Goal: Task Accomplishment & Management: Complete application form

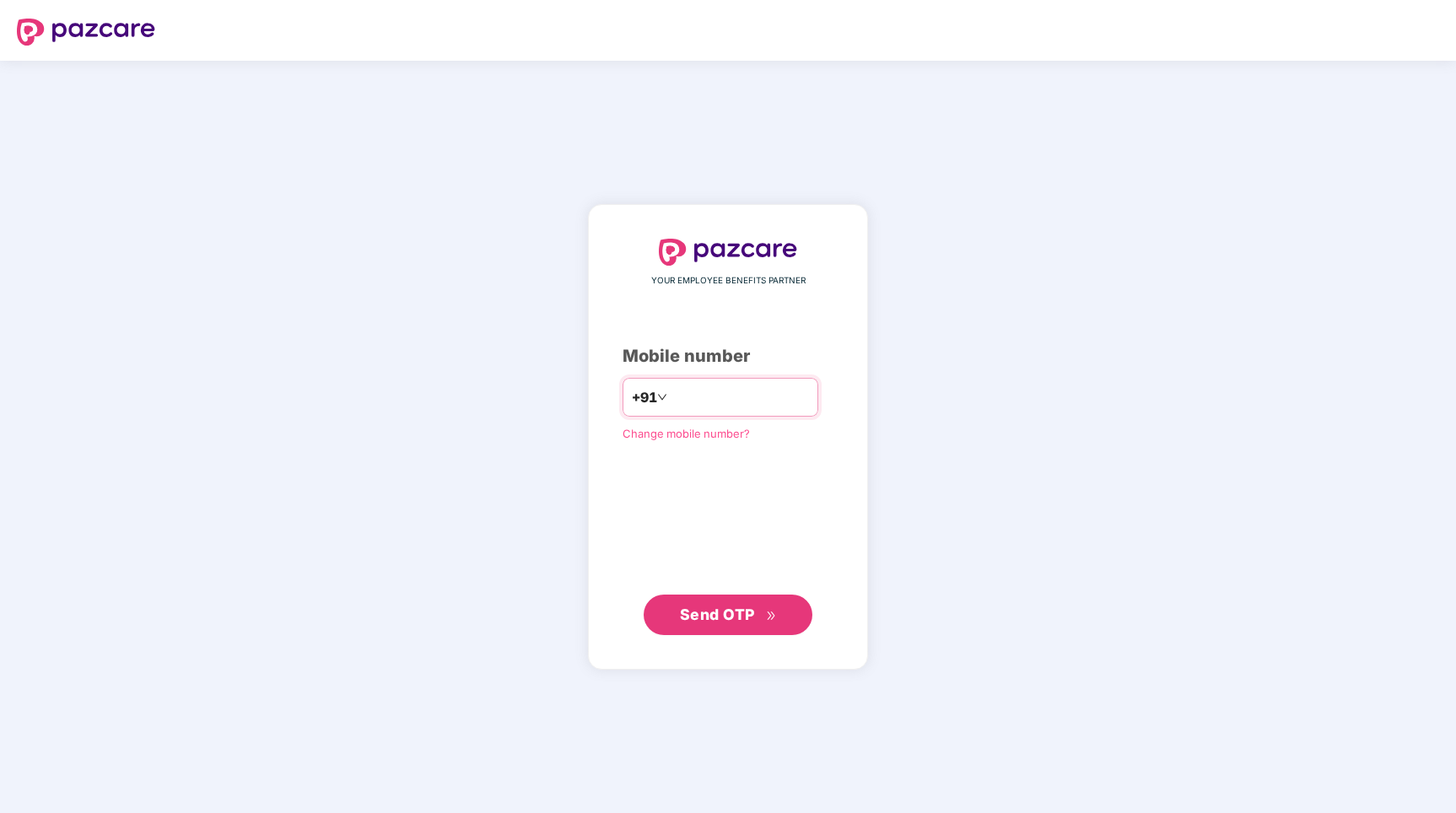
click at [700, 406] on input "number" at bounding box center [739, 397] width 138 height 27
type input "**********"
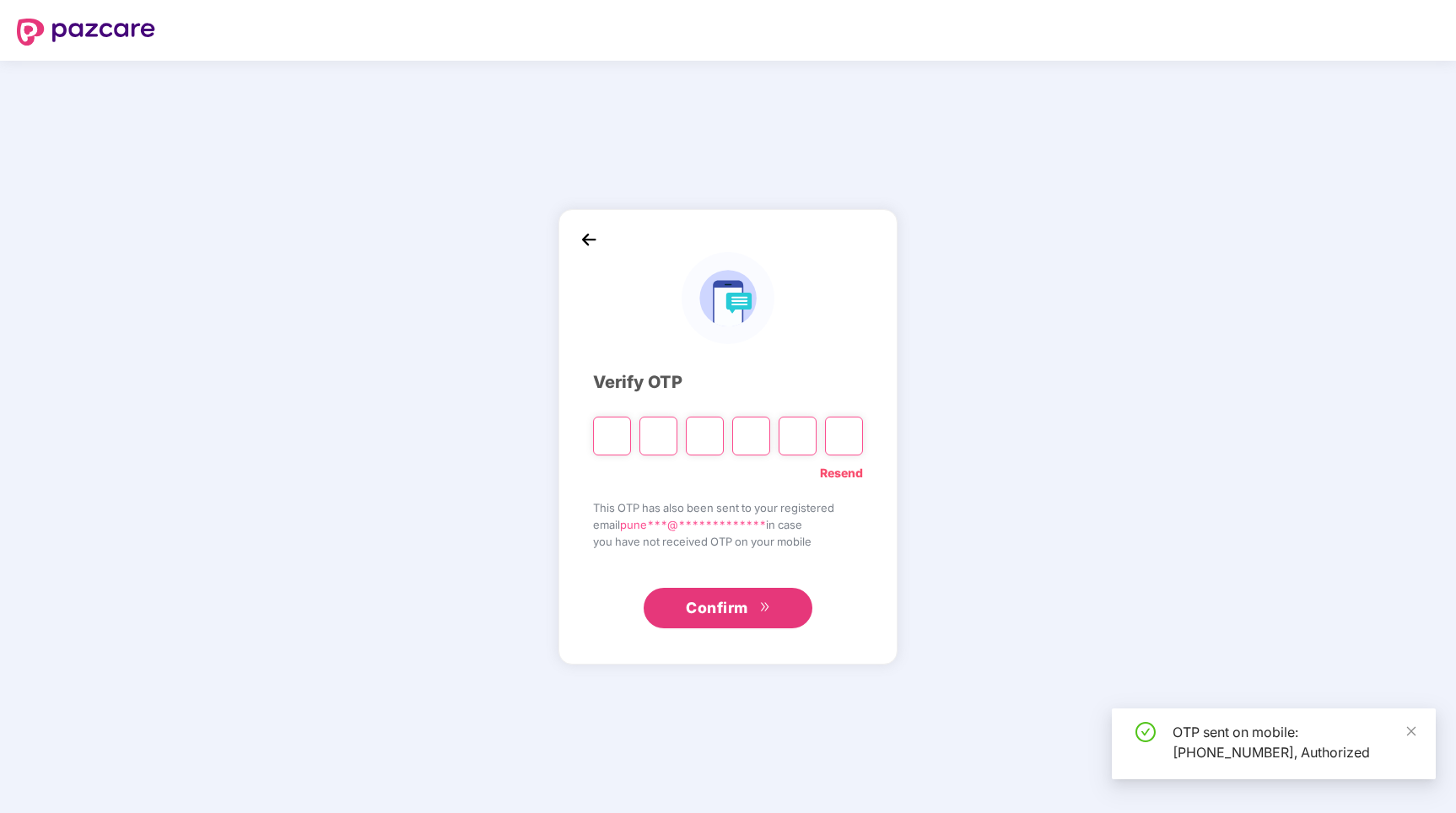
click at [618, 435] on input "Please enter verification code. Digit 1" at bounding box center [612, 436] width 38 height 38
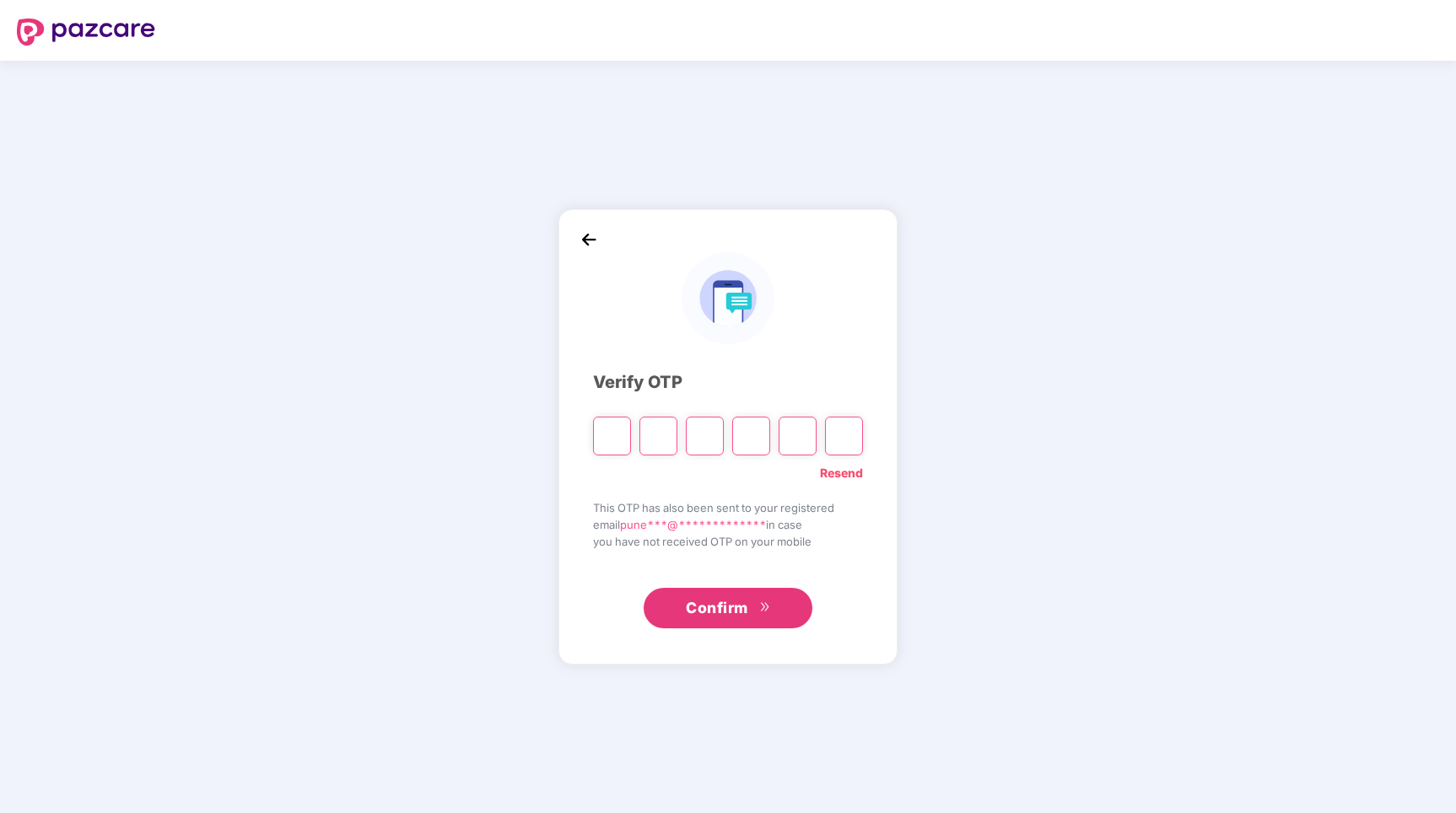
type input "*"
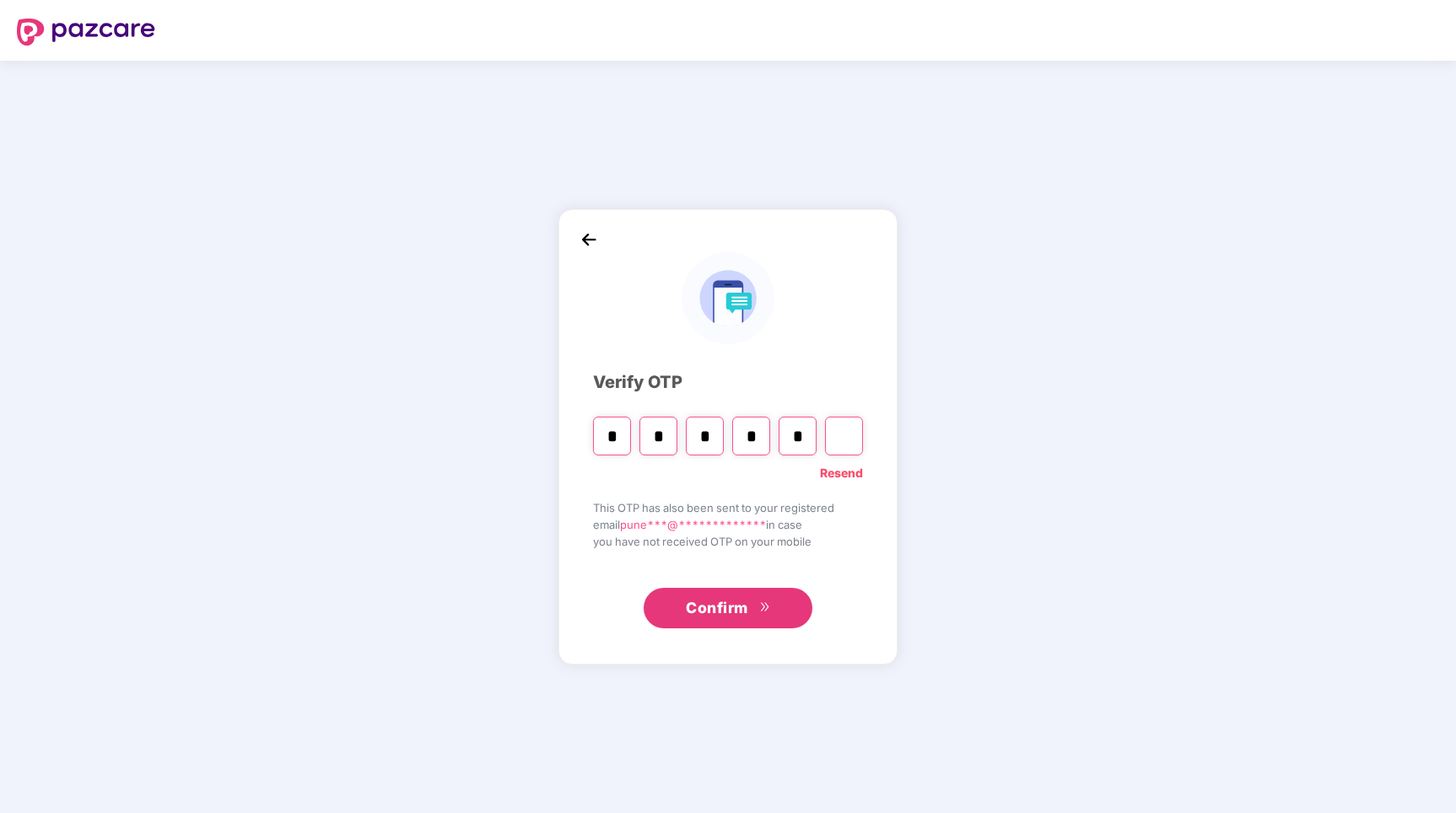
type input "*"
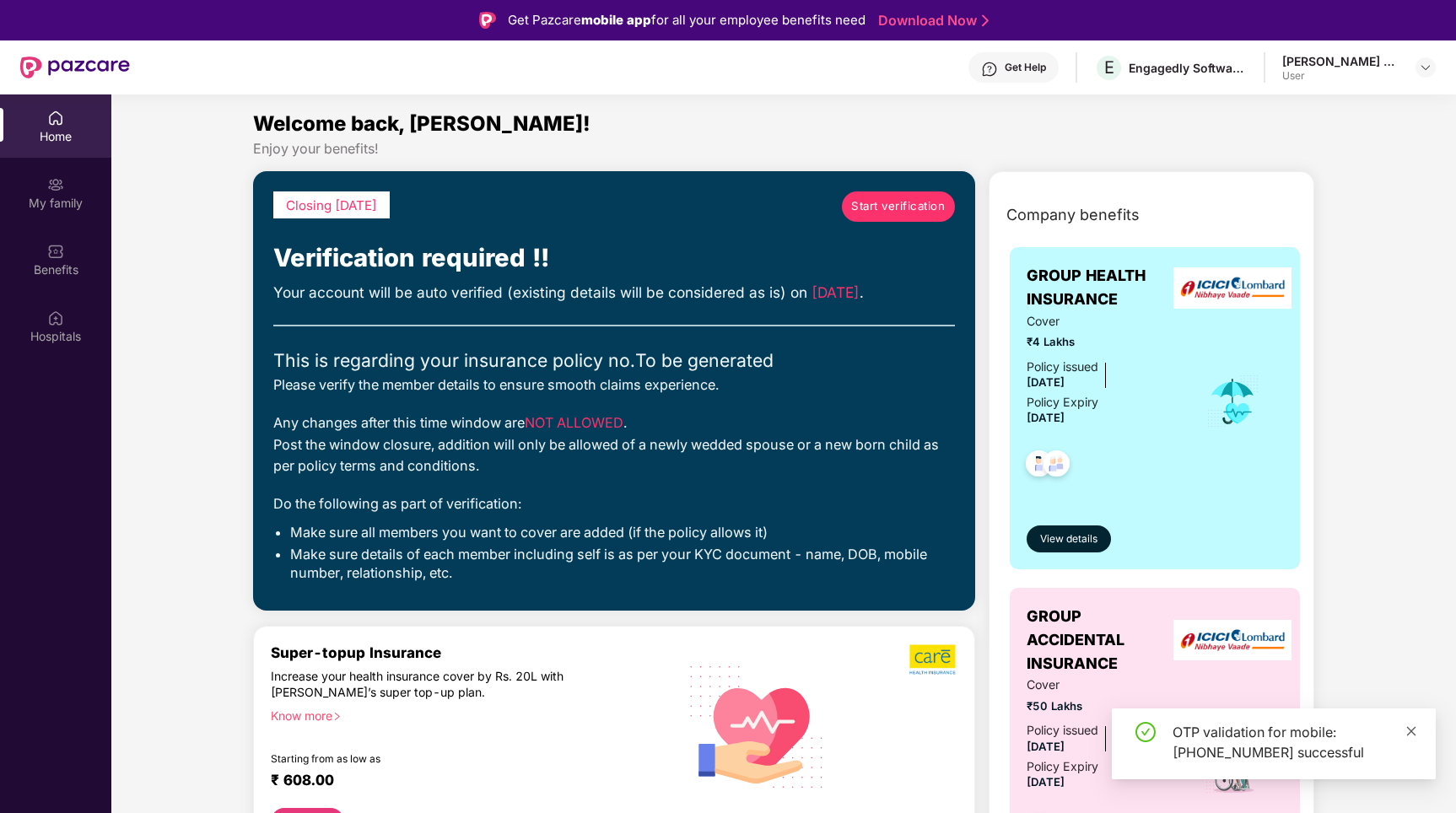
click at [1412, 729] on icon "close" at bounding box center [1411, 731] width 12 height 12
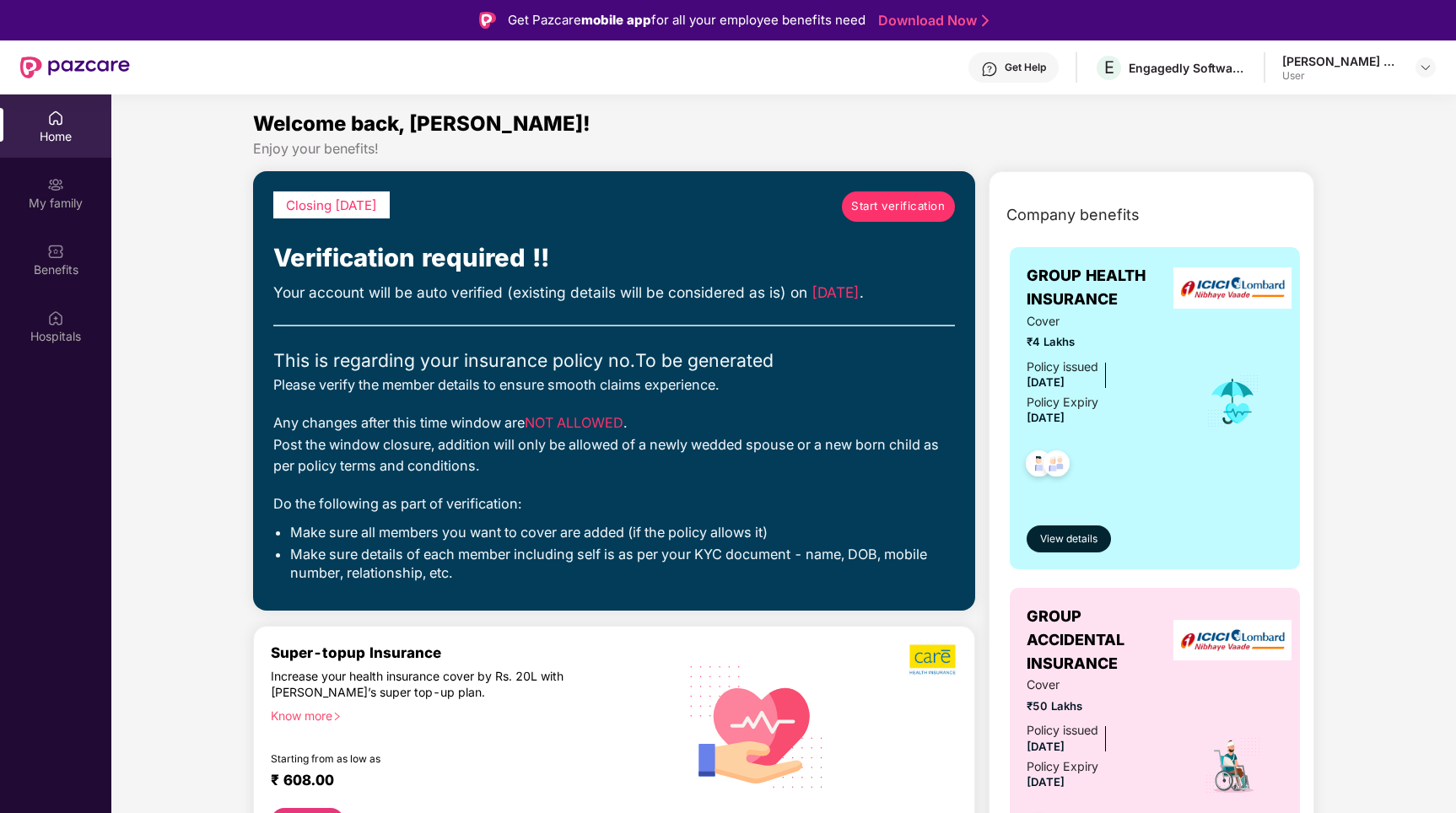
click at [787, 283] on div "Your account will be auto verified (existing details will be considered as is) …" at bounding box center [614, 293] width 682 height 23
click at [908, 204] on span "Start verification" at bounding box center [898, 206] width 94 height 18
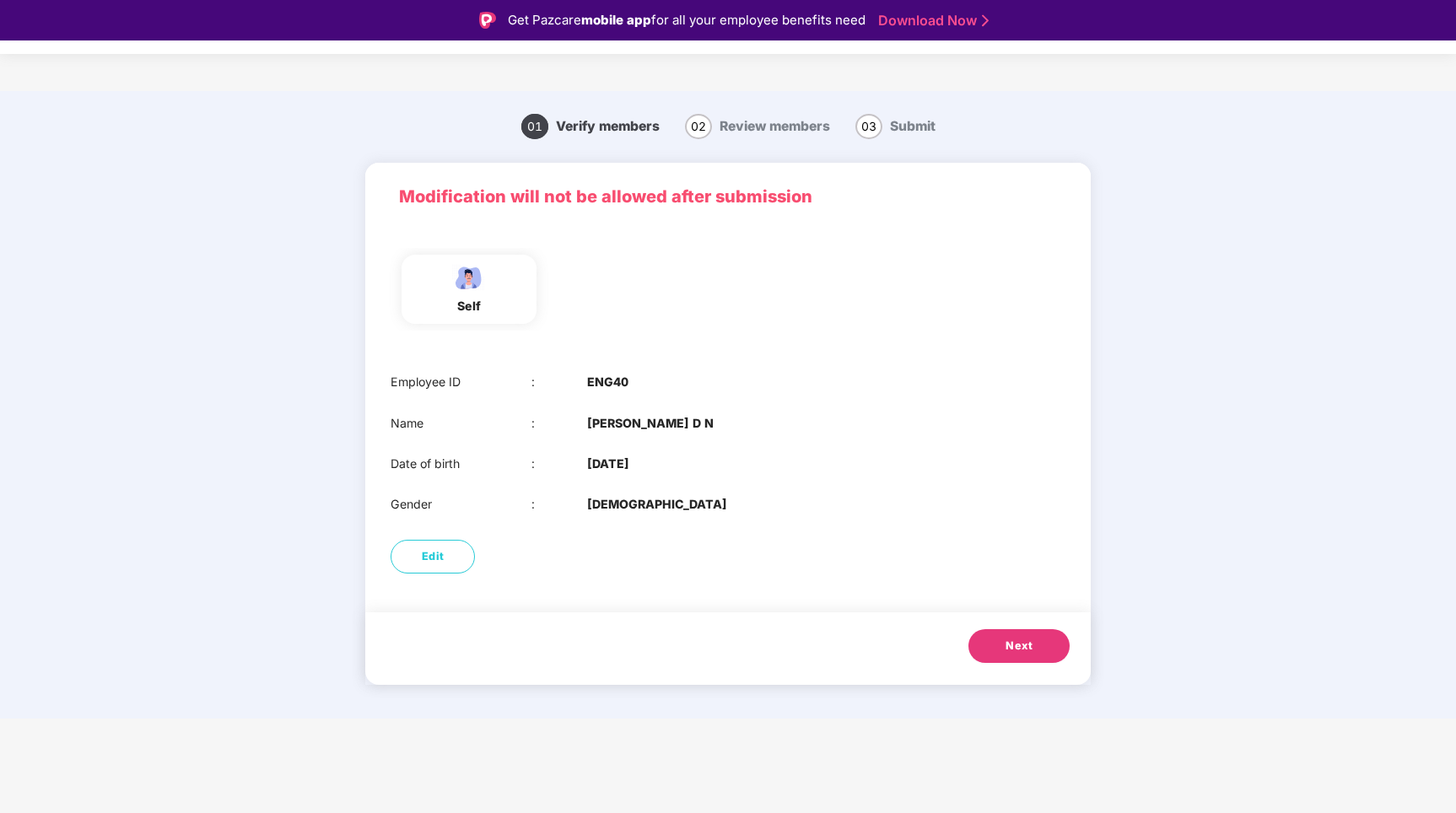
click at [1019, 640] on span "Next" at bounding box center [1019, 646] width 27 height 17
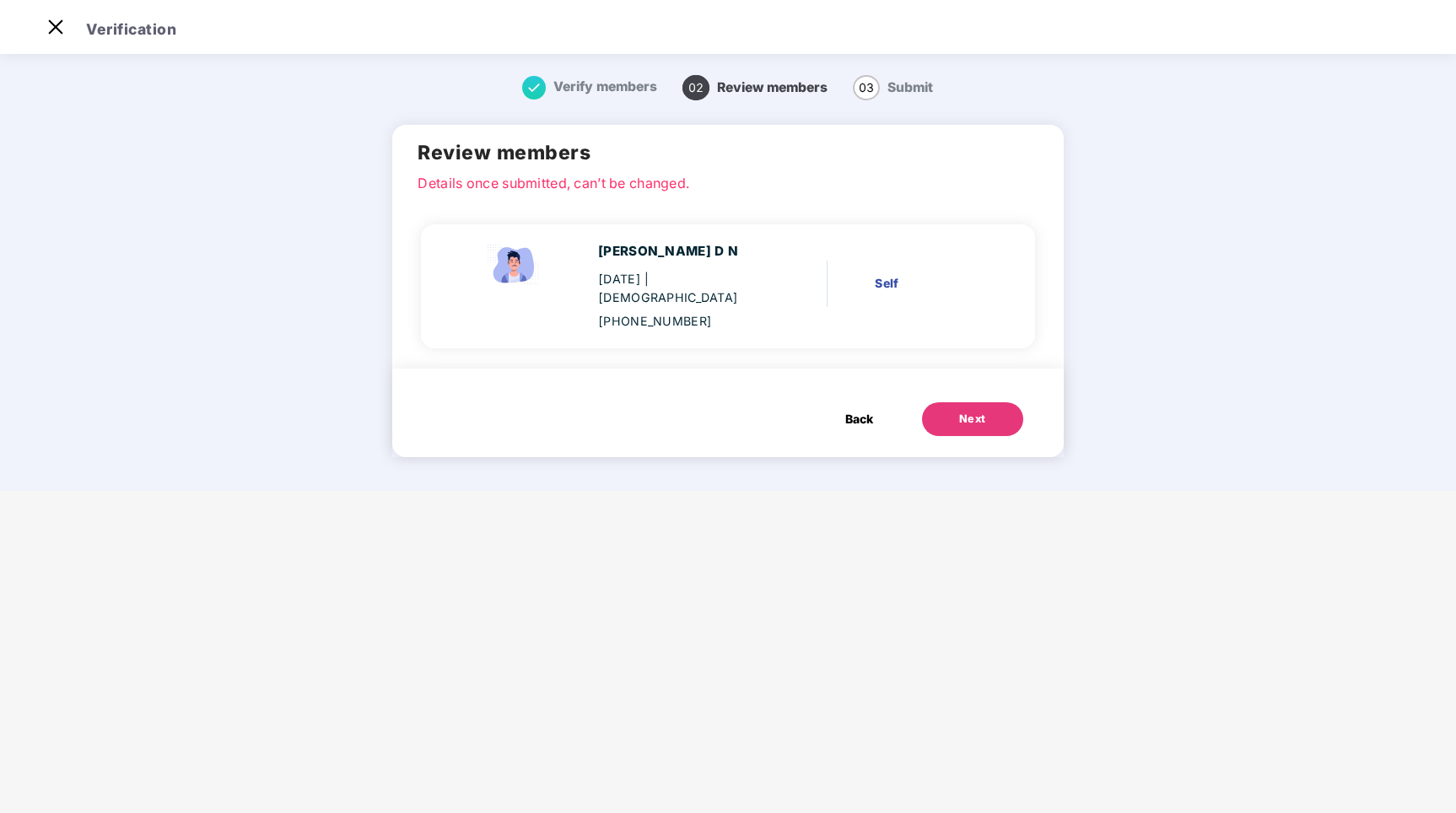
click at [620, 188] on p "Details once submitted, can’t be changed." at bounding box center [728, 180] width 620 height 15
click at [862, 320] on div "[PERSON_NAME] D N [DATE] | [DEMOGRAPHIC_DATA] [PHONE_NUMBER] Self" at bounding box center [728, 286] width 615 height 124
click at [859, 410] on span "Back" at bounding box center [859, 420] width 28 height 19
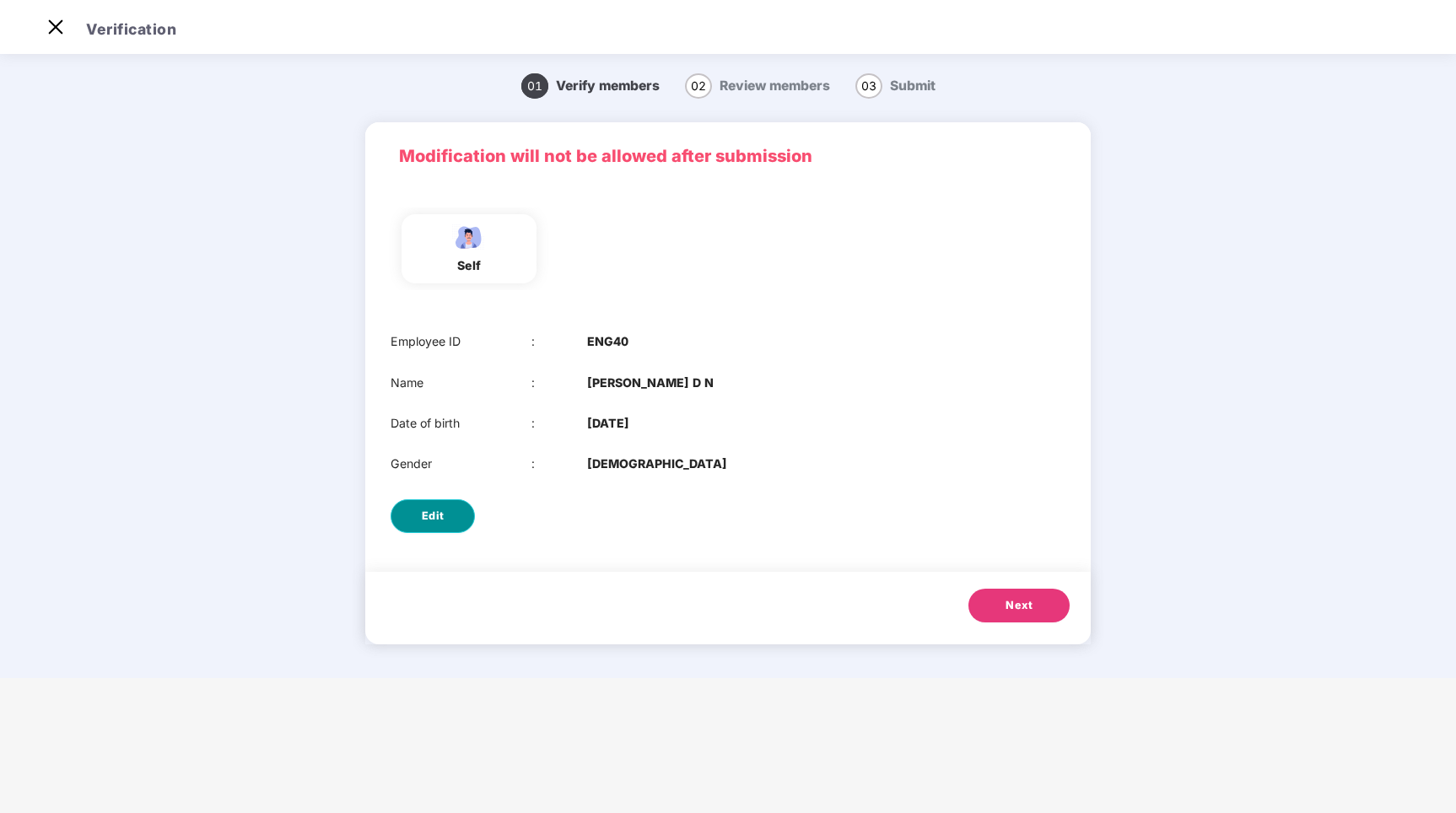
click at [421, 519] on button "Edit" at bounding box center [433, 516] width 84 height 34
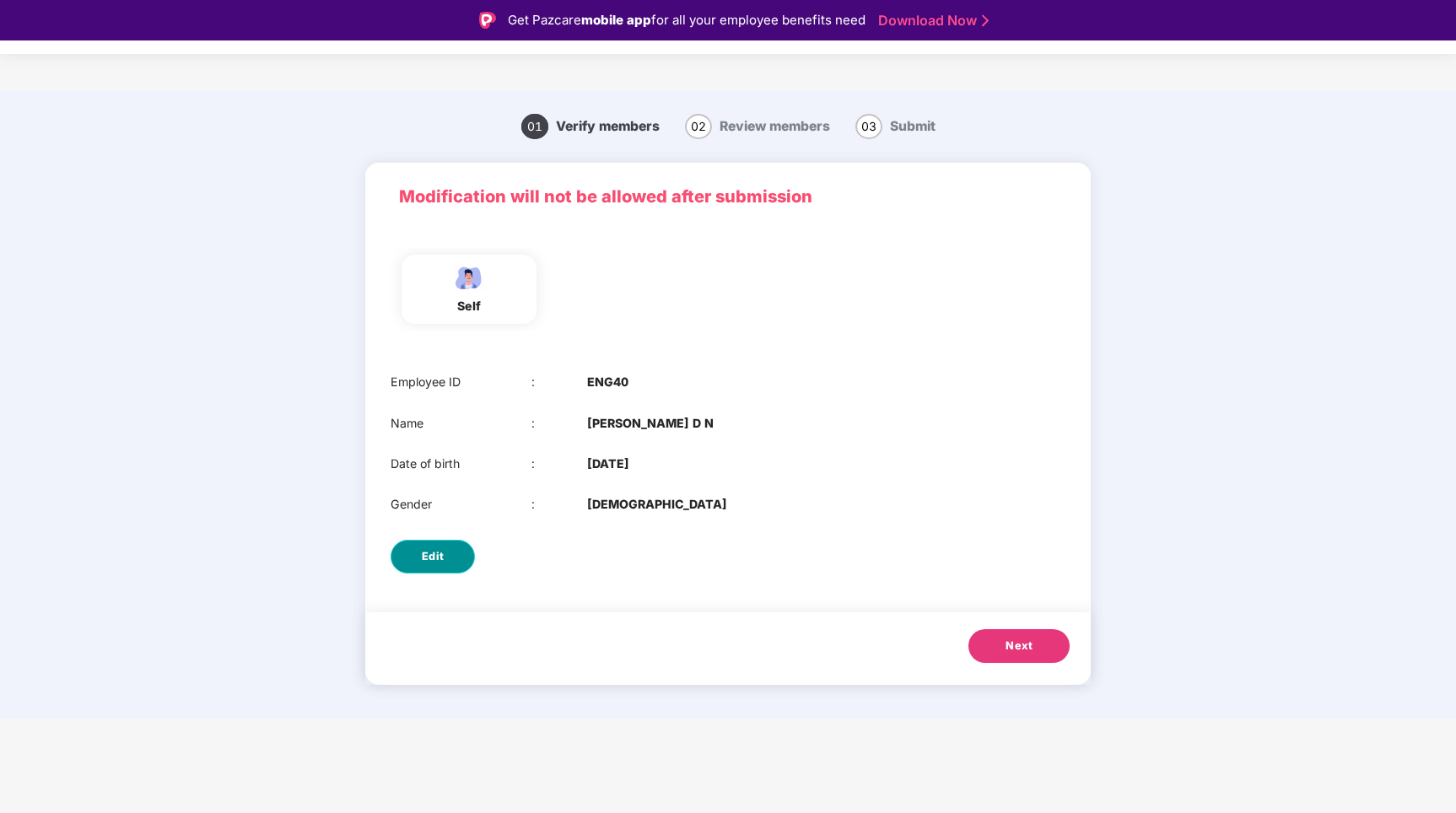
select select "****"
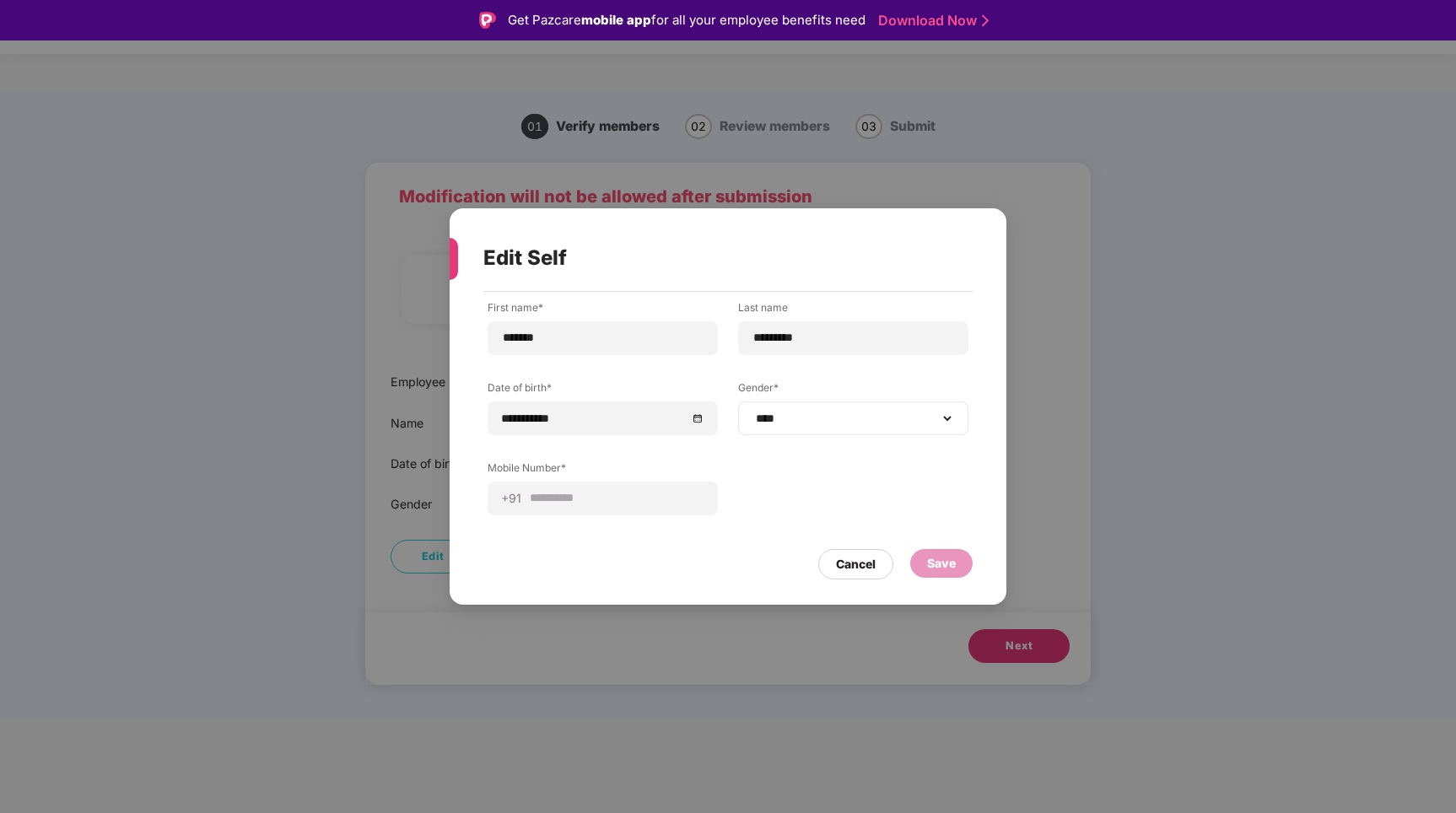
scroll to position [40, 0]
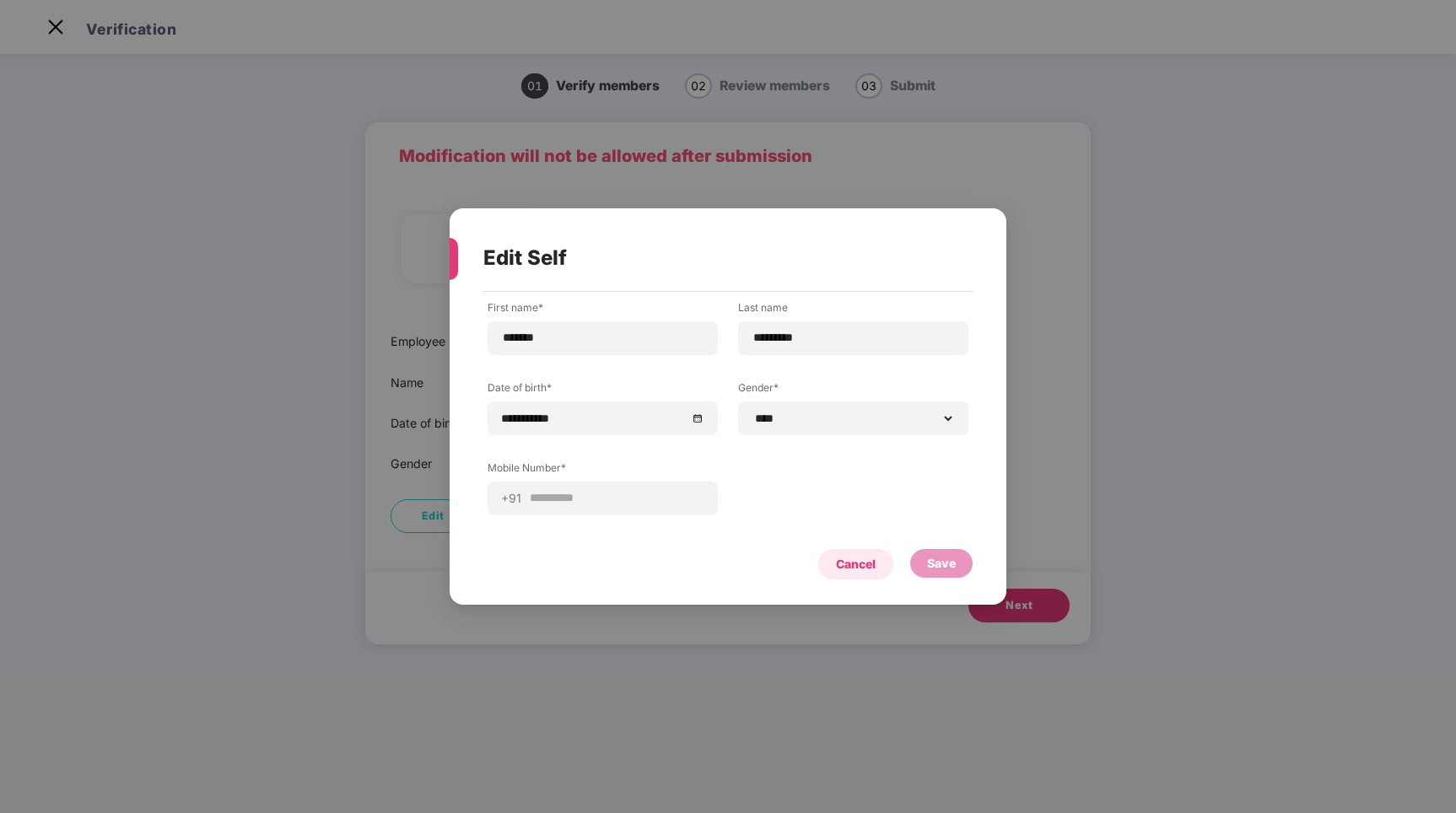
click at [837, 557] on div "Cancel" at bounding box center [856, 564] width 39 height 19
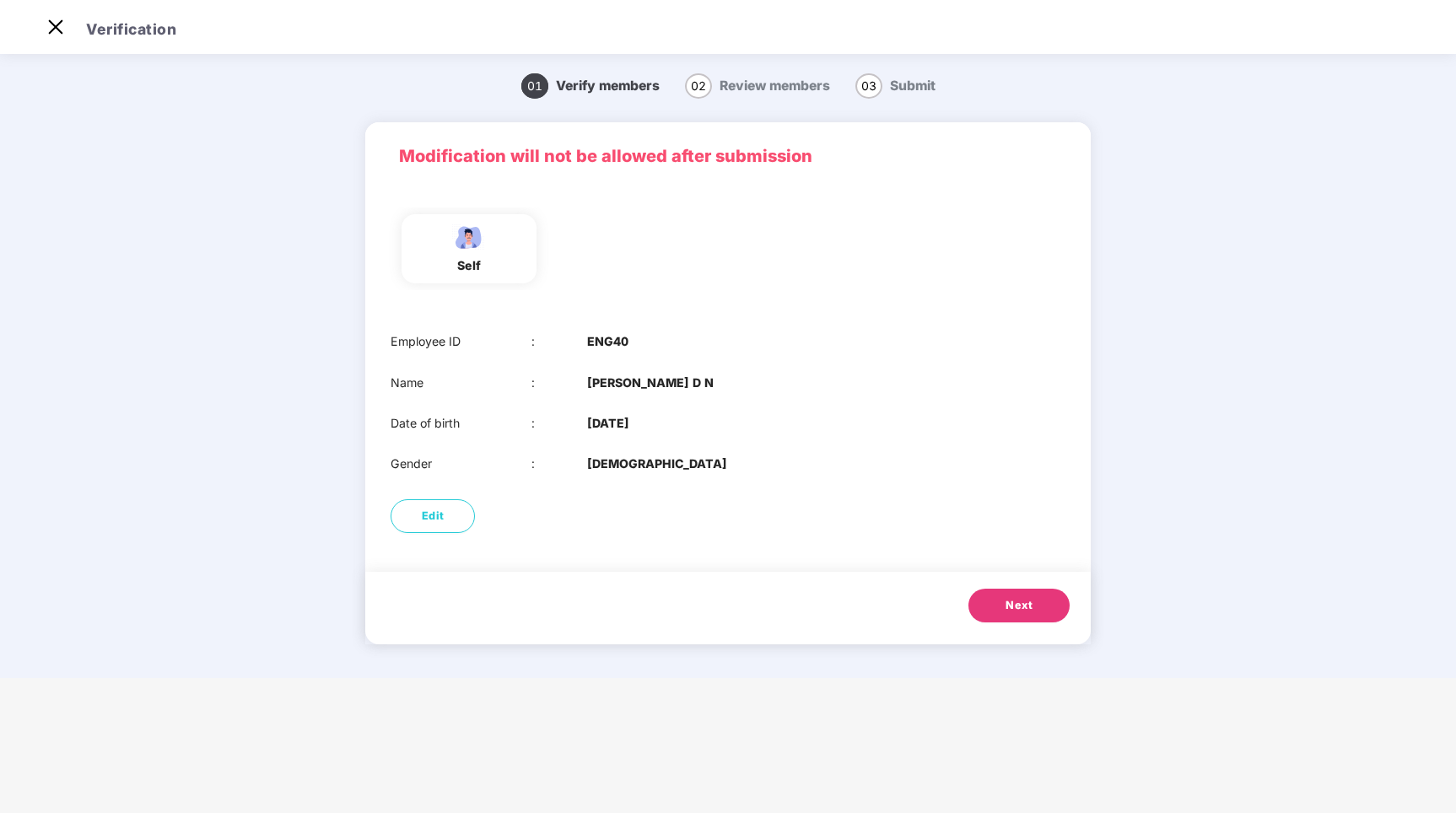
click at [1002, 602] on button "Next" at bounding box center [1019, 606] width 101 height 34
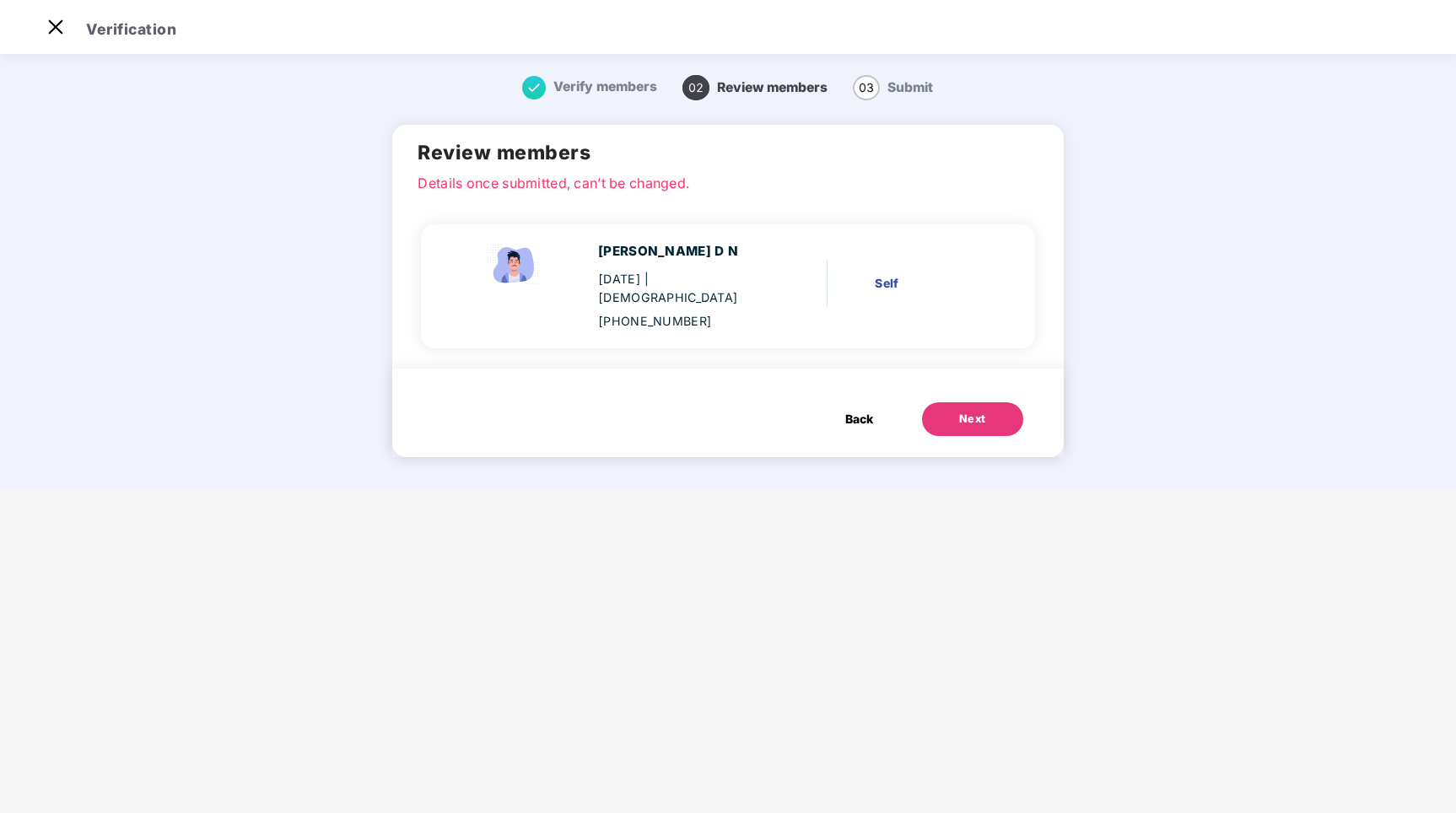
drag, startPoint x: 979, startPoint y: 399, endPoint x: 881, endPoint y: 587, distance: 212.0
click at [881, 588] on main "Verification Verify members 02 Review members 03 Submit Review members Details …" at bounding box center [728, 406] width 1456 height 813
click at [961, 412] on button "Next" at bounding box center [973, 420] width 101 height 34
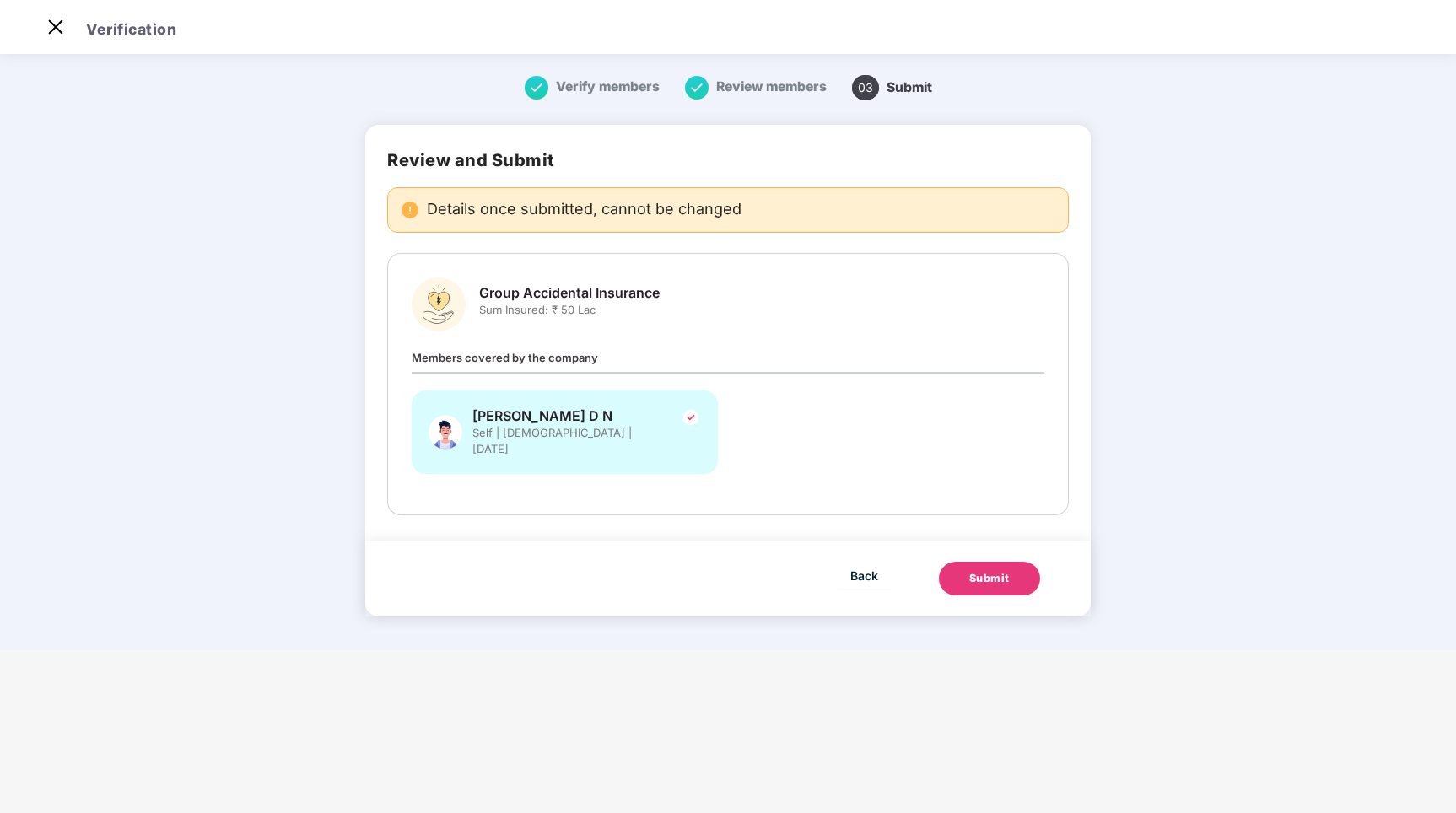
scroll to position [0, 0]
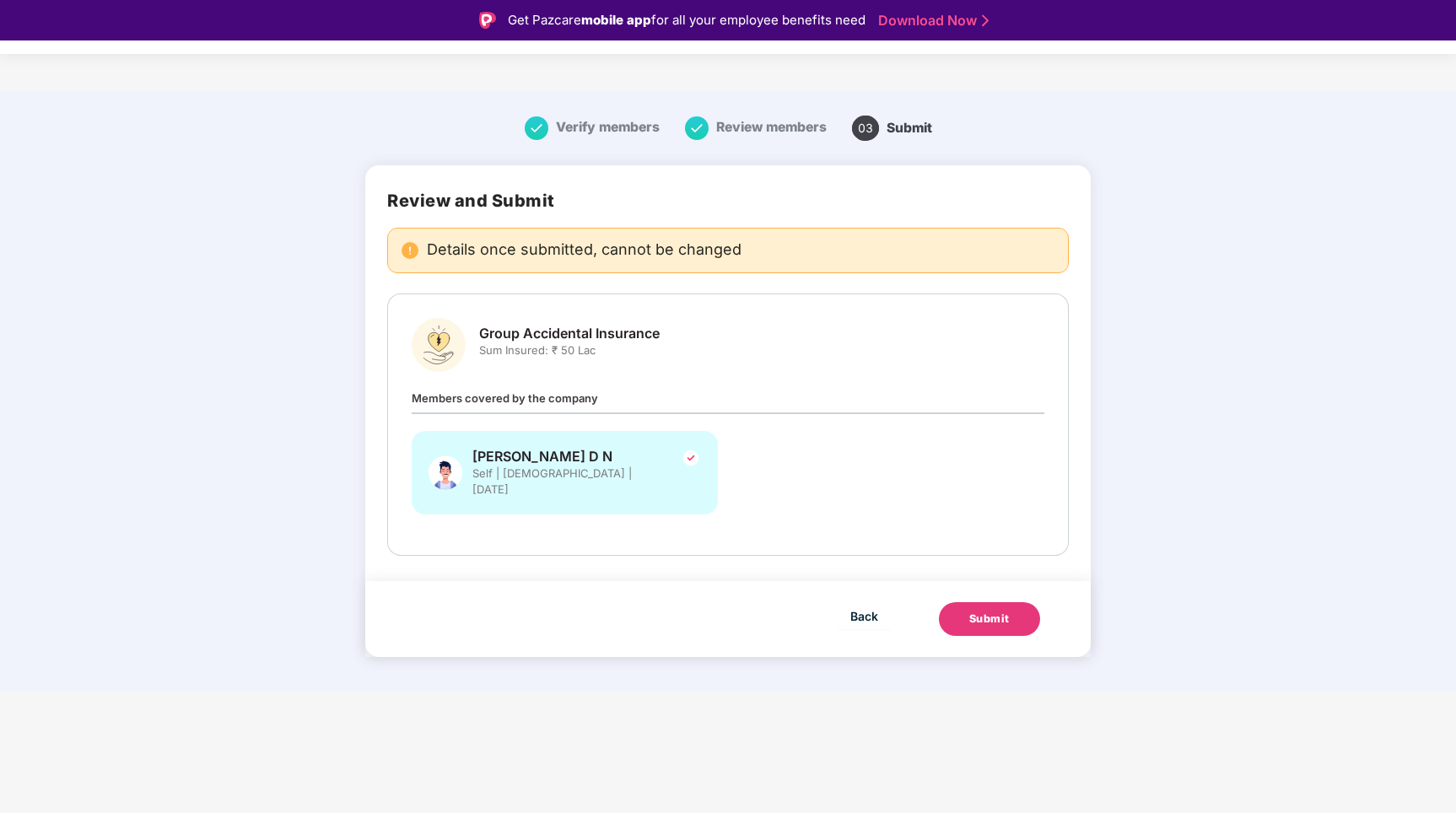
click at [901, 603] on div "Back Submit" at bounding box center [941, 620] width 256 height 34
click at [867, 606] on span "Back" at bounding box center [865, 616] width 28 height 21
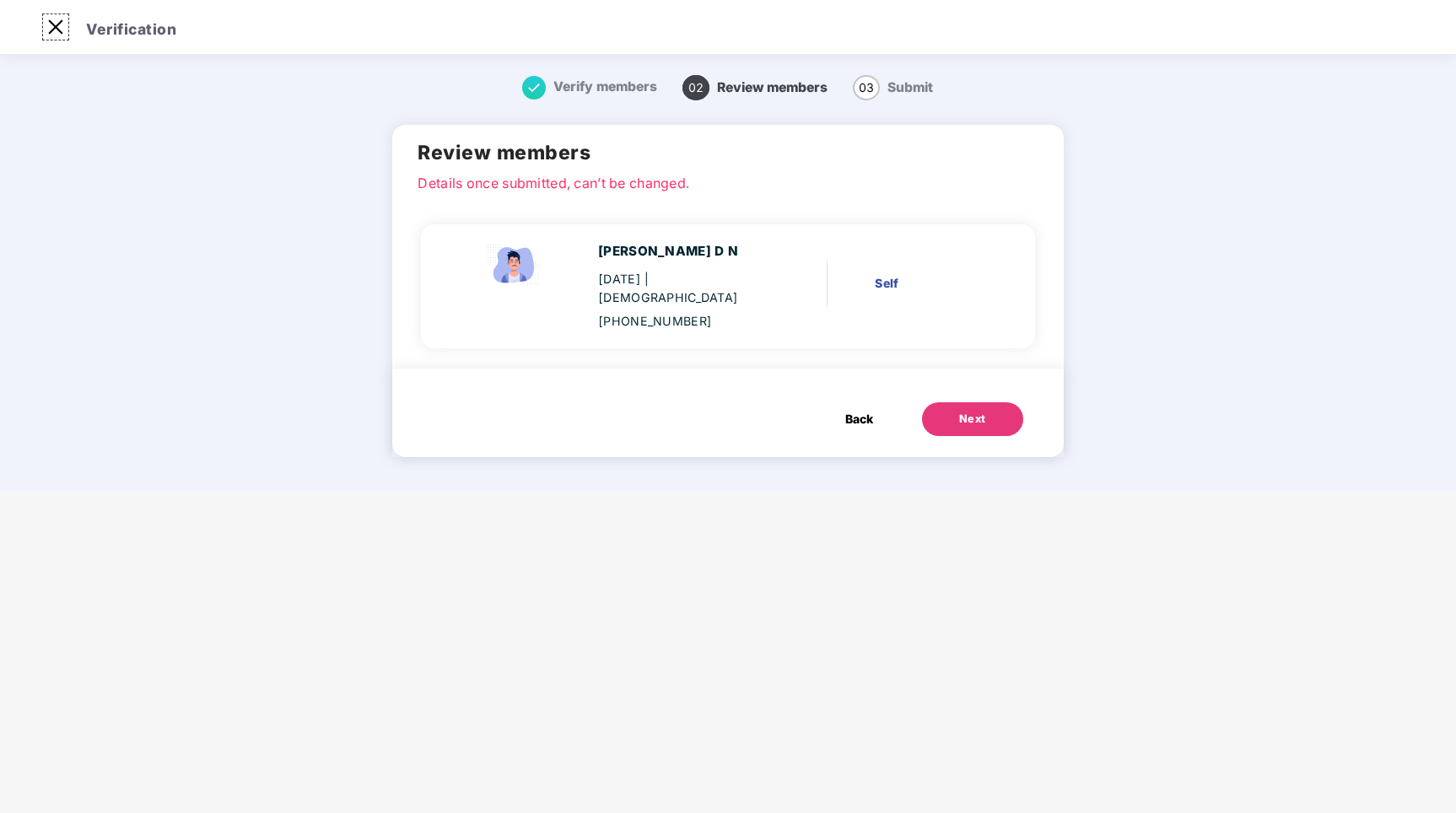
click at [62, 32] on img at bounding box center [55, 26] width 27 height 27
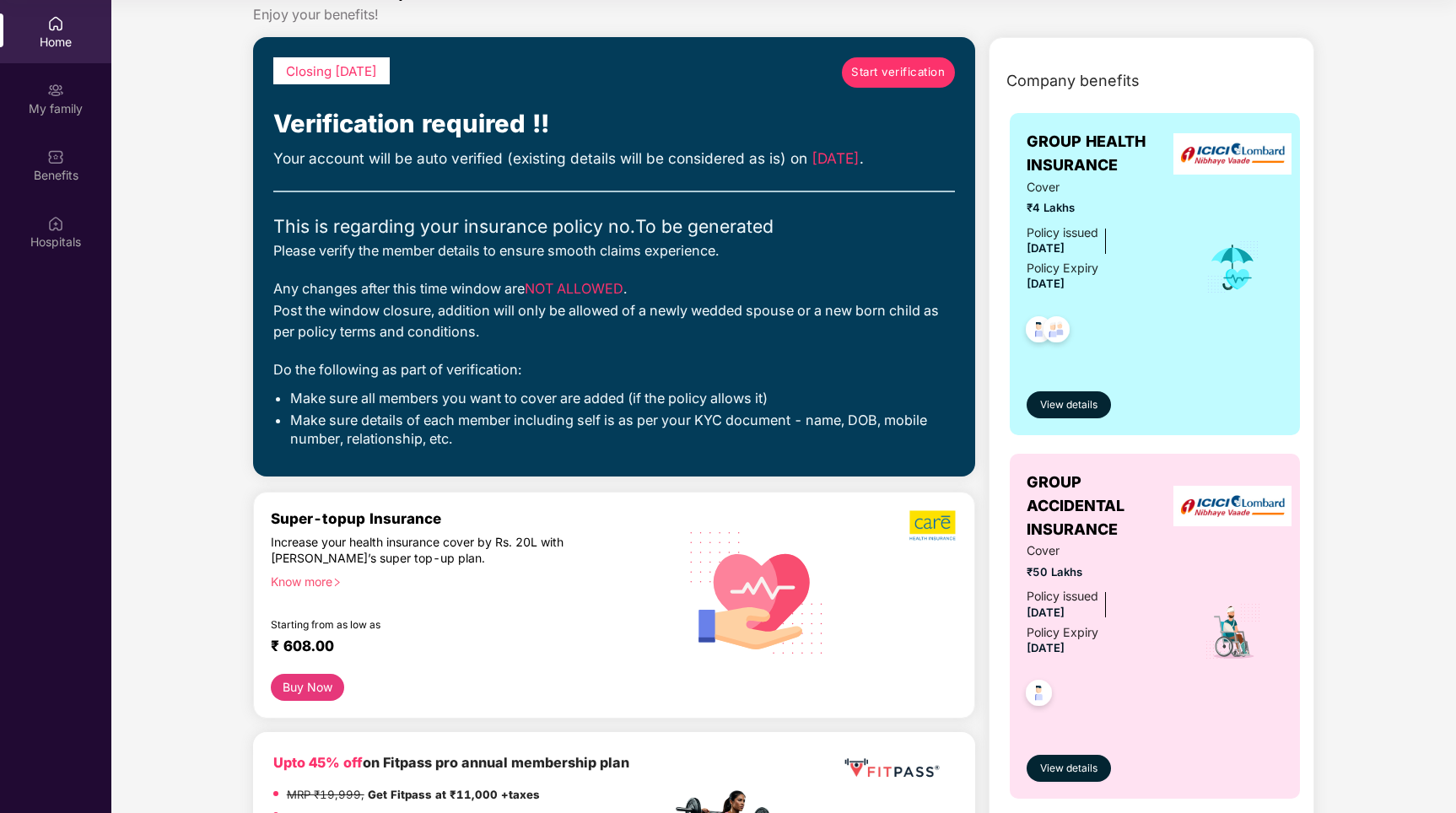
scroll to position [36, 0]
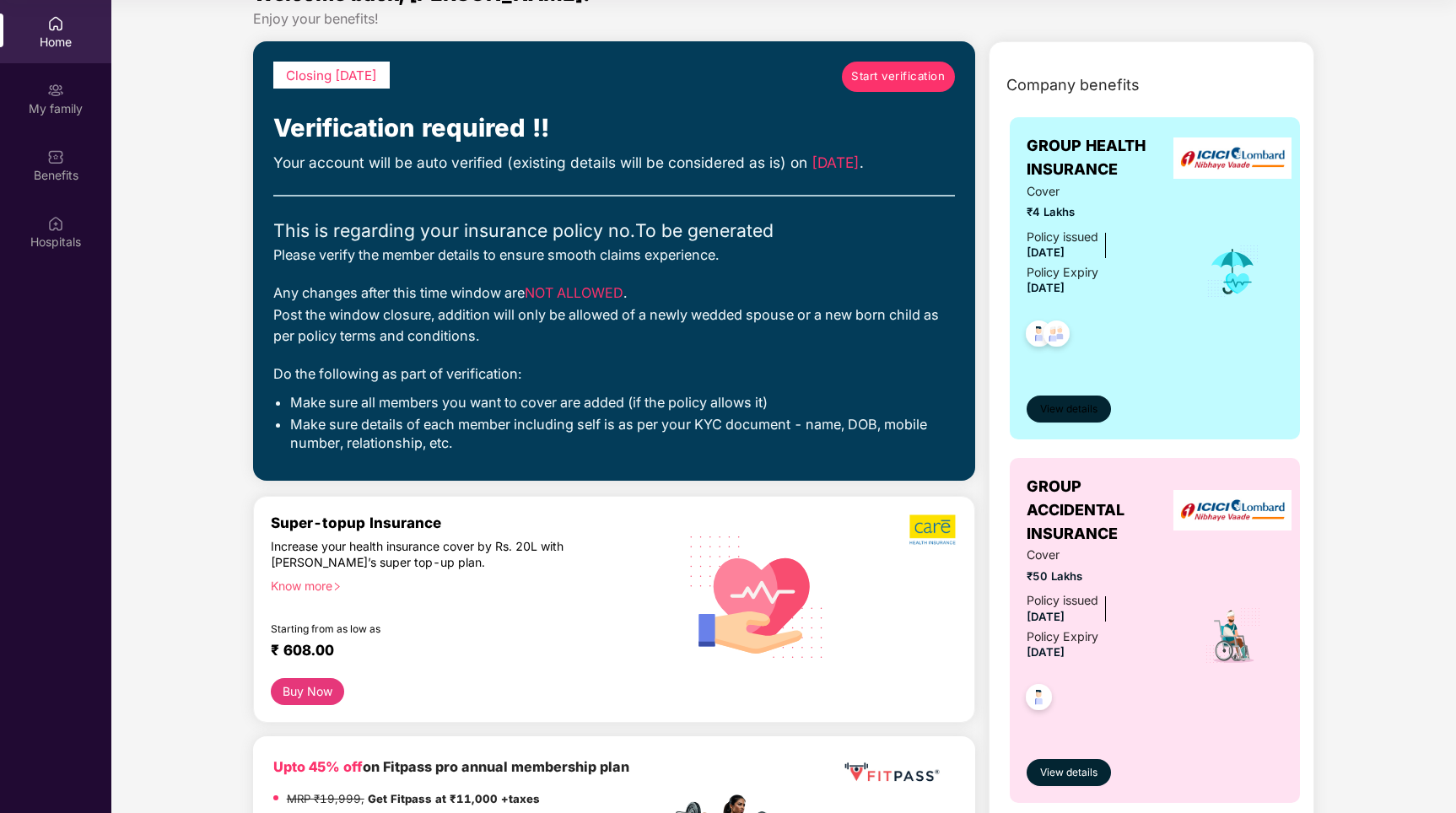
click at [1097, 414] on button "View details" at bounding box center [1069, 408] width 84 height 27
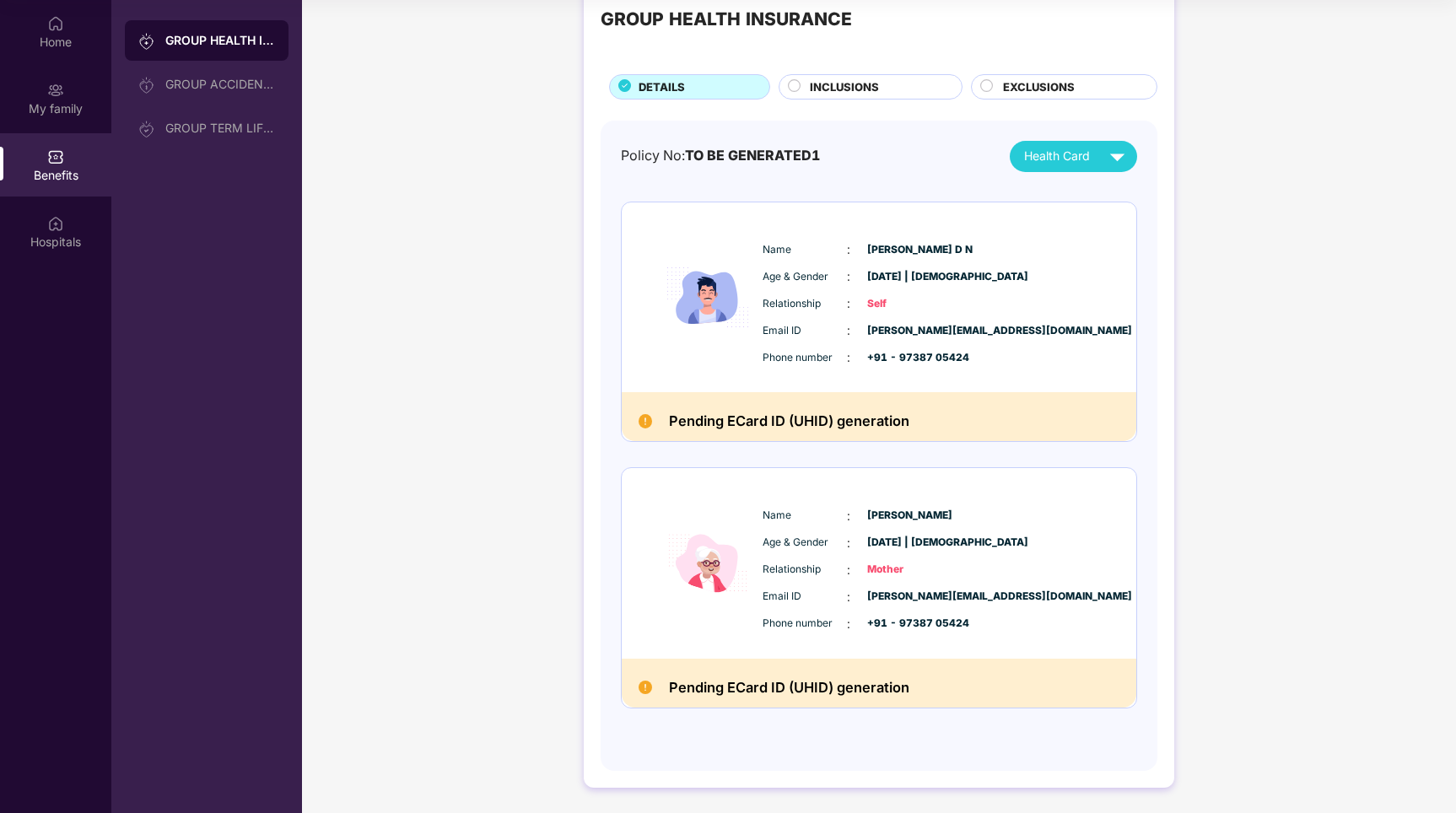
scroll to position [0, 0]
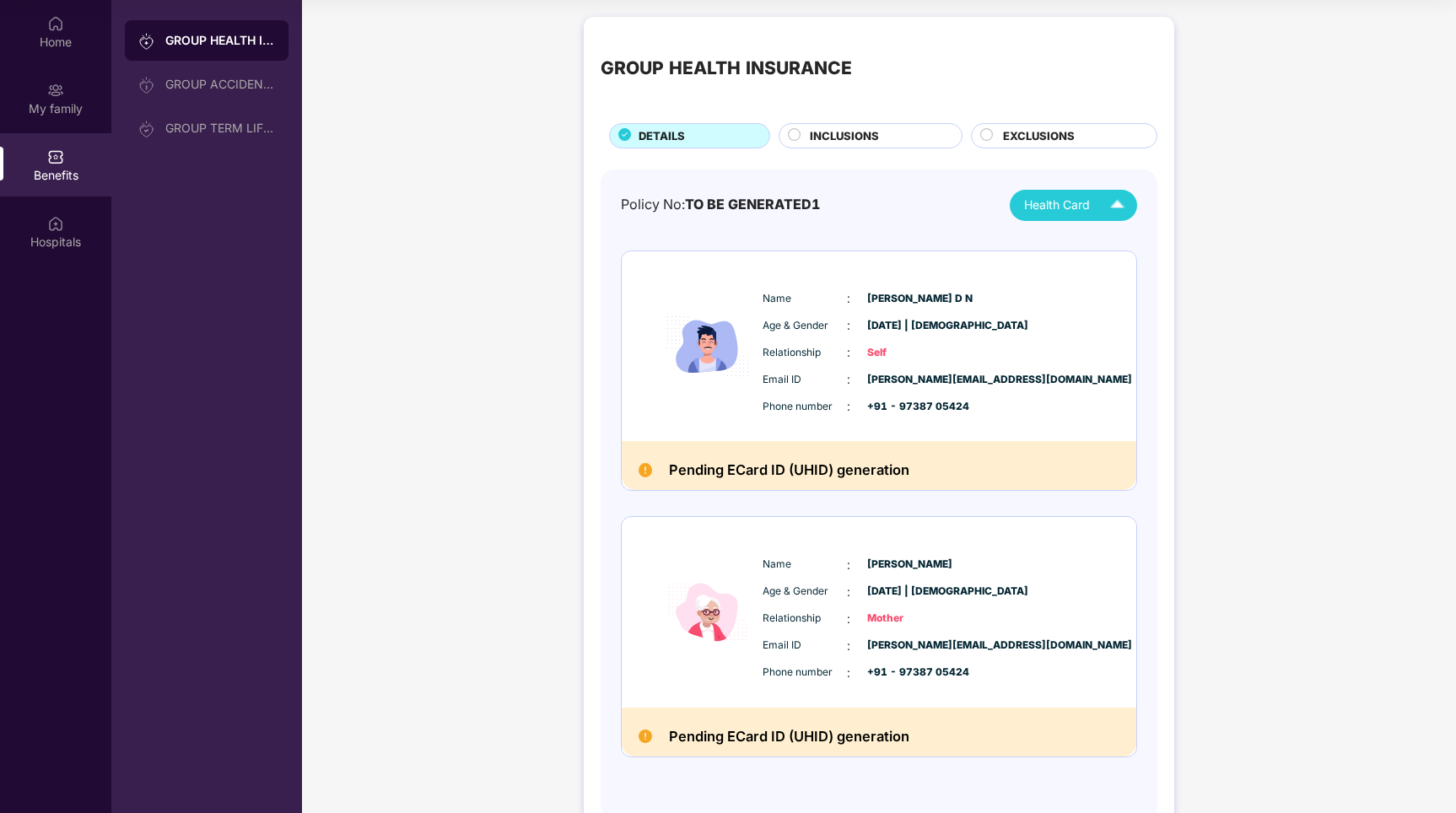
click at [1065, 206] on span "Health Card" at bounding box center [1057, 205] width 66 height 19
click at [868, 171] on div "Policy No: TO BE GENERATED1 Health Card Name : [PERSON_NAME] D N Age & Gender :…" at bounding box center [879, 496] width 557 height 652
click at [210, 87] on div "GROUP ACCIDENTAL INSURANCE" at bounding box center [220, 84] width 110 height 13
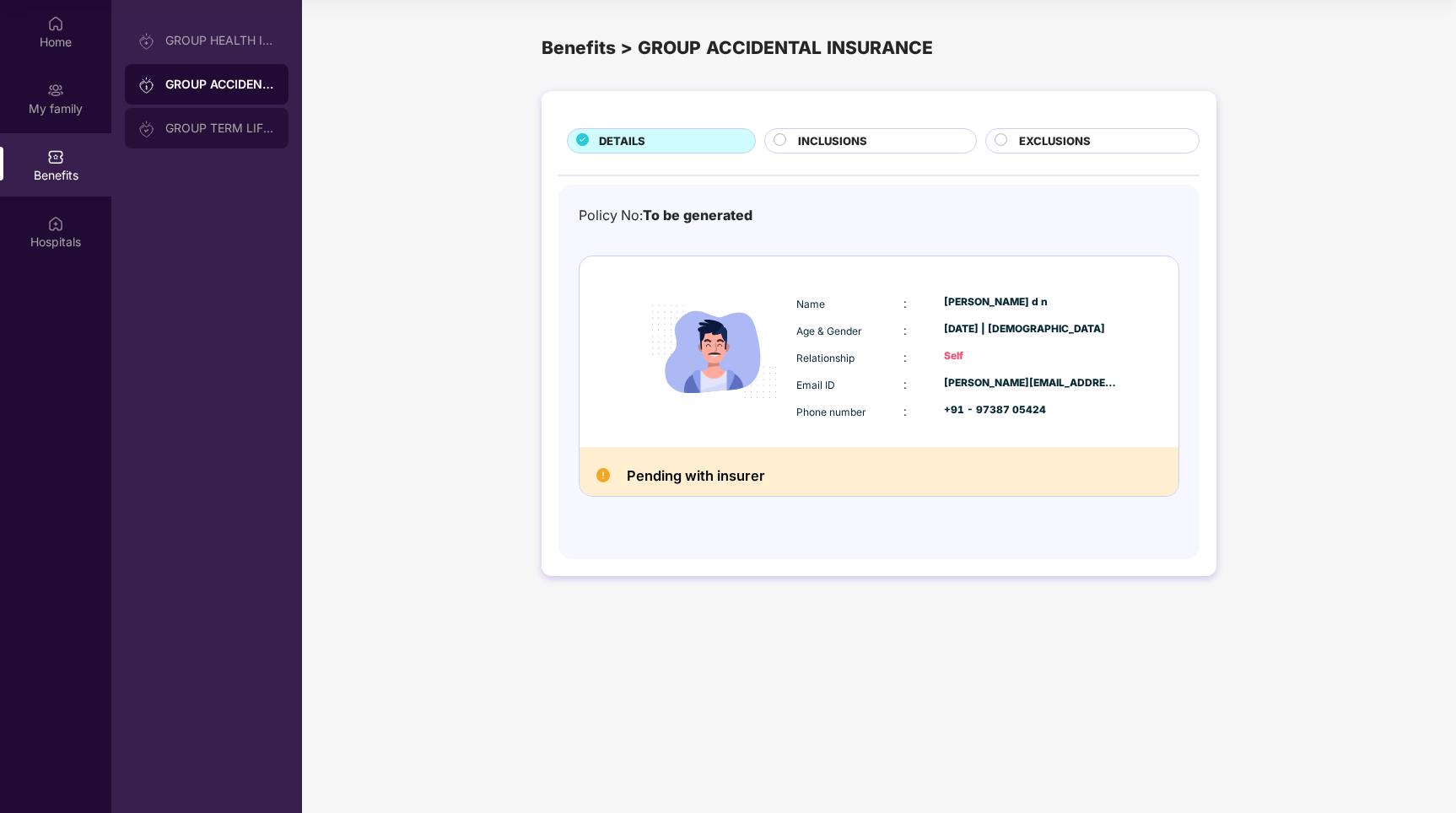
click at [214, 118] on div "GROUP TERM LIFE INSURANCE" at bounding box center [207, 128] width 163 height 40
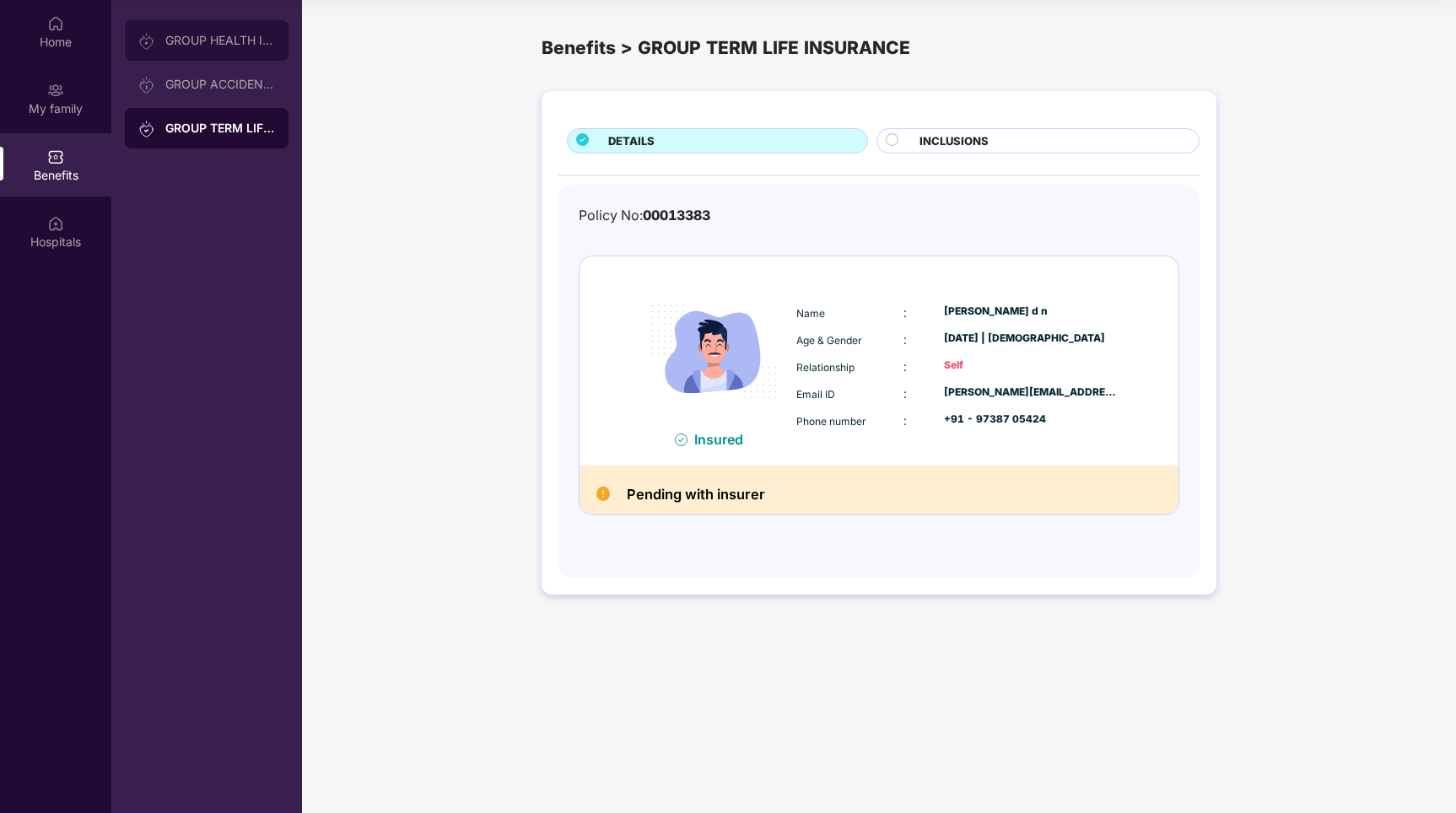
click at [228, 36] on div "GROUP HEALTH INSURANCE" at bounding box center [220, 40] width 110 height 13
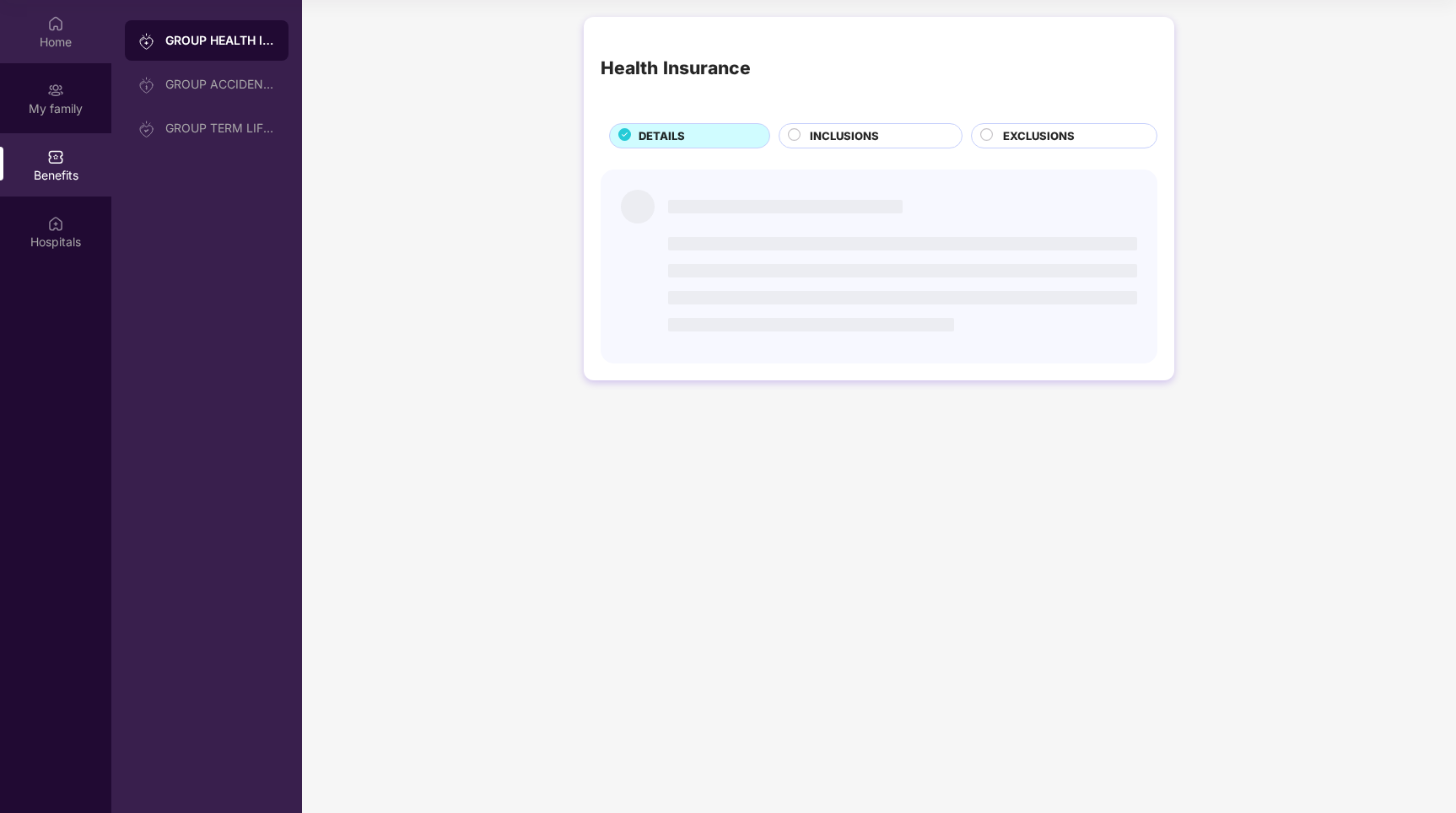
click at [70, 38] on div "Home" at bounding box center [55, 42] width 112 height 17
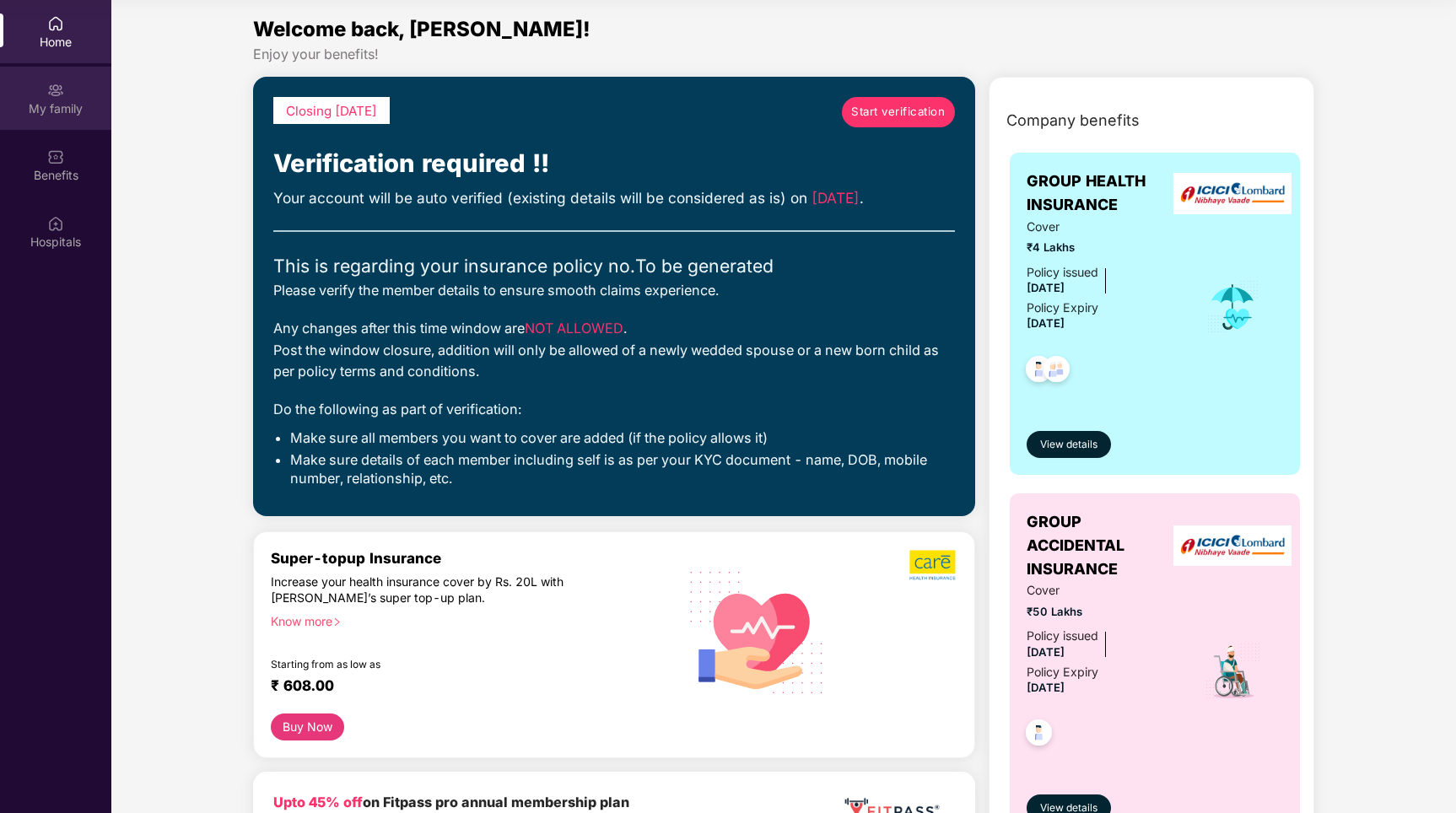
click at [51, 104] on div "My family" at bounding box center [55, 109] width 112 height 17
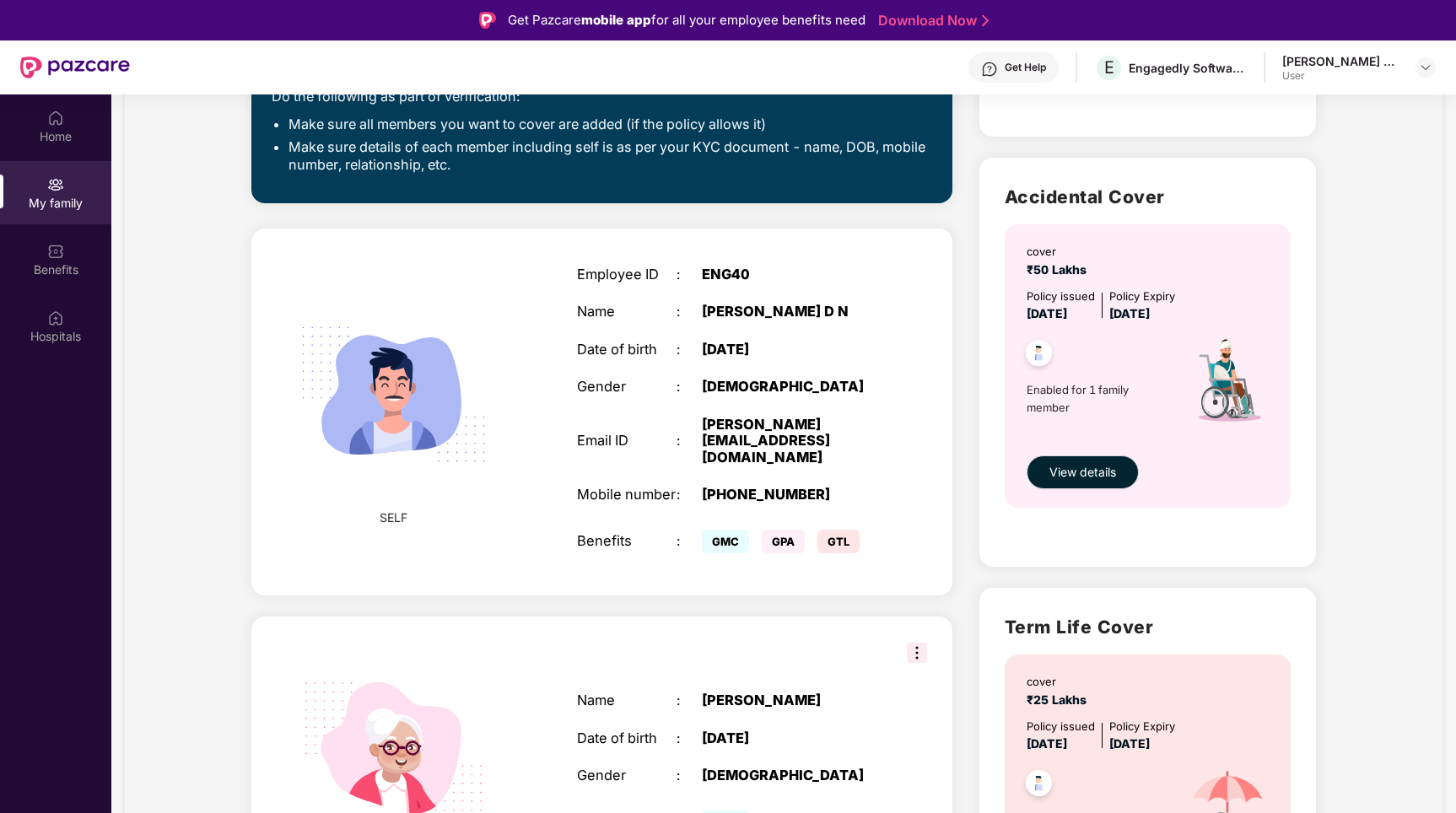
scroll to position [493, 0]
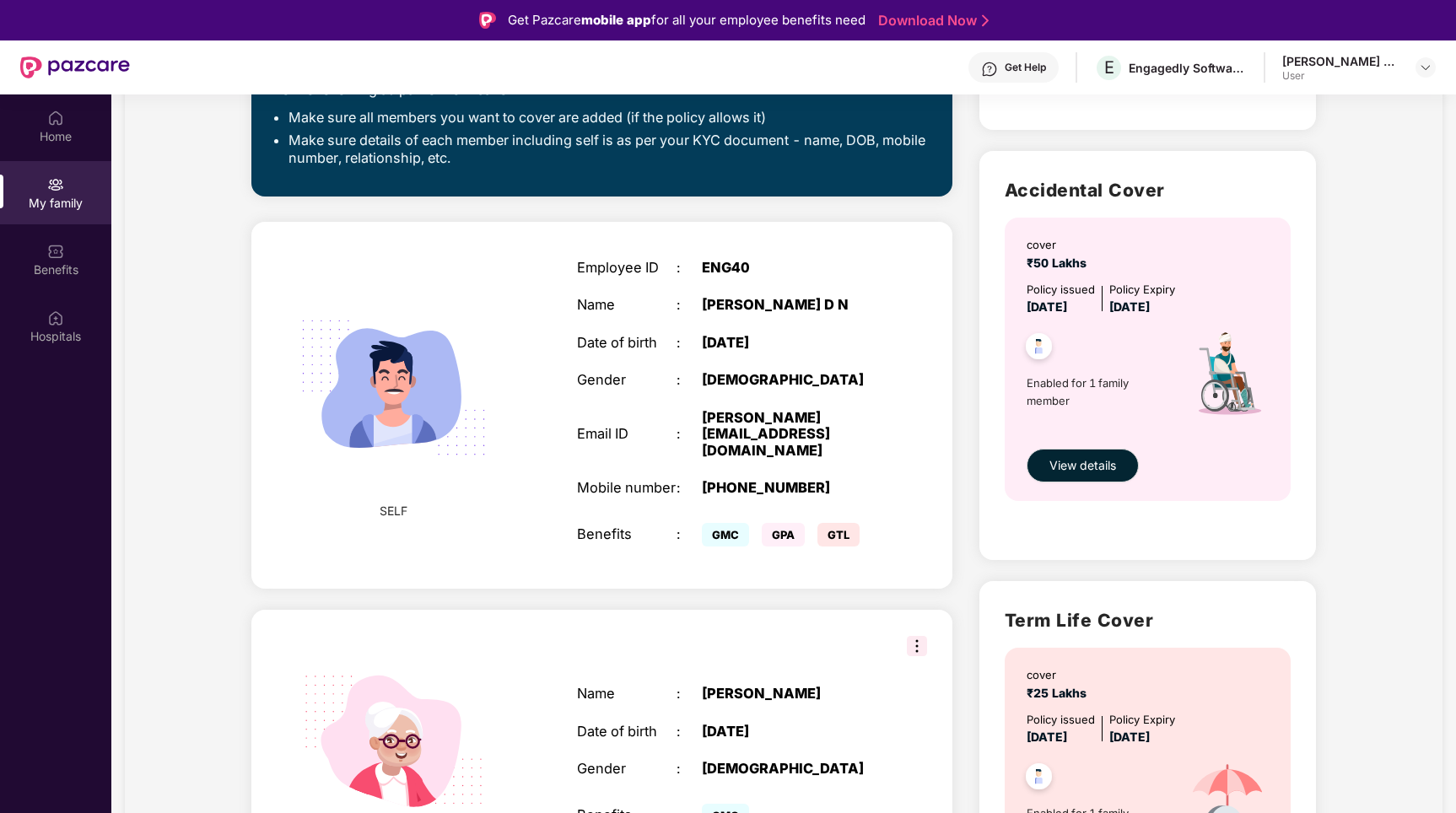
click at [587, 527] on div "Benefits" at bounding box center [627, 535] width 100 height 17
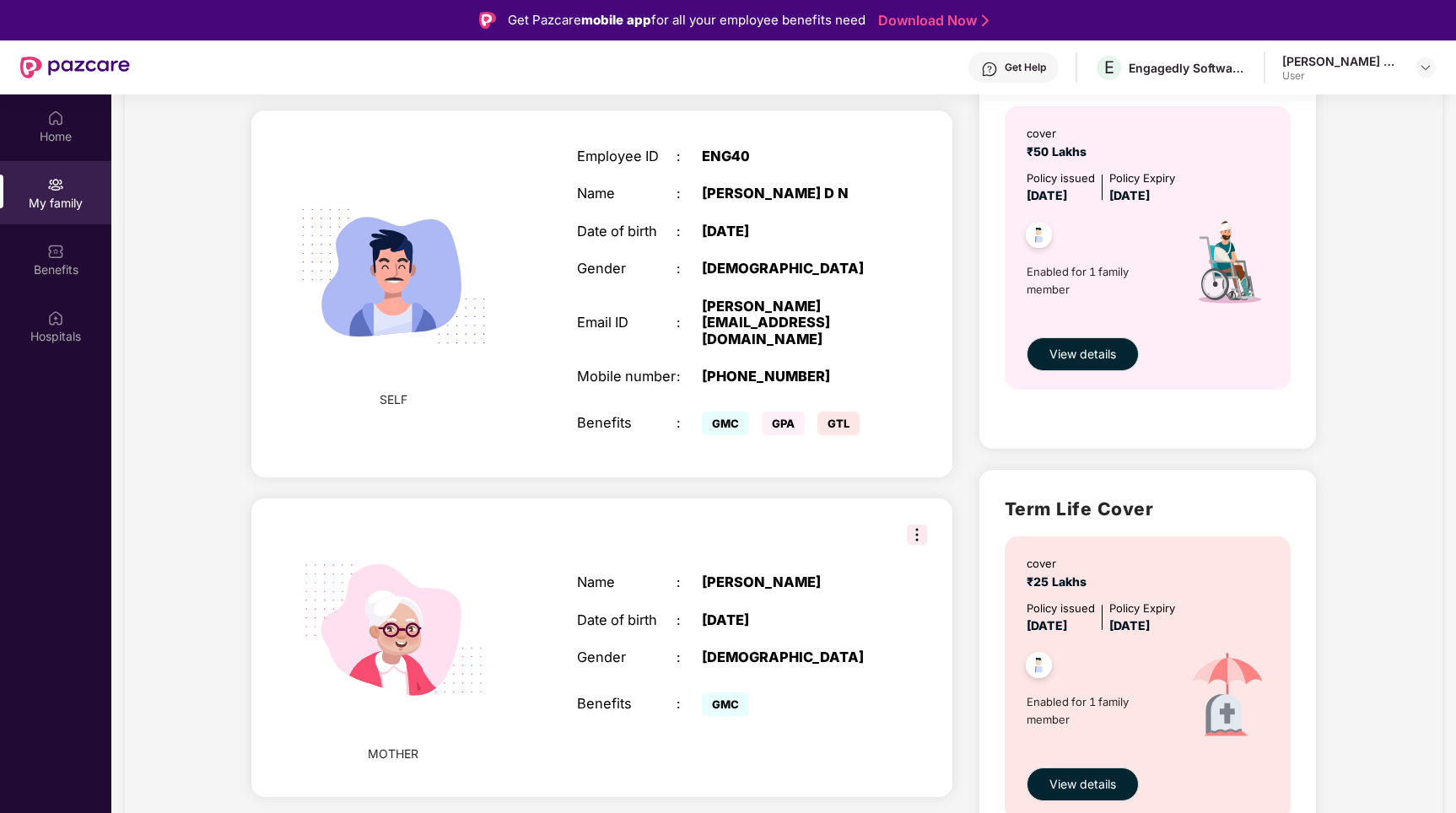
scroll to position [644, 0]
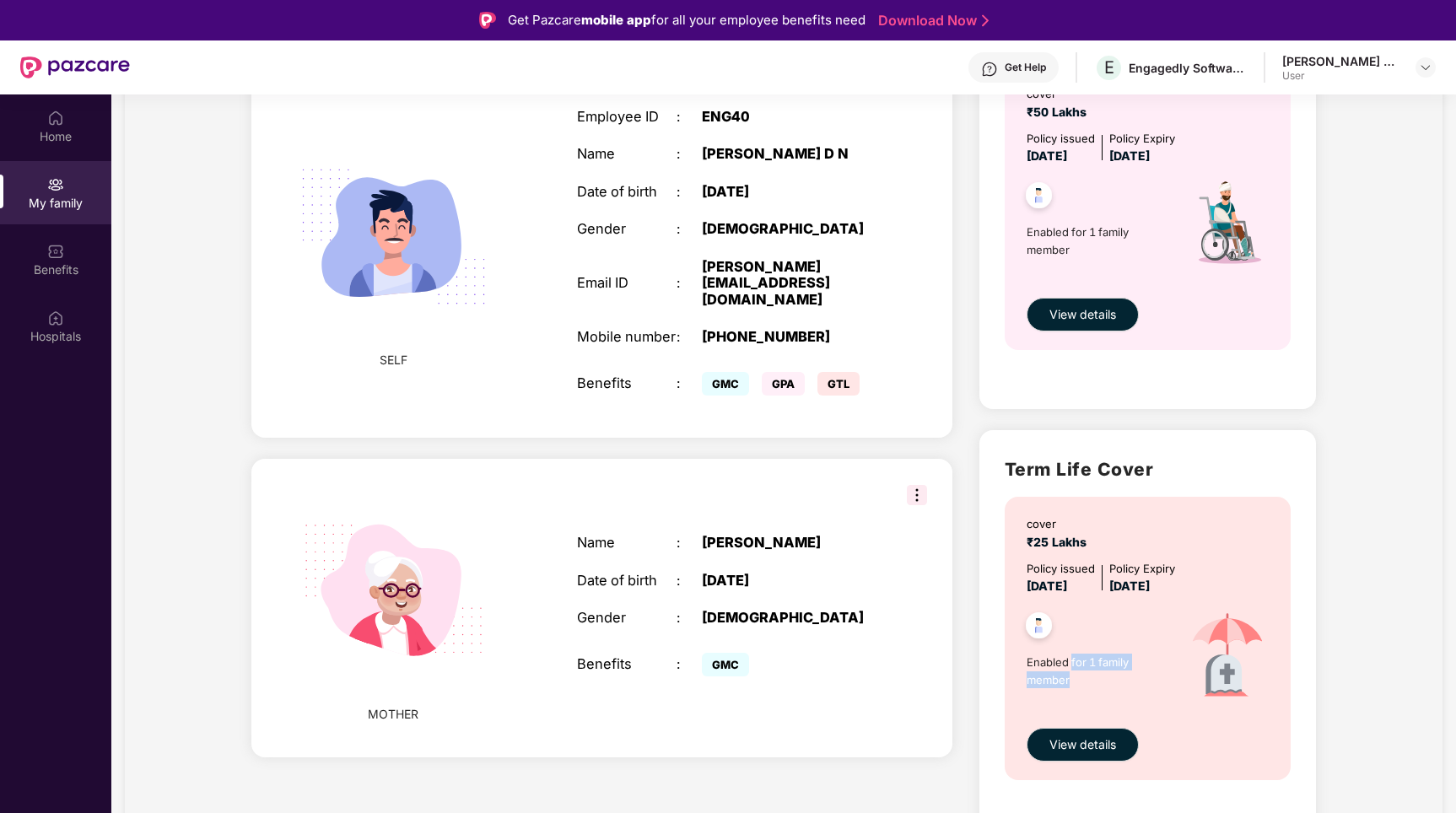
drag, startPoint x: 1070, startPoint y: 654, endPoint x: 1091, endPoint y: 678, distance: 31.9
click at [1091, 678] on span "Enabled for 1 family member" at bounding box center [1098, 670] width 144 height 35
click at [1086, 744] on span "View details" at bounding box center [1082, 745] width 67 height 19
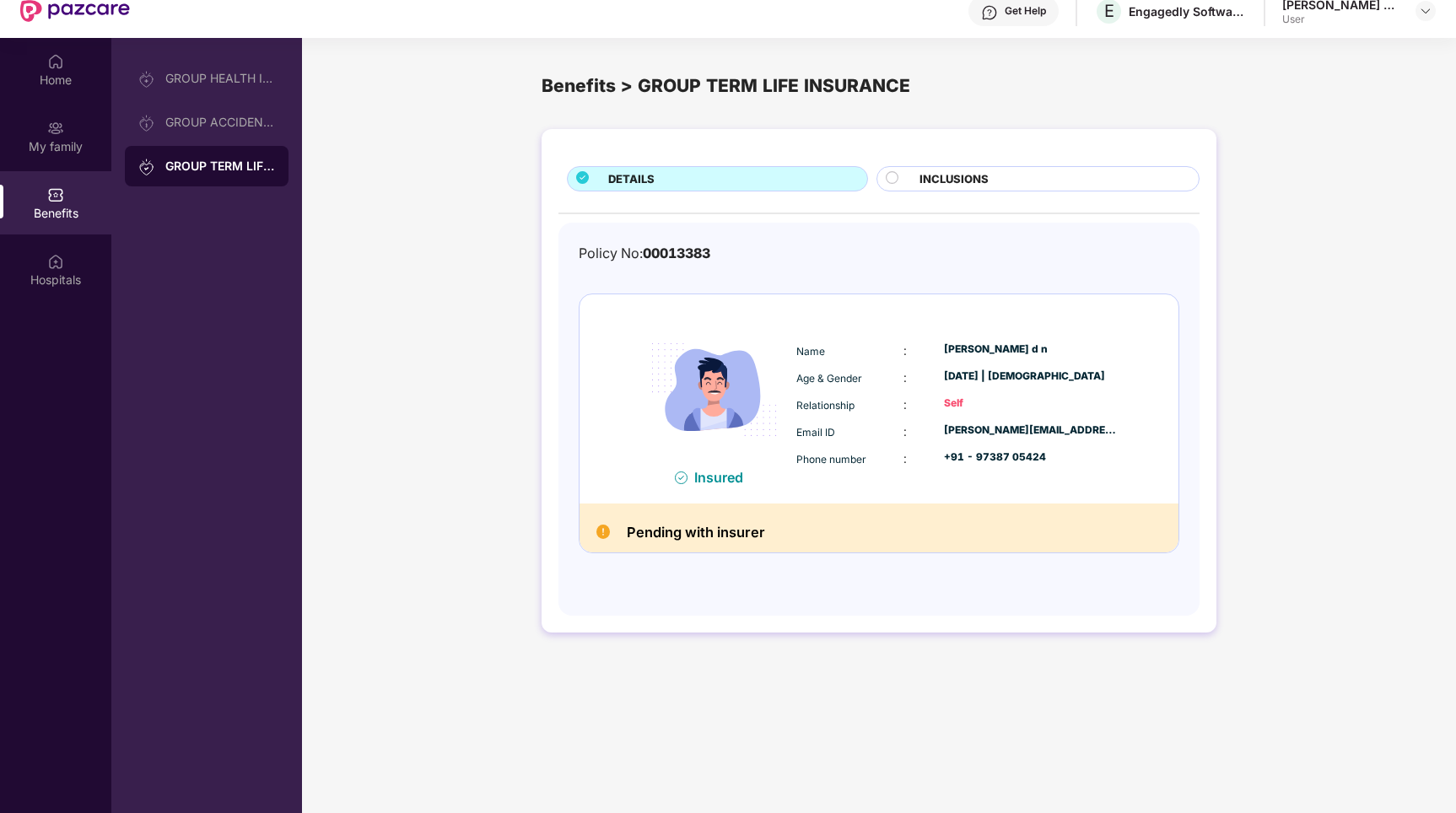
scroll to position [69, 0]
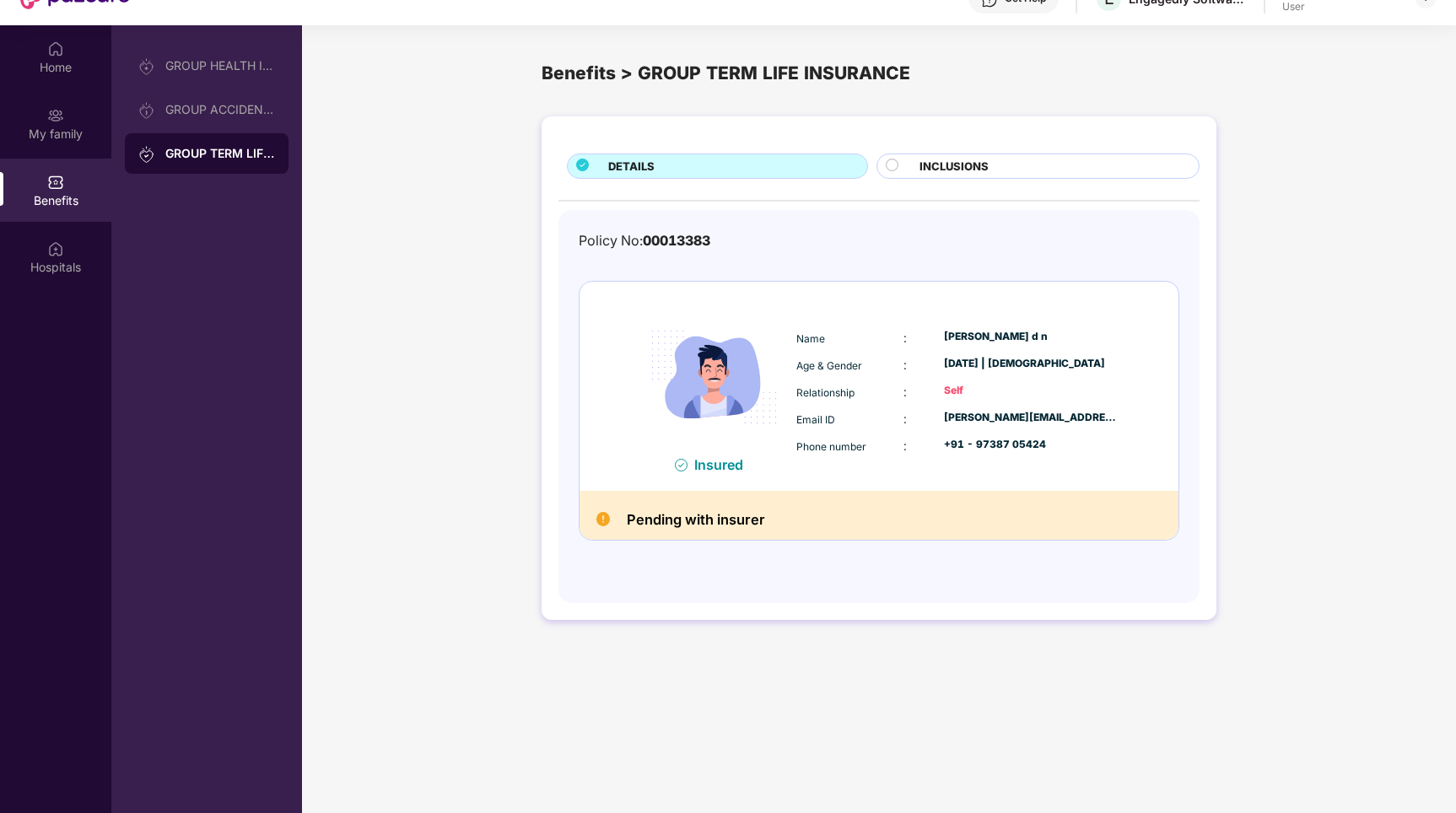
click at [699, 477] on div "Insured Name : [PERSON_NAME] d n Age & Gender : [DATE] | [DEMOGRAPHIC_DATA] Rel…" at bounding box center [879, 386] width 599 height 209
click at [920, 468] on div "Insured Name : [PERSON_NAME] d n Age & Gender : [DATE] | [DEMOGRAPHIC_DATA] Rel…" at bounding box center [879, 386] width 599 height 209
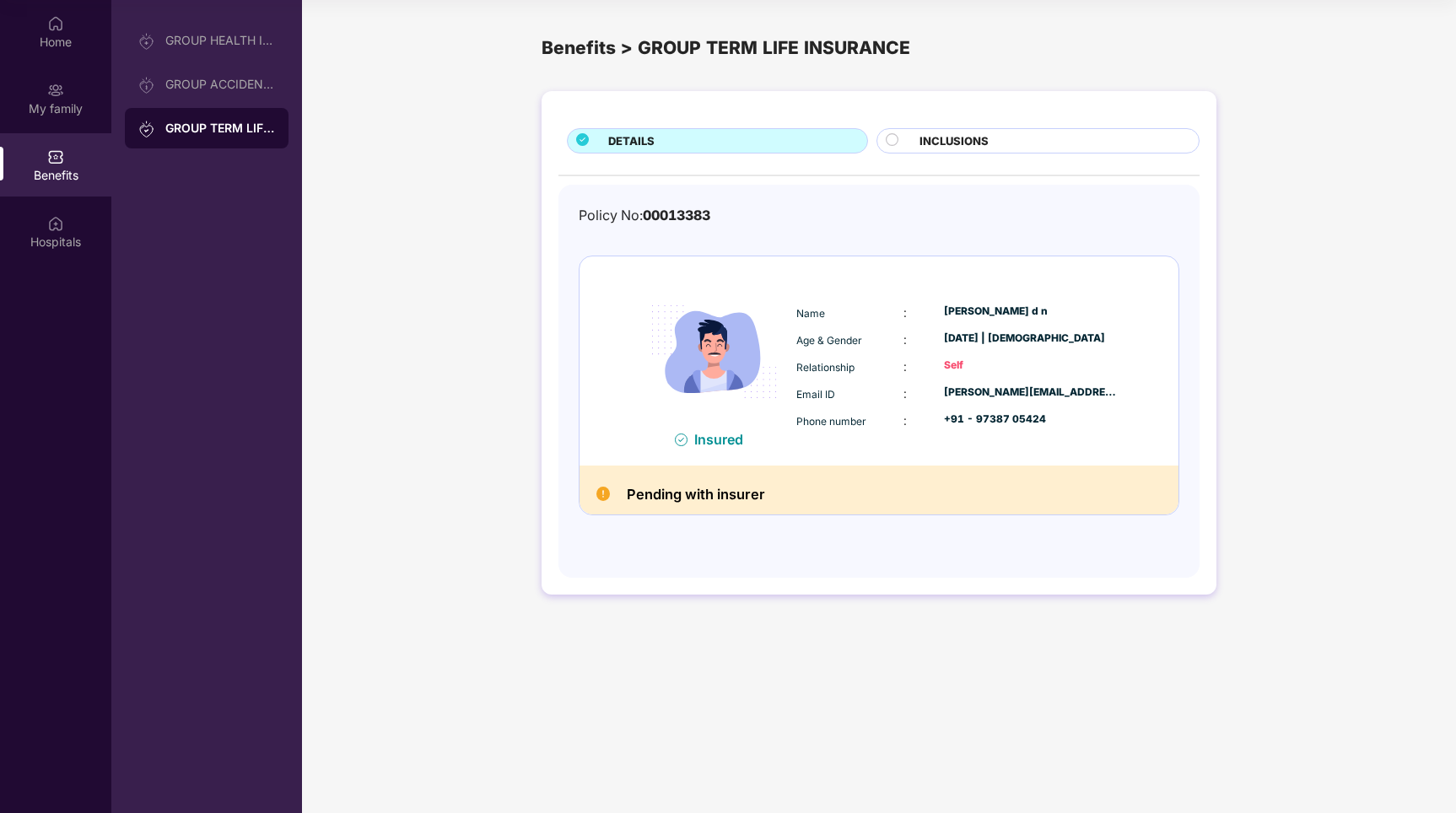
scroll to position [0, 0]
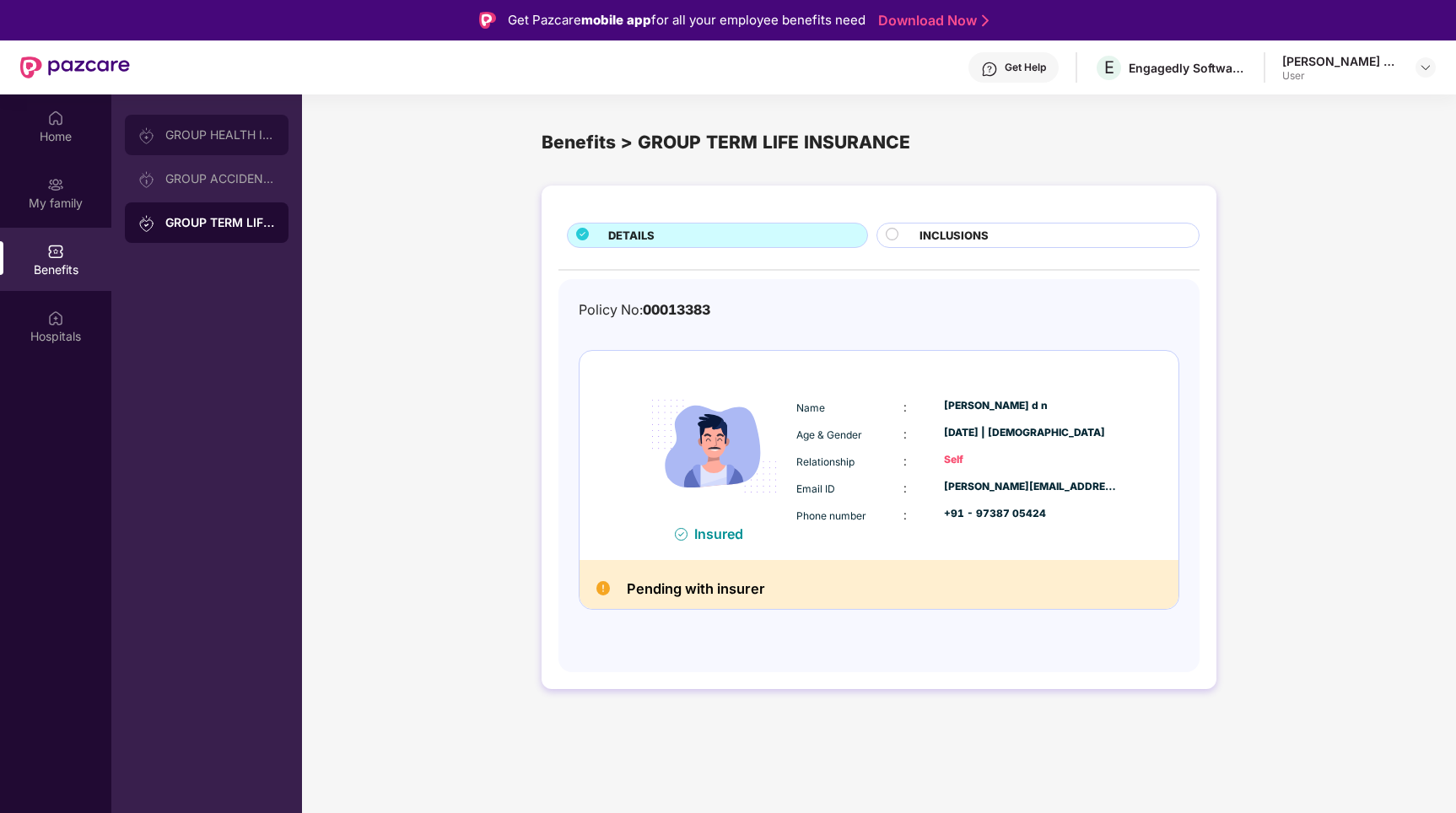
click at [228, 148] on div "GROUP HEALTH INSURANCE" at bounding box center [207, 134] width 163 height 40
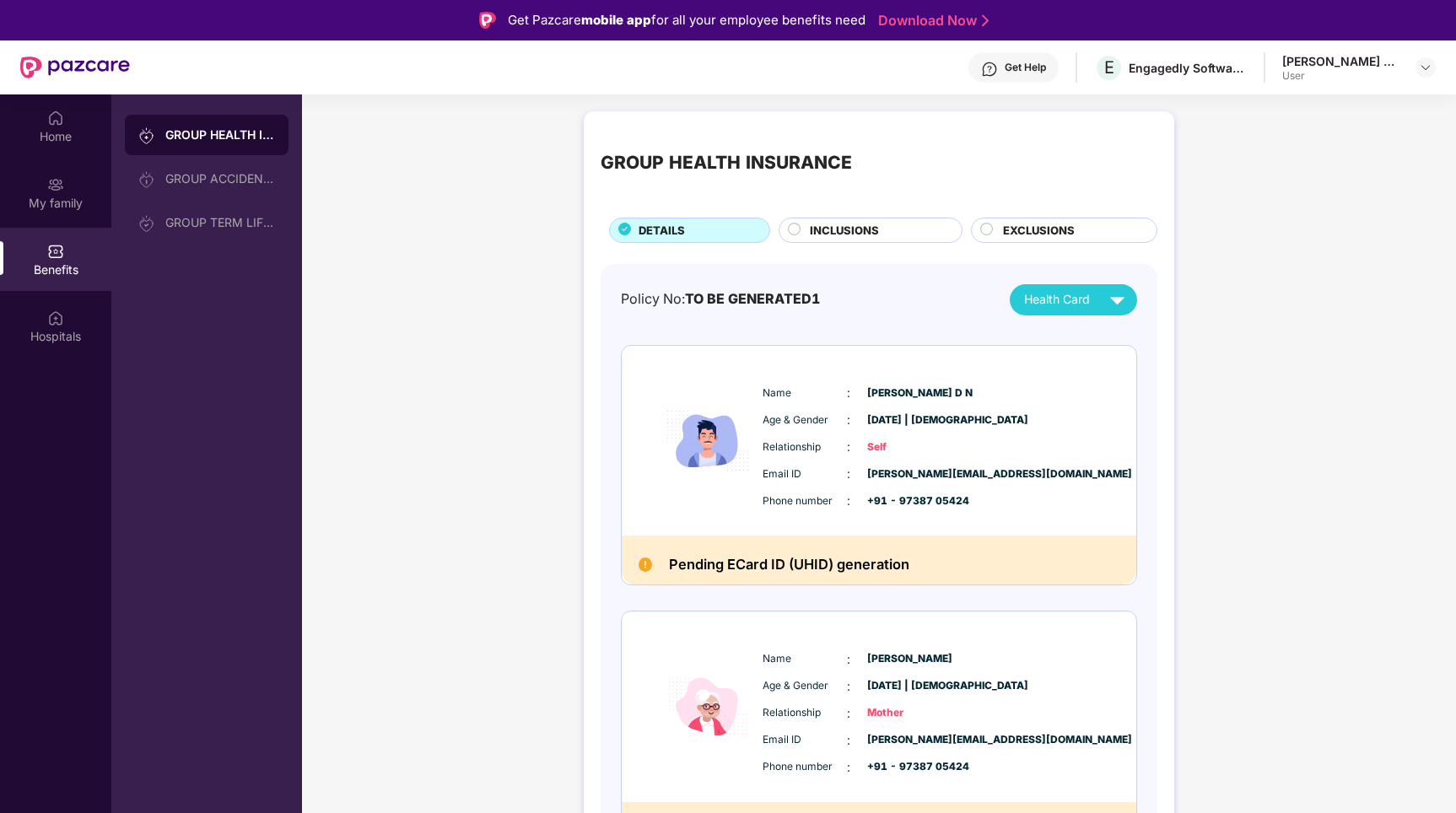
click at [857, 238] on div "INCLUSIONS" at bounding box center [878, 232] width 152 height 21
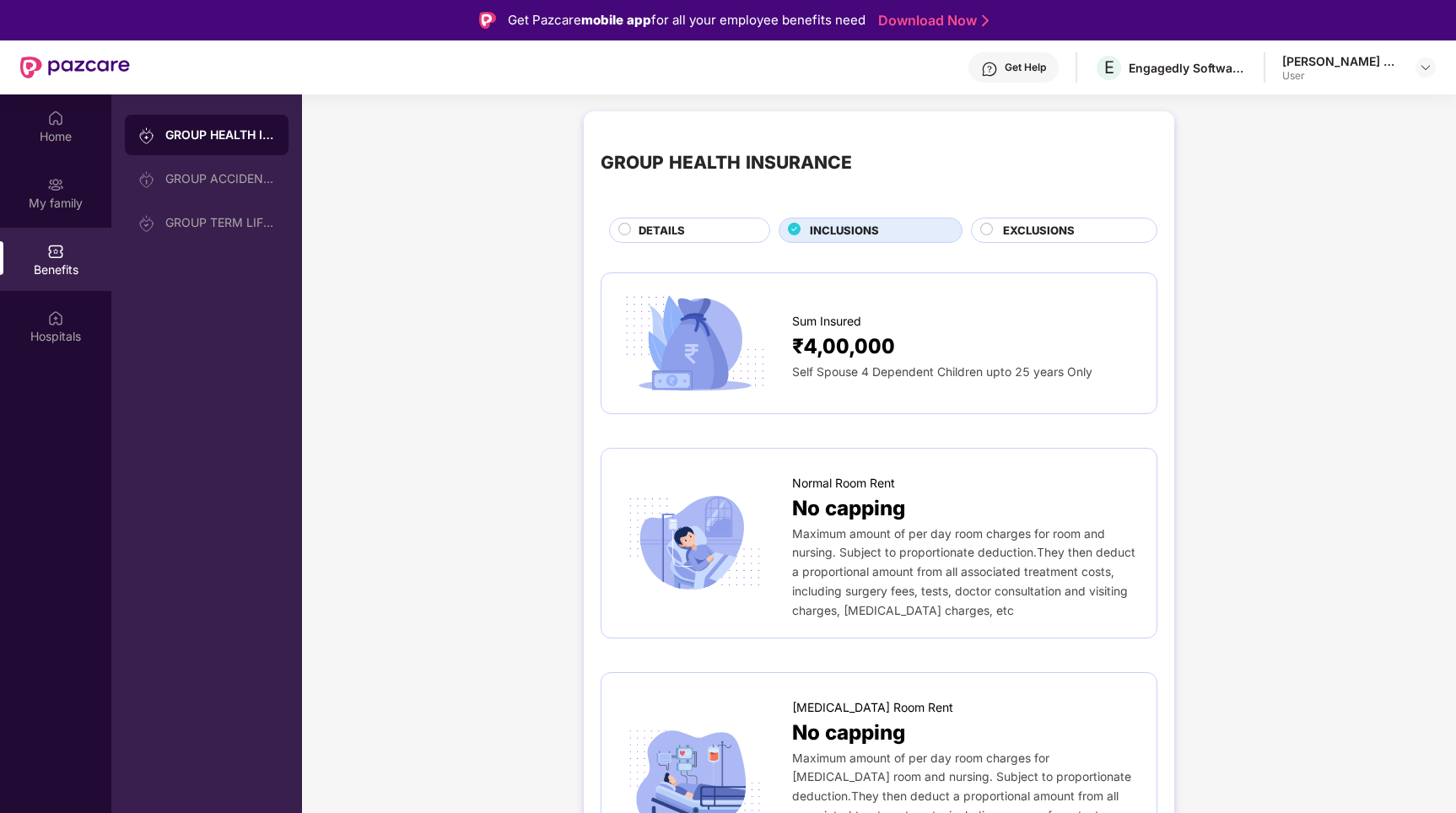
click at [724, 228] on div "DETAILS" at bounding box center [695, 232] width 130 height 21
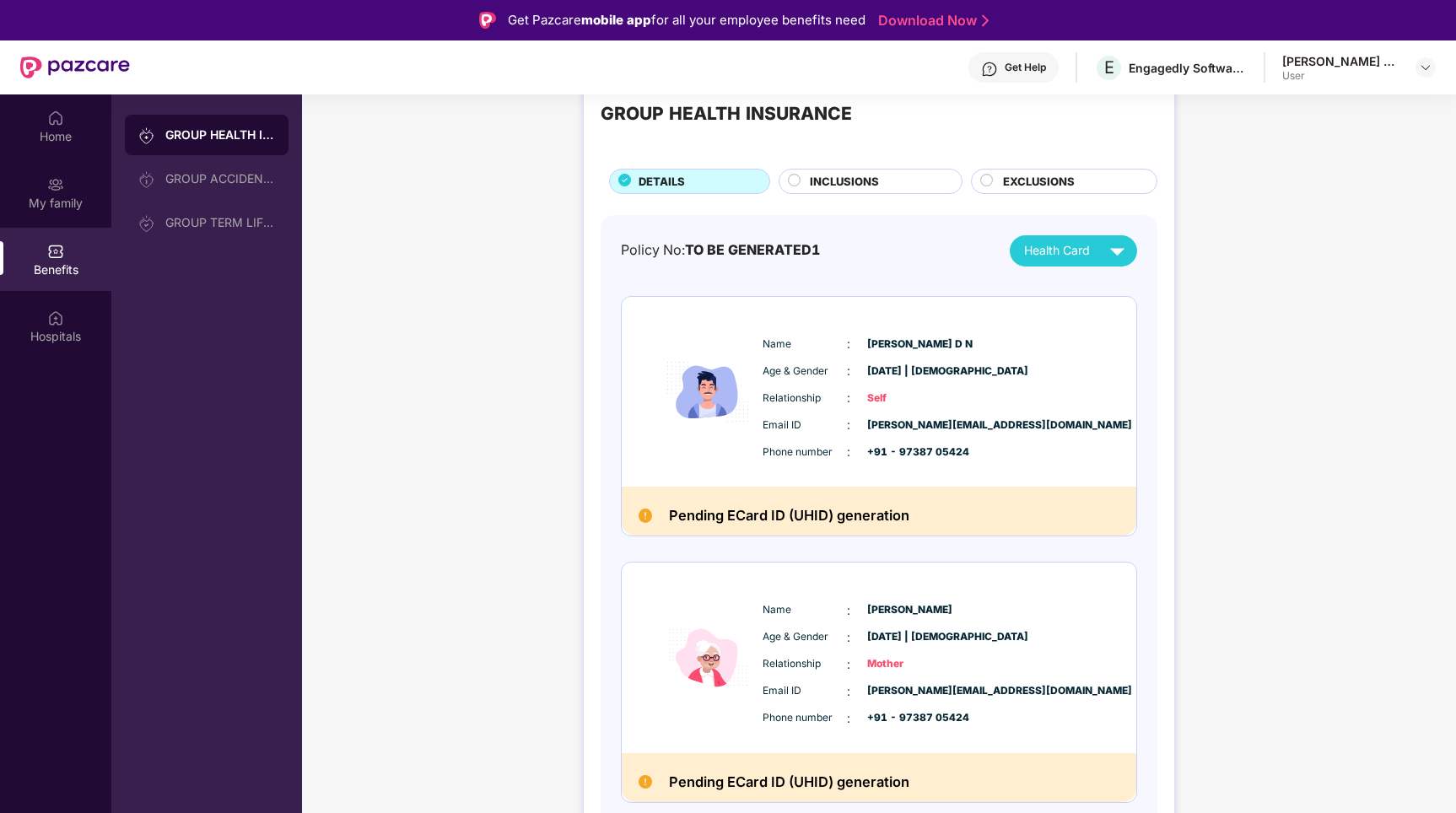
scroll to position [95, 0]
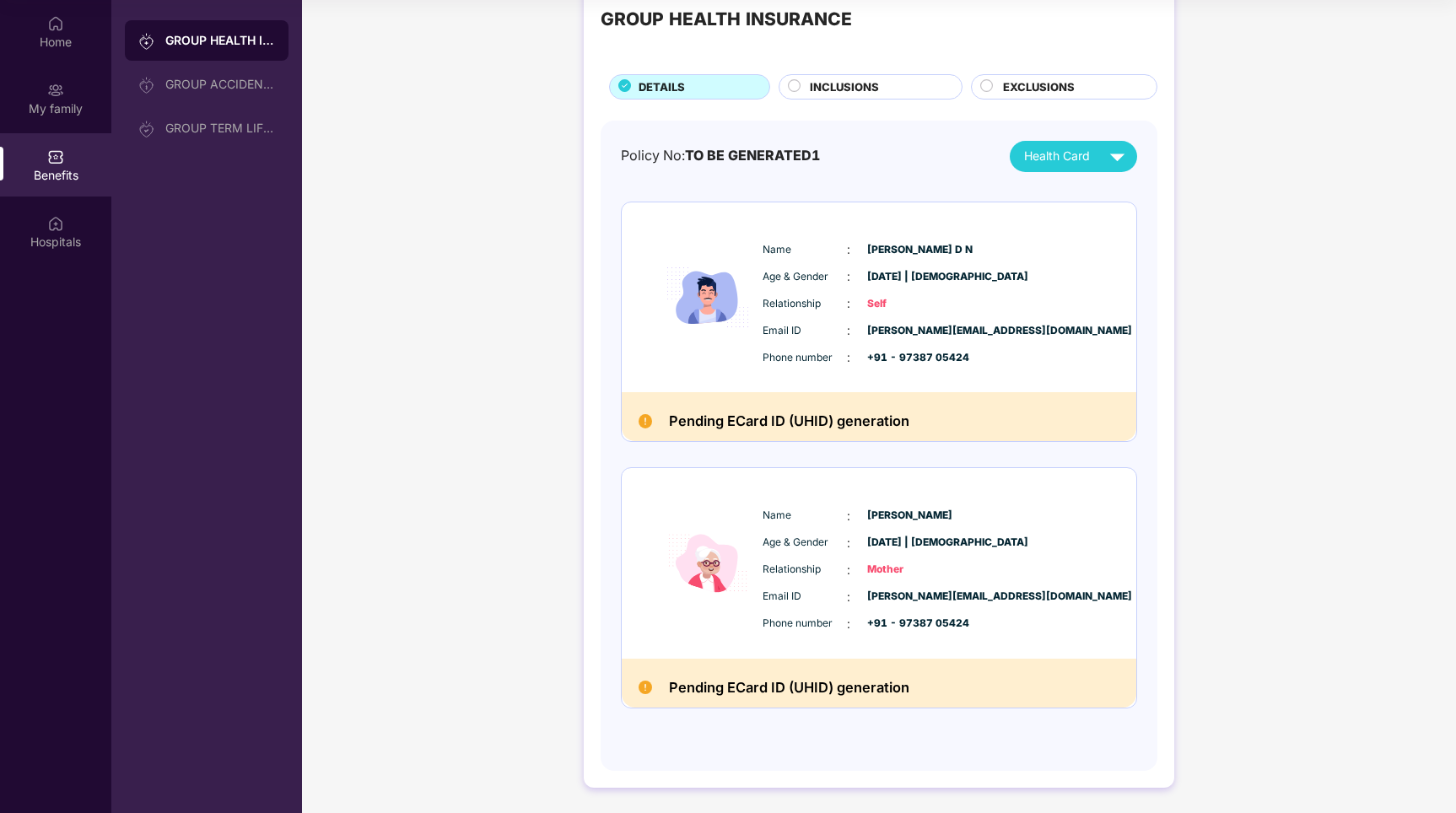
click at [1117, 146] on img at bounding box center [1117, 156] width 29 height 29
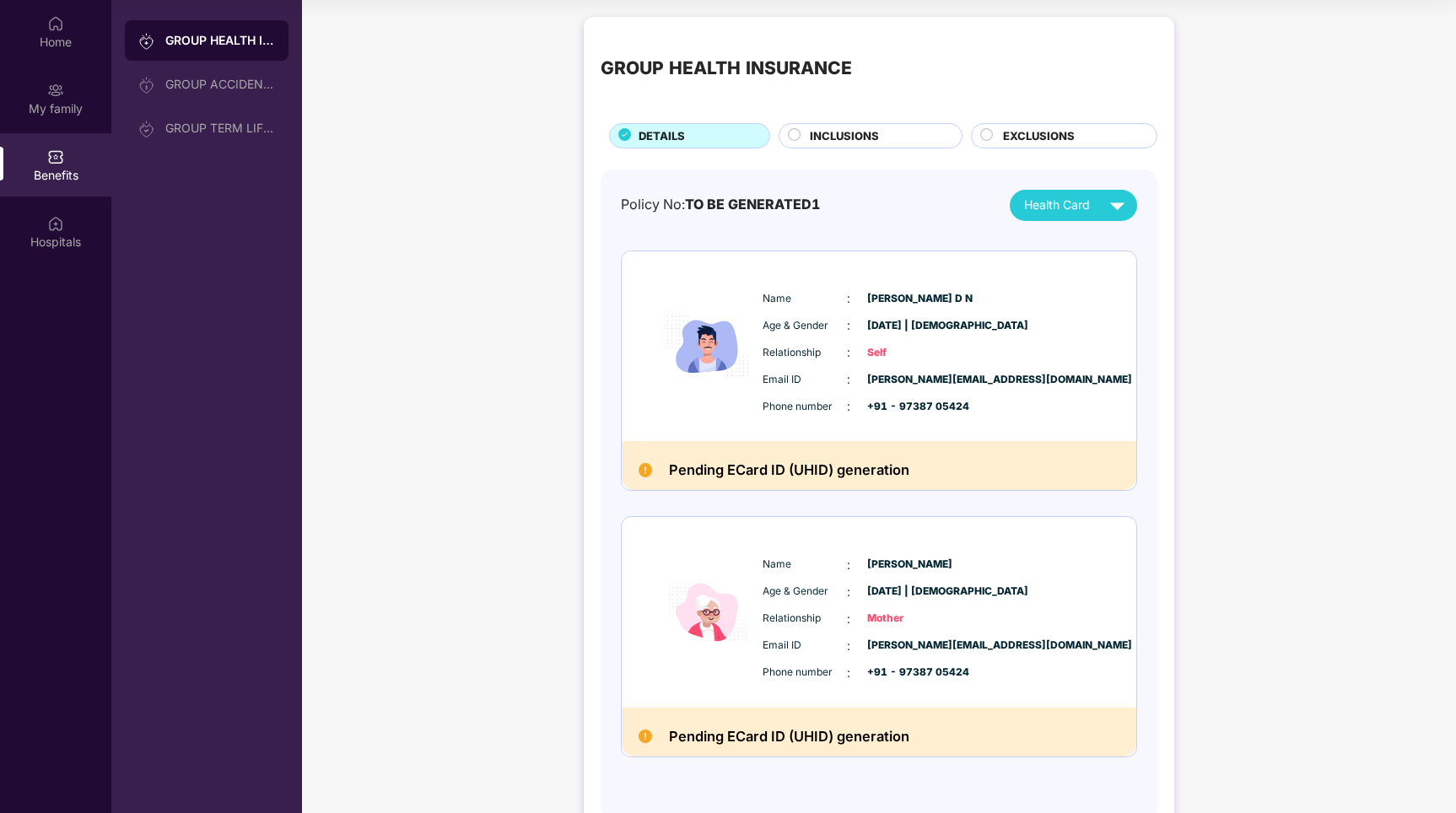
scroll to position [0, 0]
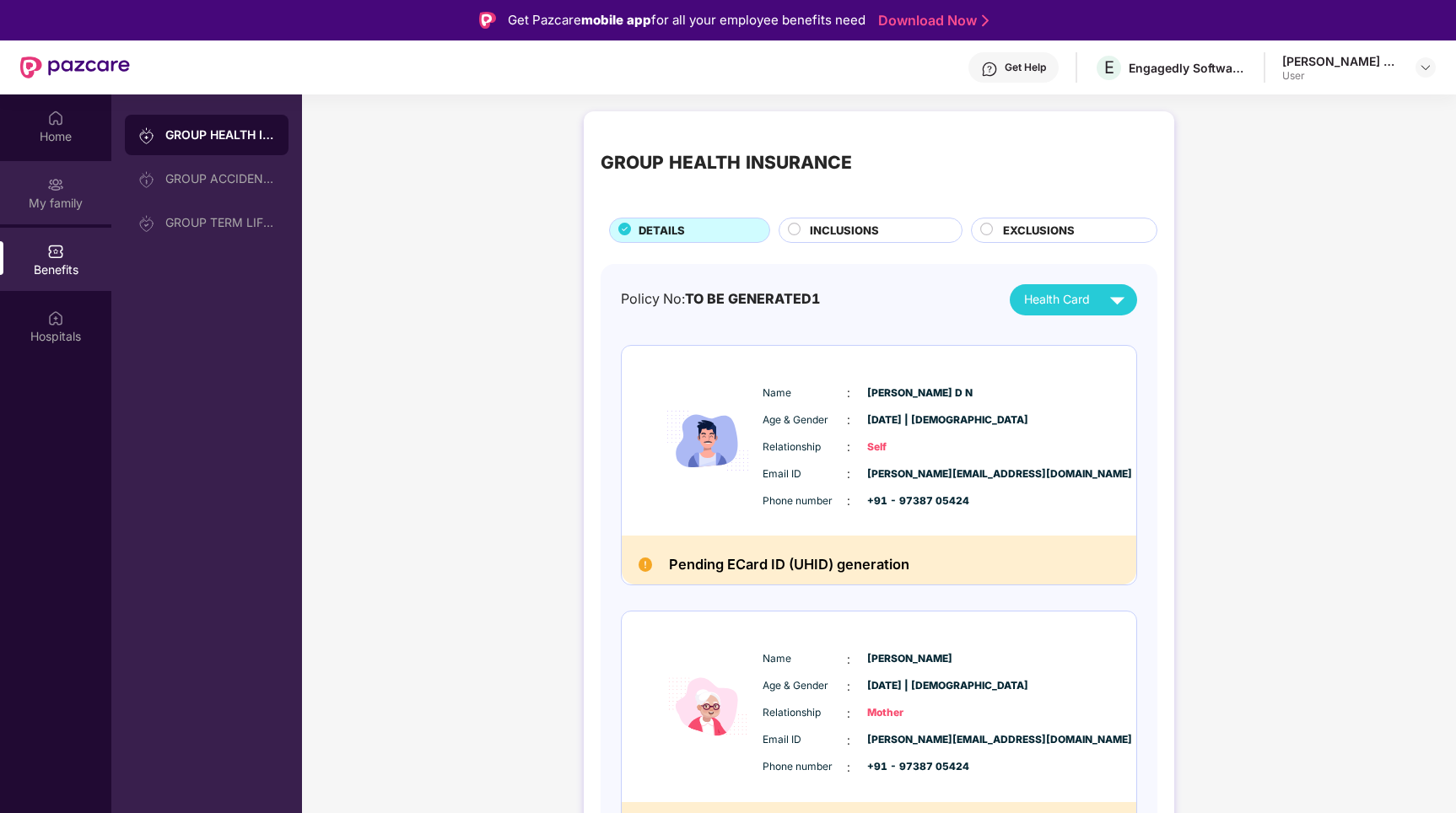
click at [79, 190] on div "My family" at bounding box center [55, 192] width 112 height 63
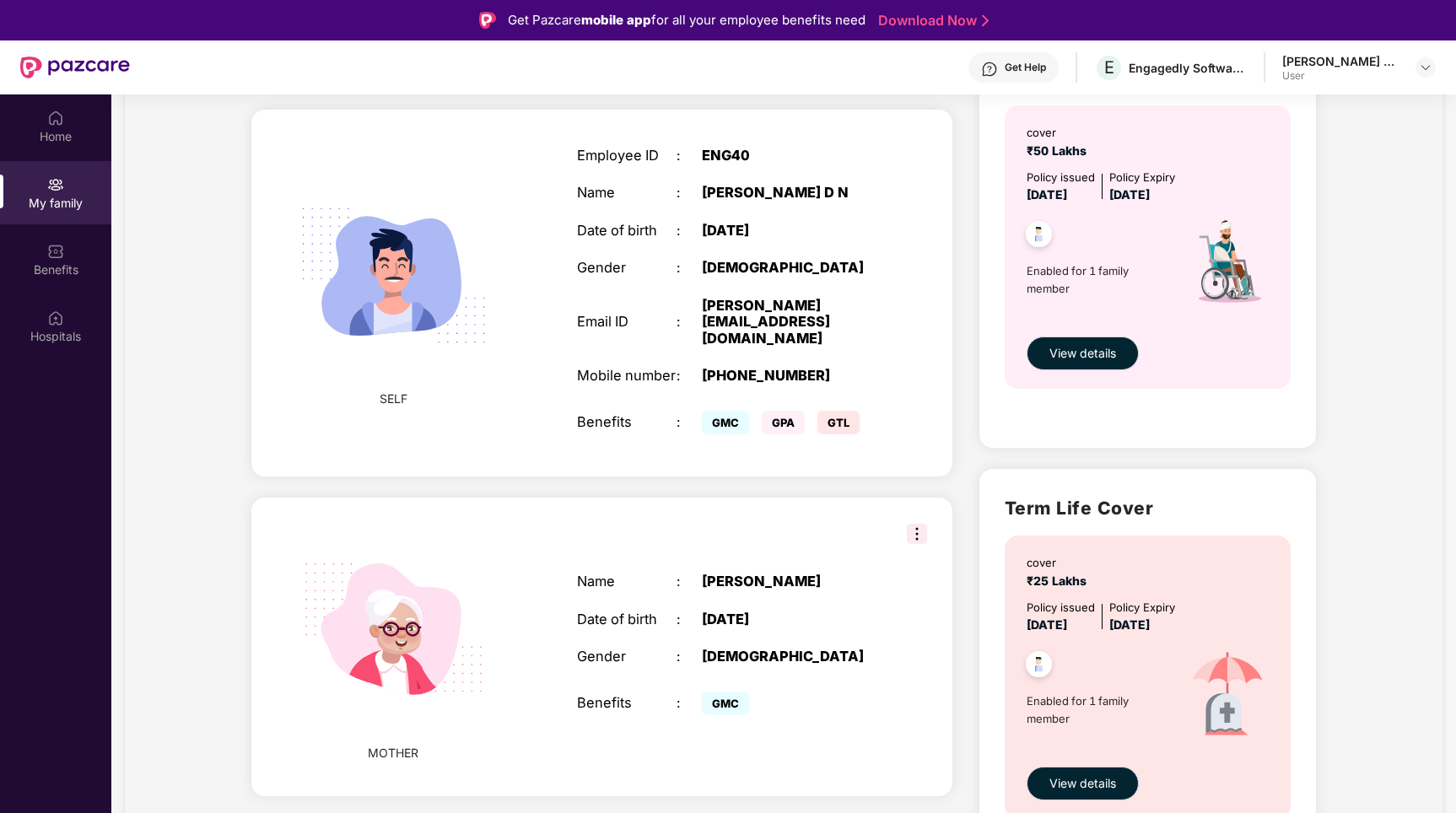
scroll to position [644, 0]
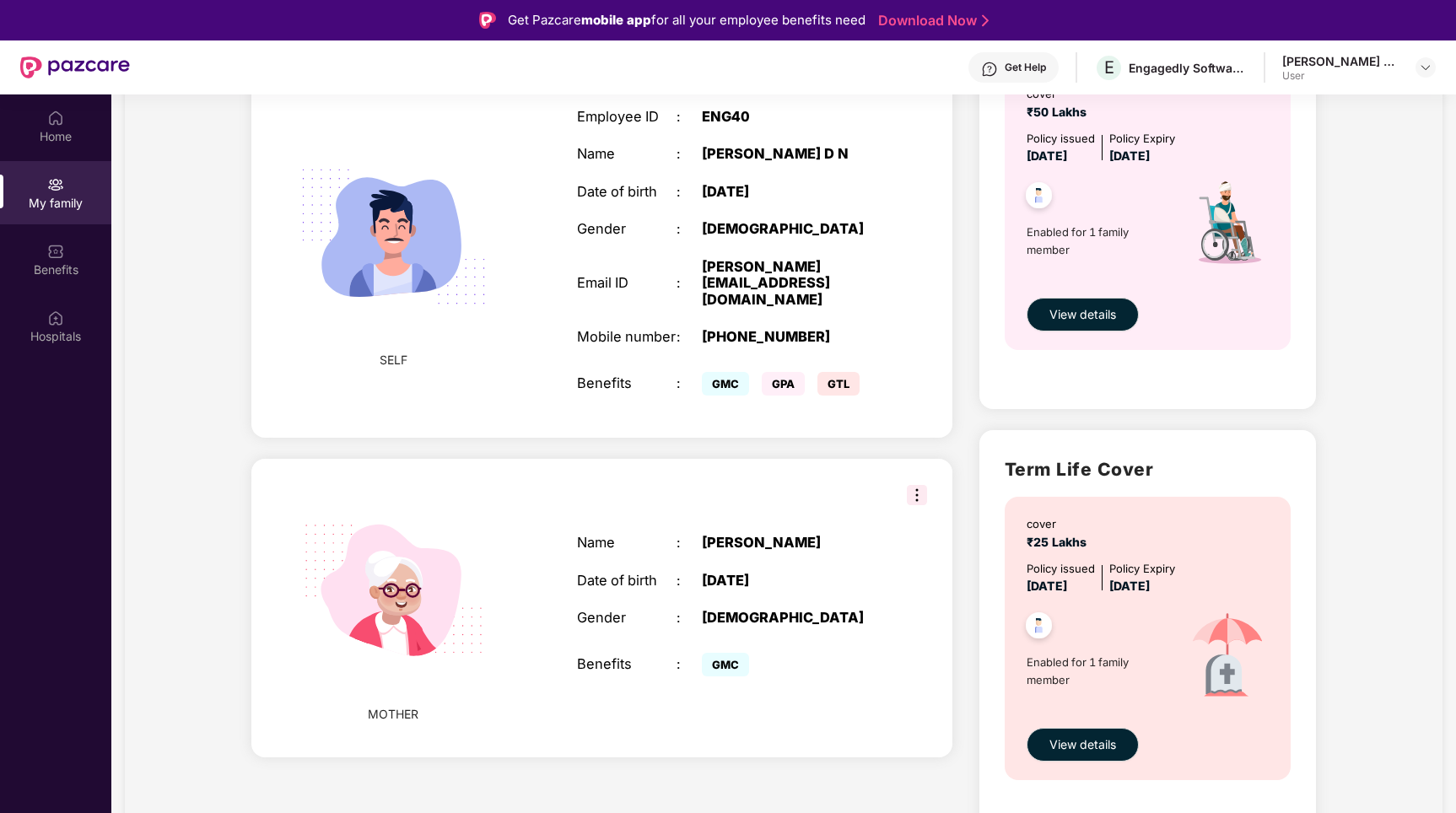
click at [925, 485] on img at bounding box center [917, 496] width 21 height 21
click at [956, 449] on div "Closing [DATE] Start verification Verification required !! Your account will be…" at bounding box center [601, 207] width 728 height 1304
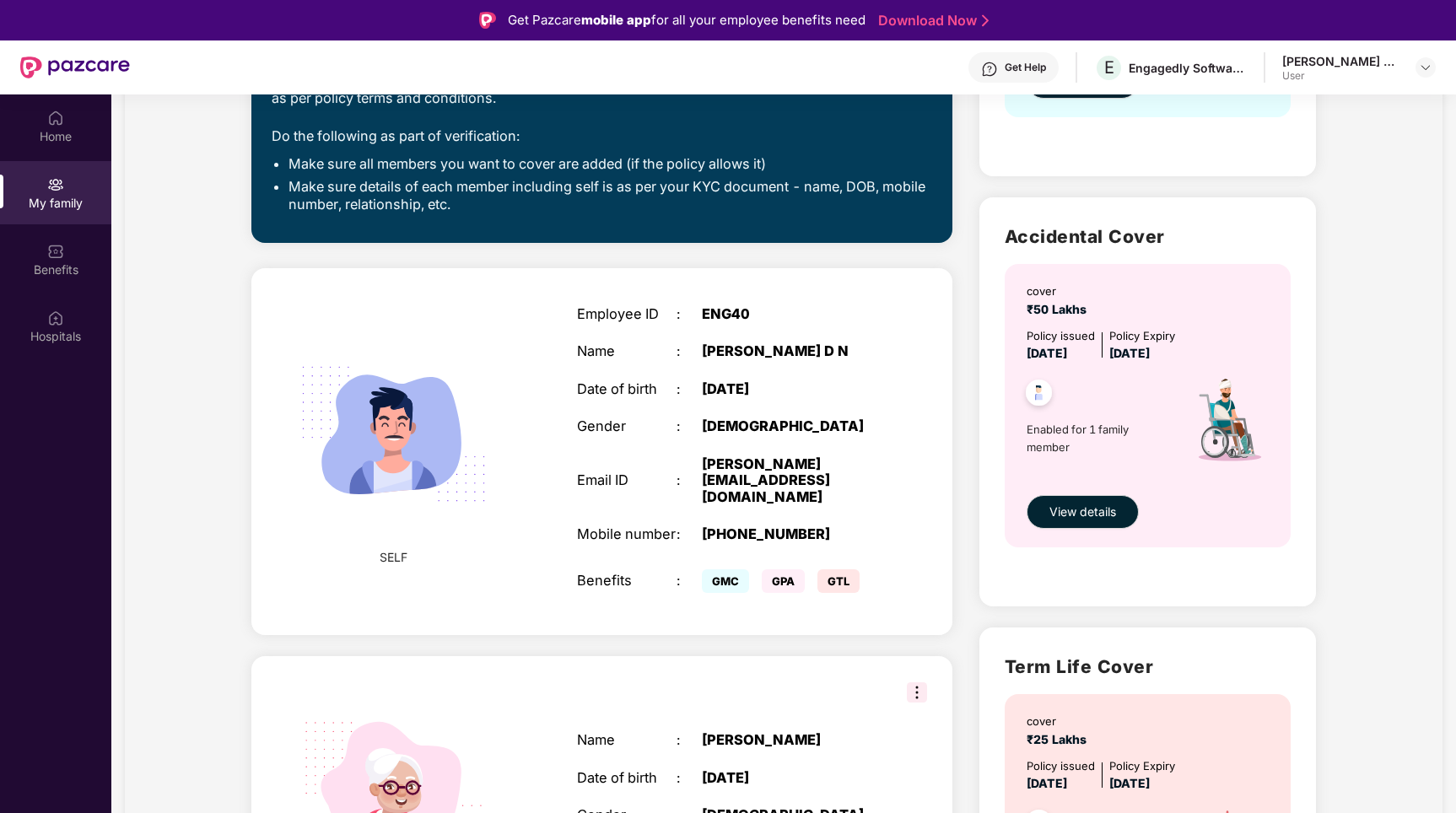
scroll to position [421, 0]
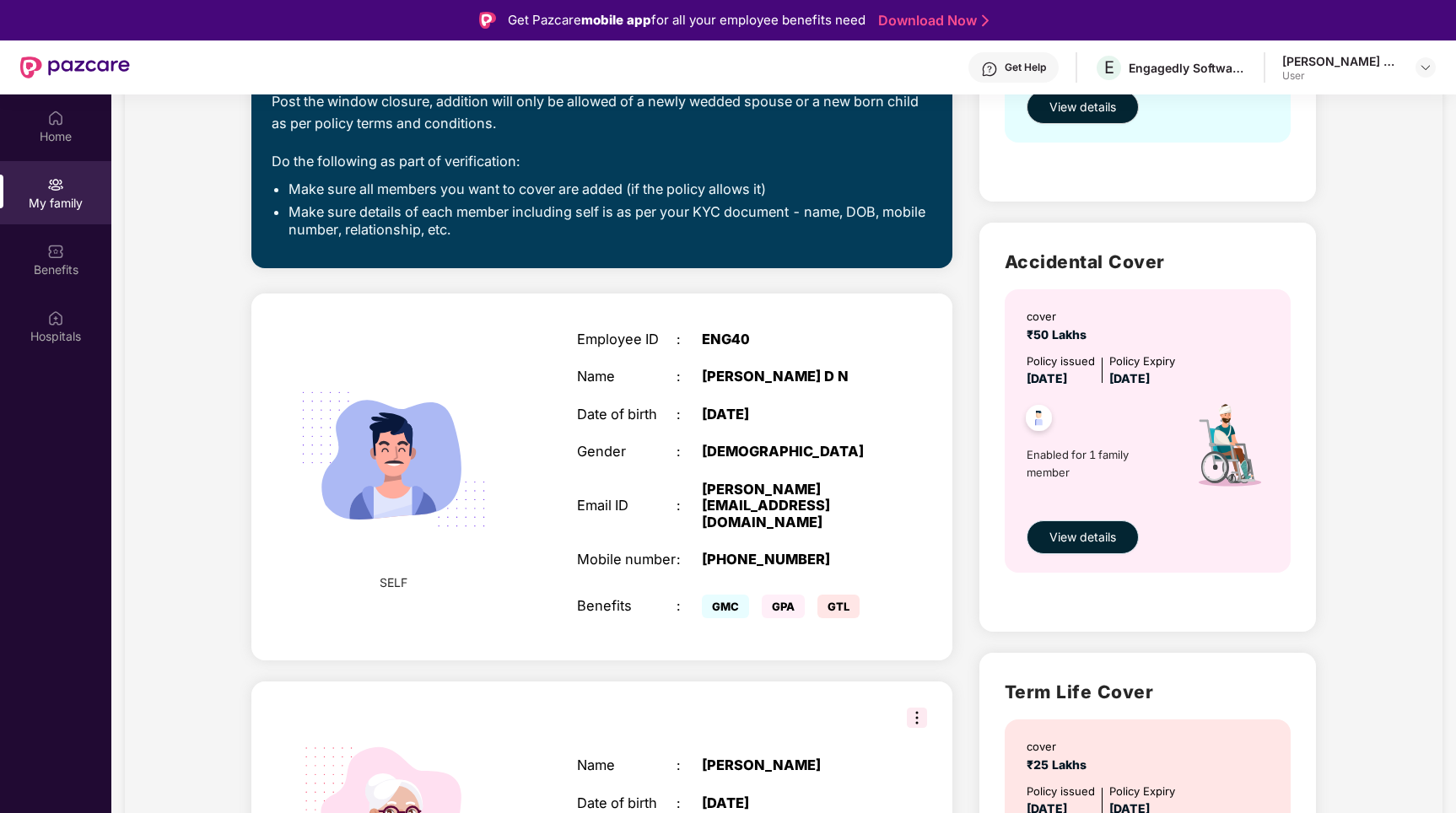
click at [1078, 547] on button "View details" at bounding box center [1083, 537] width 113 height 34
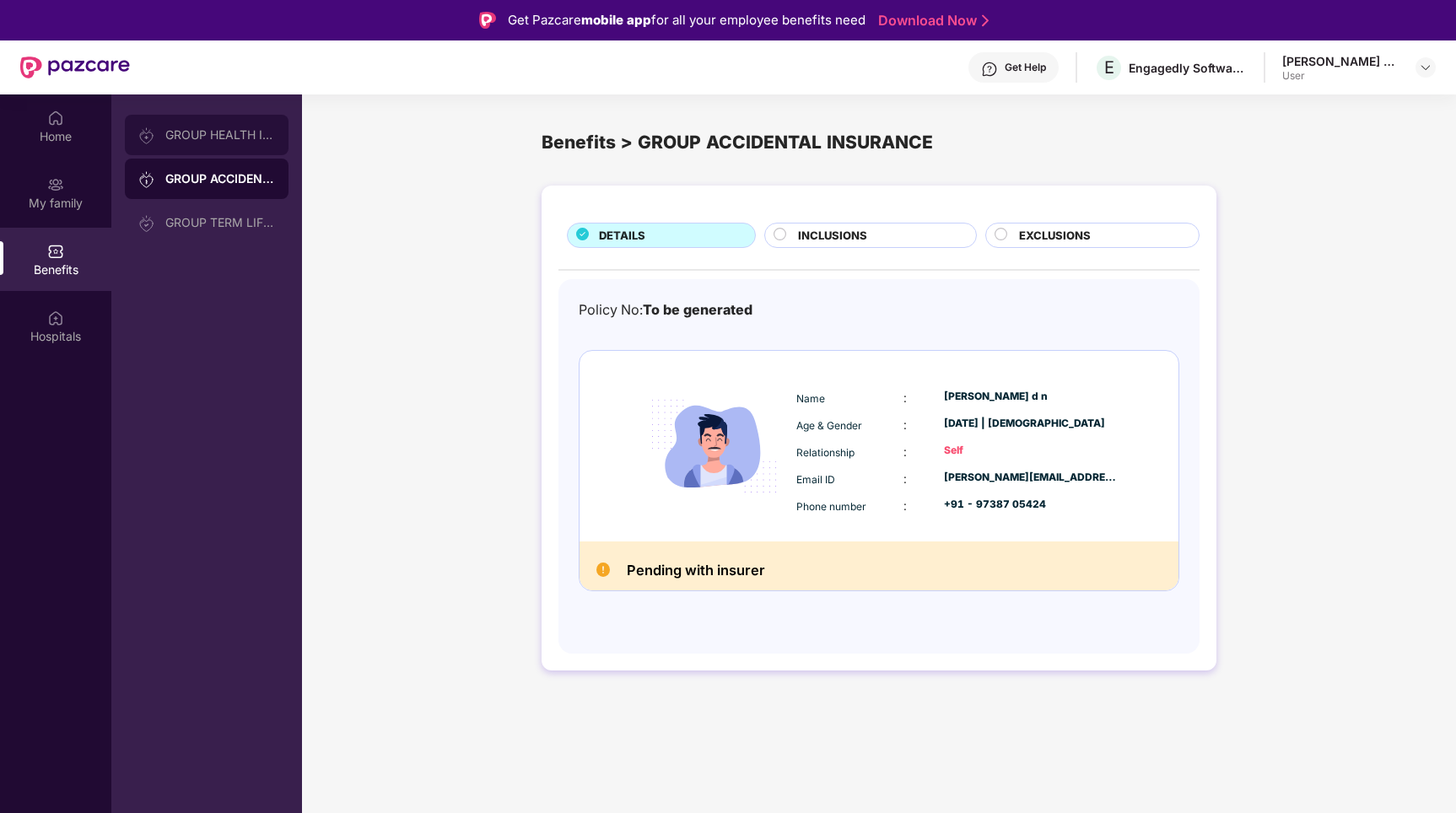
click at [197, 130] on div "GROUP HEALTH INSURANCE" at bounding box center [220, 135] width 110 height 13
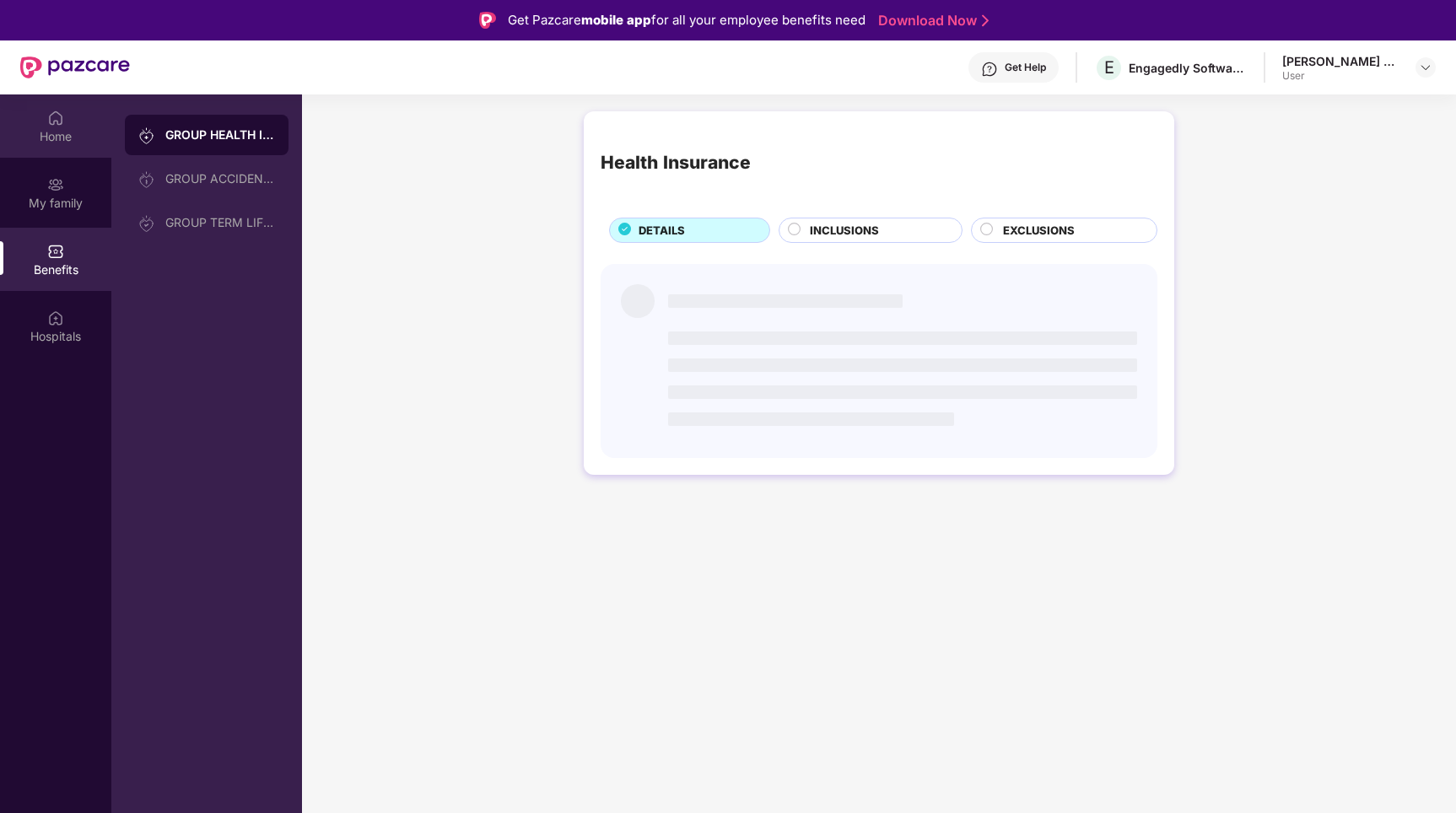
click at [68, 116] on div "Home" at bounding box center [55, 126] width 112 height 63
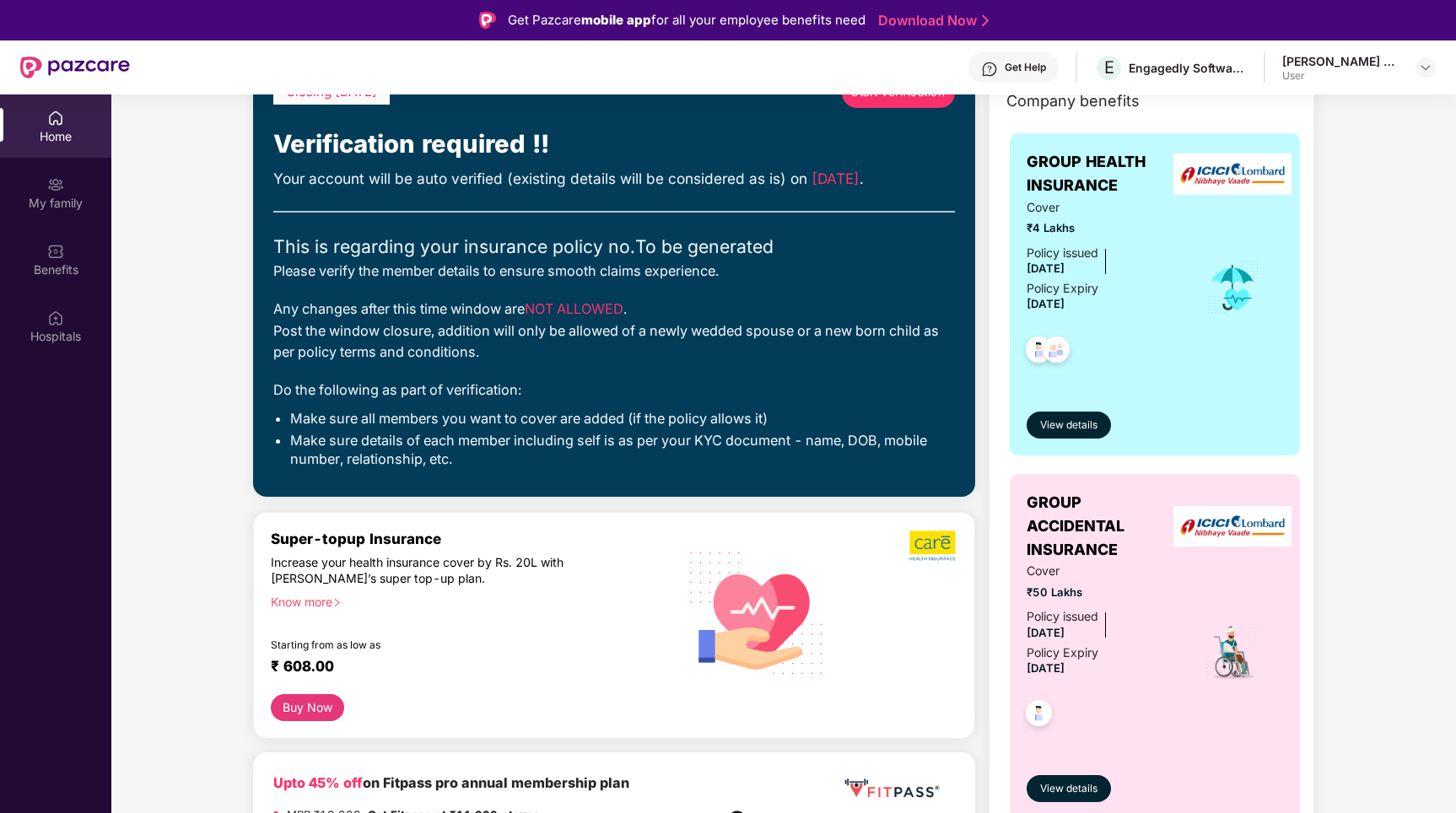
scroll to position [115, 0]
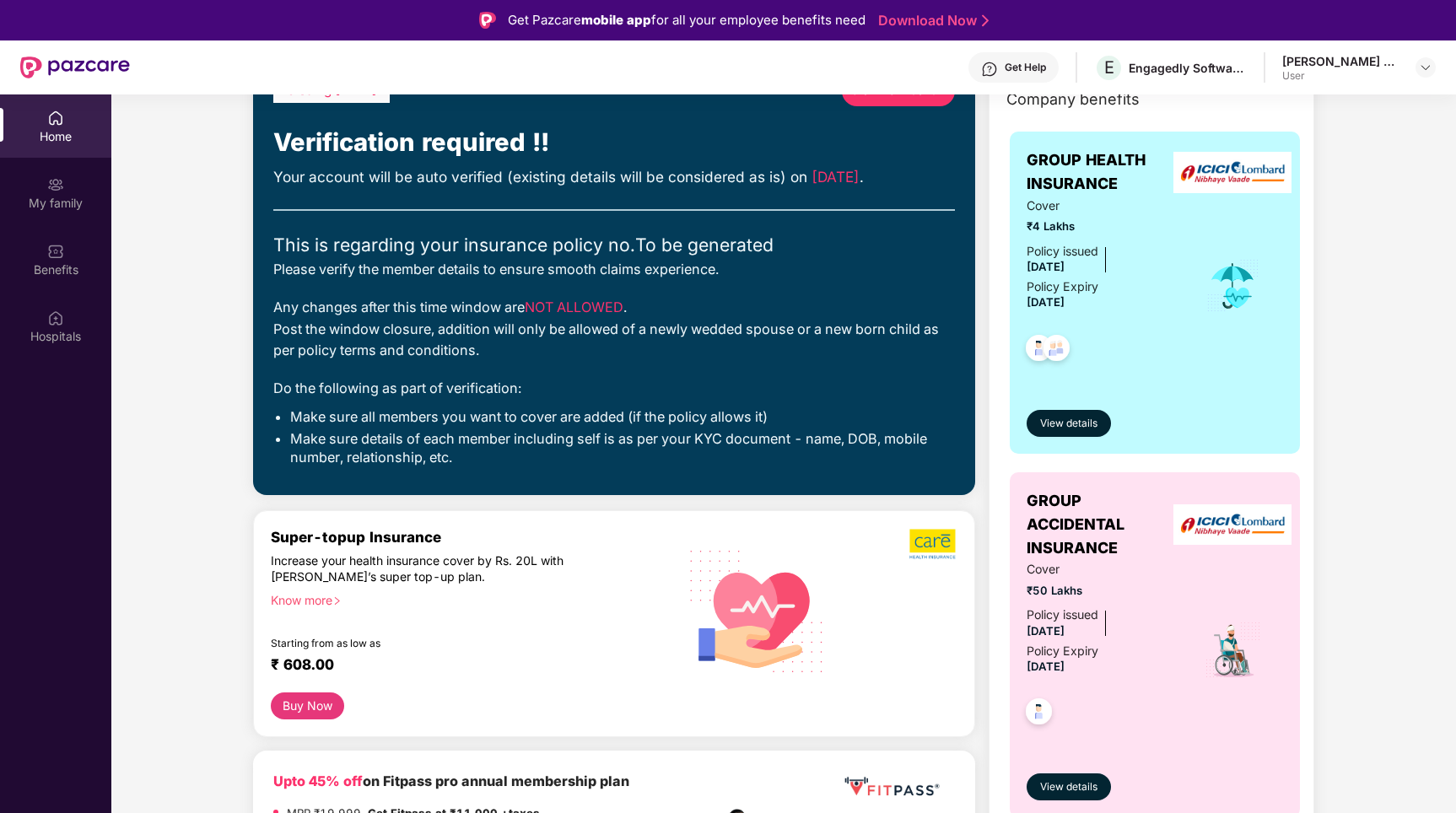
click at [1052, 349] on img at bounding box center [1057, 350] width 41 height 41
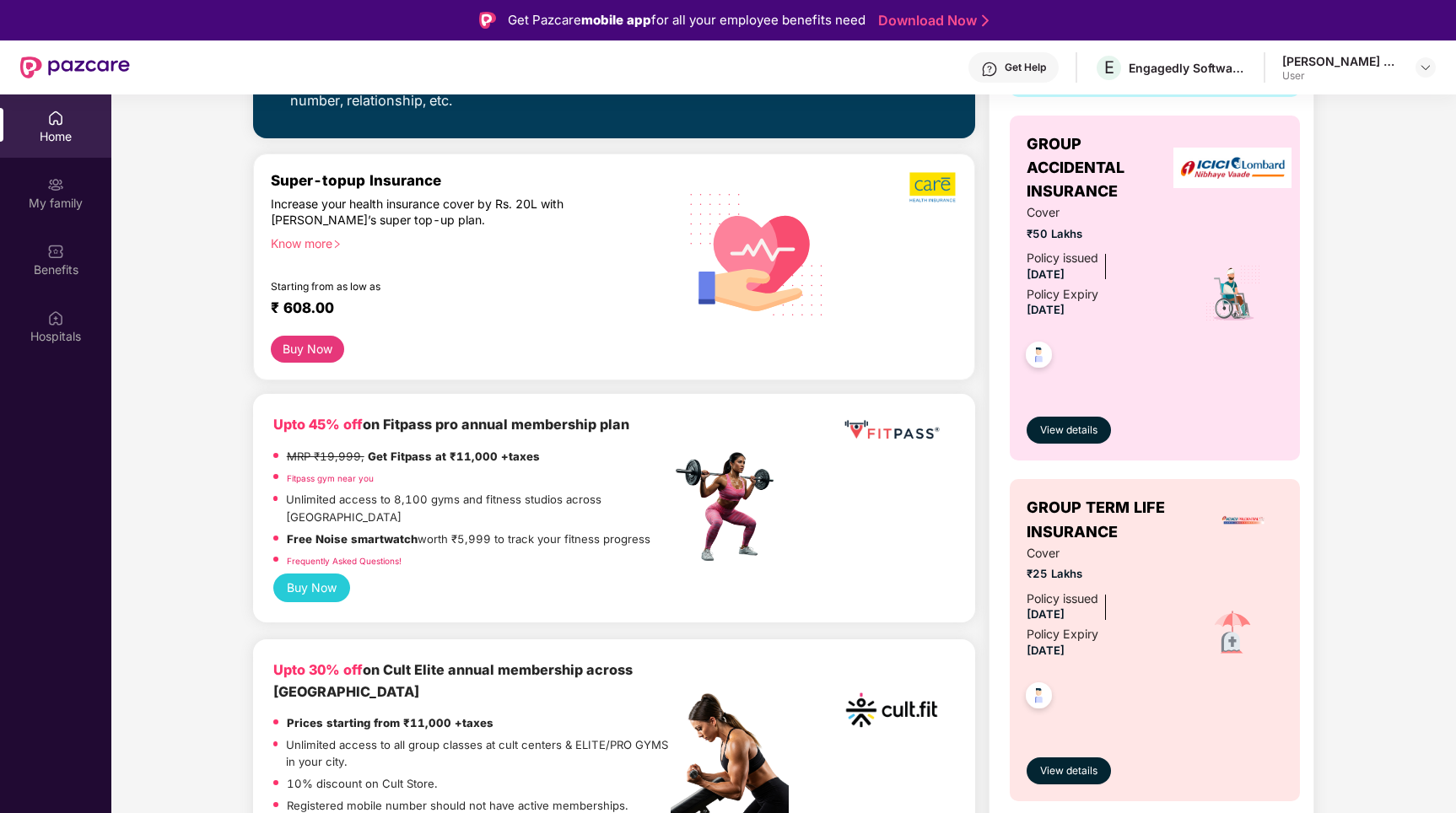
scroll to position [0, 0]
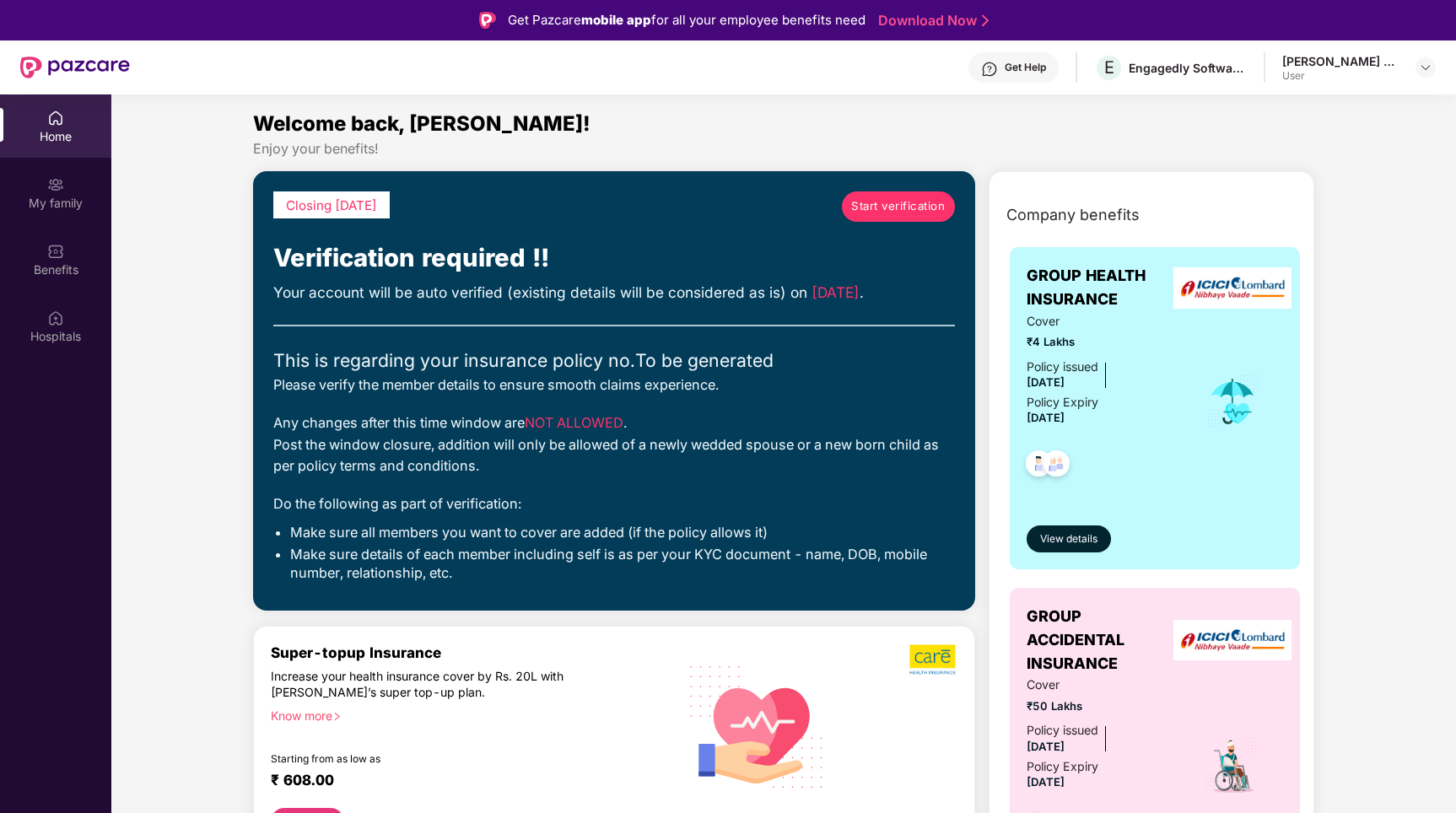
click at [1057, 464] on img at bounding box center [1057, 466] width 41 height 41
click at [1057, 526] on button "View details" at bounding box center [1069, 539] width 84 height 27
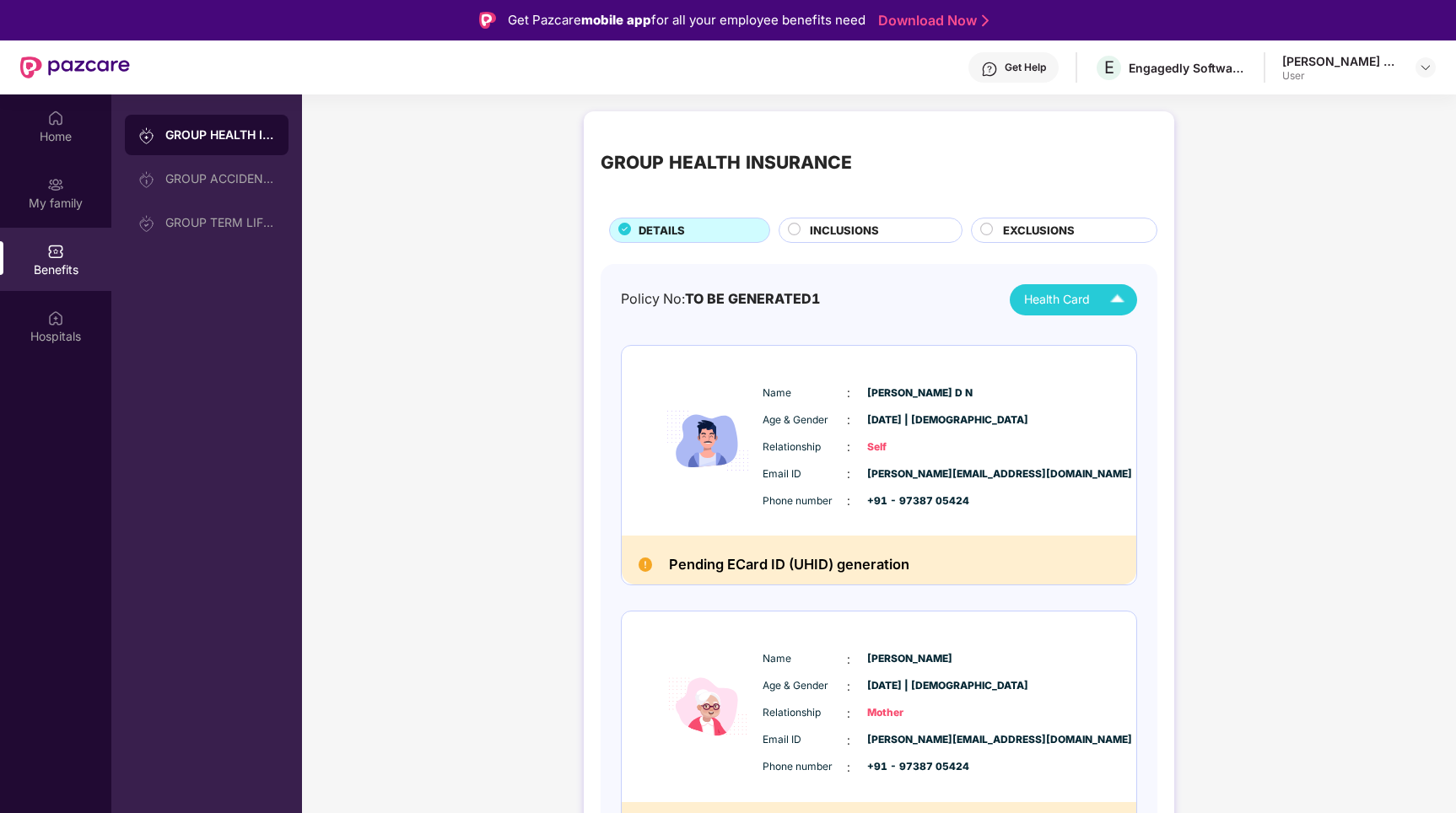
click at [1097, 286] on div "Health Card" at bounding box center [1078, 299] width 108 height 29
click at [995, 449] on div "Relationship : Self" at bounding box center [929, 447] width 335 height 19
click at [744, 565] on h2 "Pending ECard ID (UHID) generation" at bounding box center [789, 564] width 240 height 23
drag, startPoint x: 669, startPoint y: 561, endPoint x: 931, endPoint y: 571, distance: 262.2
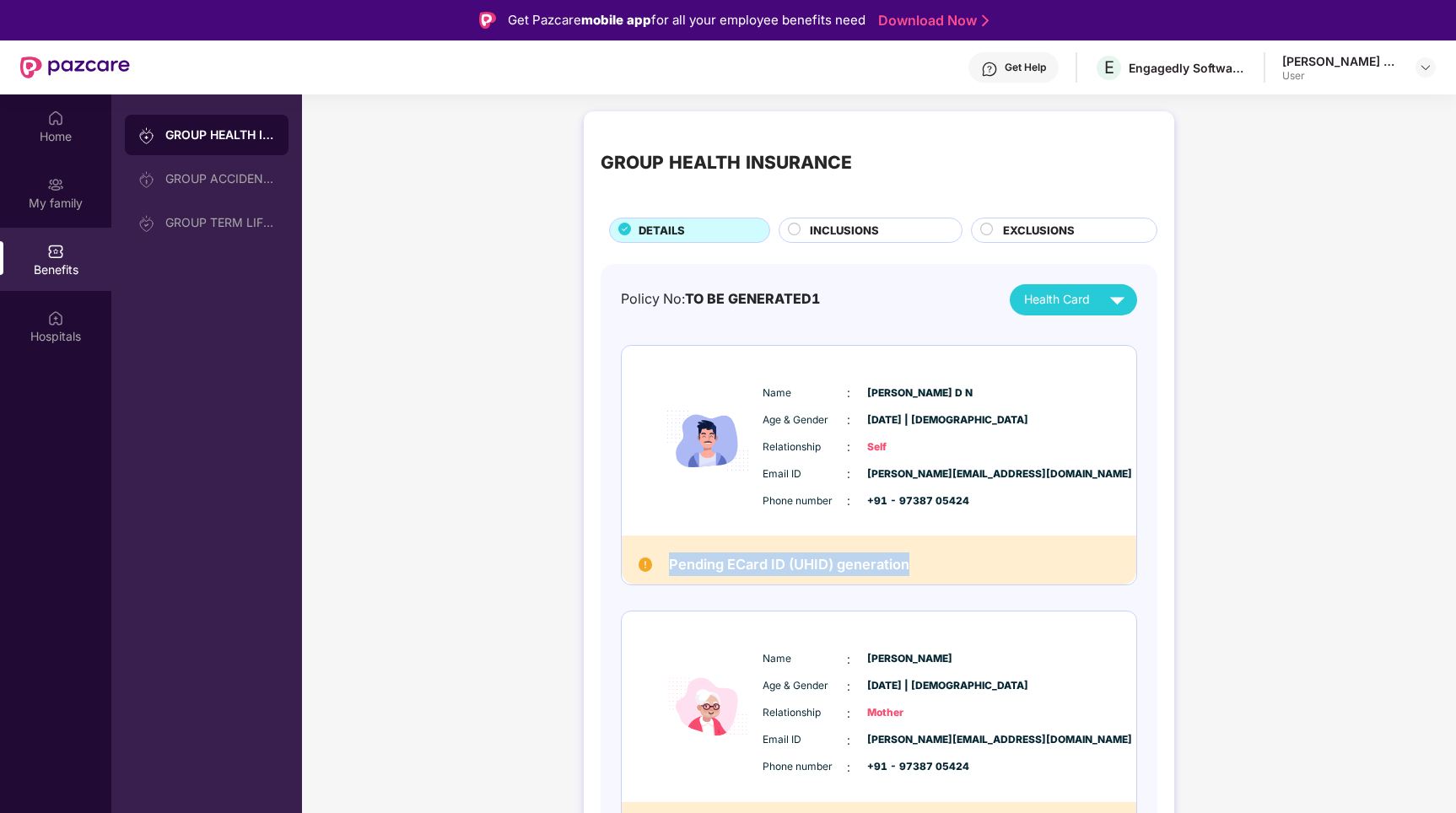
click at [930, 571] on div "Pending ECard ID (UHID) generation" at bounding box center [879, 560] width 514 height 49
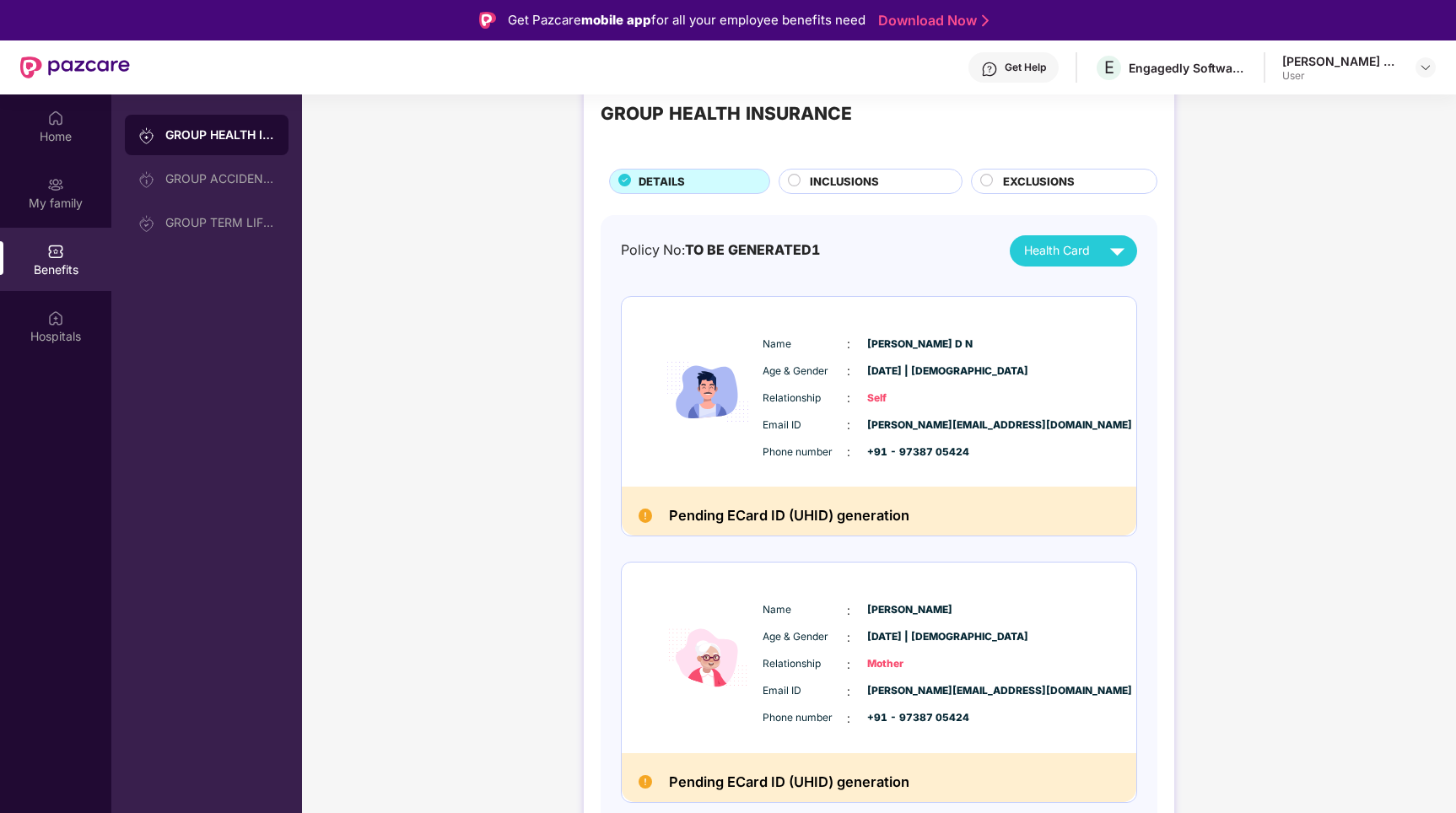
click at [907, 697] on span "[PERSON_NAME][EMAIL_ADDRESS][DOMAIN_NAME]" at bounding box center [910, 691] width 84 height 16
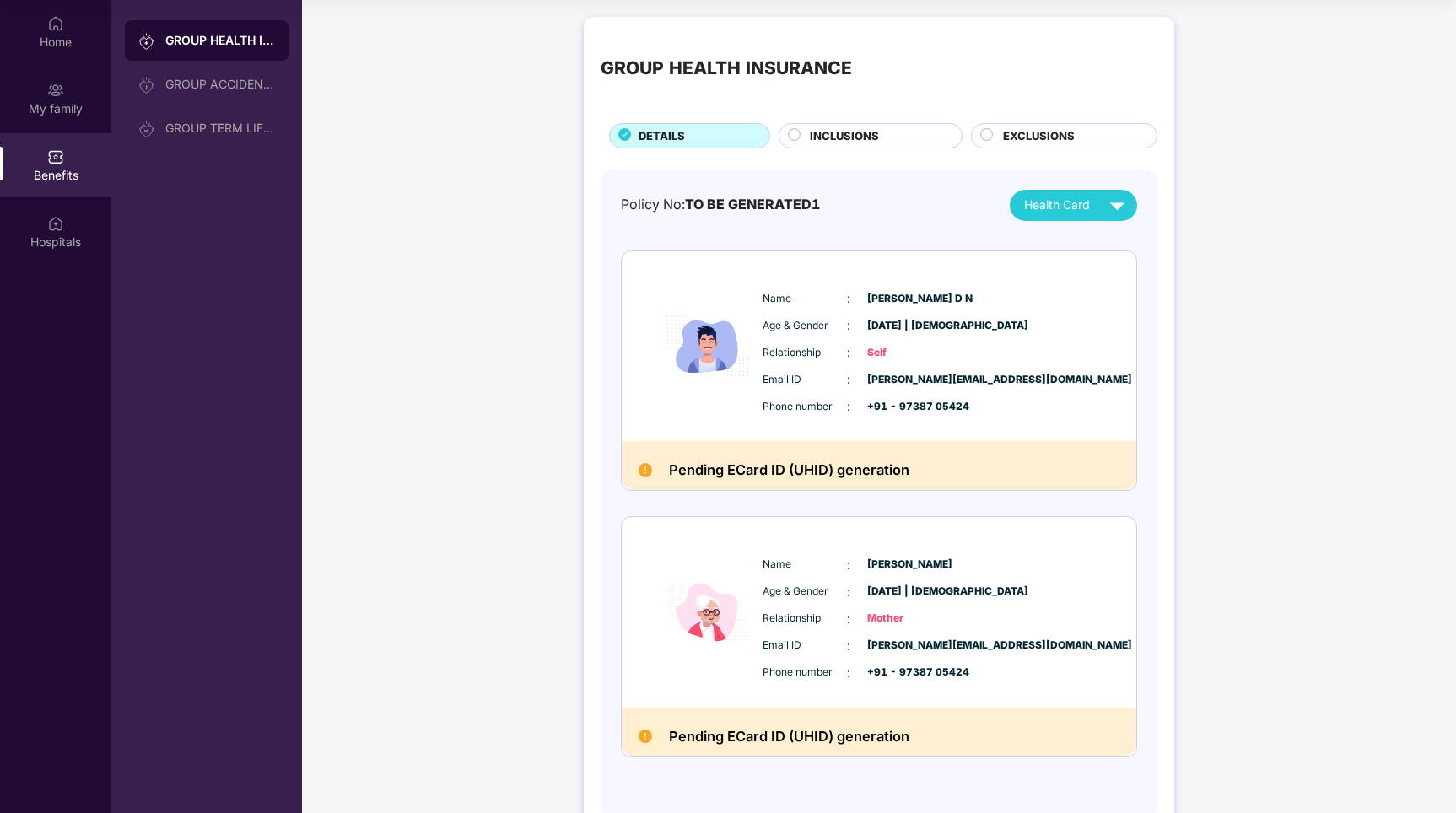
scroll to position [0, 0]
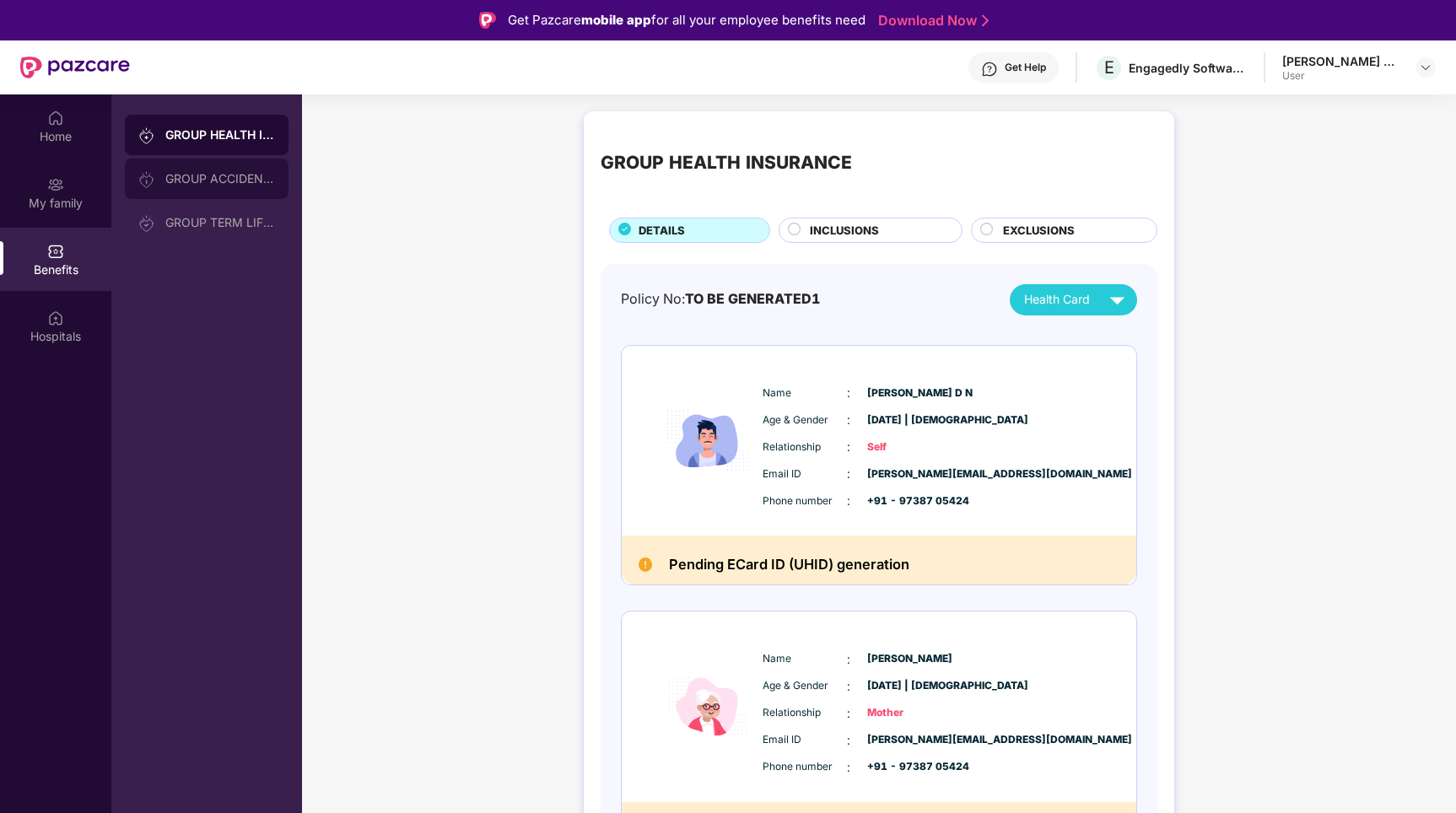
click at [251, 192] on div "GROUP ACCIDENTAL INSURANCE" at bounding box center [207, 178] width 163 height 40
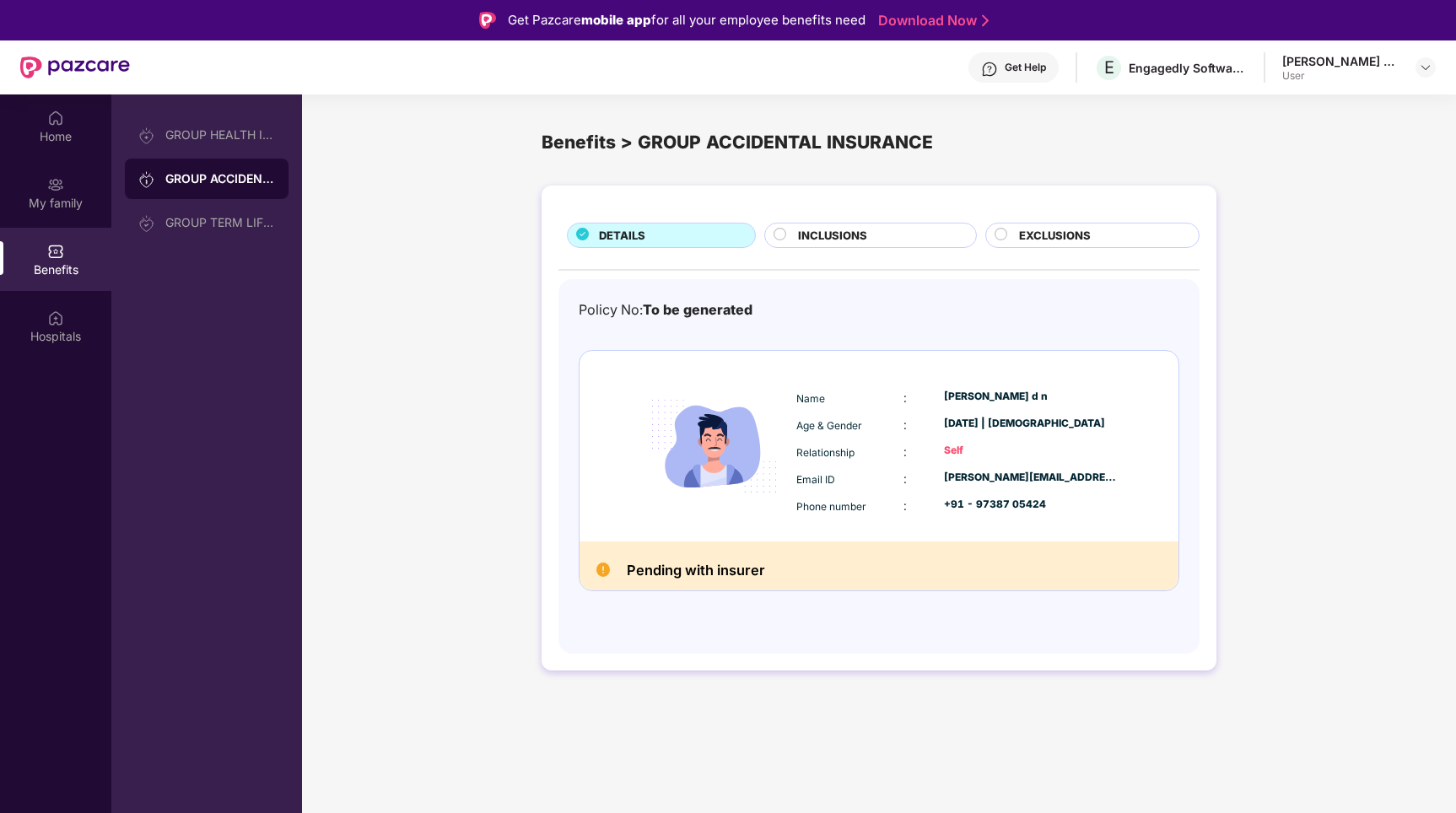
click at [864, 222] on div "DETAILS INCLUSIONS EXCLUSIONS Policy No: To be generated Name : [PERSON_NAME] d…" at bounding box center [879, 428] width 675 height 485
click at [878, 235] on div "INCLUSIONS" at bounding box center [878, 238] width 177 height 21
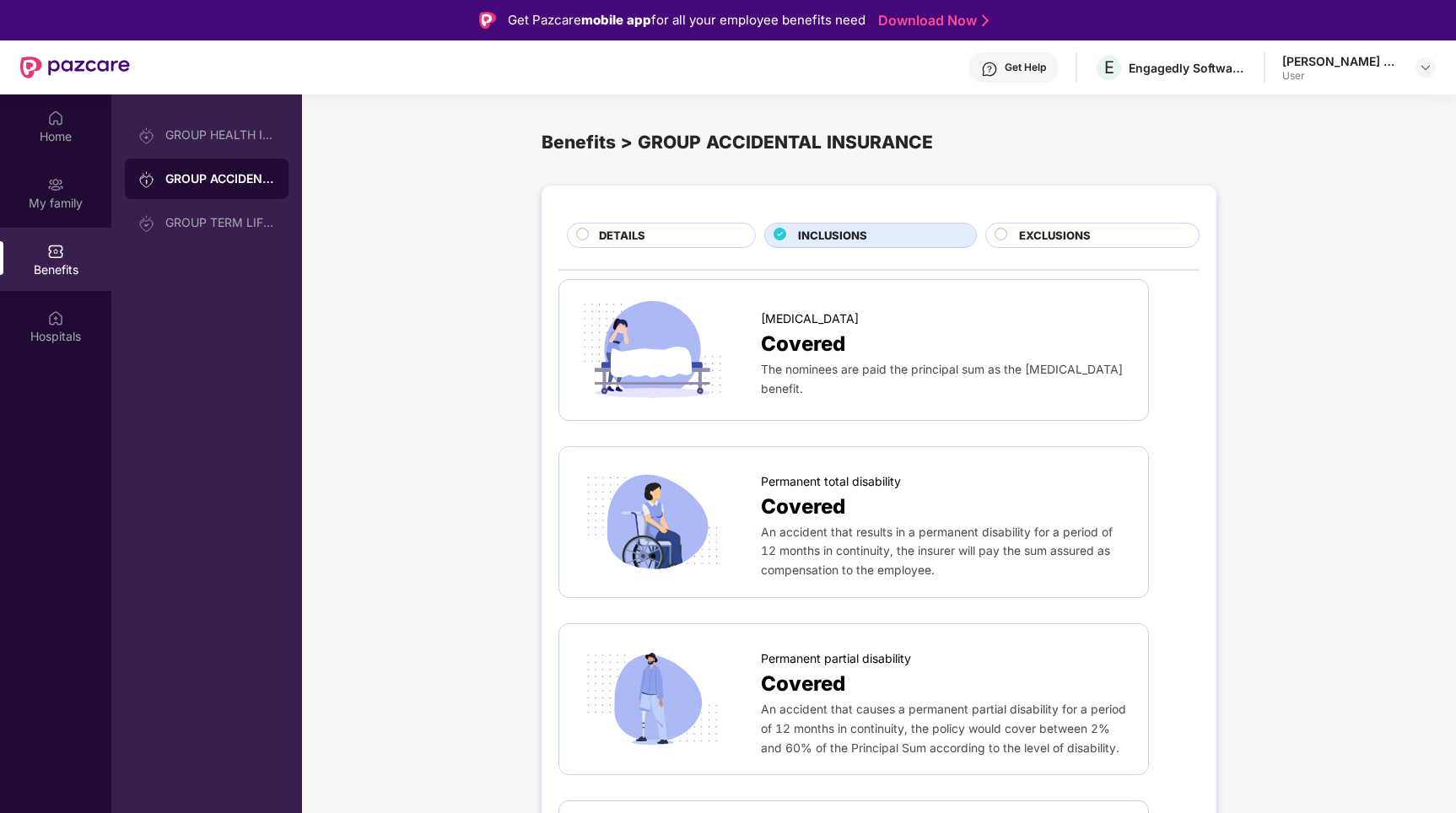
click at [1049, 228] on span "EXCLUSIONS" at bounding box center [1055, 236] width 71 height 18
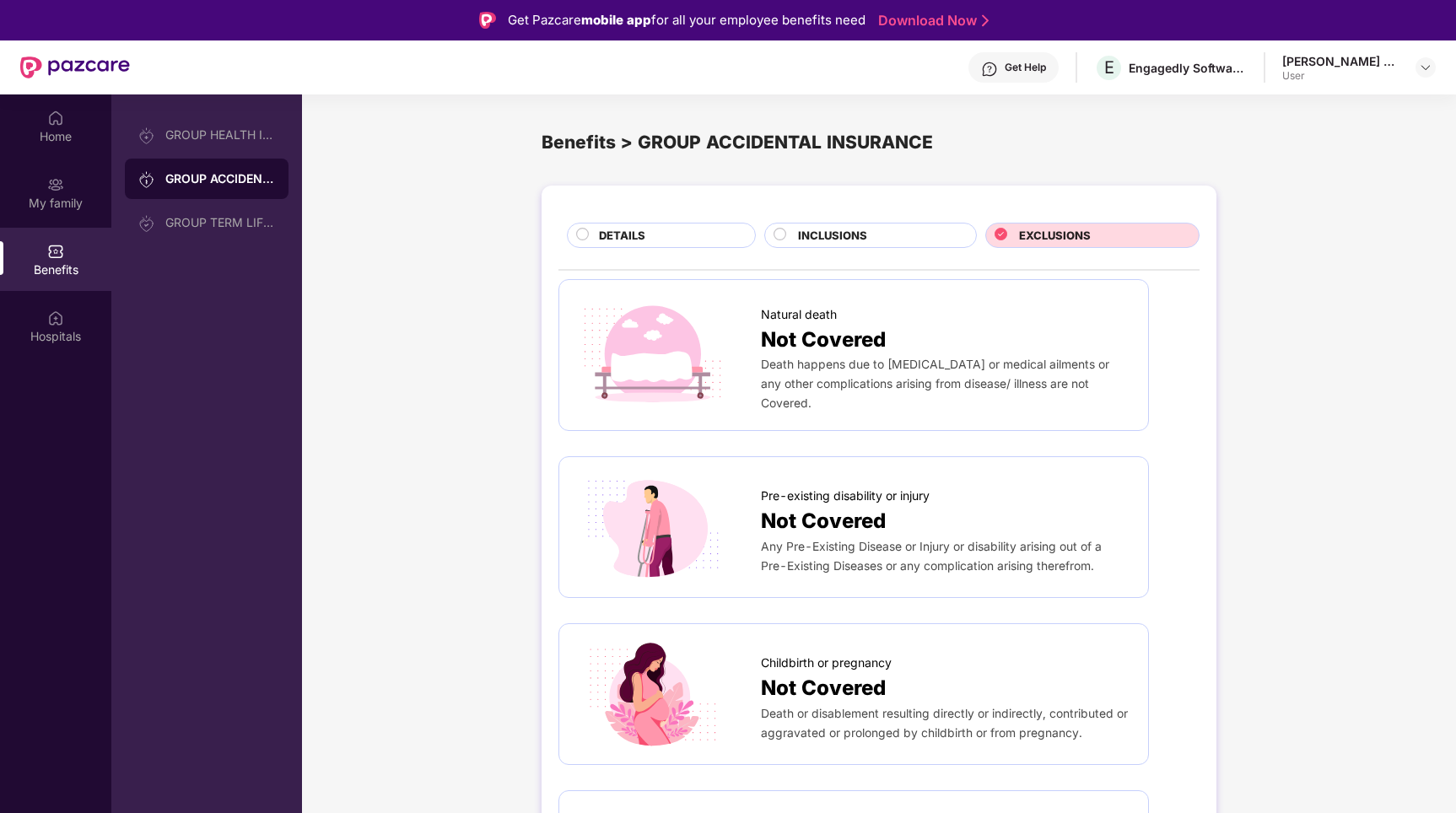
click at [849, 237] on span "INCLUSIONS" at bounding box center [833, 236] width 69 height 18
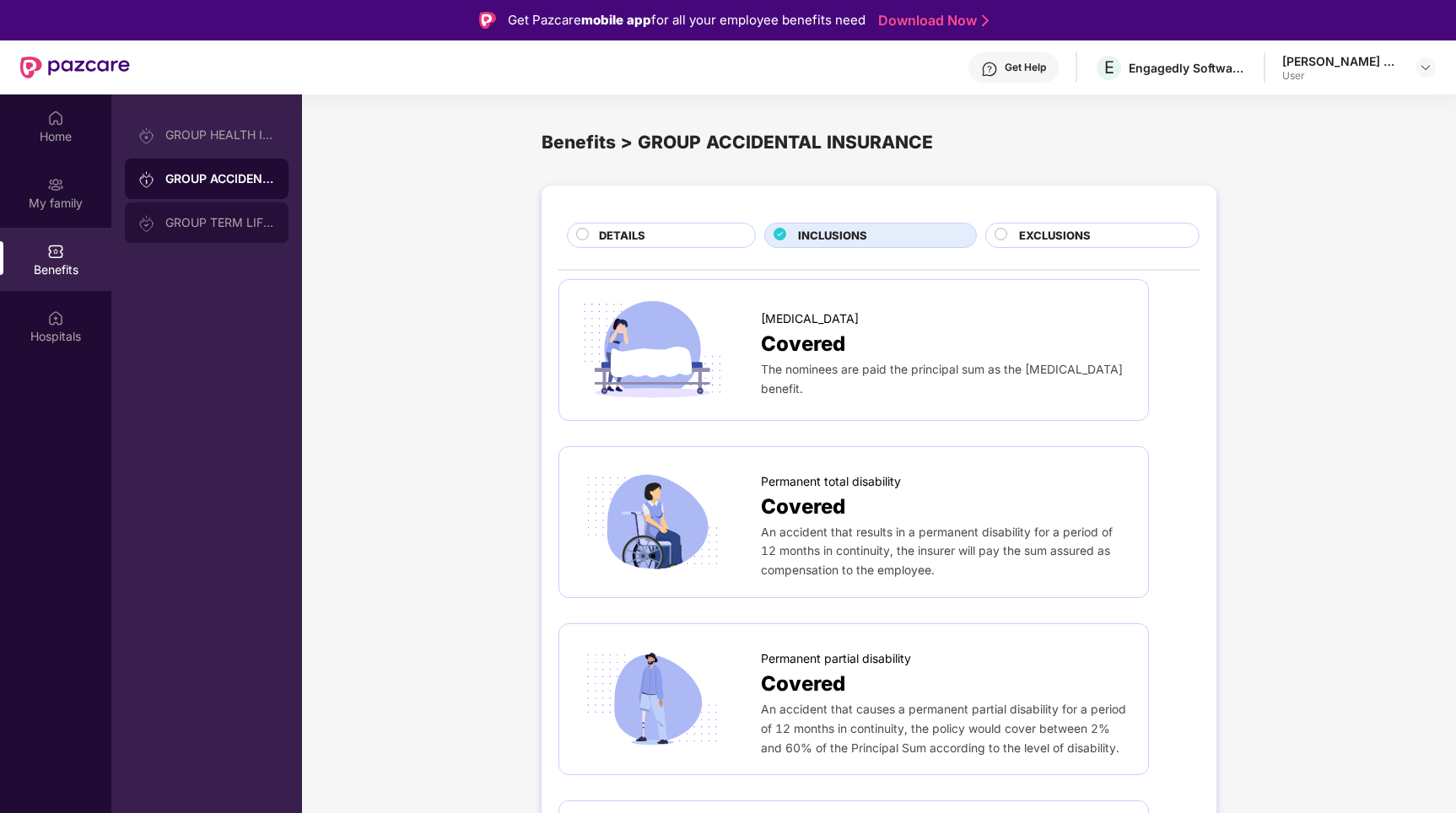
click at [239, 220] on div "GROUP TERM LIFE INSURANCE" at bounding box center [220, 222] width 110 height 13
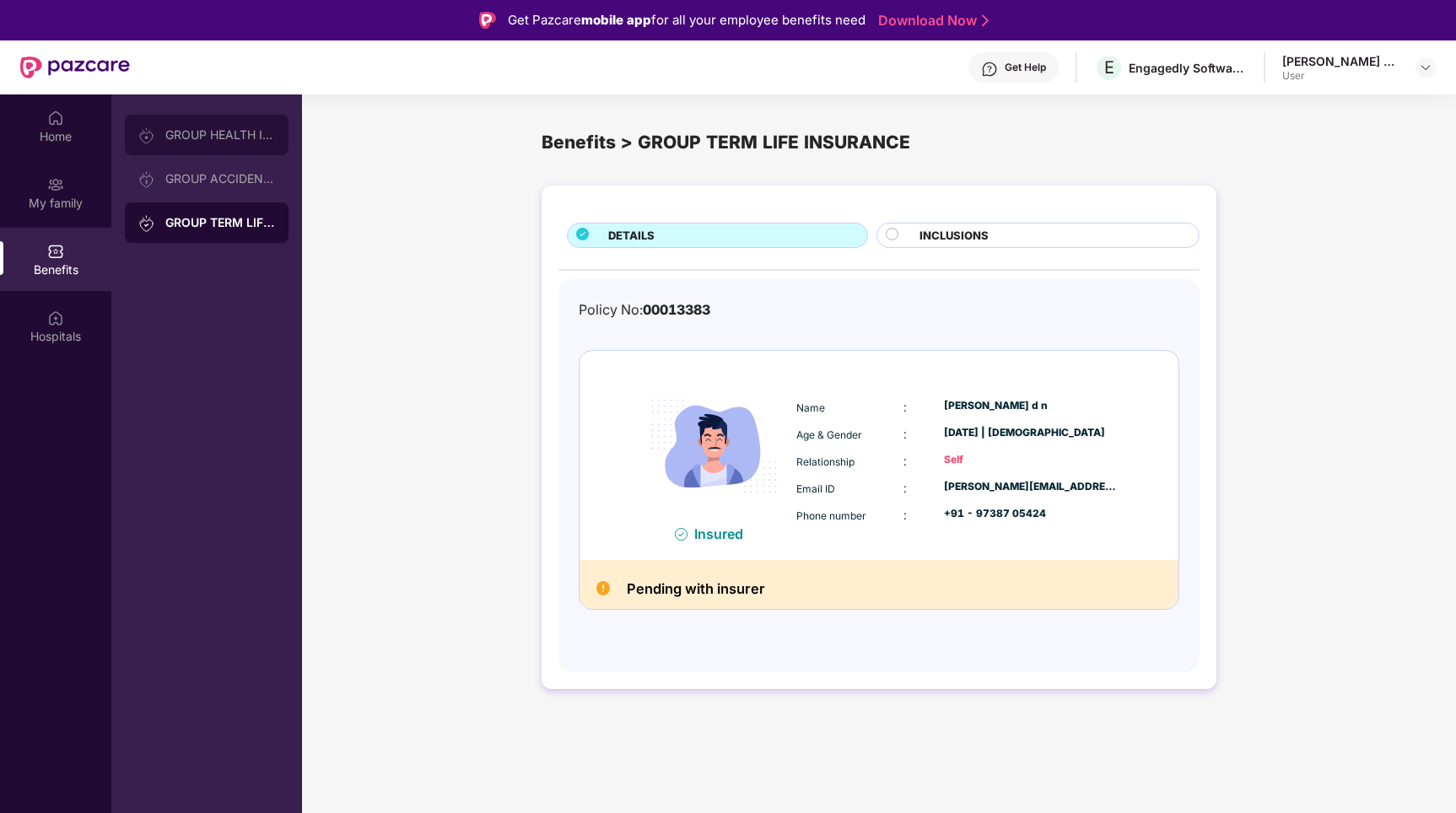
click at [208, 146] on div "GROUP HEALTH INSURANCE" at bounding box center [207, 134] width 163 height 40
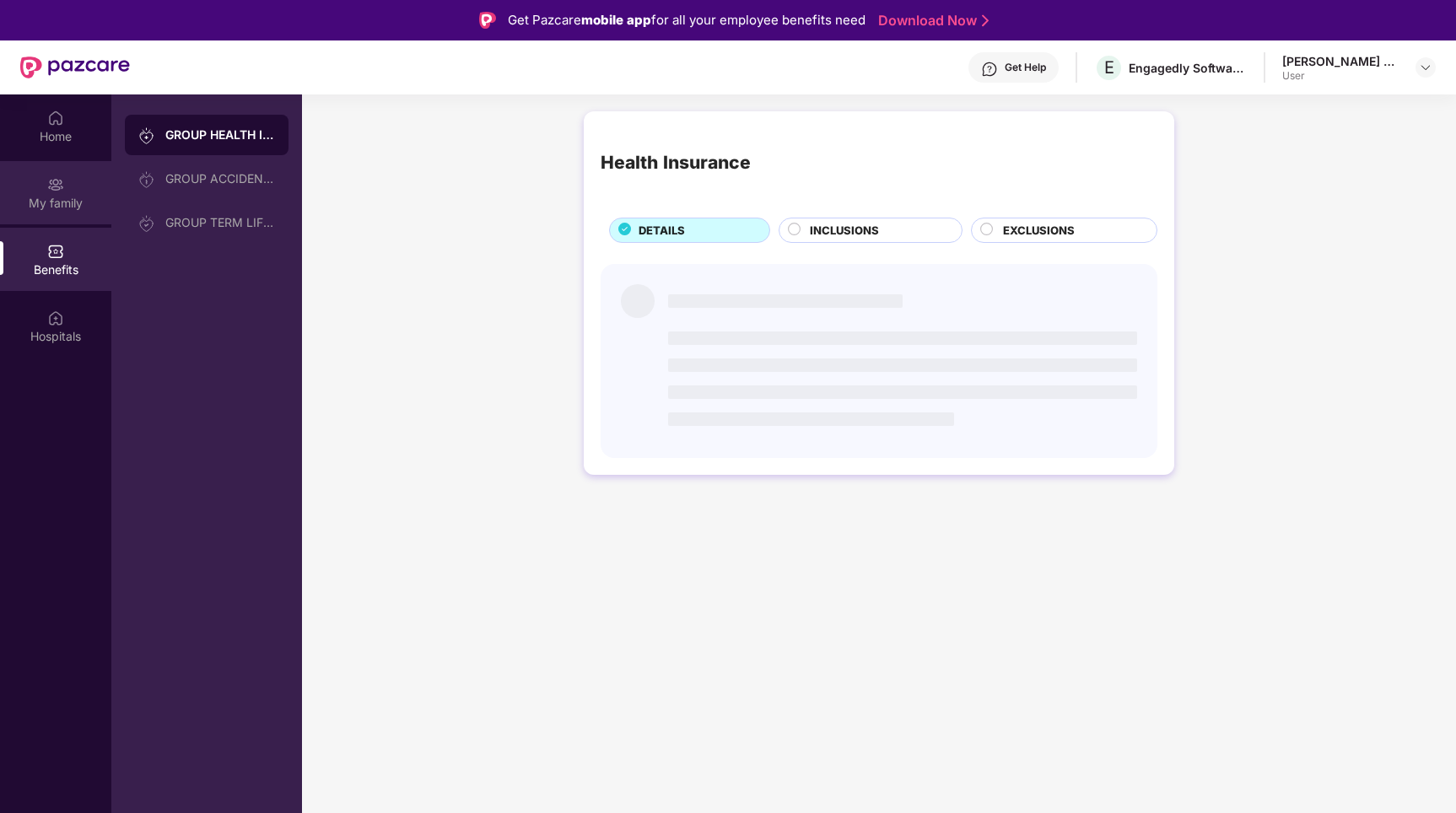
click at [52, 165] on div "My family" at bounding box center [55, 192] width 112 height 63
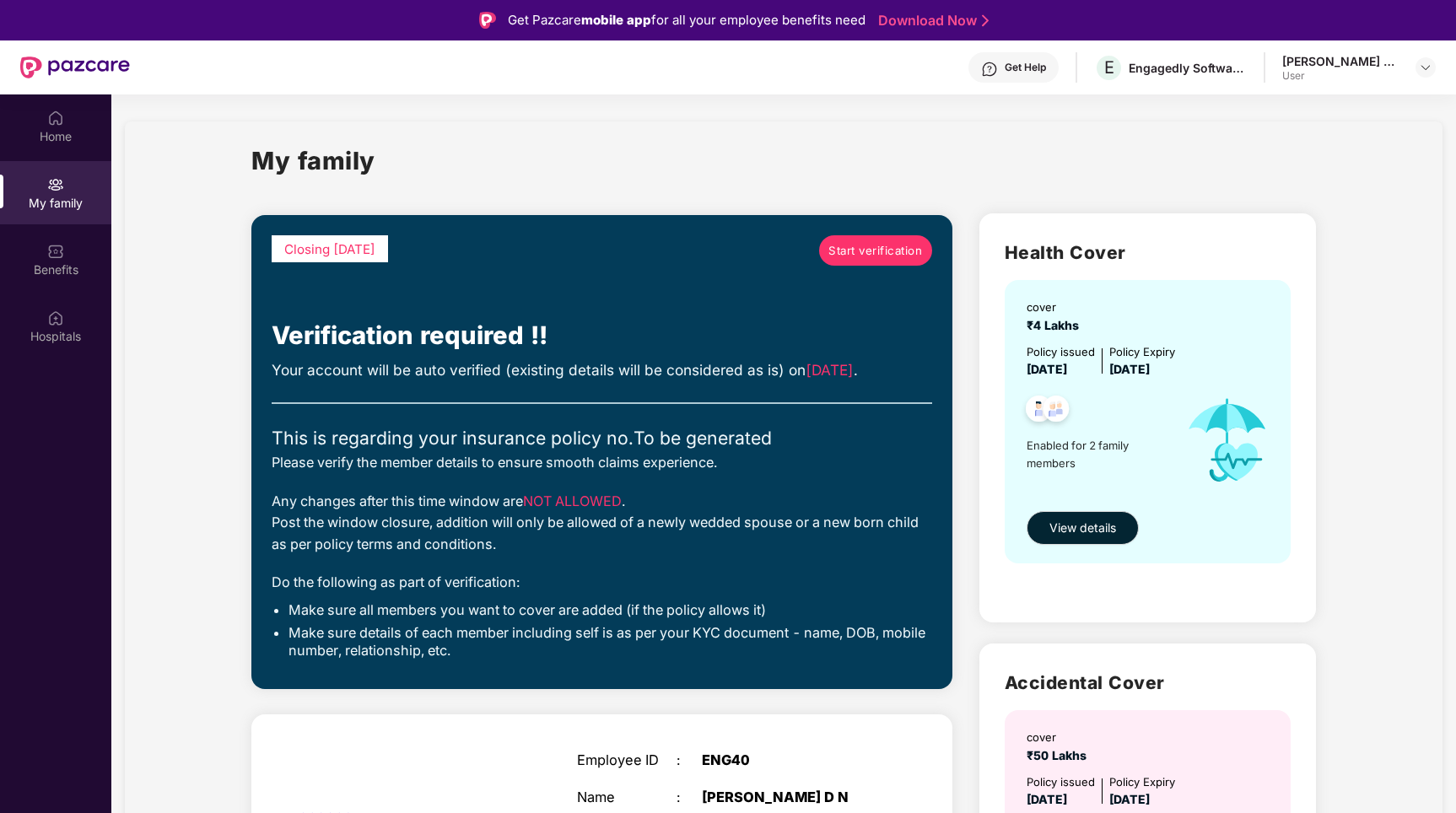
click at [1398, 70] on div "User" at bounding box center [1341, 76] width 118 height 13
click at [1420, 64] on img at bounding box center [1425, 68] width 13 height 13
click at [1378, 143] on div "Logout P [PERSON_NAME] D N User" at bounding box center [1346, 132] width 220 height 104
click at [1361, 159] on div "My family Closing [DATE] Start verification Verification required !! Your accou…" at bounding box center [784, 822] width 1318 height 1403
click at [1426, 69] on img at bounding box center [1425, 68] width 13 height 13
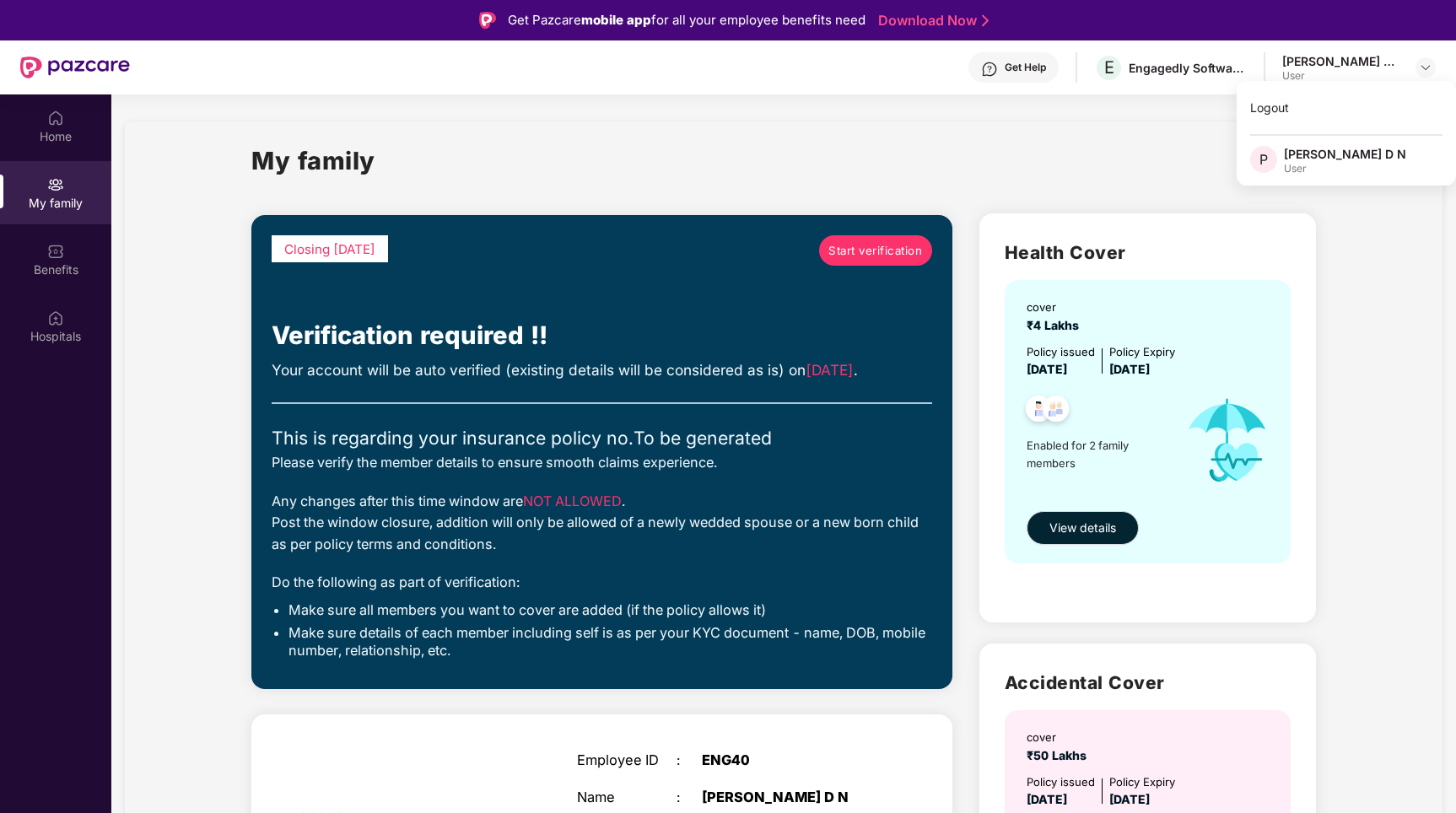
click at [1347, 161] on div "[PERSON_NAME] D N" at bounding box center [1345, 153] width 122 height 16
click at [1347, 161] on div "My family Closing [DATE] Start verification Verification required !! Your accou…" at bounding box center [784, 822] width 1318 height 1403
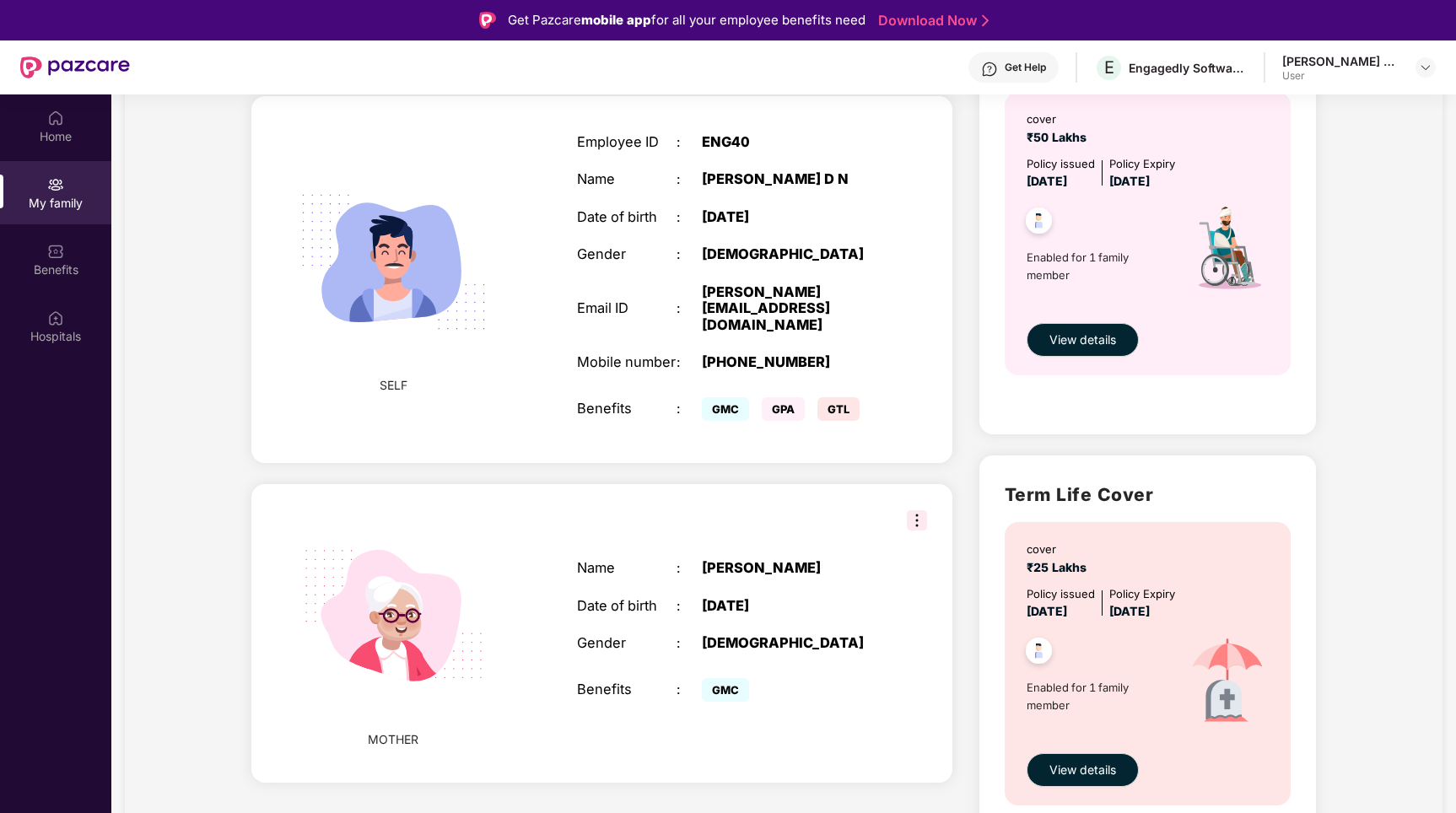
scroll to position [644, 0]
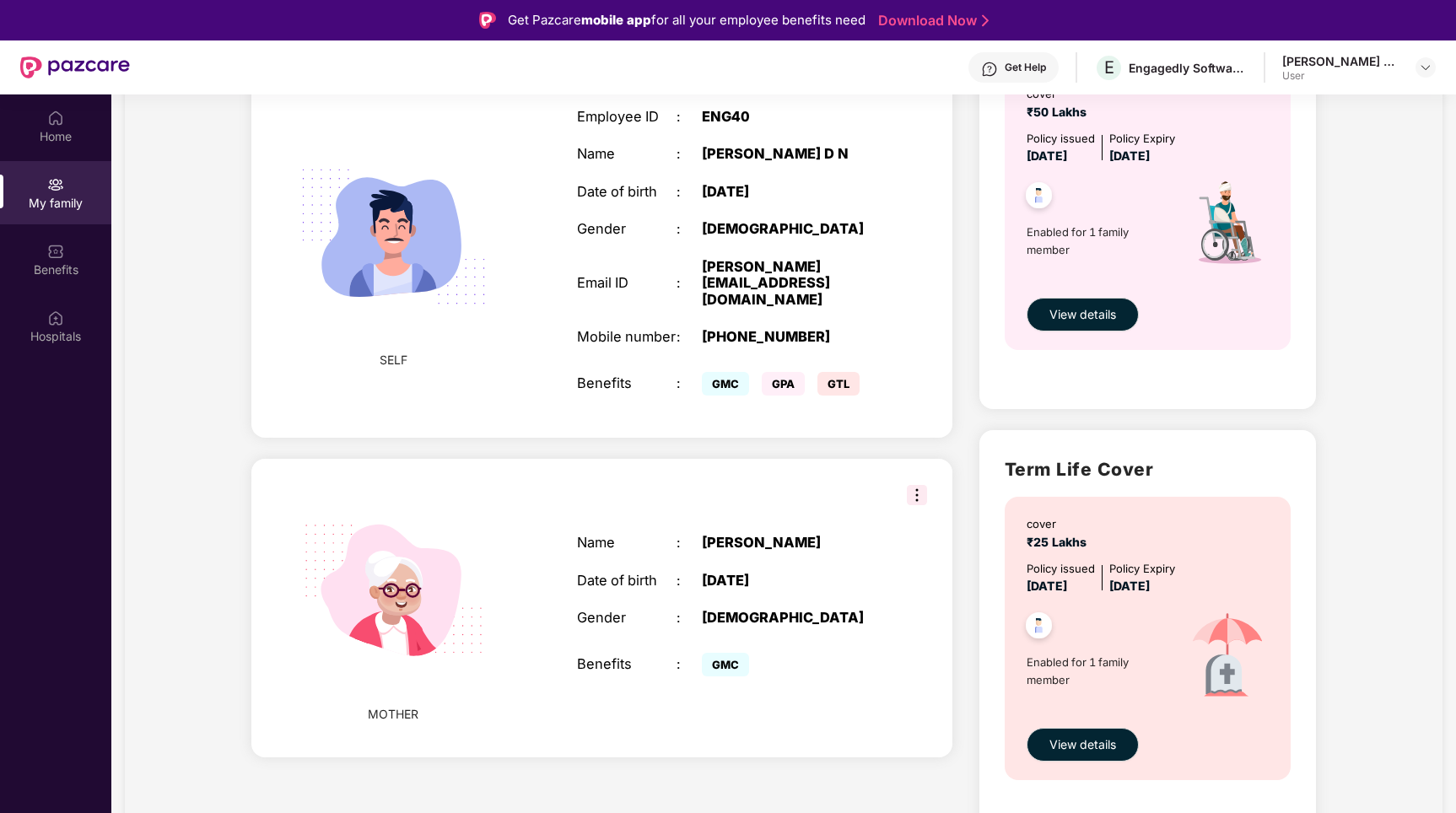
drag, startPoint x: 744, startPoint y: 565, endPoint x: 862, endPoint y: 565, distance: 118.0
click at [860, 573] on div "Date of birth : [DEMOGRAPHIC_DATA]" at bounding box center [727, 581] width 299 height 17
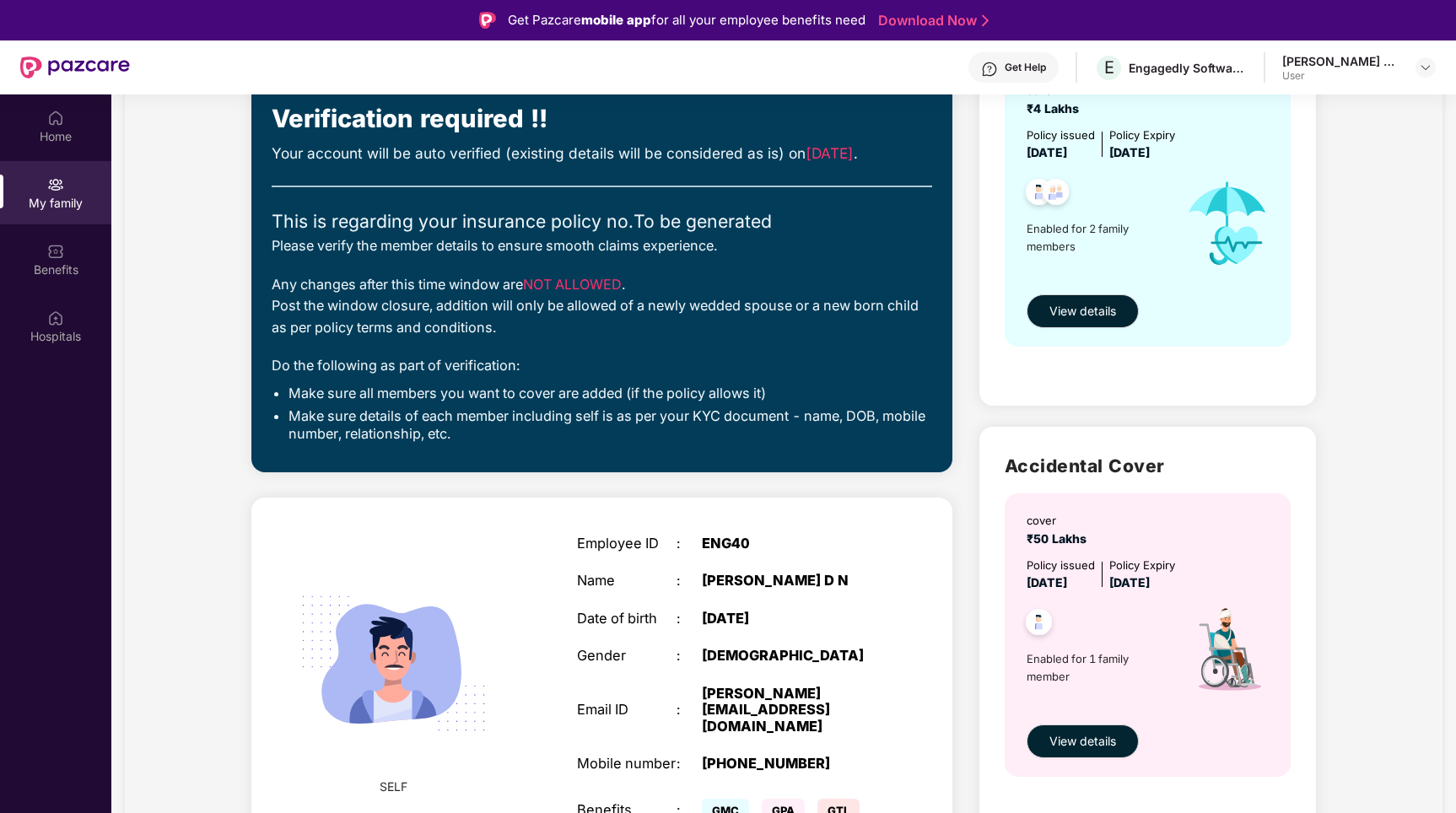
scroll to position [204, 0]
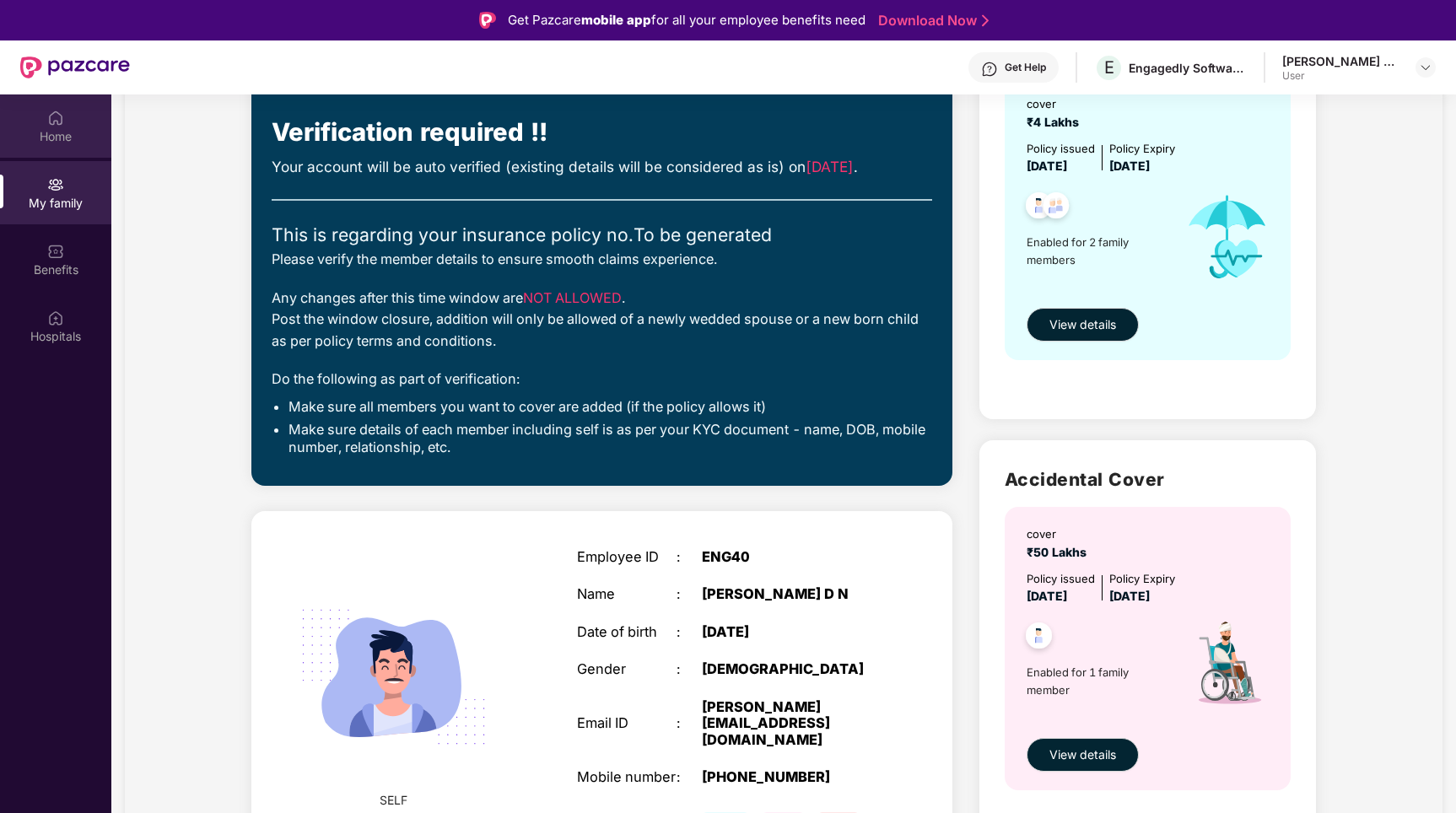
click at [78, 140] on div "Home" at bounding box center [55, 137] width 112 height 17
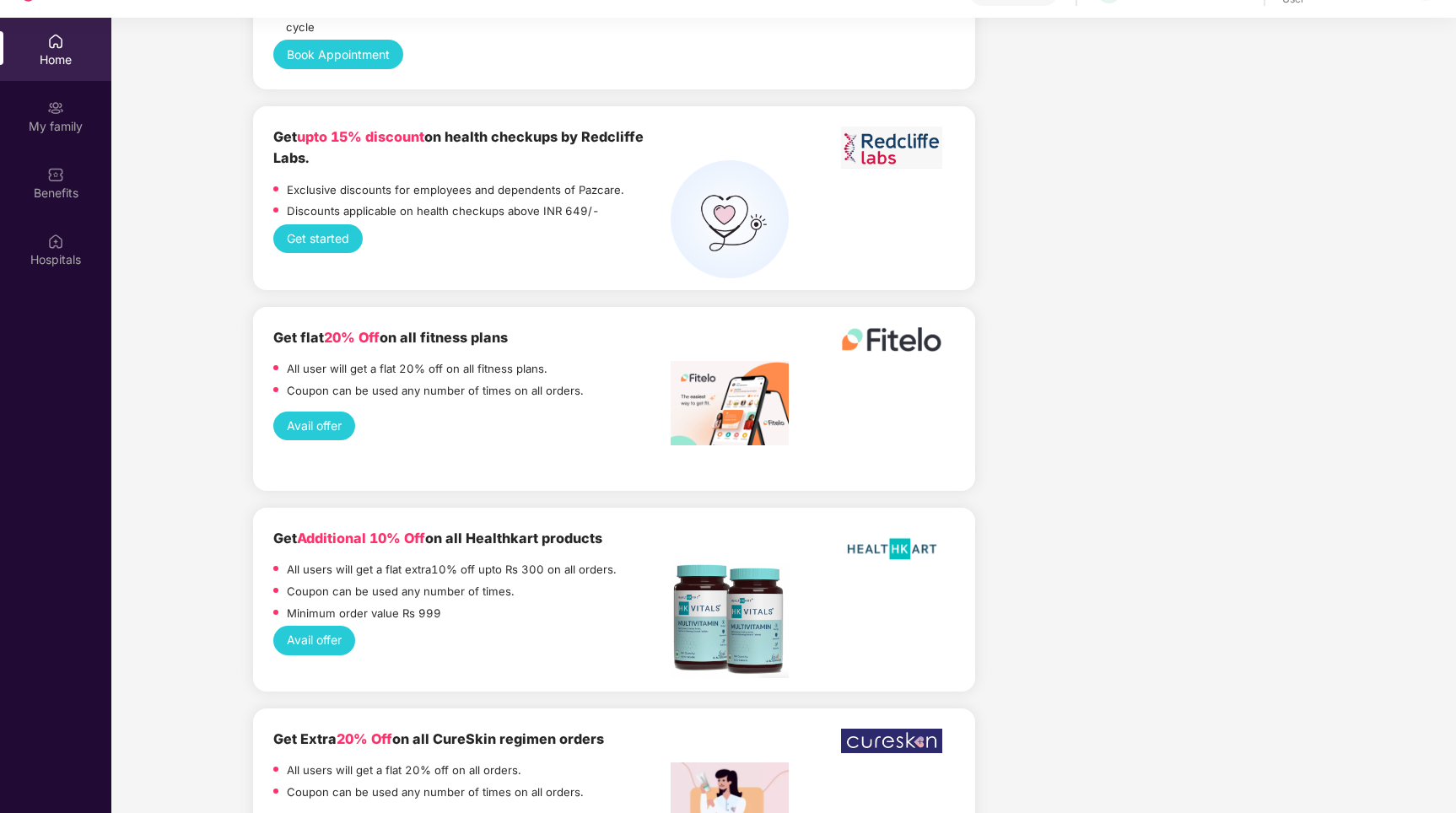
scroll to position [3883, 0]
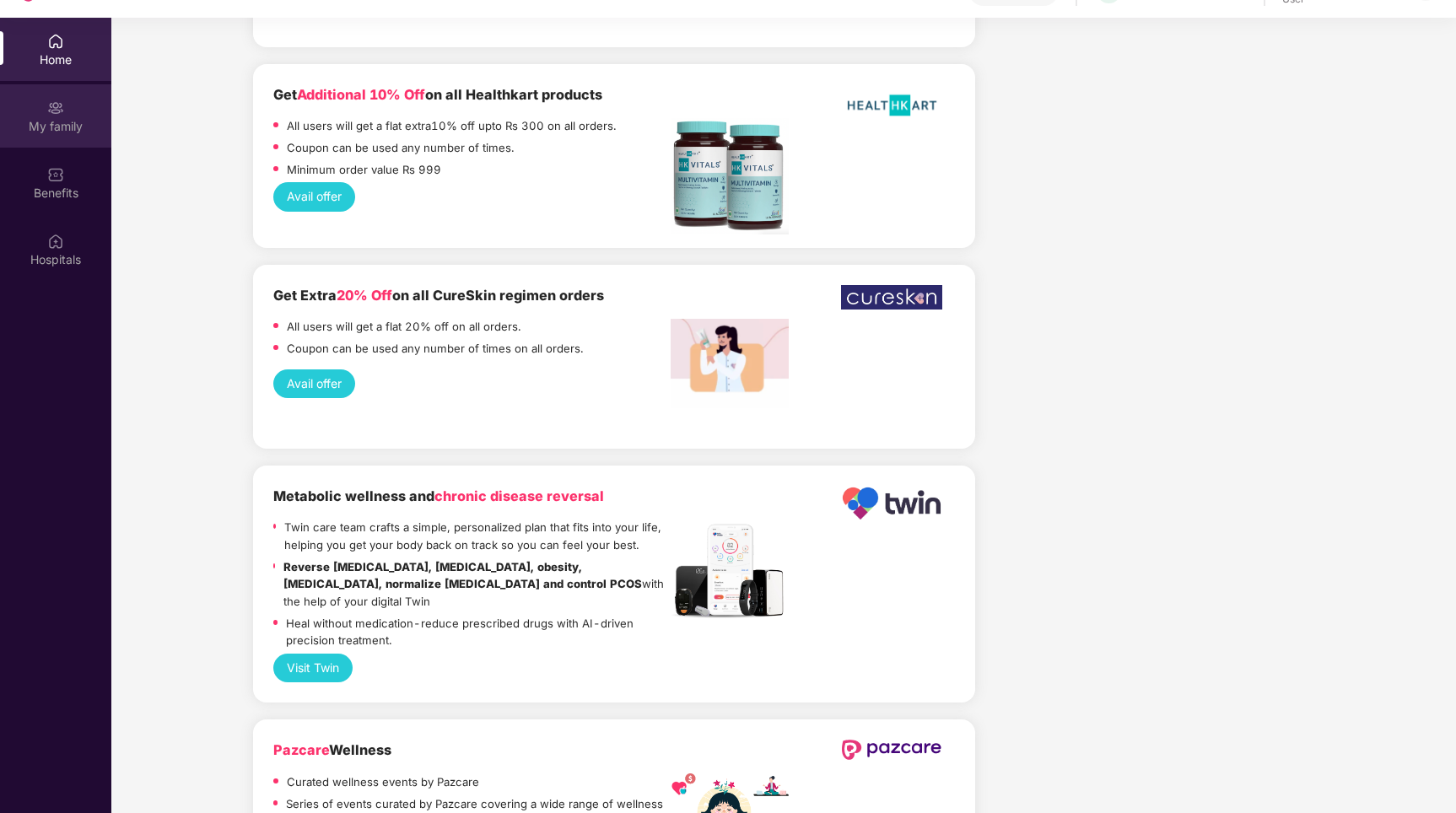
click at [50, 130] on div "My family" at bounding box center [55, 127] width 112 height 17
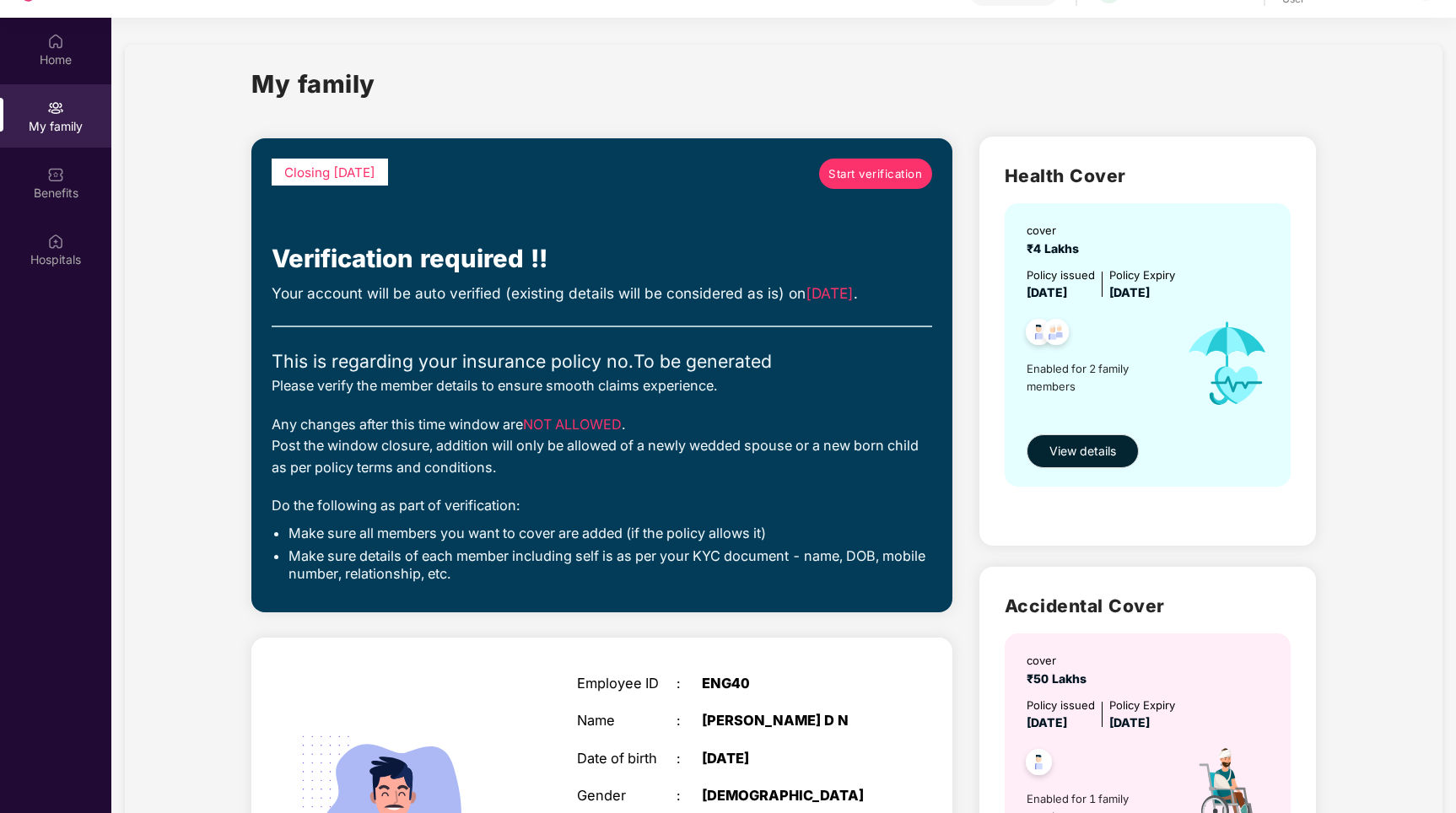
click at [874, 175] on span "Start verification" at bounding box center [875, 174] width 94 height 18
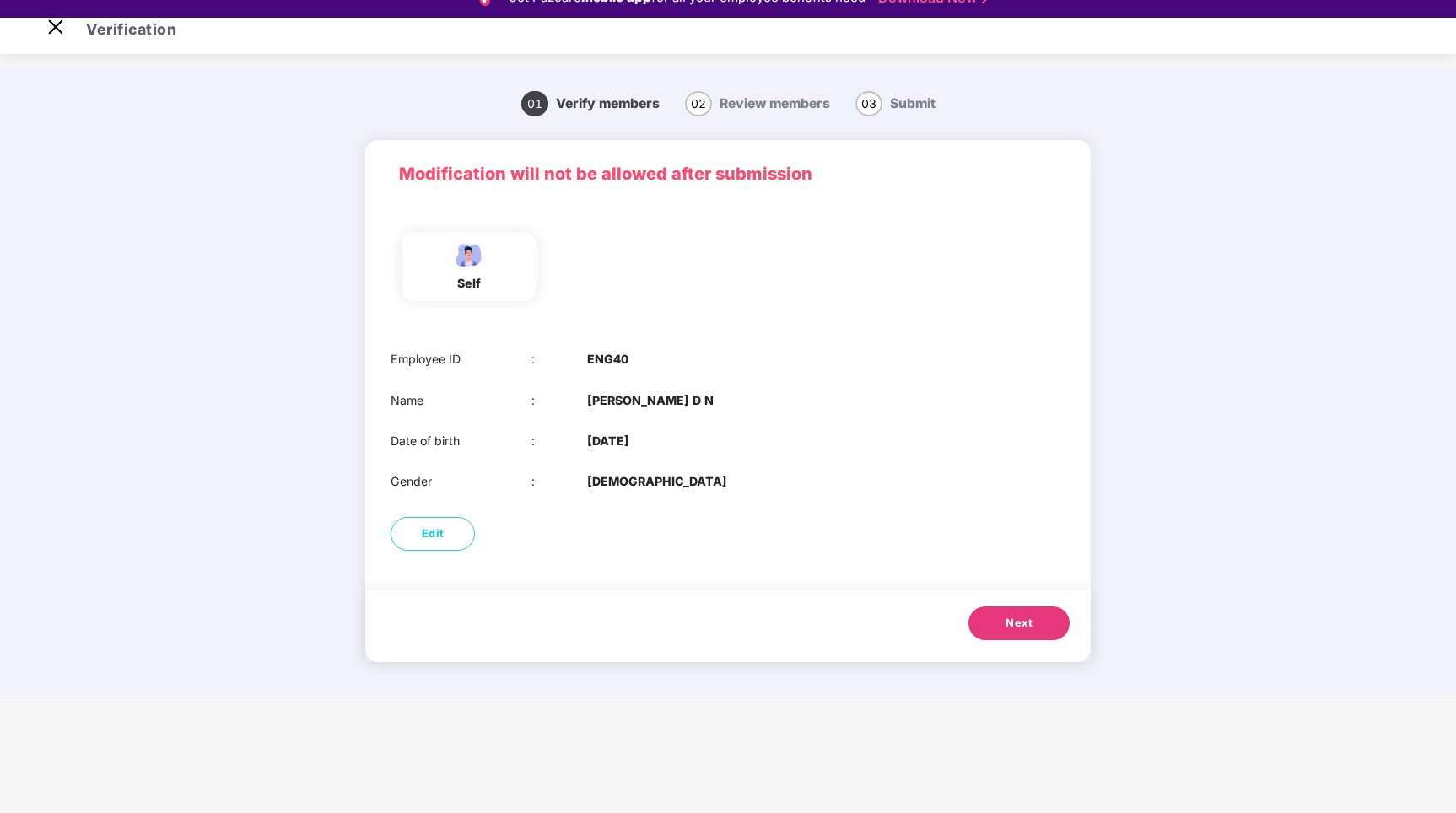
click at [731, 104] on span "Review members" at bounding box center [775, 103] width 111 height 16
click at [441, 540] on span "Edit" at bounding box center [433, 534] width 23 height 17
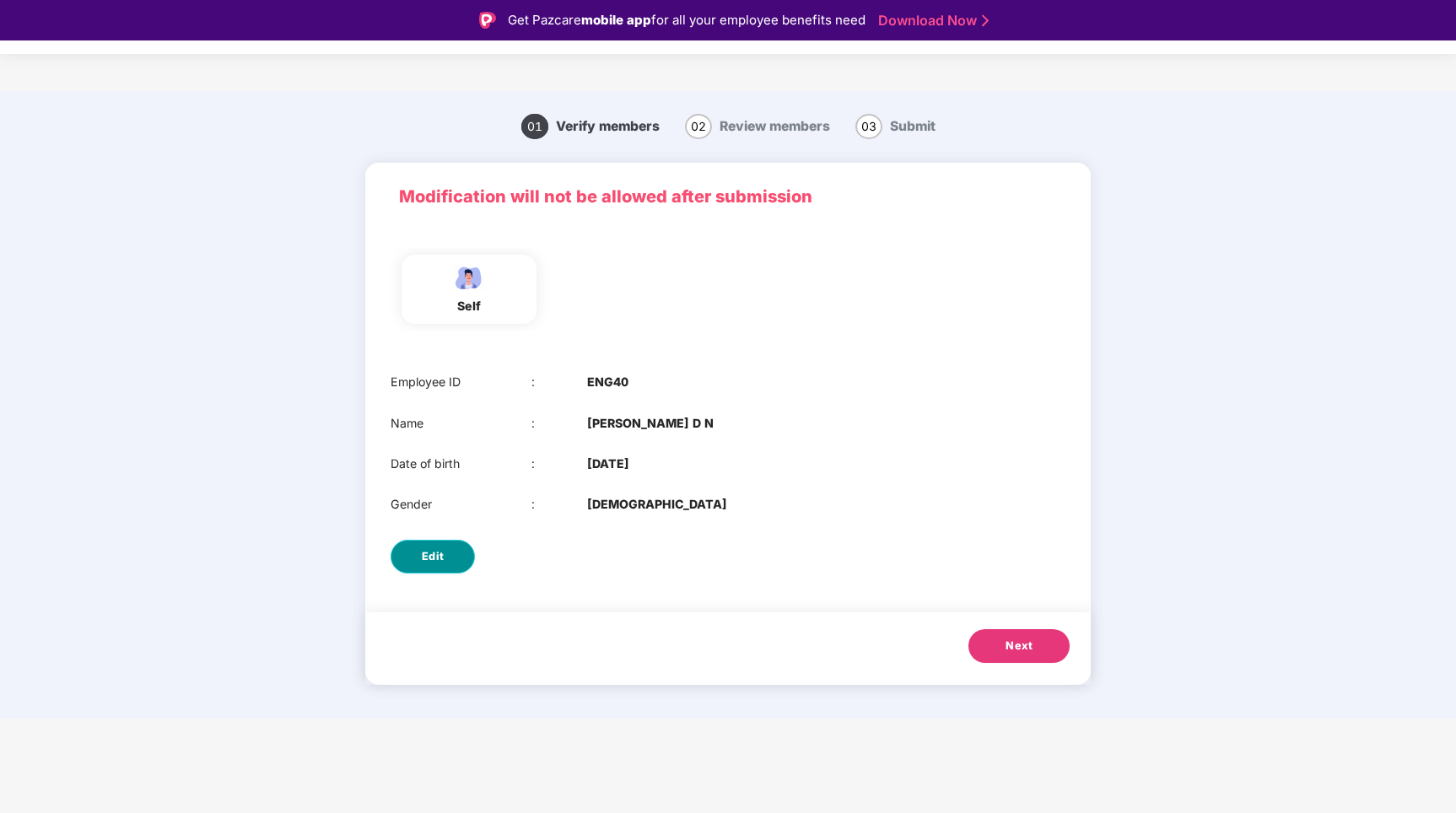
select select "****"
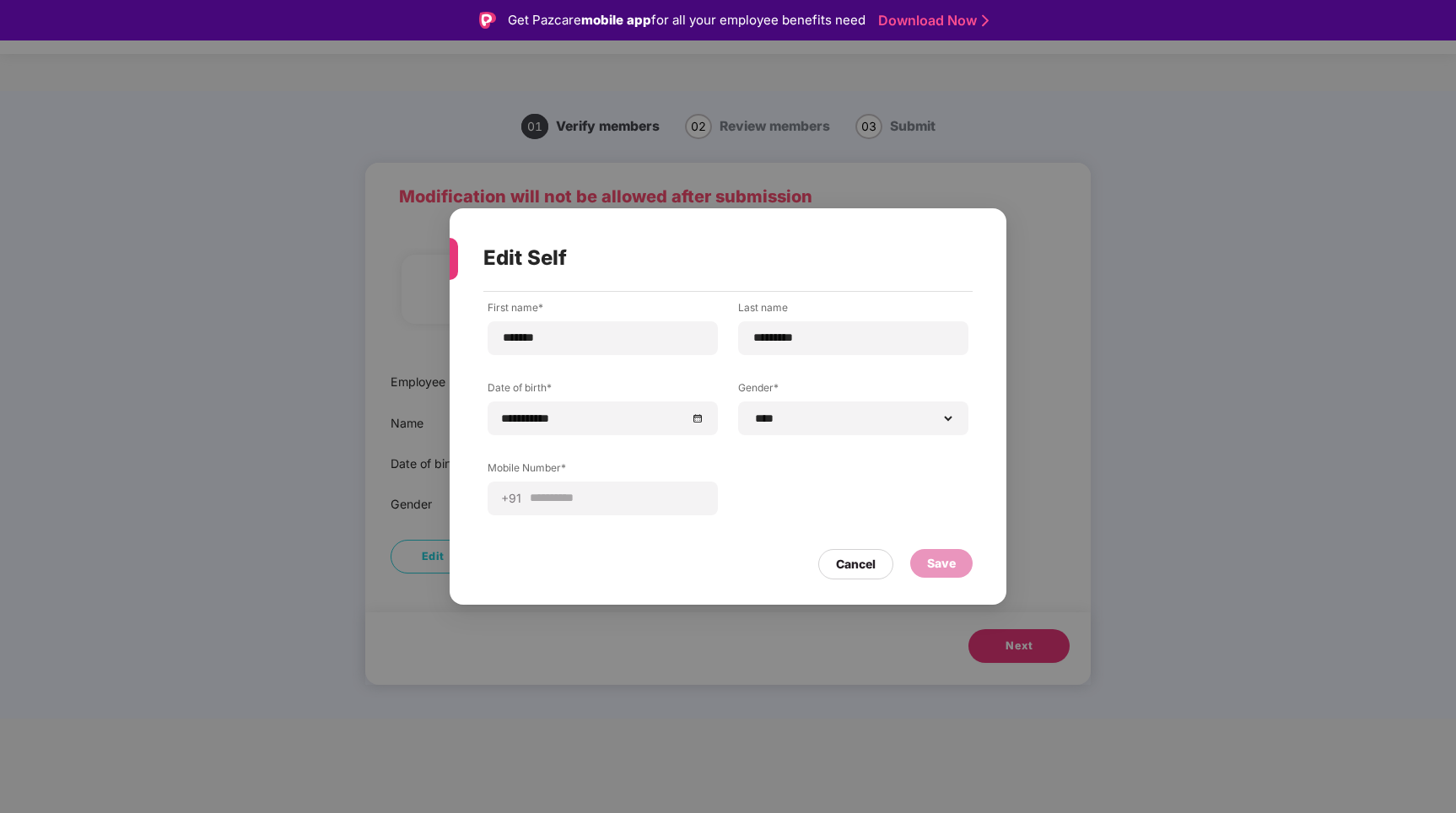
scroll to position [40, 0]
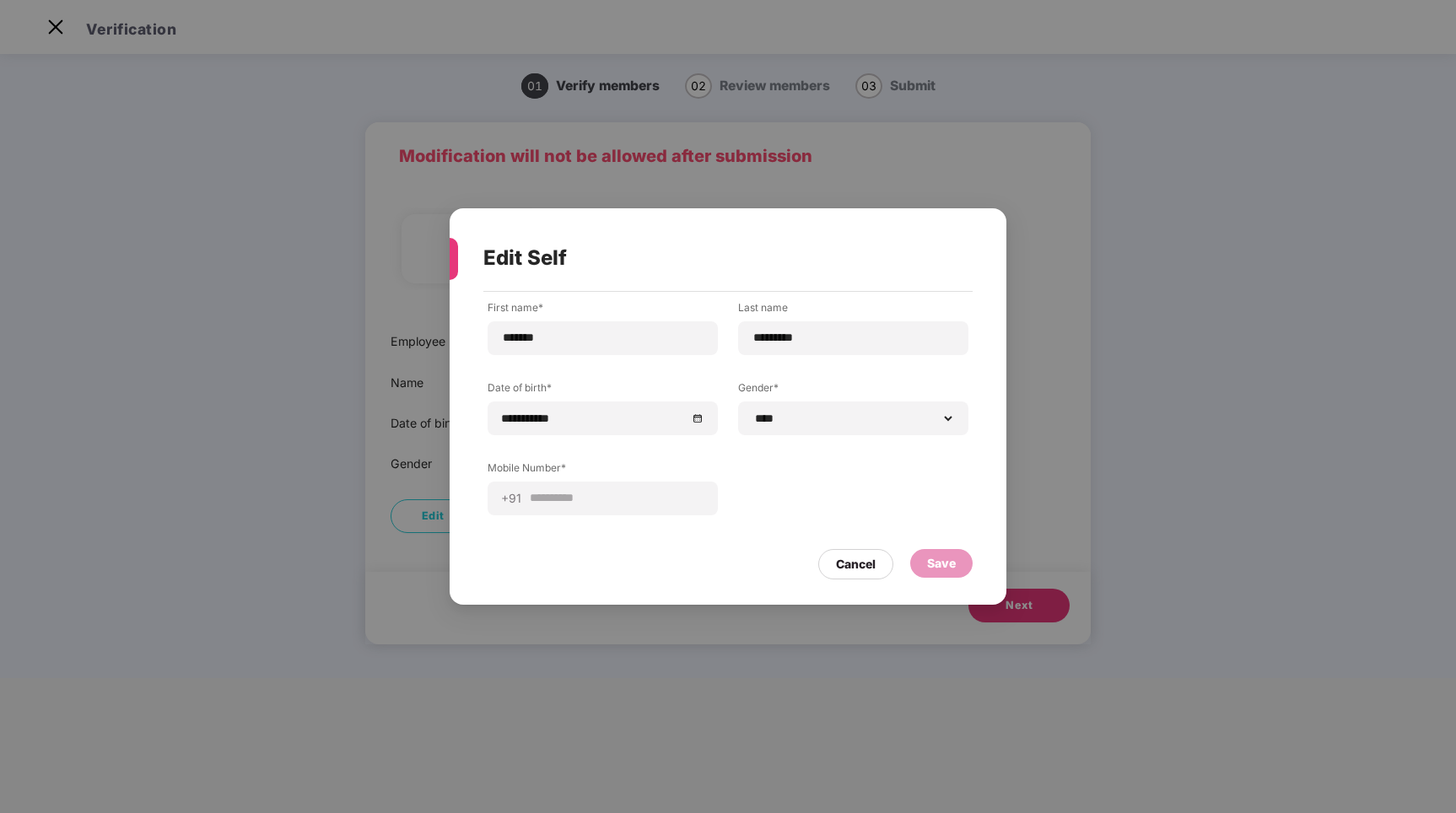
click at [811, 458] on div "**********" at bounding box center [728, 421] width 481 height 240
click at [853, 557] on div "Cancel" at bounding box center [856, 564] width 39 height 19
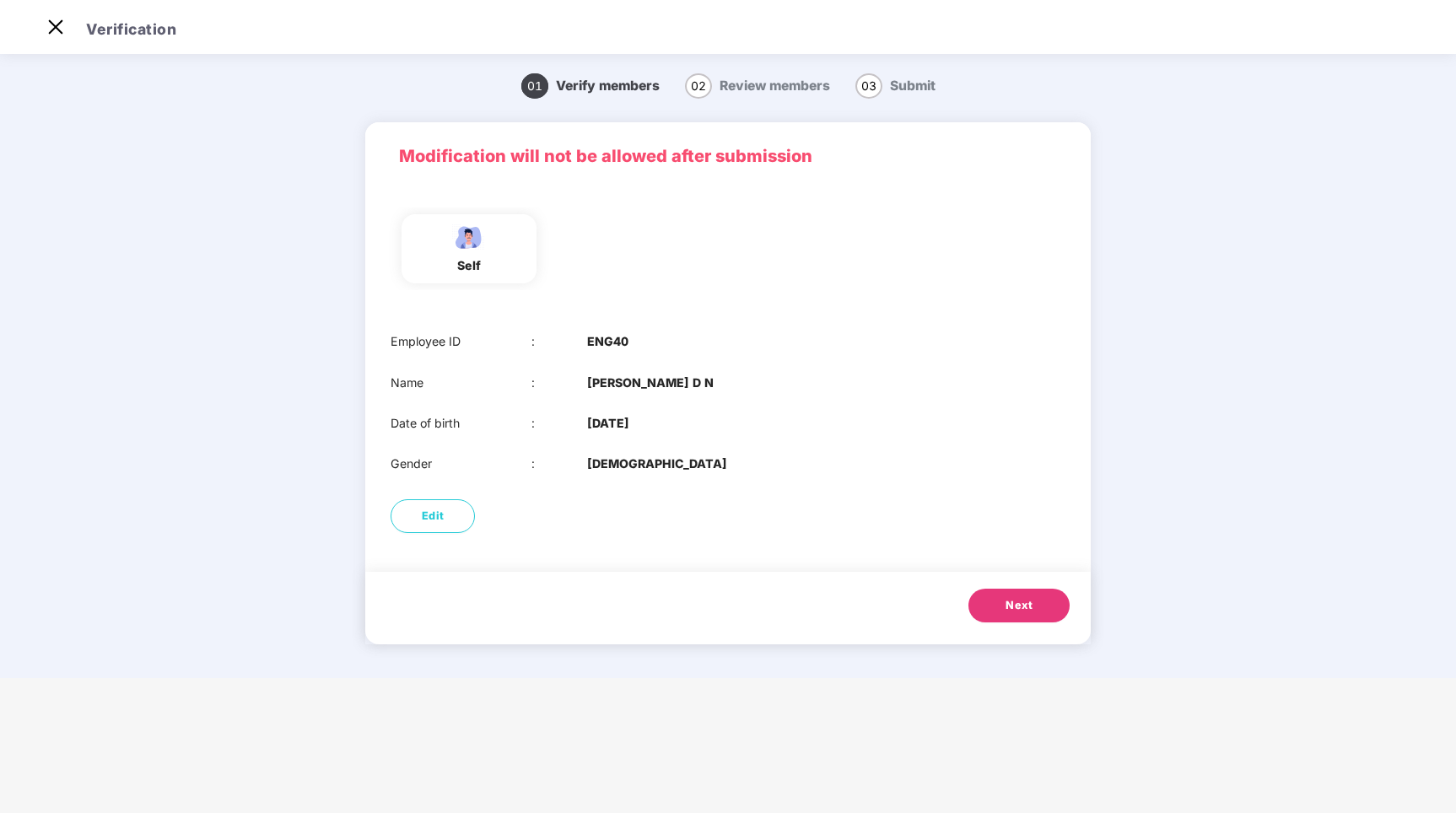
click at [1019, 606] on span "Next" at bounding box center [1019, 606] width 27 height 17
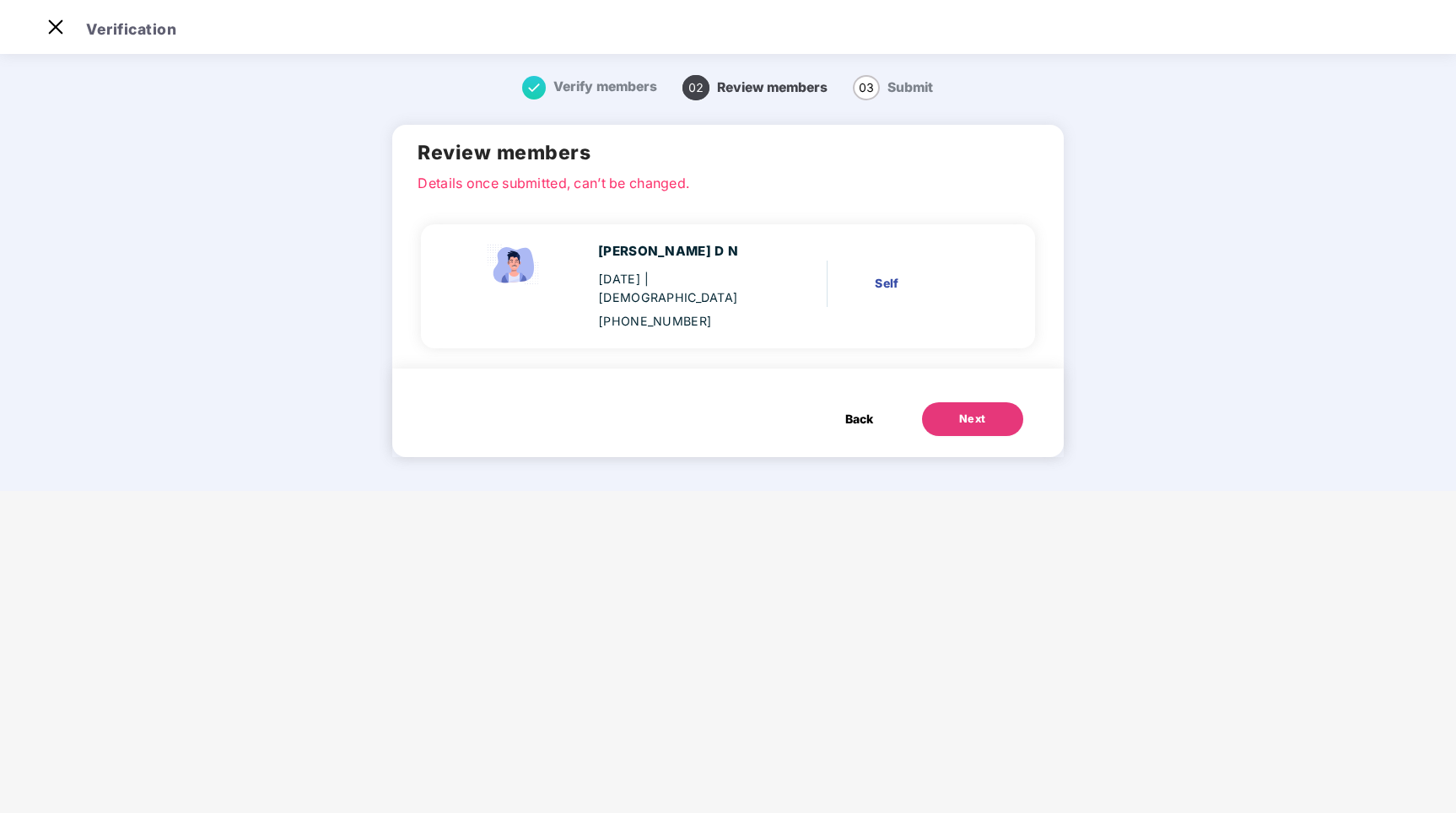
click at [882, 284] on div "Self" at bounding box center [926, 285] width 118 height 23
click at [944, 403] on button "Next" at bounding box center [973, 420] width 101 height 34
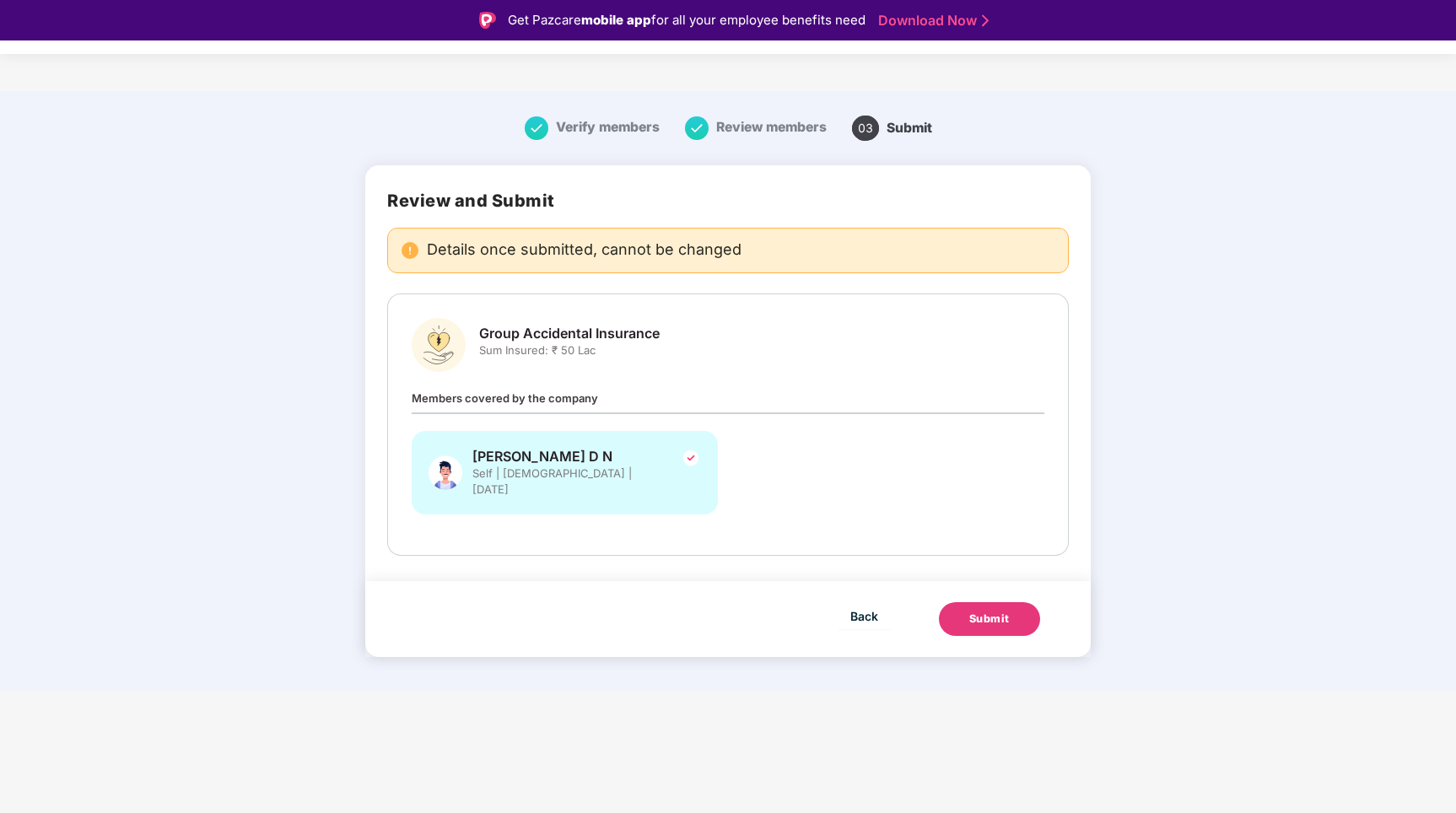
click at [639, 338] on span "Group Accidental Insurance" at bounding box center [569, 333] width 180 height 18
click at [744, 470] on div "[PERSON_NAME] D N Self | [DEMOGRAPHIC_DATA] | [DATE]" at bounding box center [728, 481] width 653 height 100
click at [648, 470] on div "[PERSON_NAME] D N Self | [DEMOGRAPHIC_DATA] | [DATE]" at bounding box center [565, 472] width 306 height 84
click at [891, 132] on span "Submit" at bounding box center [909, 128] width 46 height 16
click at [851, 606] on span "Back" at bounding box center [865, 616] width 28 height 21
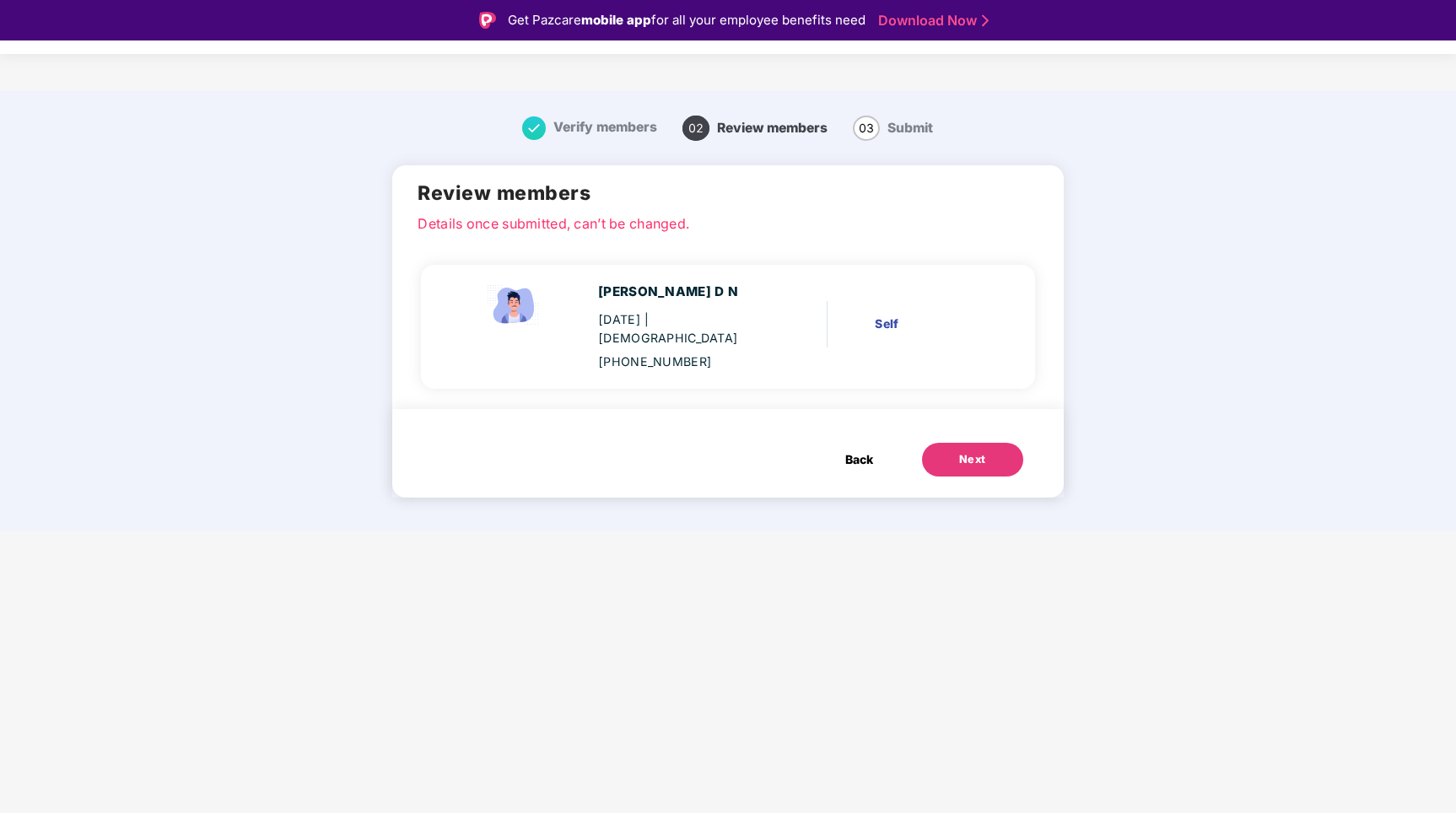
scroll to position [40, 0]
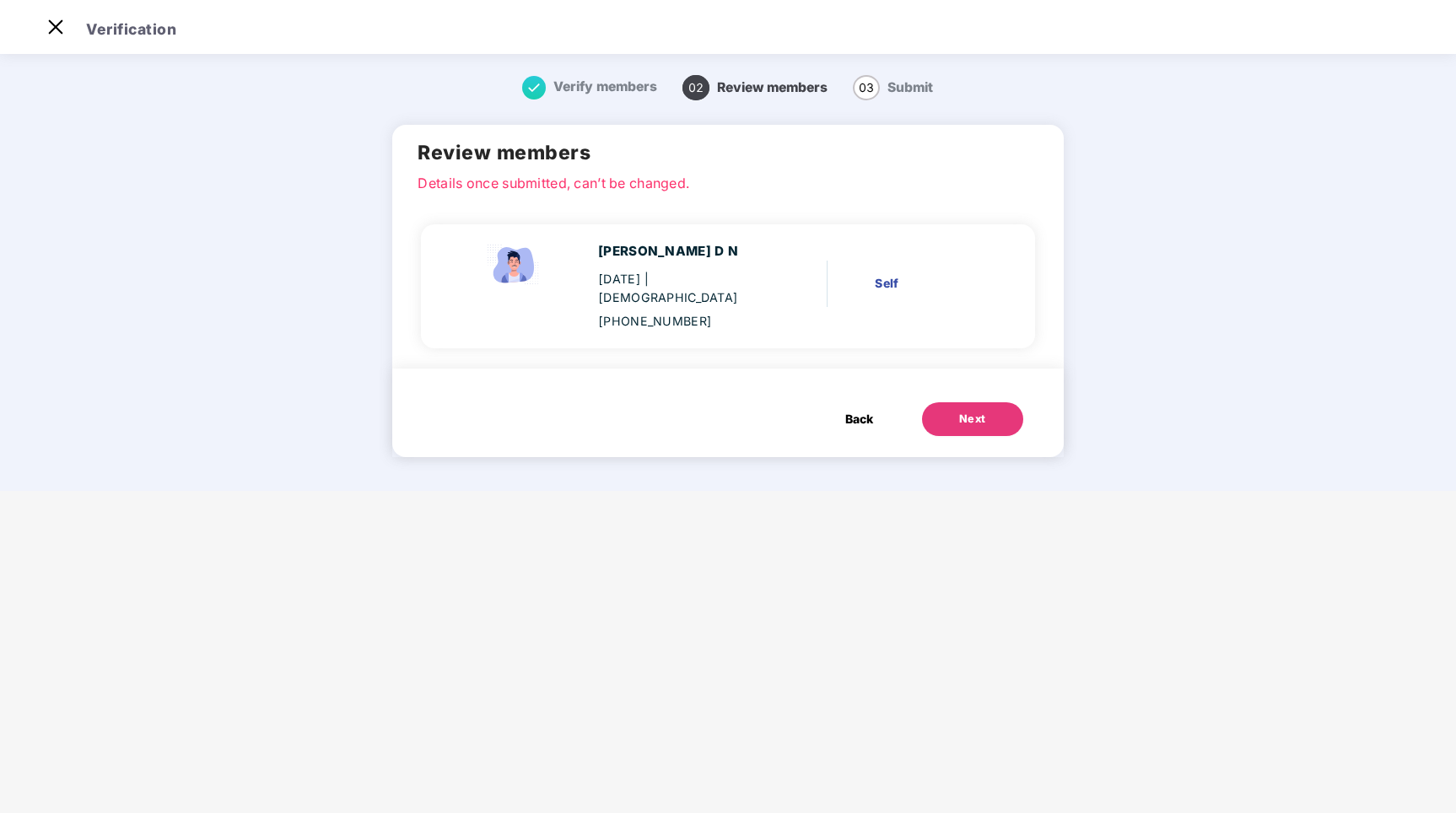
click at [851, 410] on span "Back" at bounding box center [859, 420] width 28 height 19
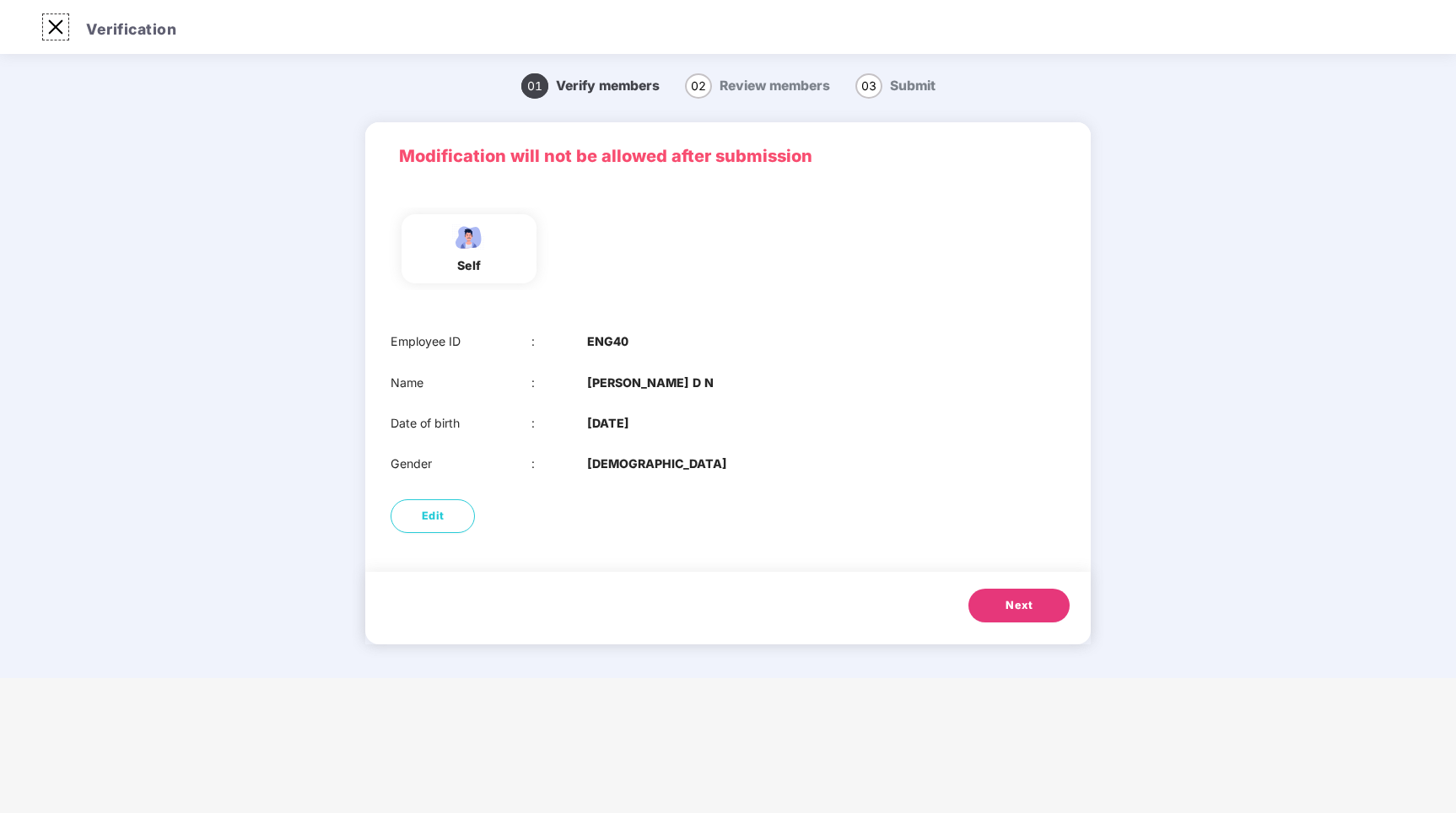
click at [53, 27] on img at bounding box center [55, 26] width 27 height 27
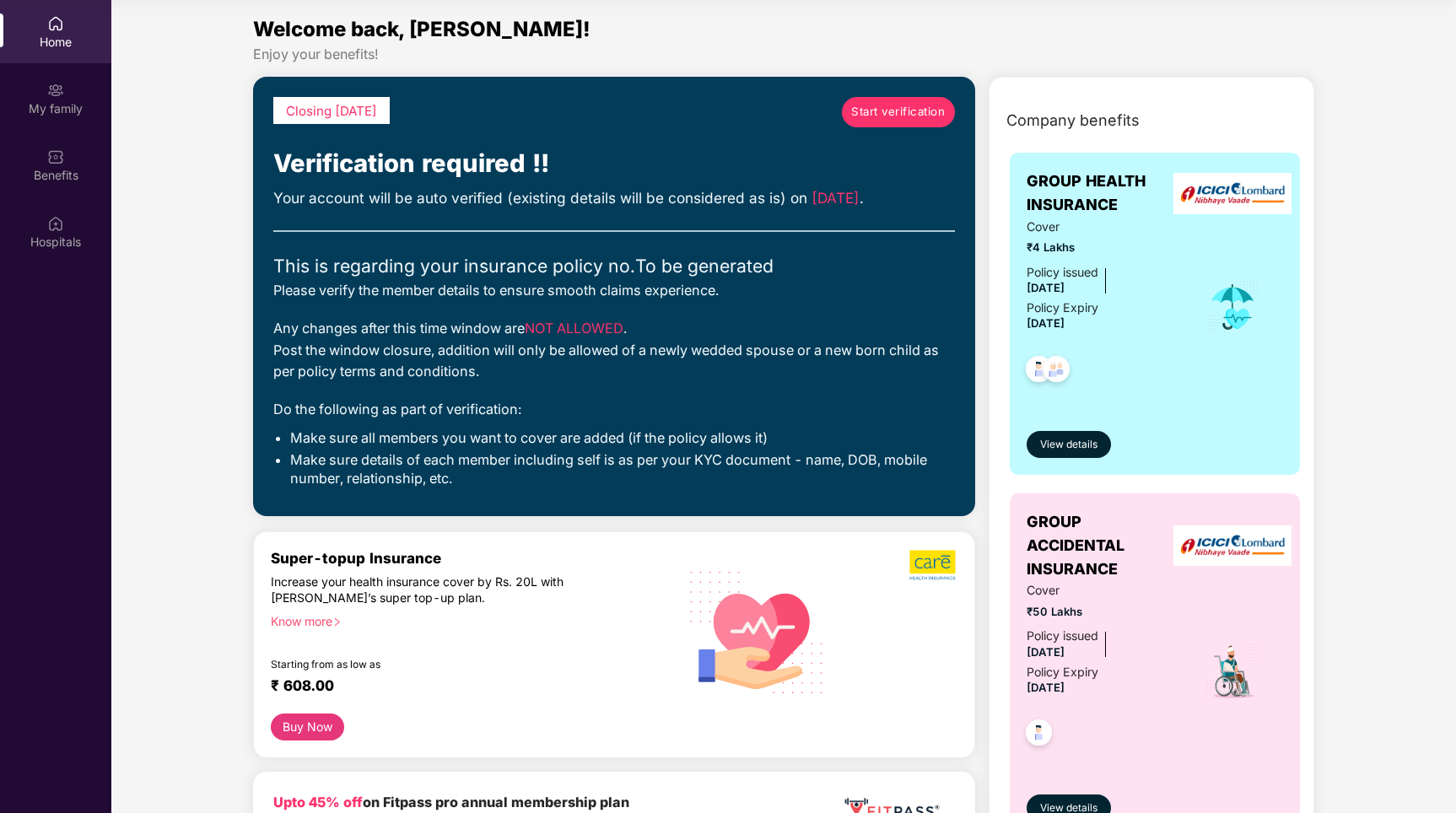
click at [1059, 192] on span "GROUP HEALTH INSURANCE" at bounding box center [1105, 193] width 156 height 48
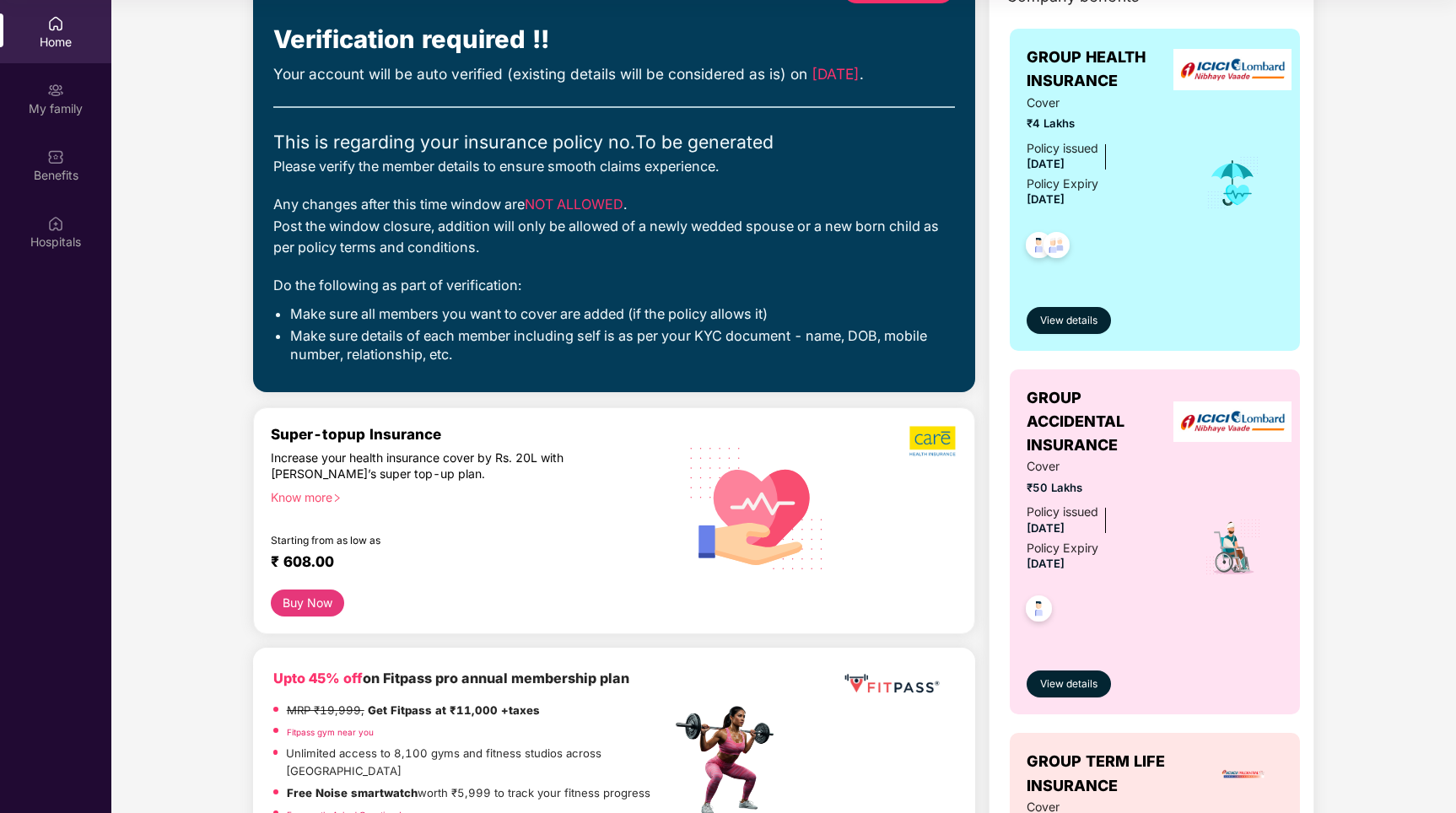
scroll to position [0, 0]
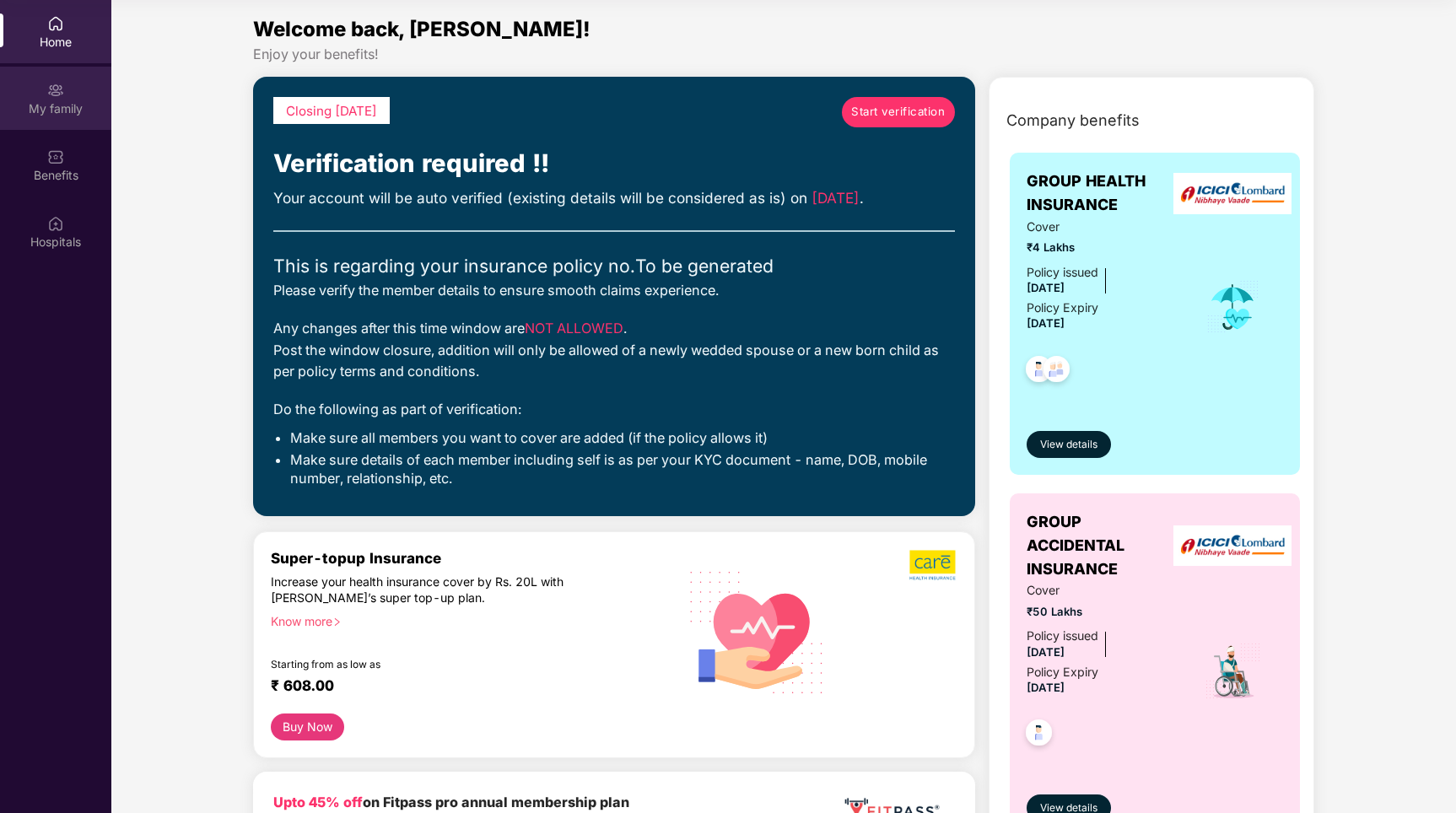
click at [76, 82] on div "My family" at bounding box center [55, 98] width 112 height 63
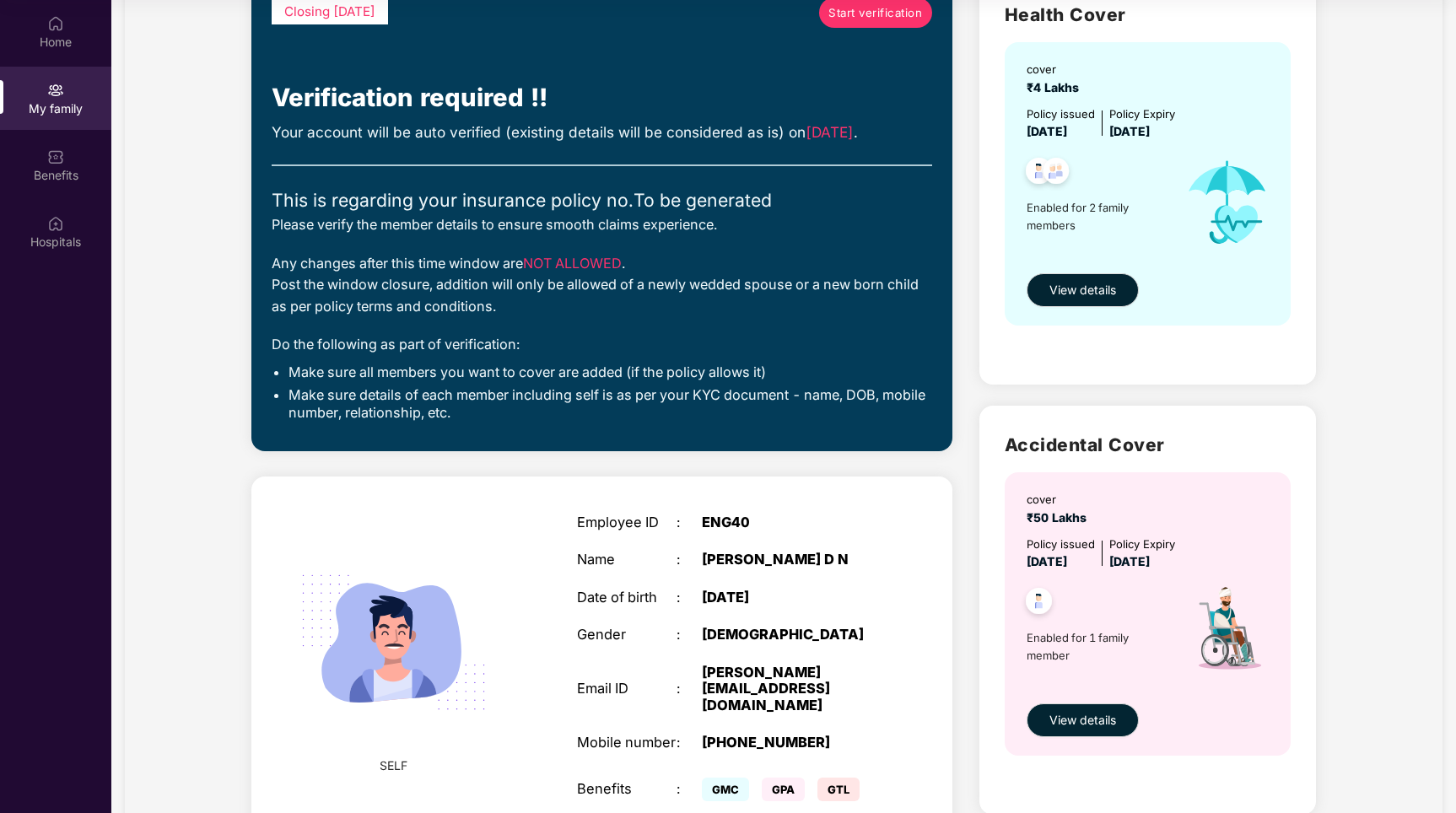
scroll to position [644, 0]
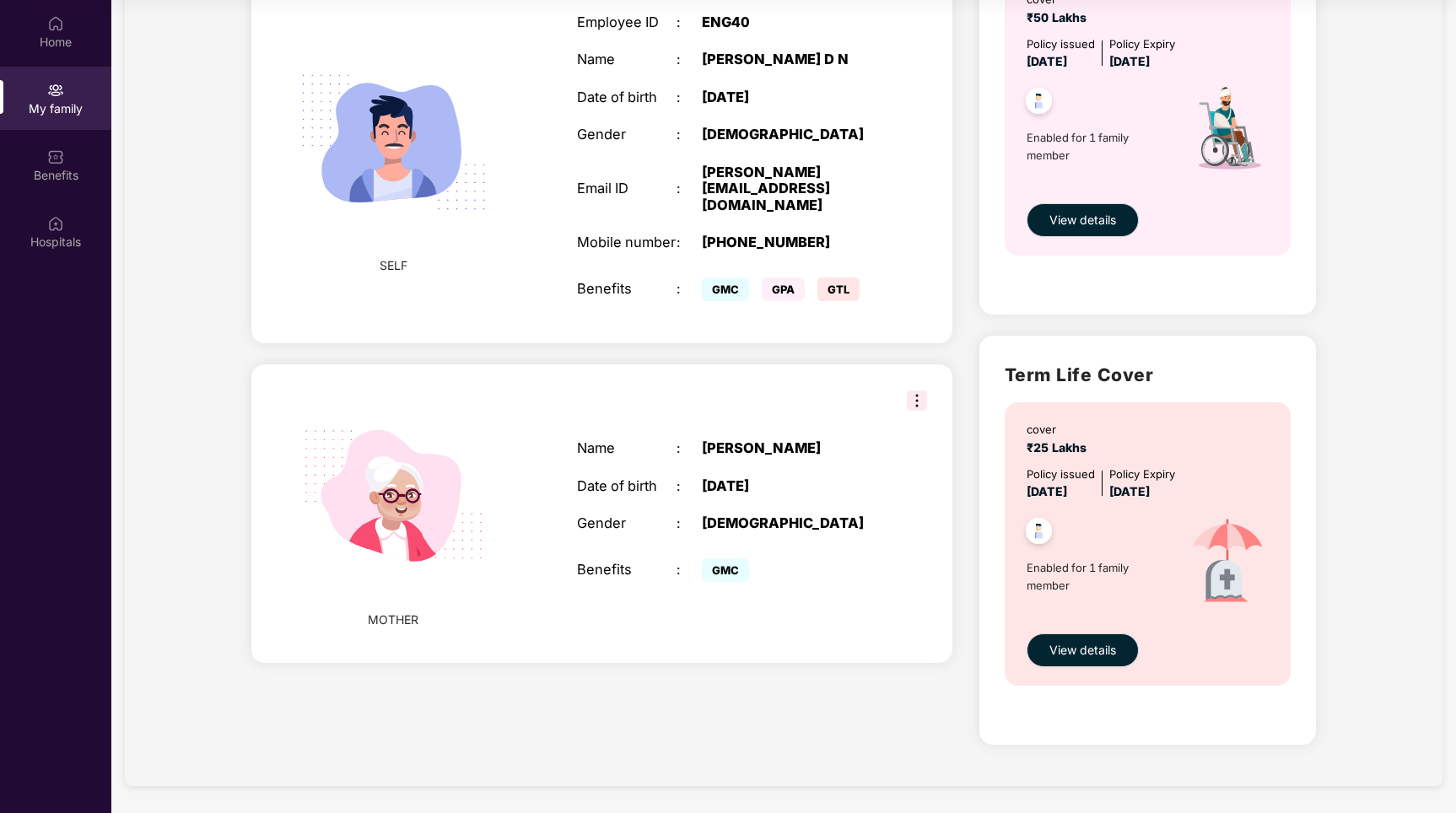
click at [912, 391] on img at bounding box center [917, 401] width 21 height 21
click at [838, 515] on div "[DEMOGRAPHIC_DATA]" at bounding box center [789, 524] width 175 height 17
drag, startPoint x: 697, startPoint y: 474, endPoint x: 770, endPoint y: 474, distance: 73.0
click at [770, 479] on div "Date of birth : [DEMOGRAPHIC_DATA]" at bounding box center [727, 487] width 299 height 17
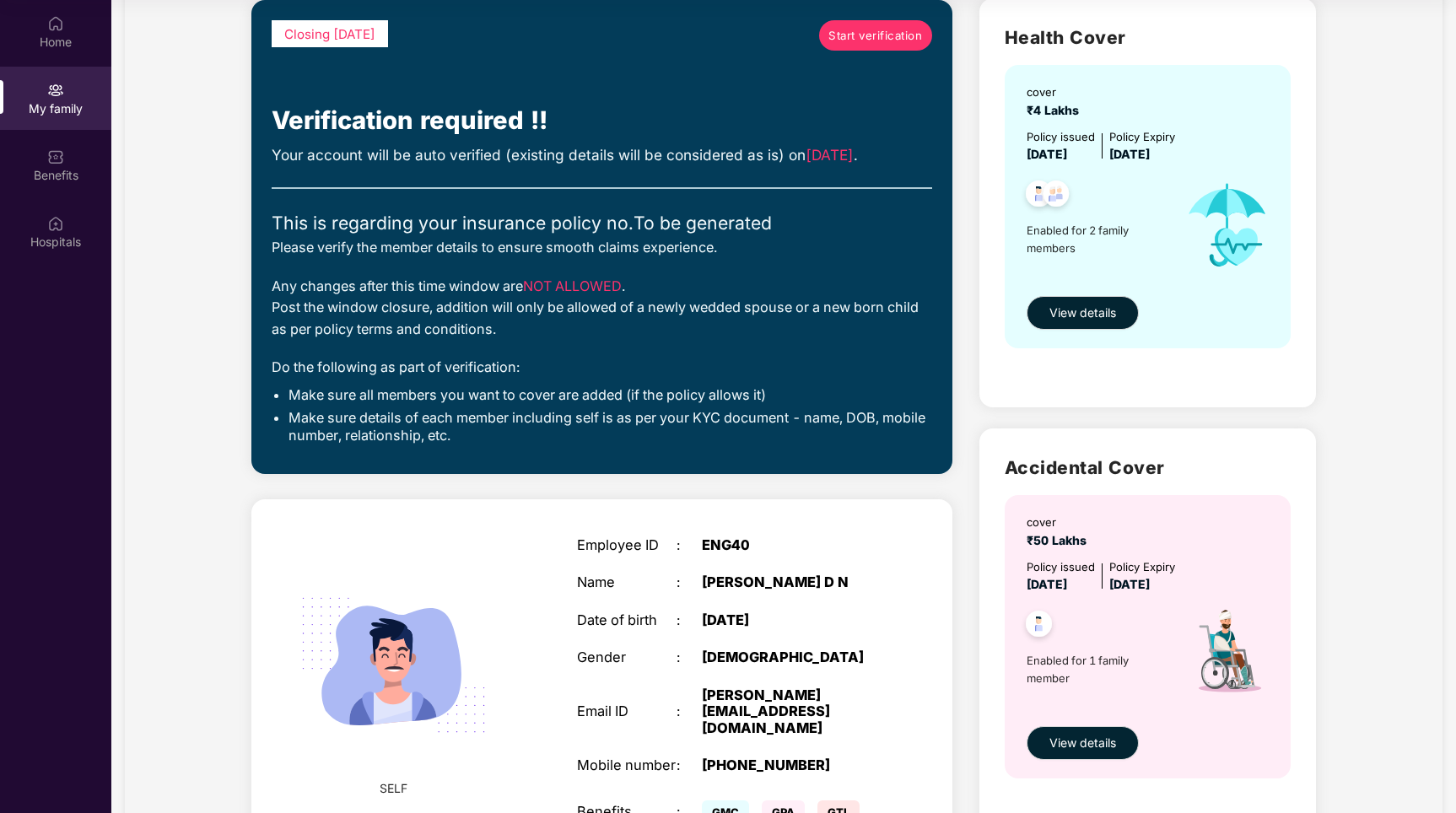
scroll to position [0, 0]
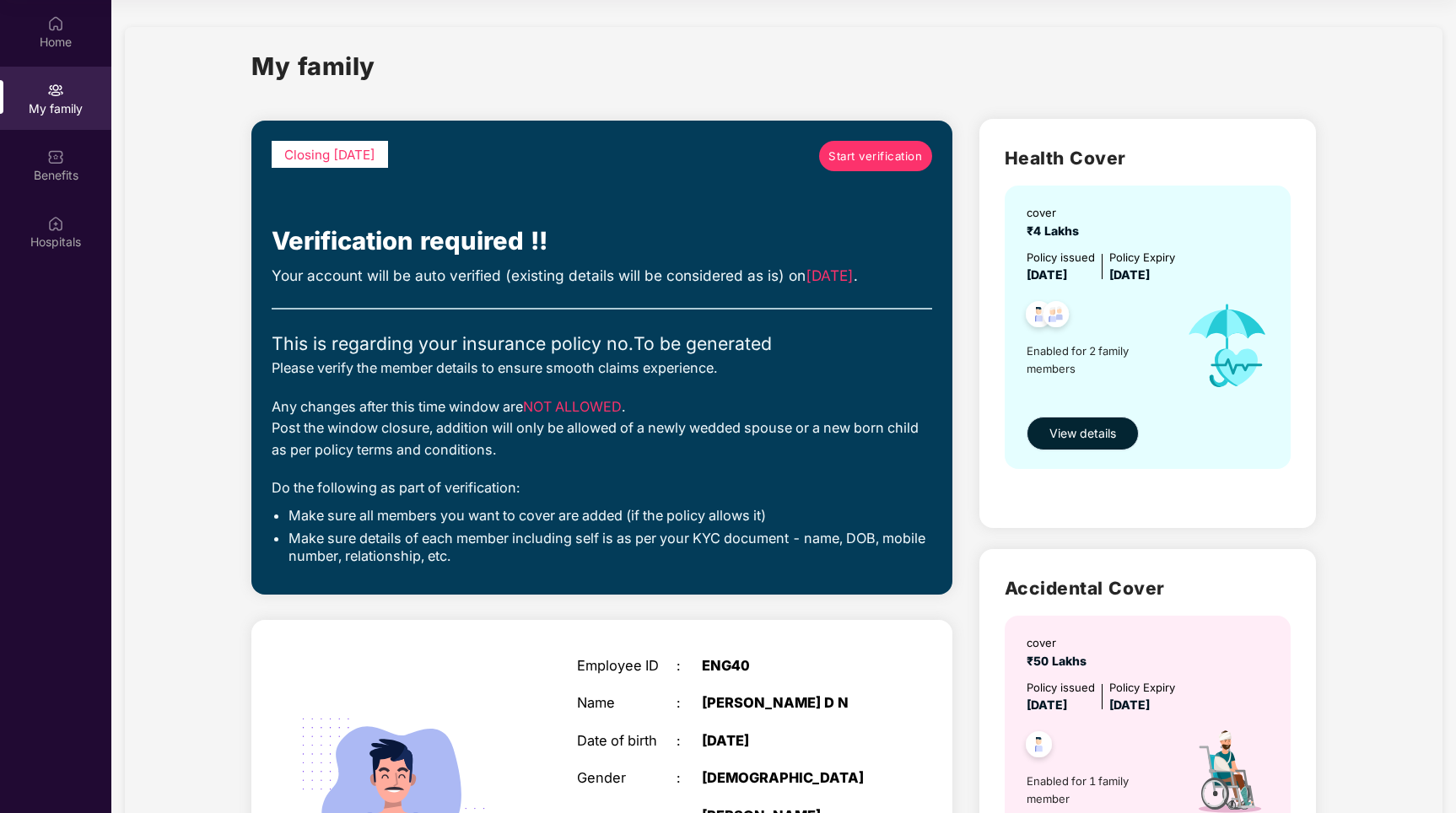
drag, startPoint x: 1107, startPoint y: 442, endPoint x: 1092, endPoint y: 514, distance: 73.5
click at [1092, 514] on div "Health Cover cover ₹4 Lakhs Policy issued [DATE] Policy Expiry [DATE] Enabled f…" at bounding box center [1147, 324] width 337 height 409
click at [868, 171] on link "Start verification" at bounding box center [876, 156] width 113 height 30
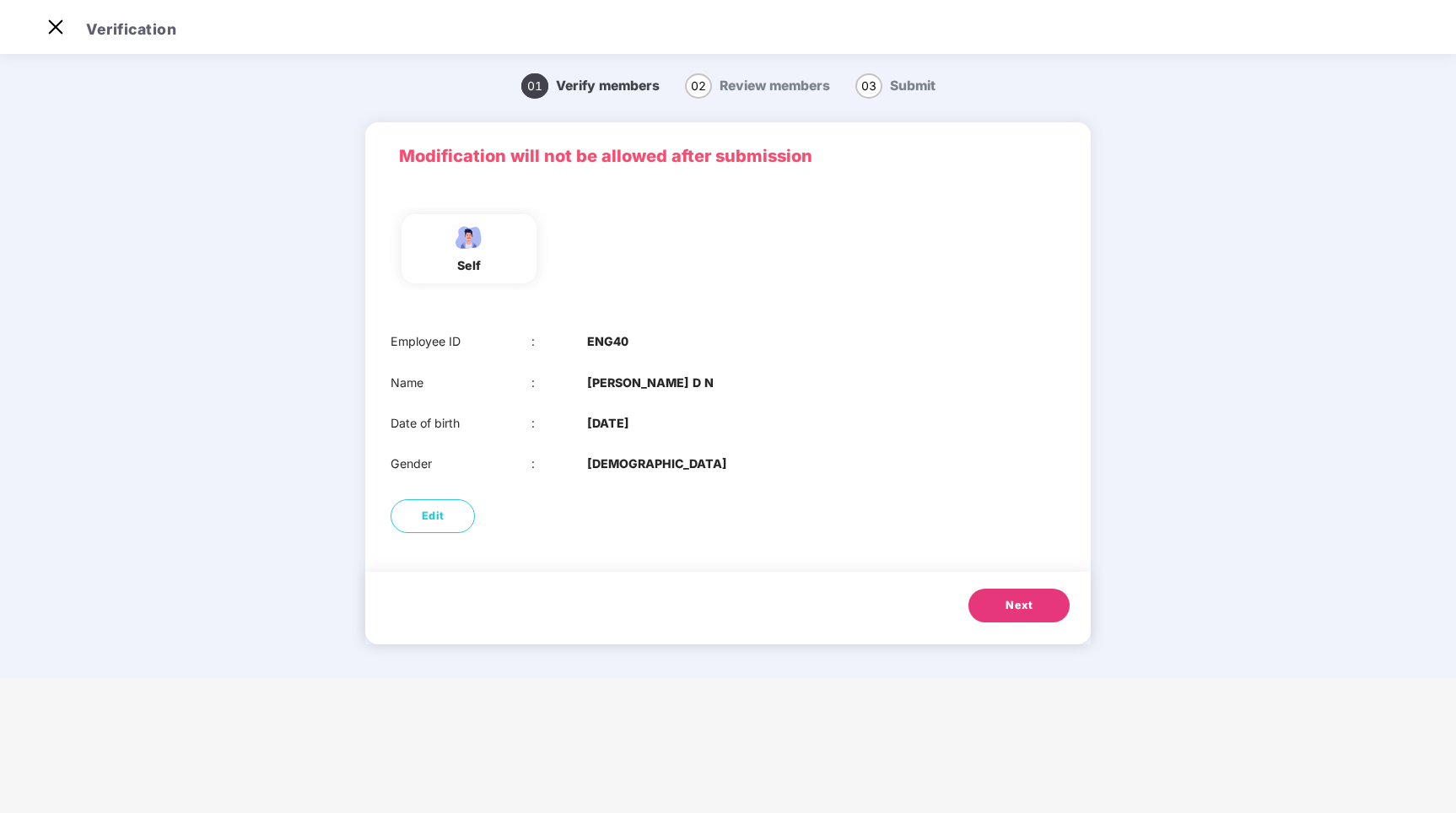
click at [1019, 604] on span "Next" at bounding box center [1019, 606] width 27 height 17
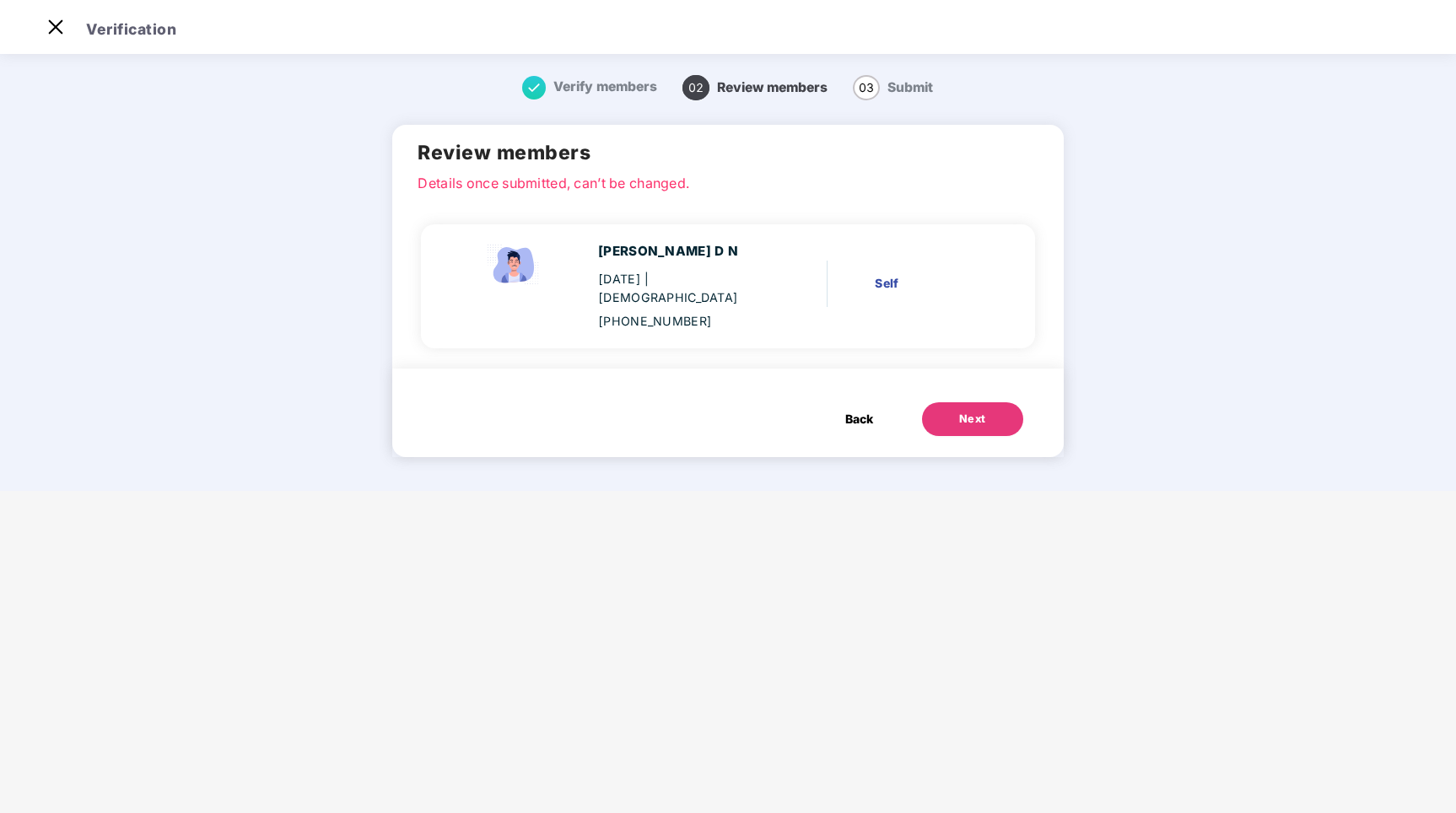
click at [954, 410] on button "Next" at bounding box center [973, 420] width 101 height 34
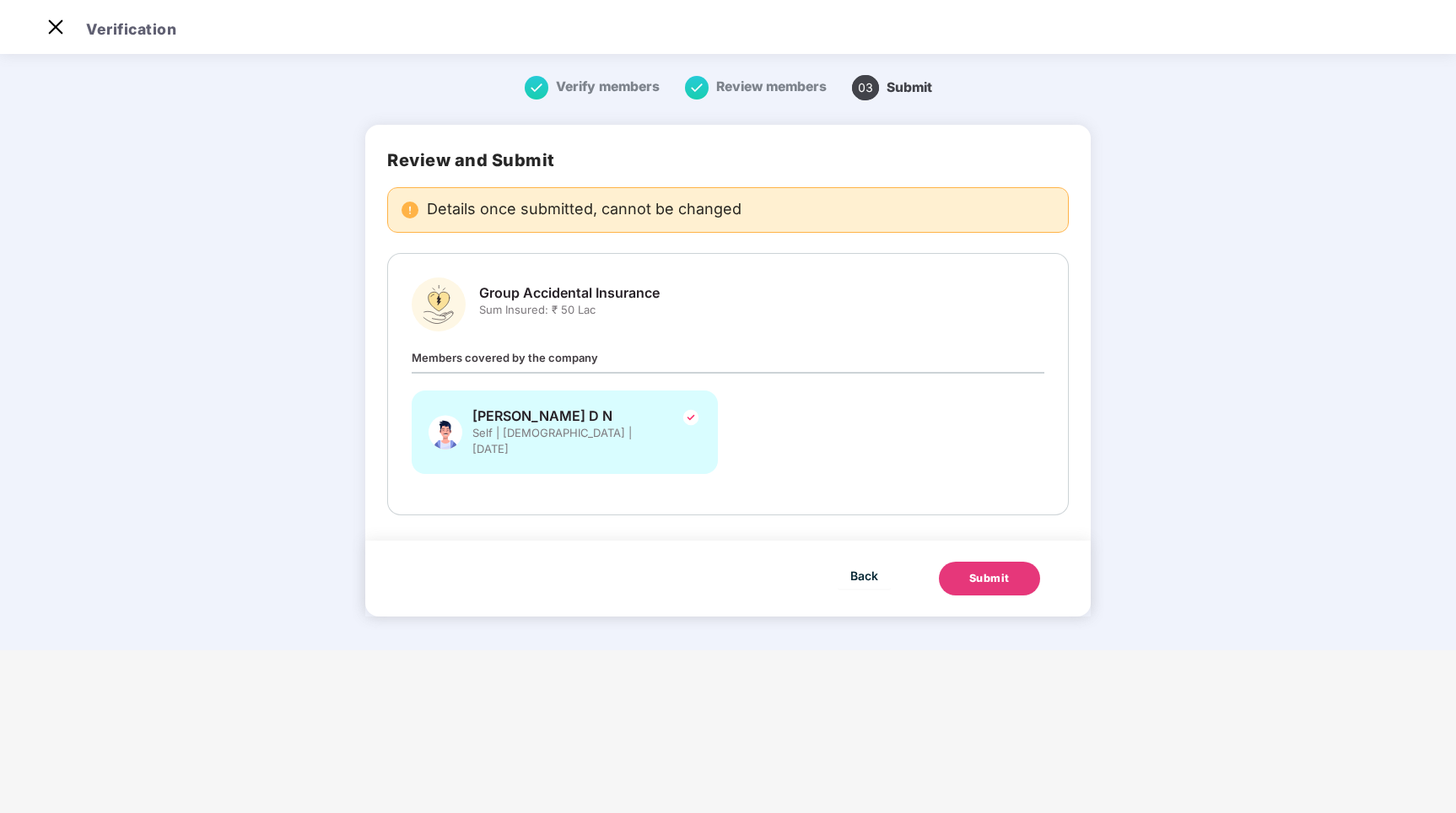
scroll to position [0, 0]
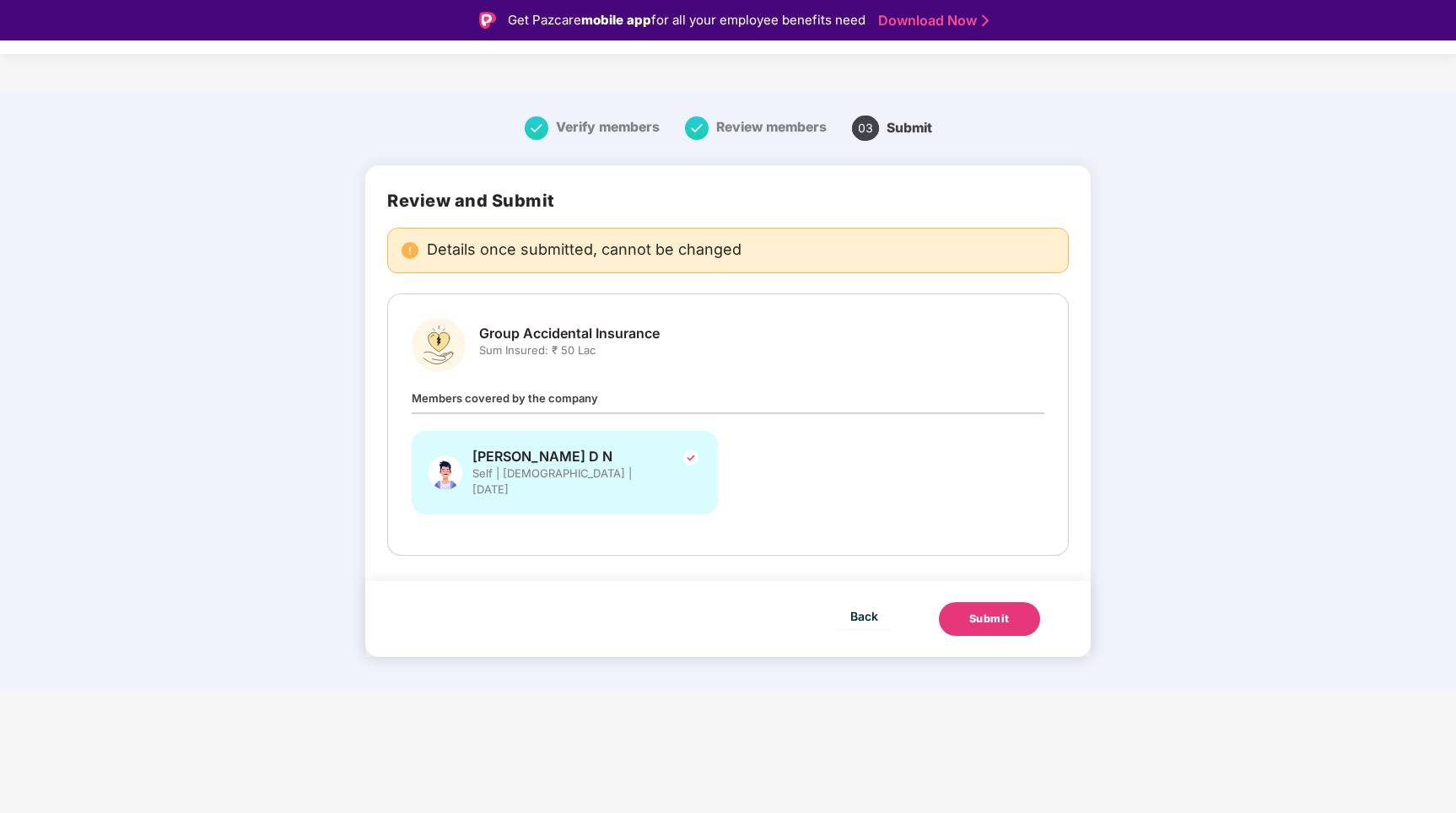
click at [1006, 611] on div "Submit" at bounding box center [989, 620] width 40 height 17
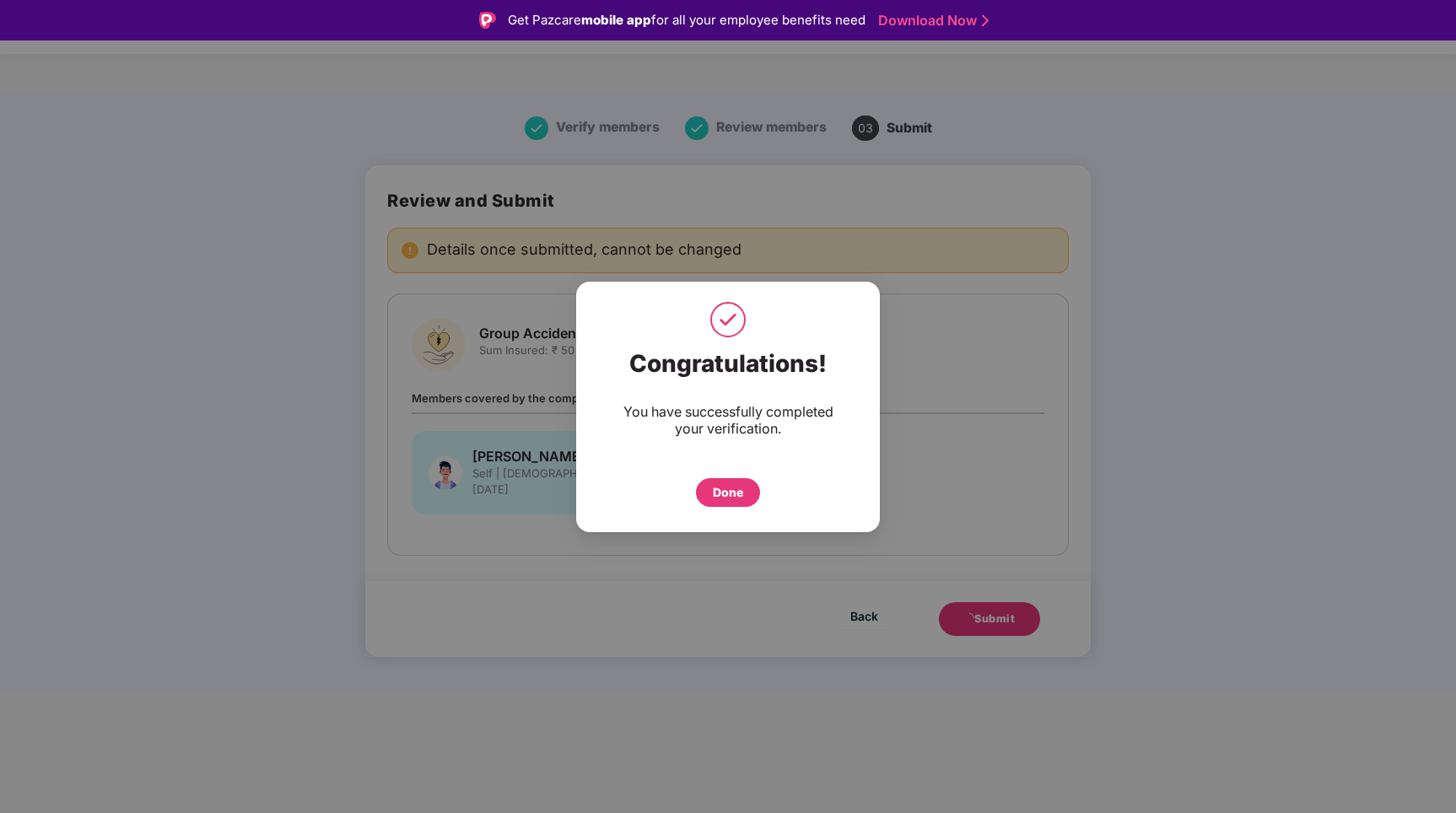
click at [736, 495] on div "Done" at bounding box center [728, 493] width 30 height 19
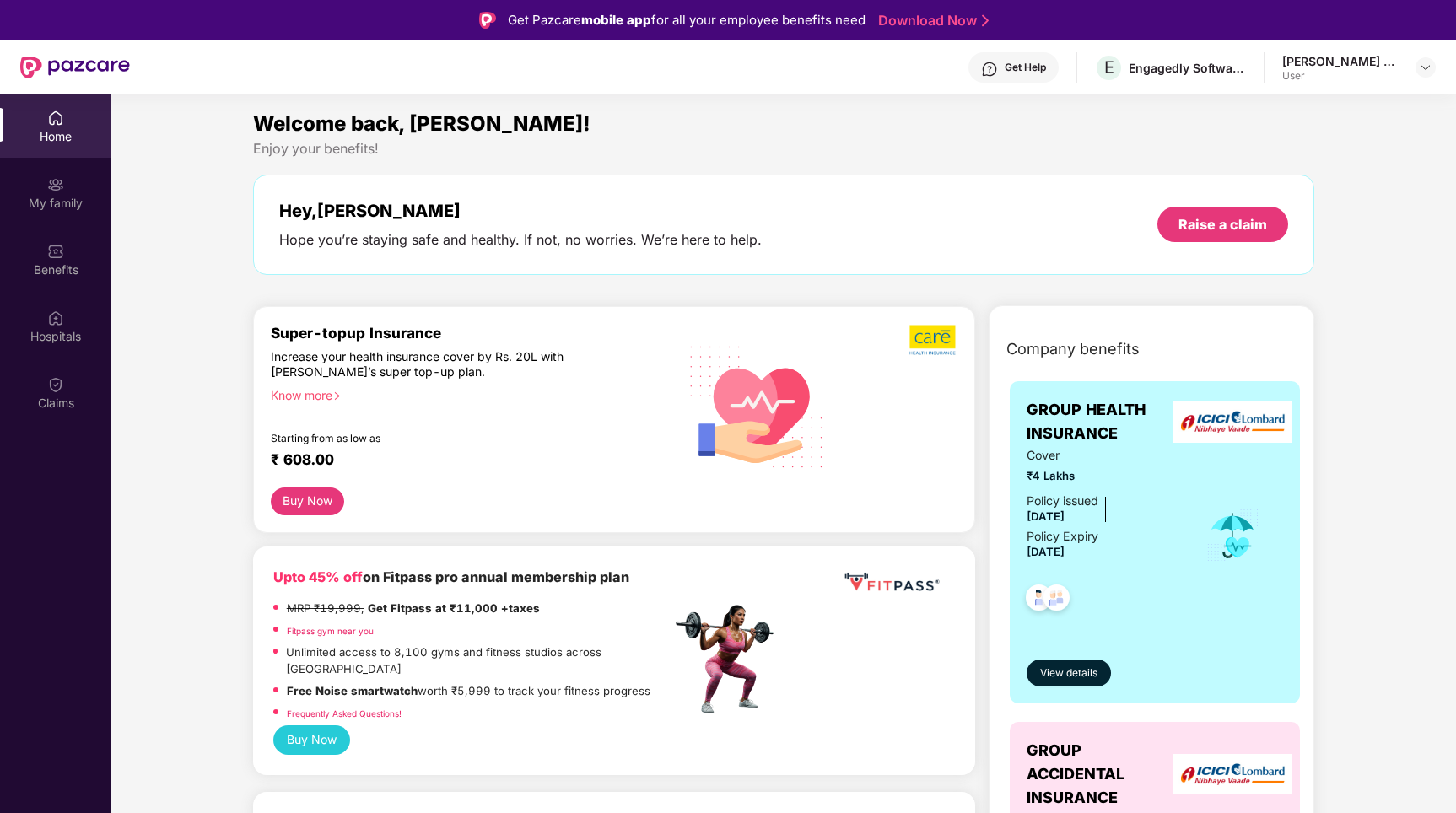
click at [886, 126] on div "Welcome back, [PERSON_NAME]!" at bounding box center [784, 124] width 1062 height 32
click at [51, 384] on img at bounding box center [55, 385] width 17 height 17
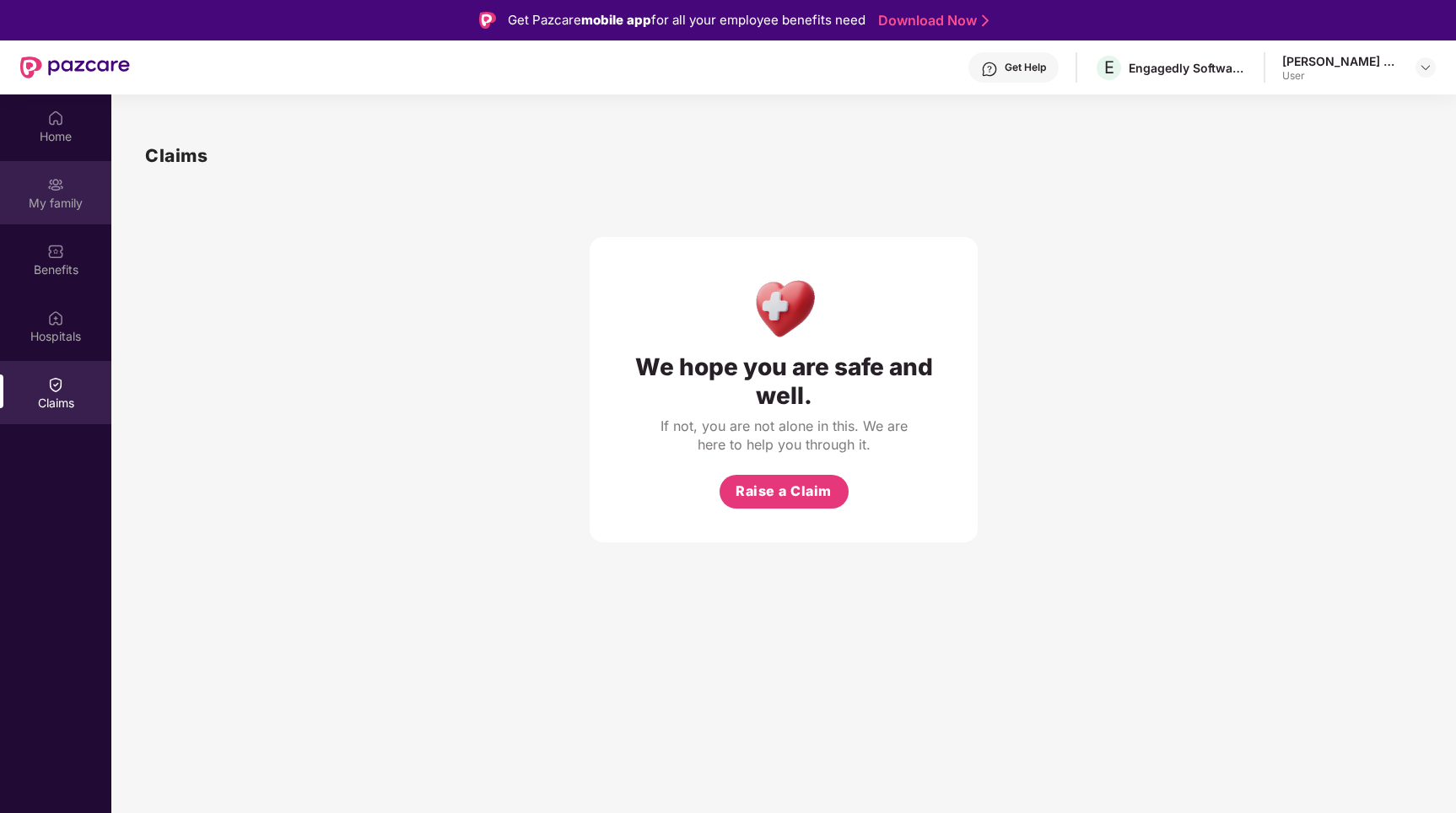
click at [60, 189] on img at bounding box center [55, 185] width 17 height 17
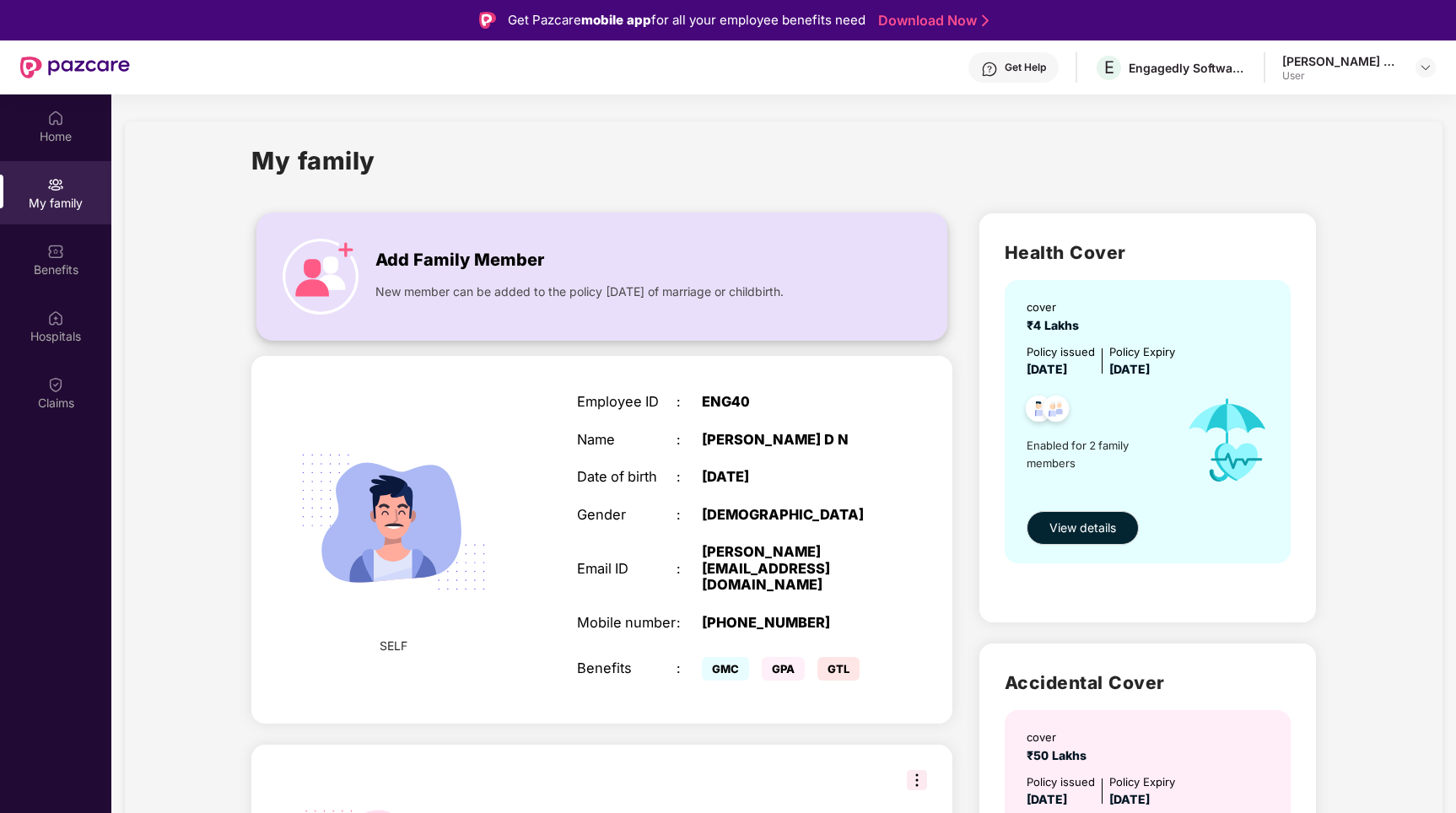
click at [606, 259] on div "Add Family Member" at bounding box center [615, 255] width 479 height 35
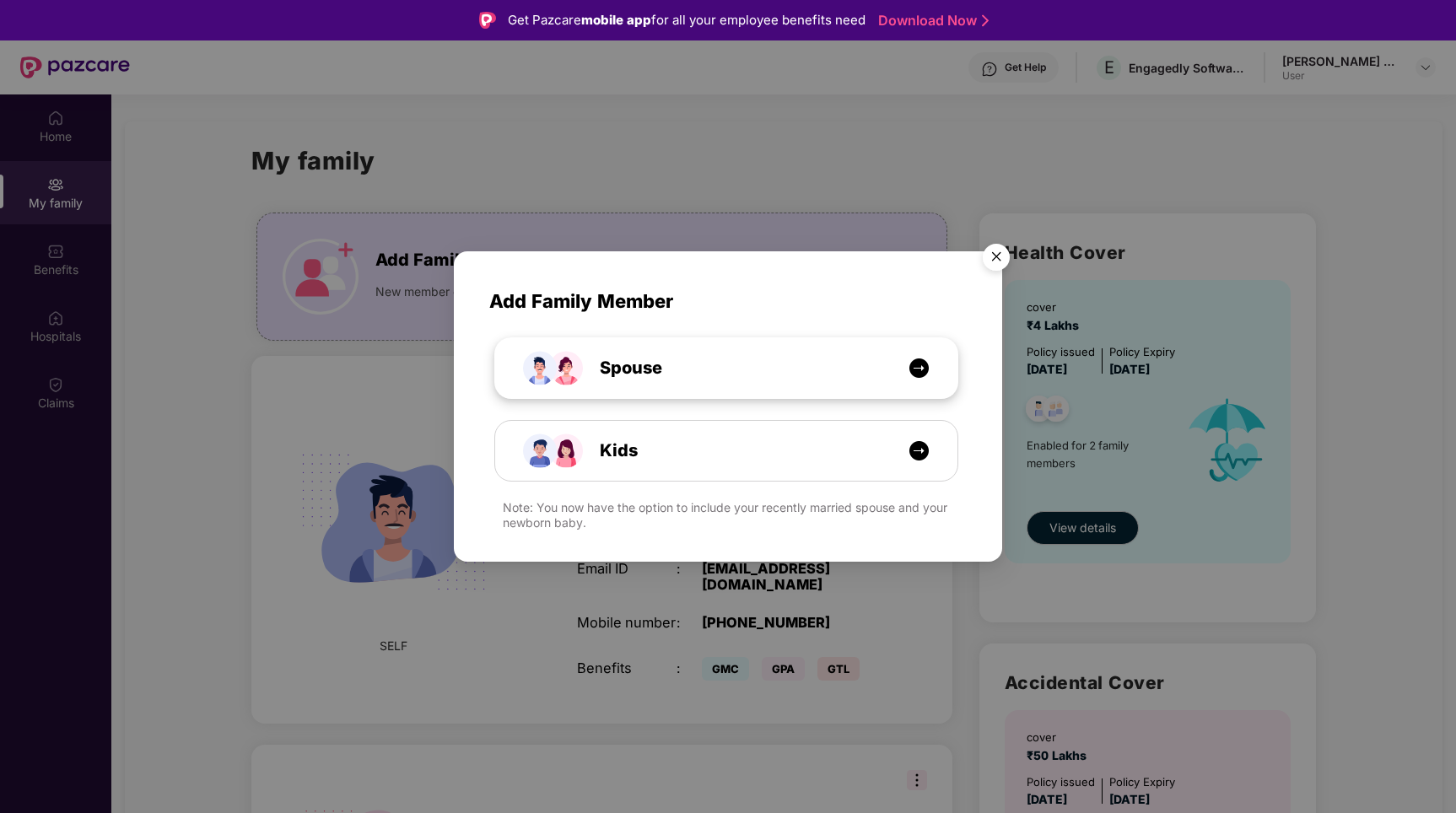
click at [801, 359] on div "Spouse" at bounding box center [734, 368] width 346 height 26
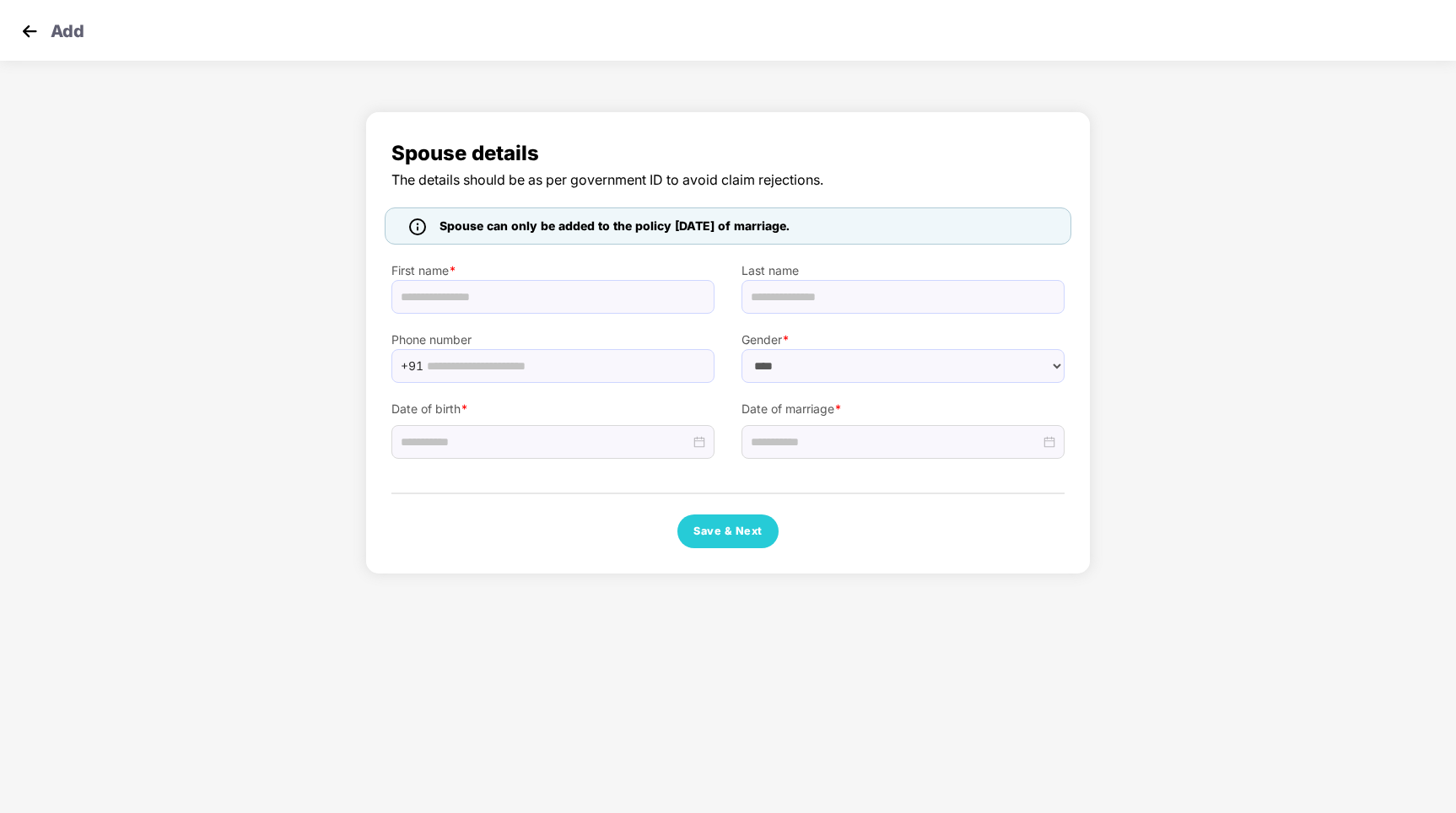
select select "******"
click at [502, 308] on input "text" at bounding box center [553, 297] width 323 height 34
type input "*******"
type input "*"
click at [597, 365] on input "text" at bounding box center [566, 366] width 278 height 25
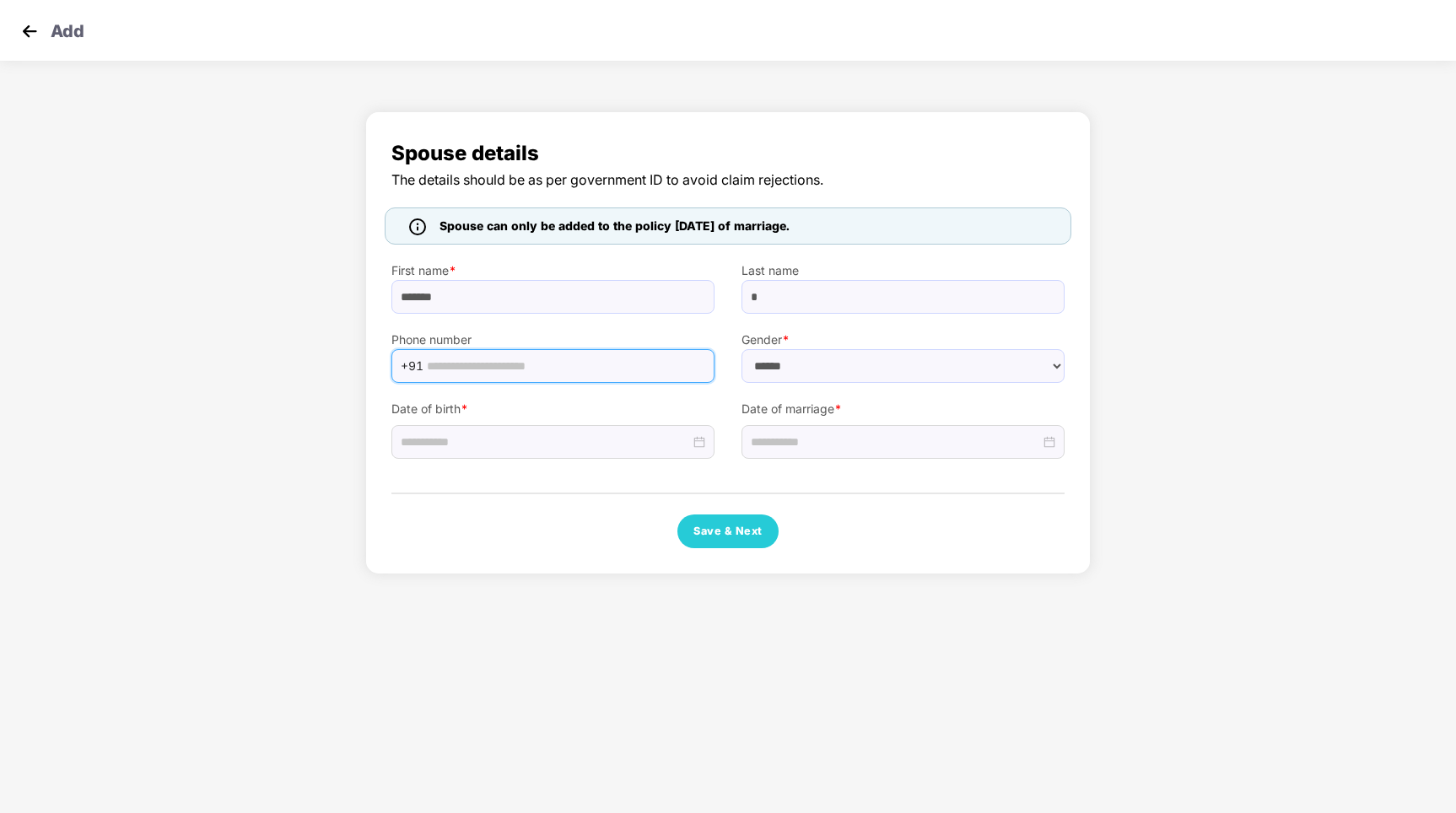
click at [494, 365] on input "text" at bounding box center [566, 366] width 278 height 25
paste input "**********"
click at [449, 366] on input "**********" at bounding box center [566, 366] width 278 height 25
click at [498, 366] on input "**********" at bounding box center [566, 366] width 278 height 25
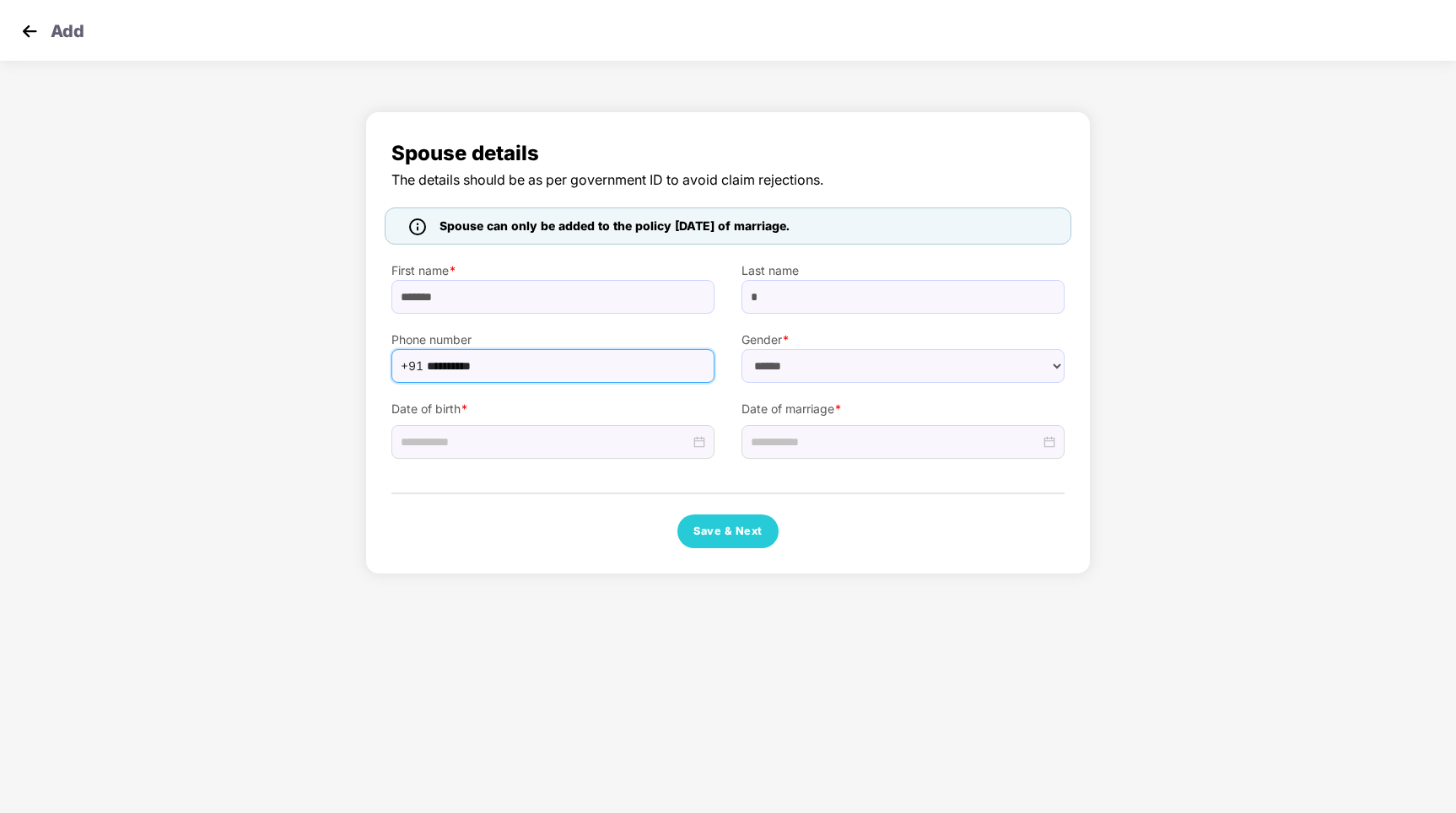
type input "**********"
click at [518, 362] on input "**********" at bounding box center [566, 366] width 278 height 25
click at [791, 357] on select "****** **** ******" at bounding box center [903, 366] width 323 height 34
click at [742, 349] on select "****** **** ******" at bounding box center [903, 366] width 323 height 34
click at [563, 449] on input at bounding box center [545, 442] width 289 height 19
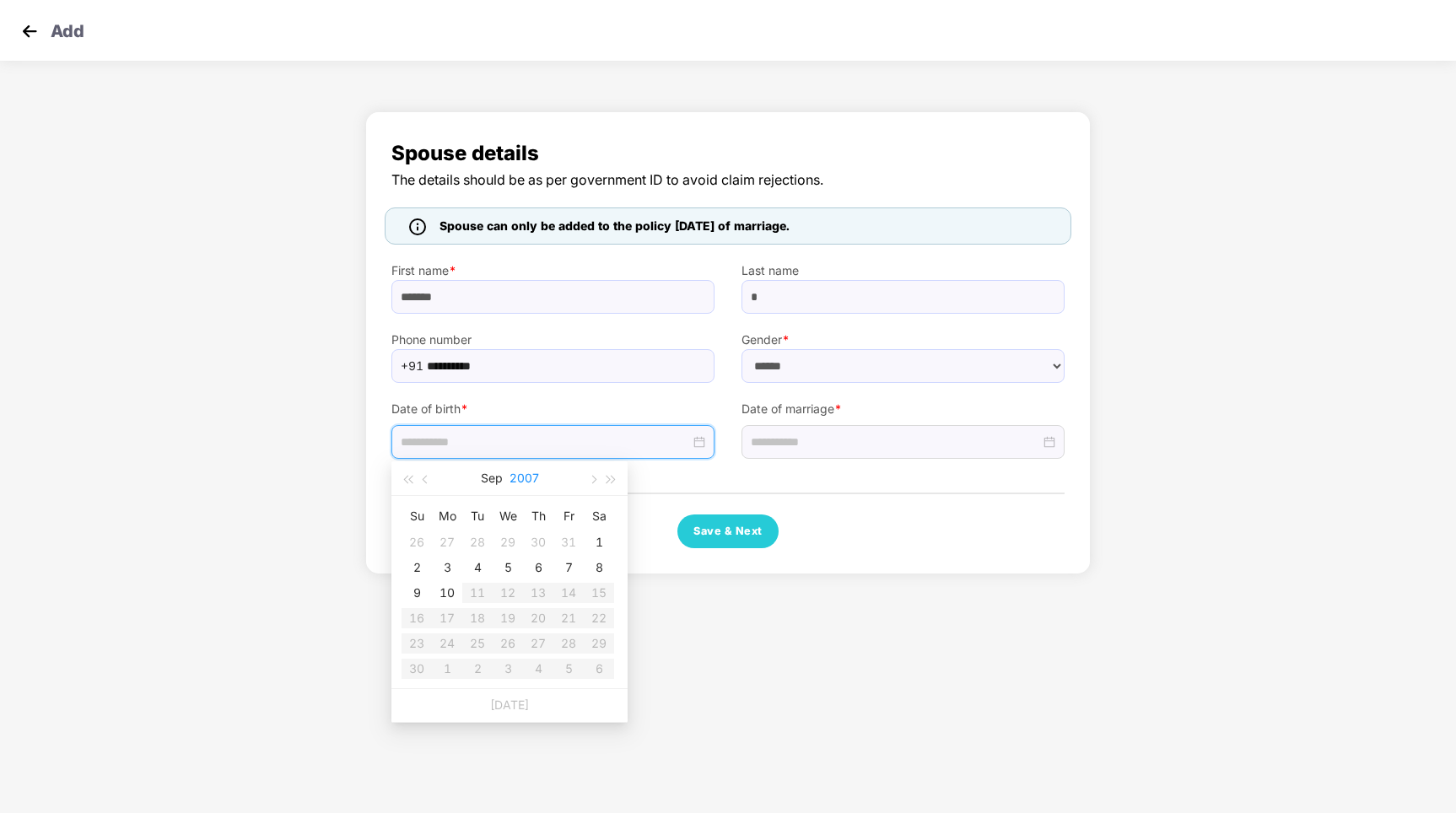
click at [528, 479] on button "2007" at bounding box center [524, 479] width 29 height 34
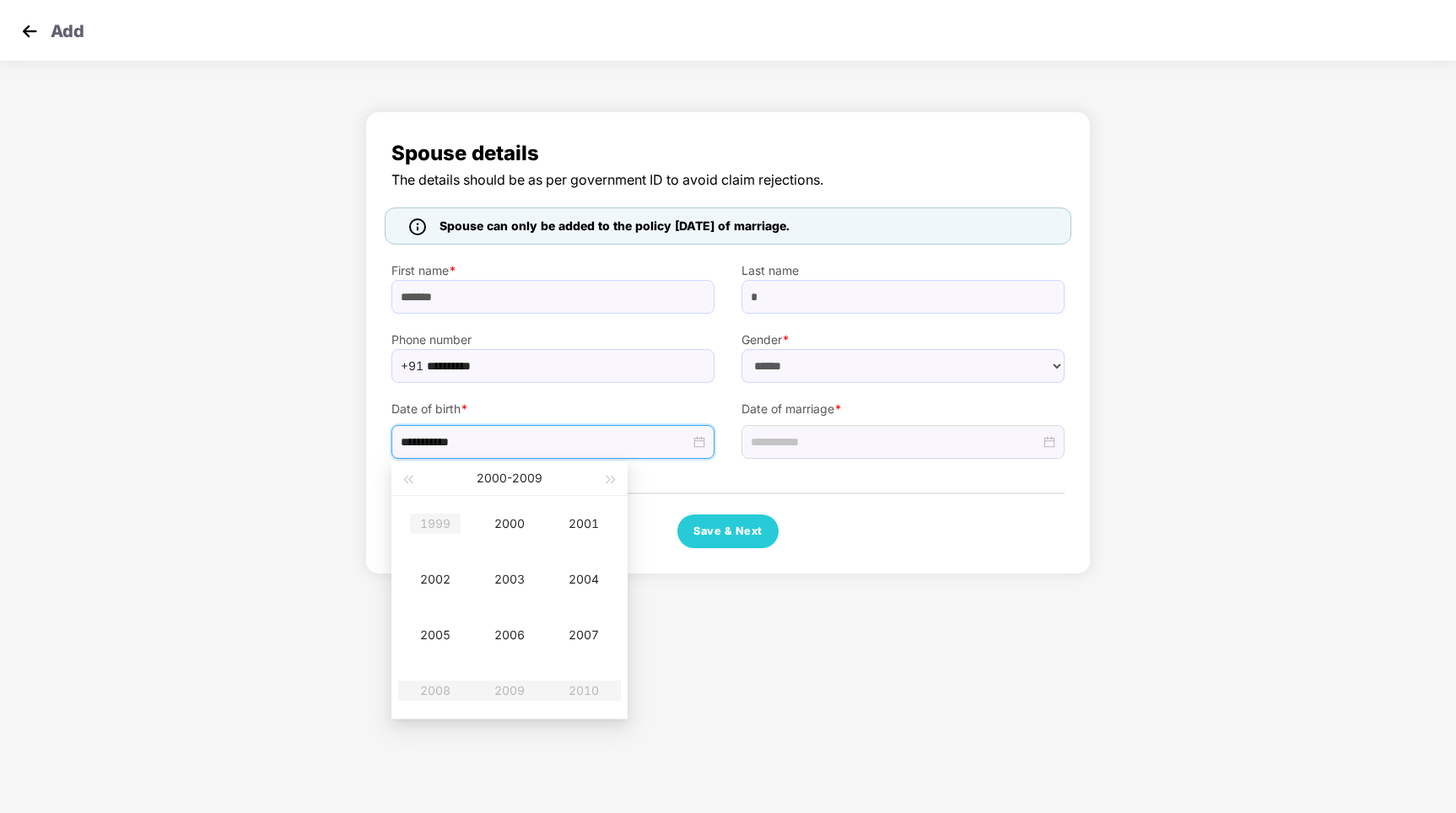
type input "**********"
click at [408, 479] on span "button" at bounding box center [407, 480] width 8 height 8
type input "**********"
click at [512, 629] on div "1996" at bounding box center [510, 636] width 51 height 21
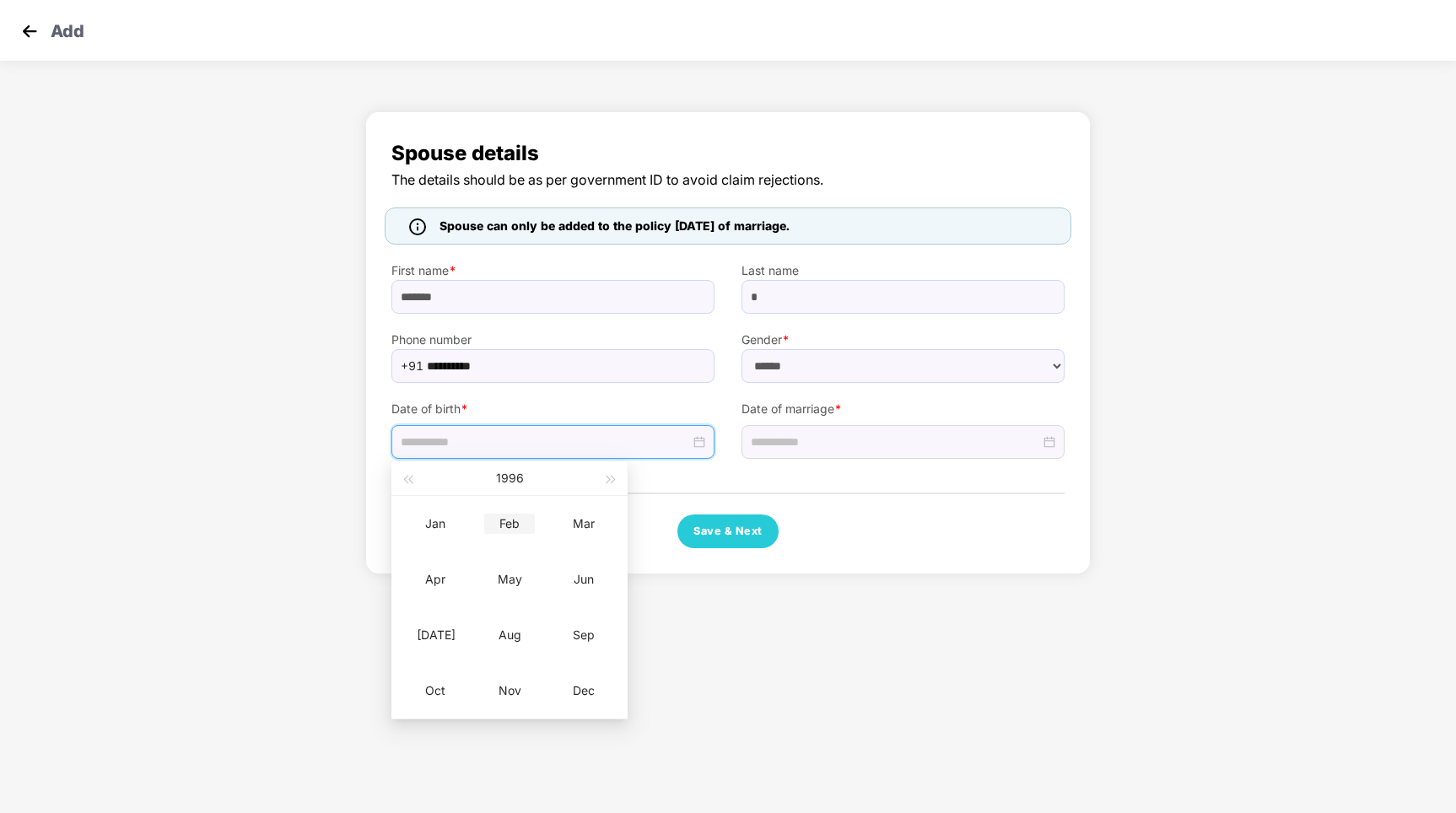
type input "**********"
click at [508, 529] on div "Feb" at bounding box center [510, 524] width 51 height 21
type input "**********"
click at [567, 591] on div "16" at bounding box center [569, 593] width 21 height 21
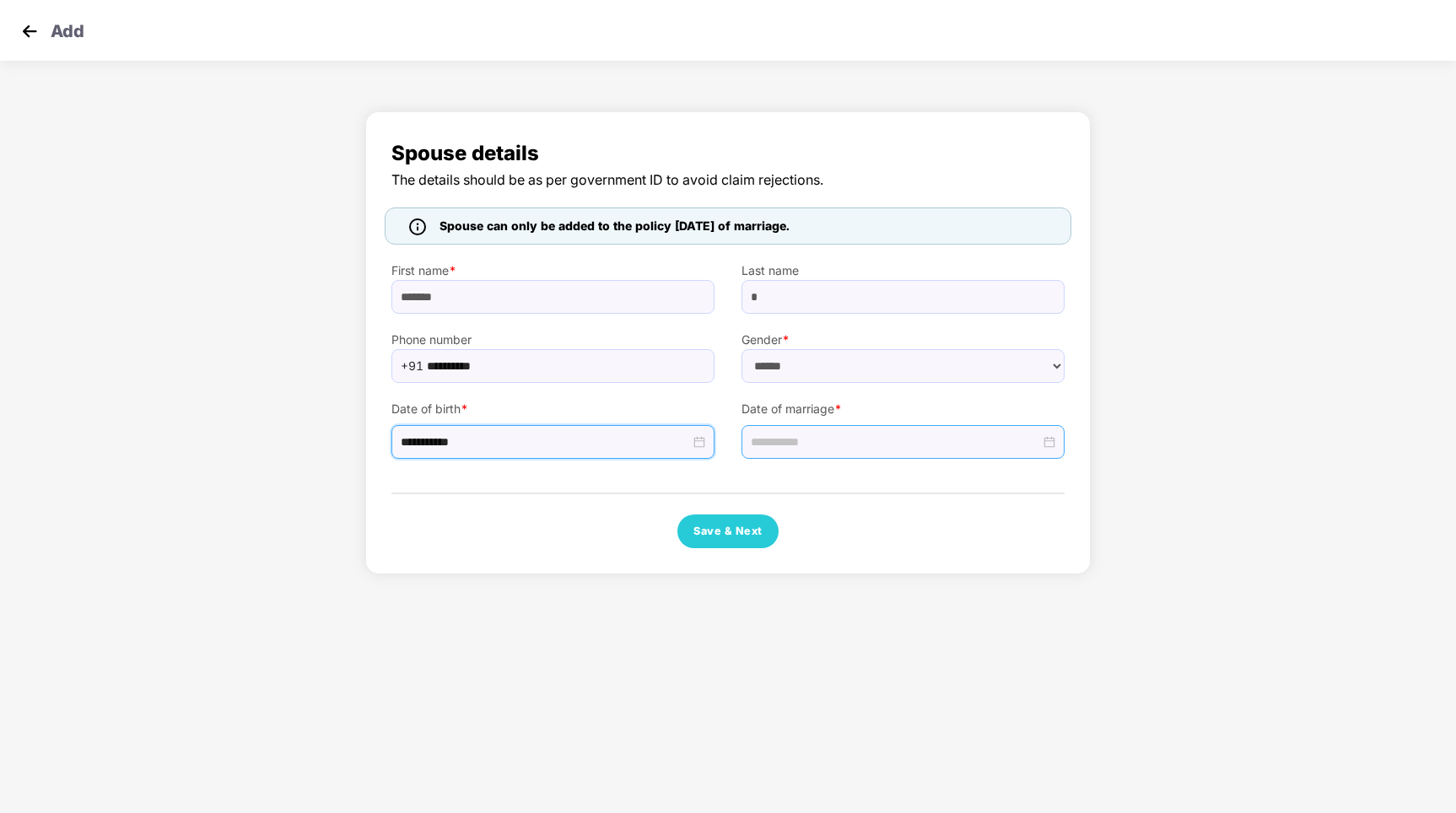
click at [856, 439] on input at bounding box center [896, 442] width 289 height 19
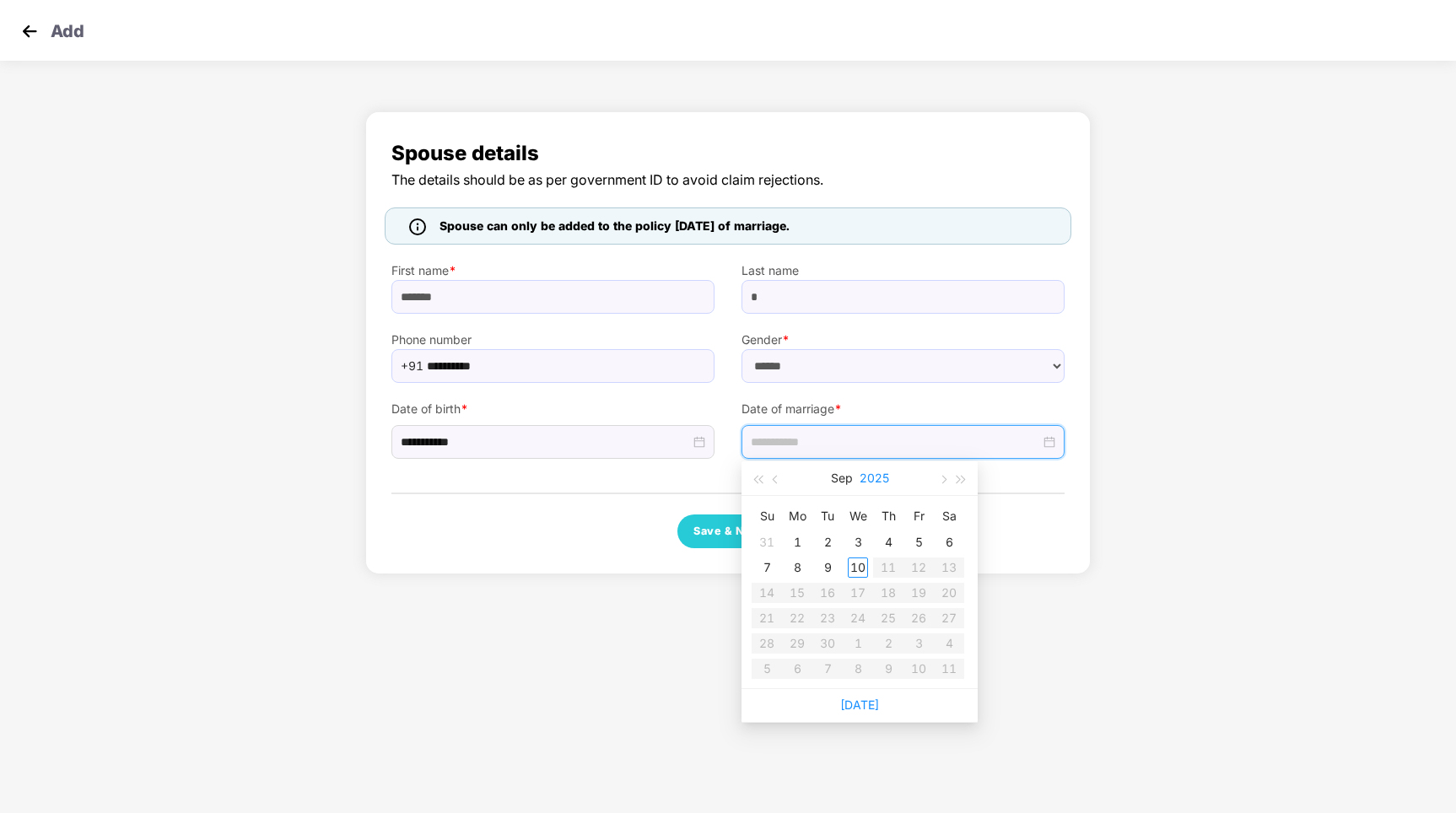
click at [868, 475] on button "2025" at bounding box center [874, 479] width 29 height 34
type input "**********"
click at [785, 634] on div "2025" at bounding box center [786, 636] width 51 height 21
type input "**********"
click at [841, 478] on button "Sep" at bounding box center [841, 479] width 22 height 34
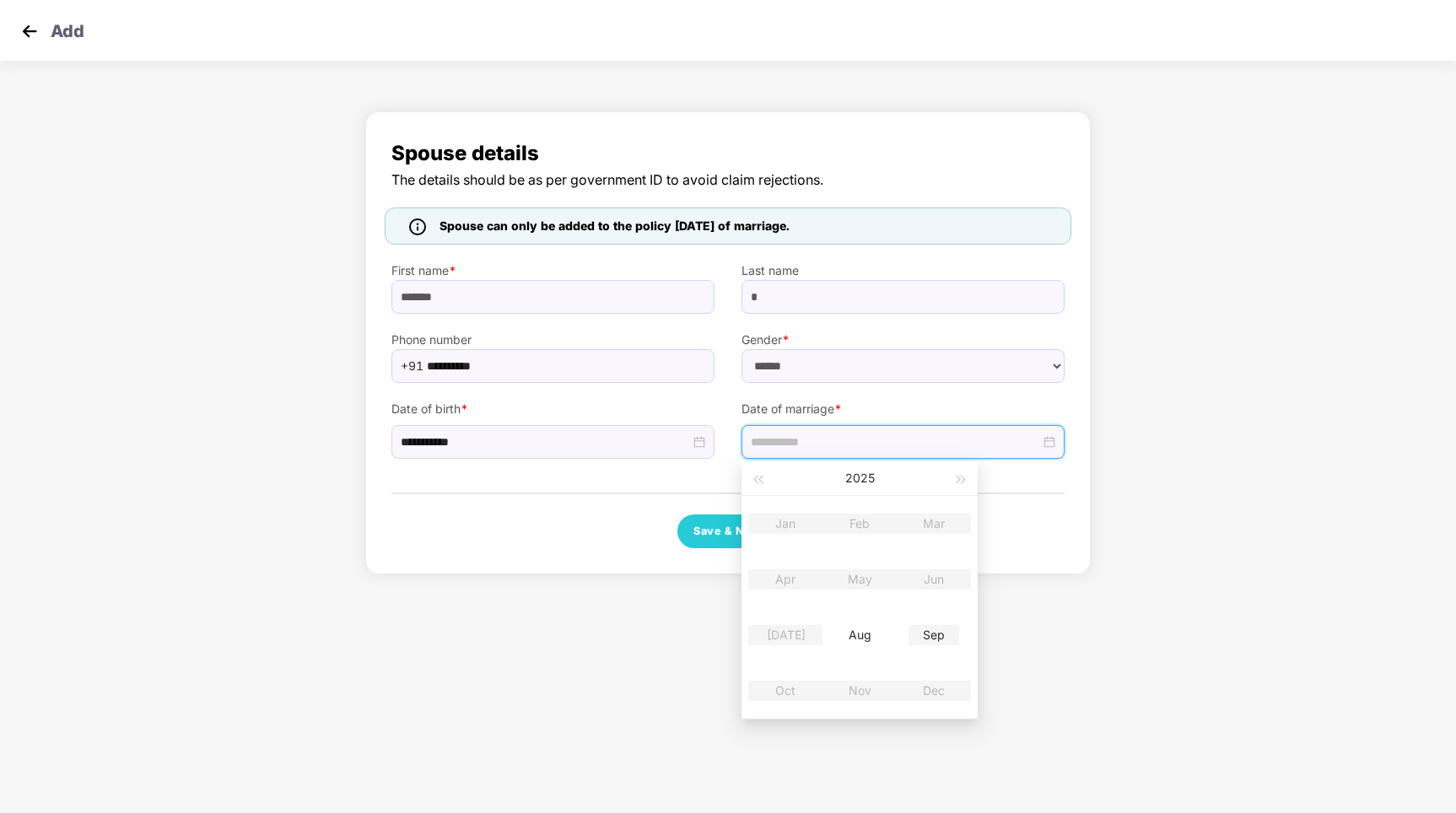
type input "**********"
click at [928, 520] on table "Jan Feb Mar Apr May Jun Jul Aug Sep Oct Nov Dec" at bounding box center [859, 606] width 222 height 222
type input "**********"
click at [837, 452] on div at bounding box center [903, 442] width 323 height 34
click at [864, 431] on div at bounding box center [903, 442] width 323 height 34
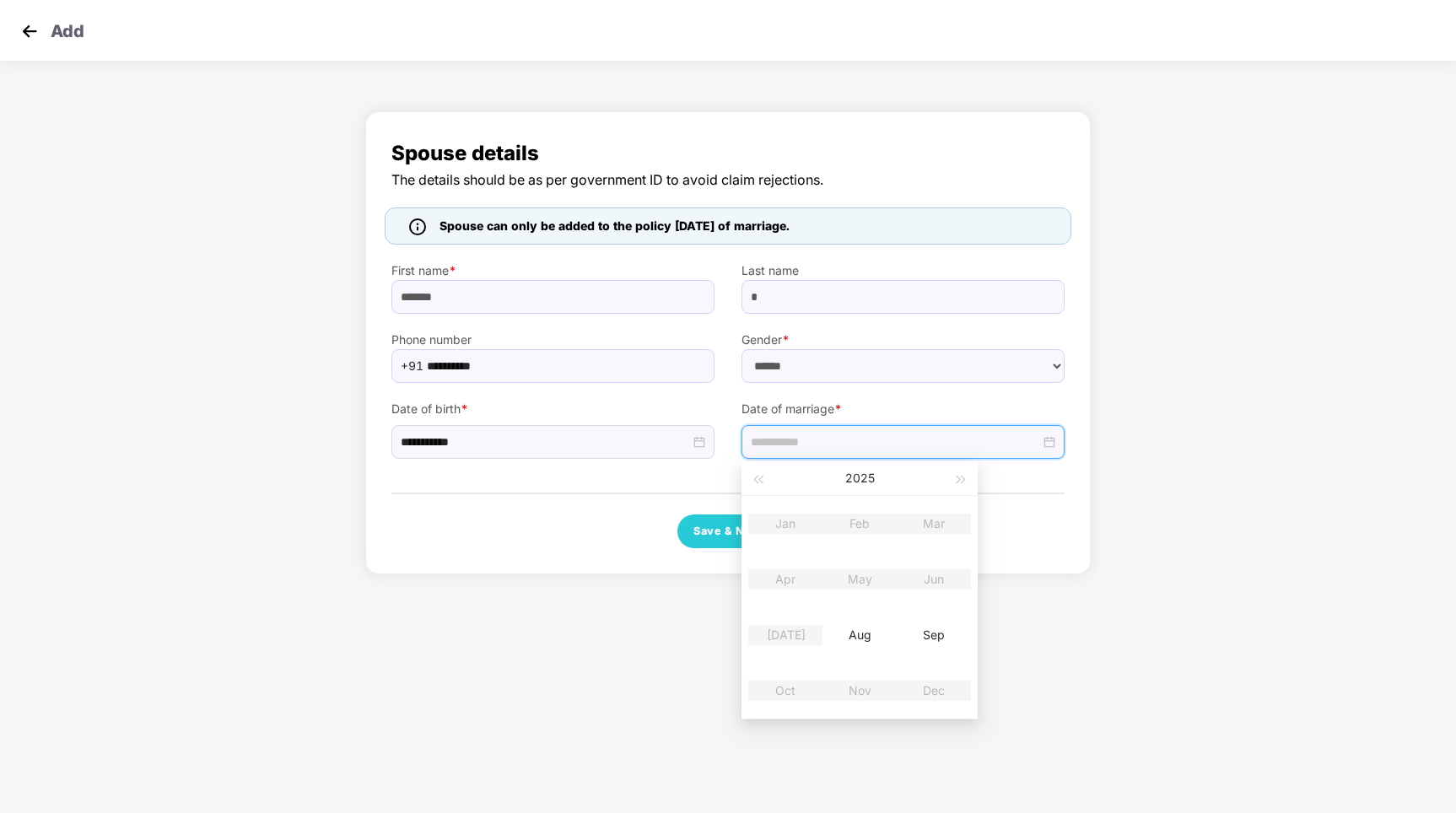
click at [879, 406] on label "Date of marriage *" at bounding box center [903, 409] width 323 height 19
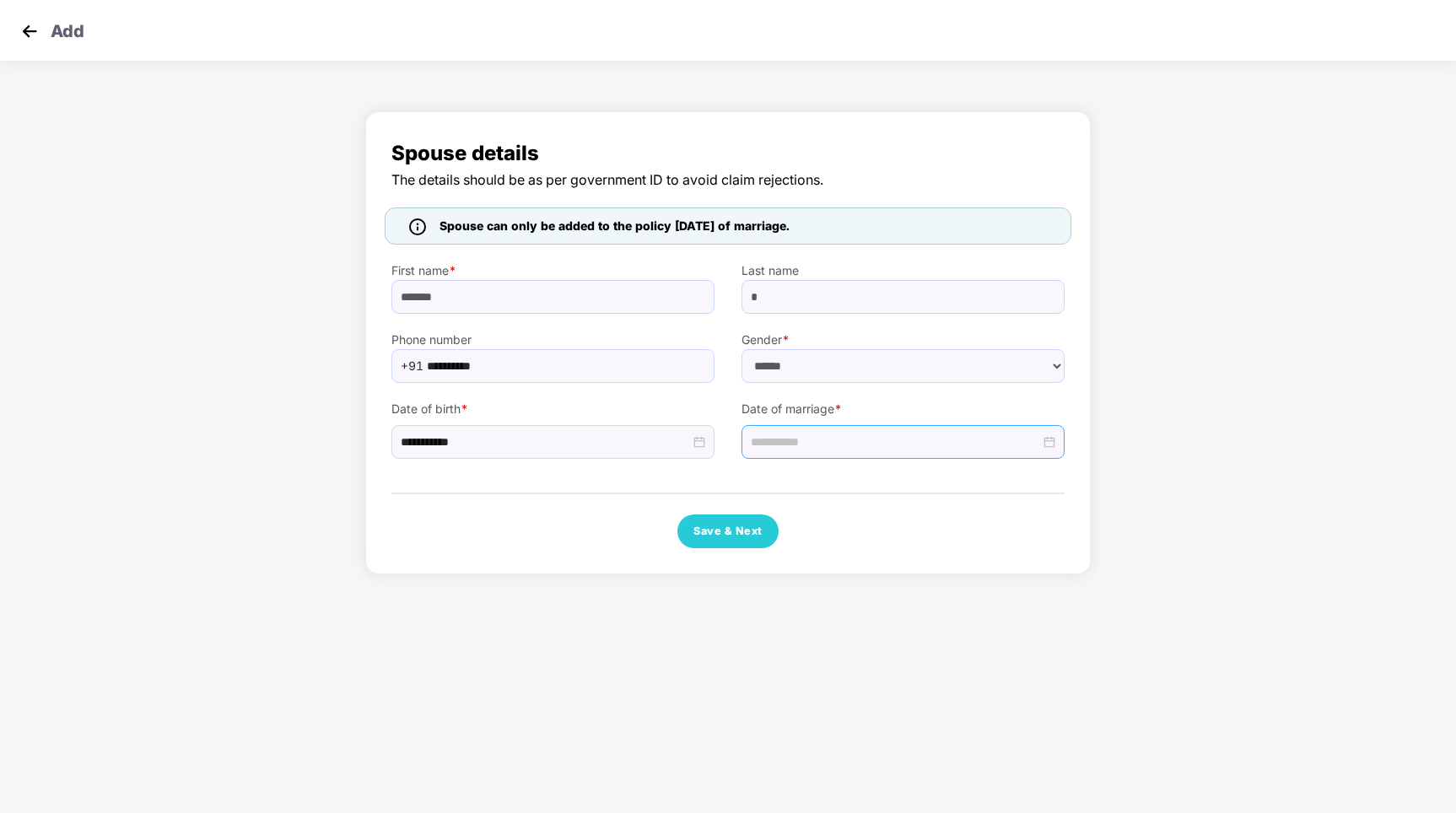
click at [848, 434] on input at bounding box center [896, 442] width 289 height 19
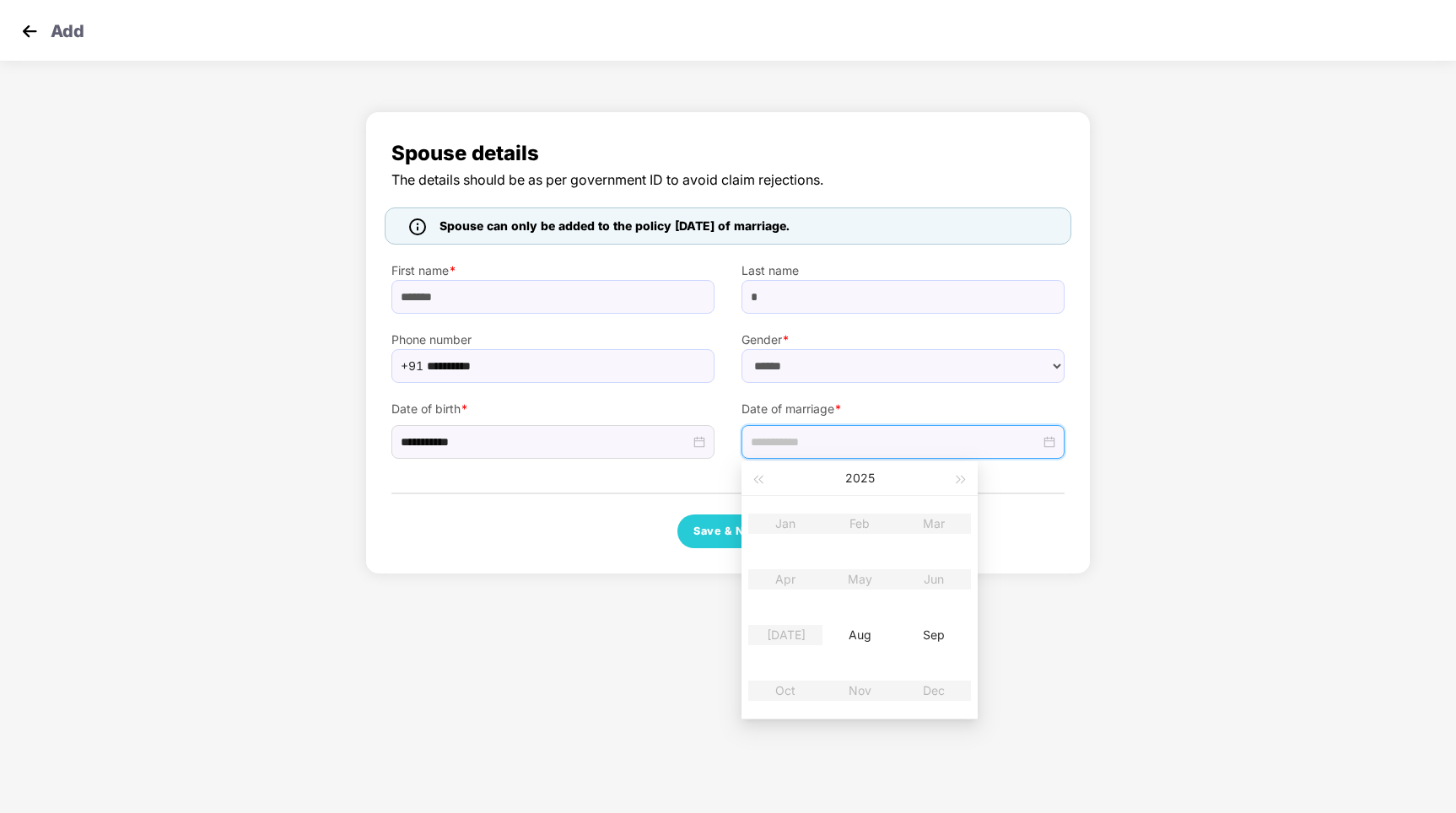
click at [858, 529] on table "Jan Feb Mar Apr May Jun Jul Aug Sep Oct Nov Dec" at bounding box center [859, 606] width 222 height 222
type input "**********"
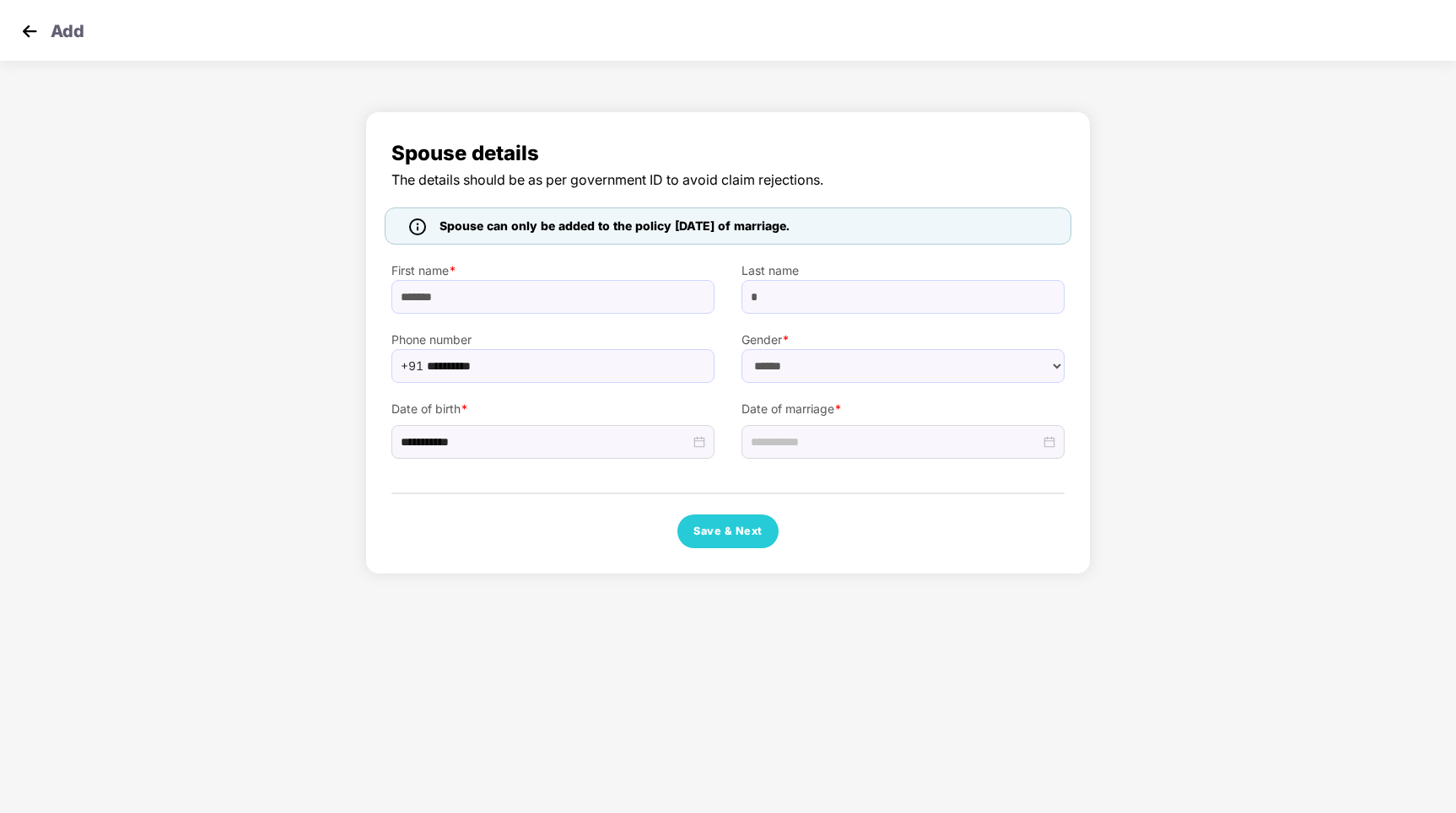
click at [1069, 502] on div "**********" at bounding box center [728, 343] width 726 height 463
click at [811, 449] on input at bounding box center [896, 442] width 289 height 19
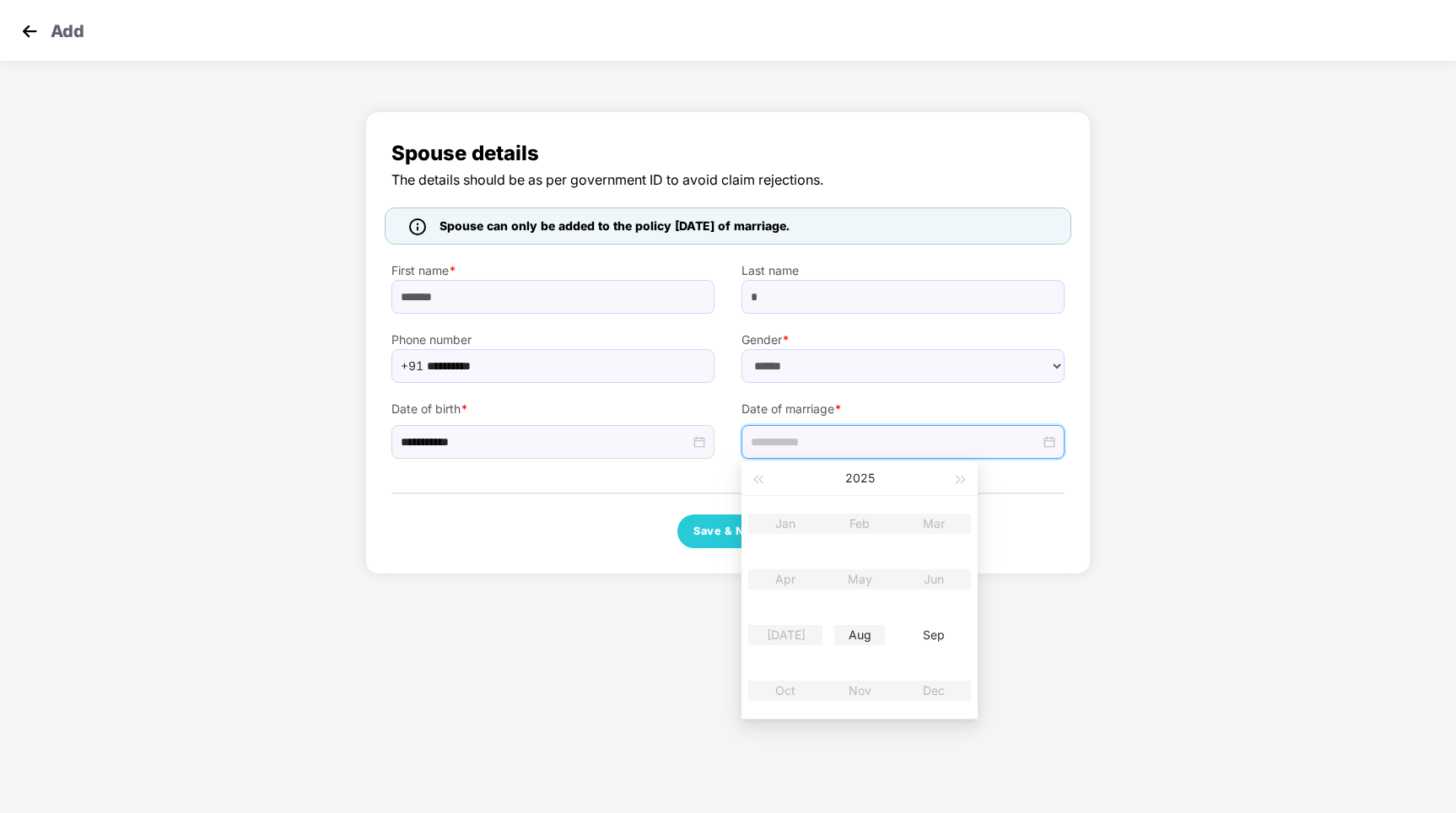
type input "**********"
click at [861, 636] on div "Aug" at bounding box center [860, 636] width 51 height 21
type input "**********"
click at [823, 588] on div "12" at bounding box center [828, 593] width 21 height 21
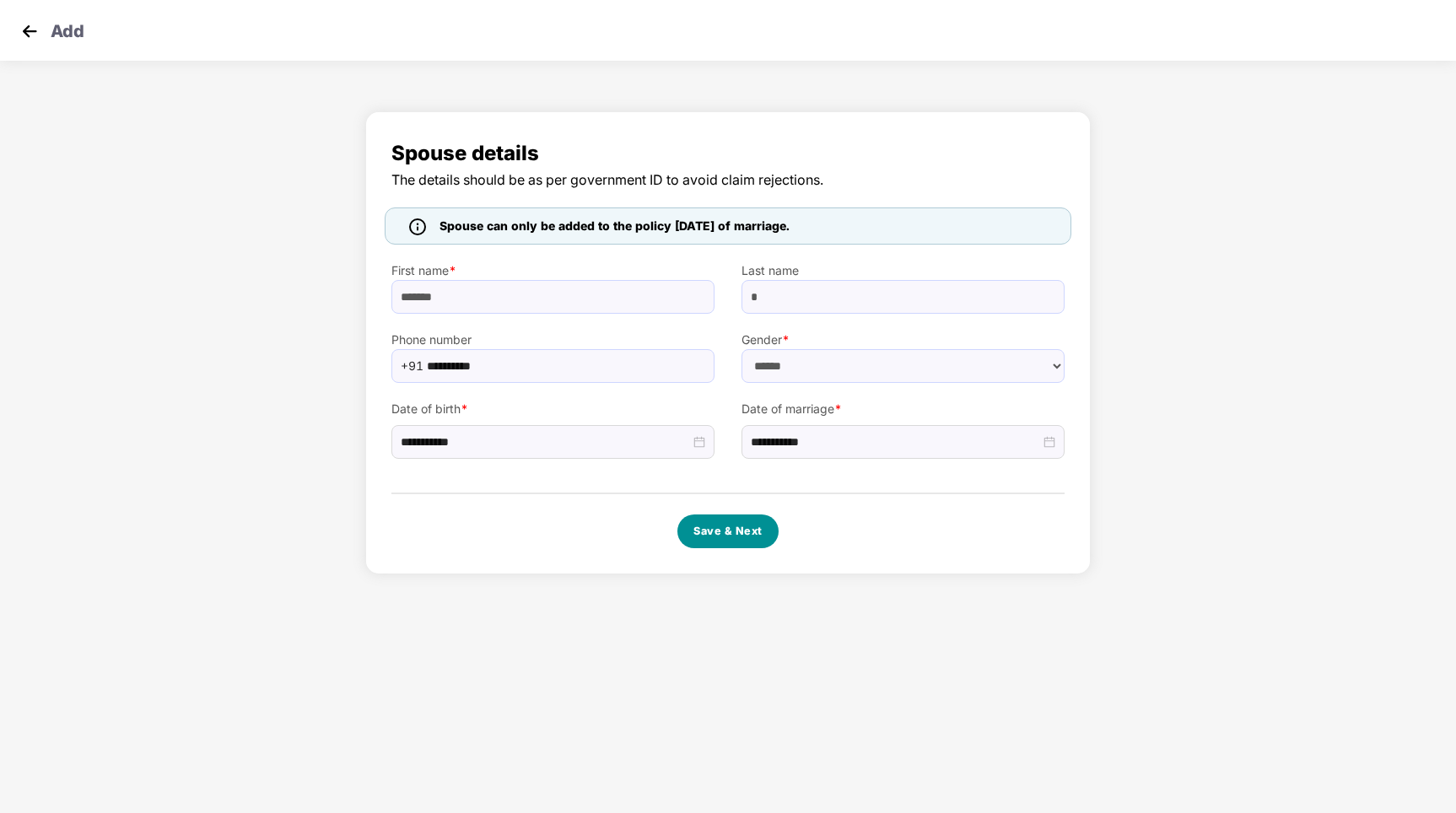
click at [738, 533] on button "Save & Next" at bounding box center [728, 531] width 101 height 34
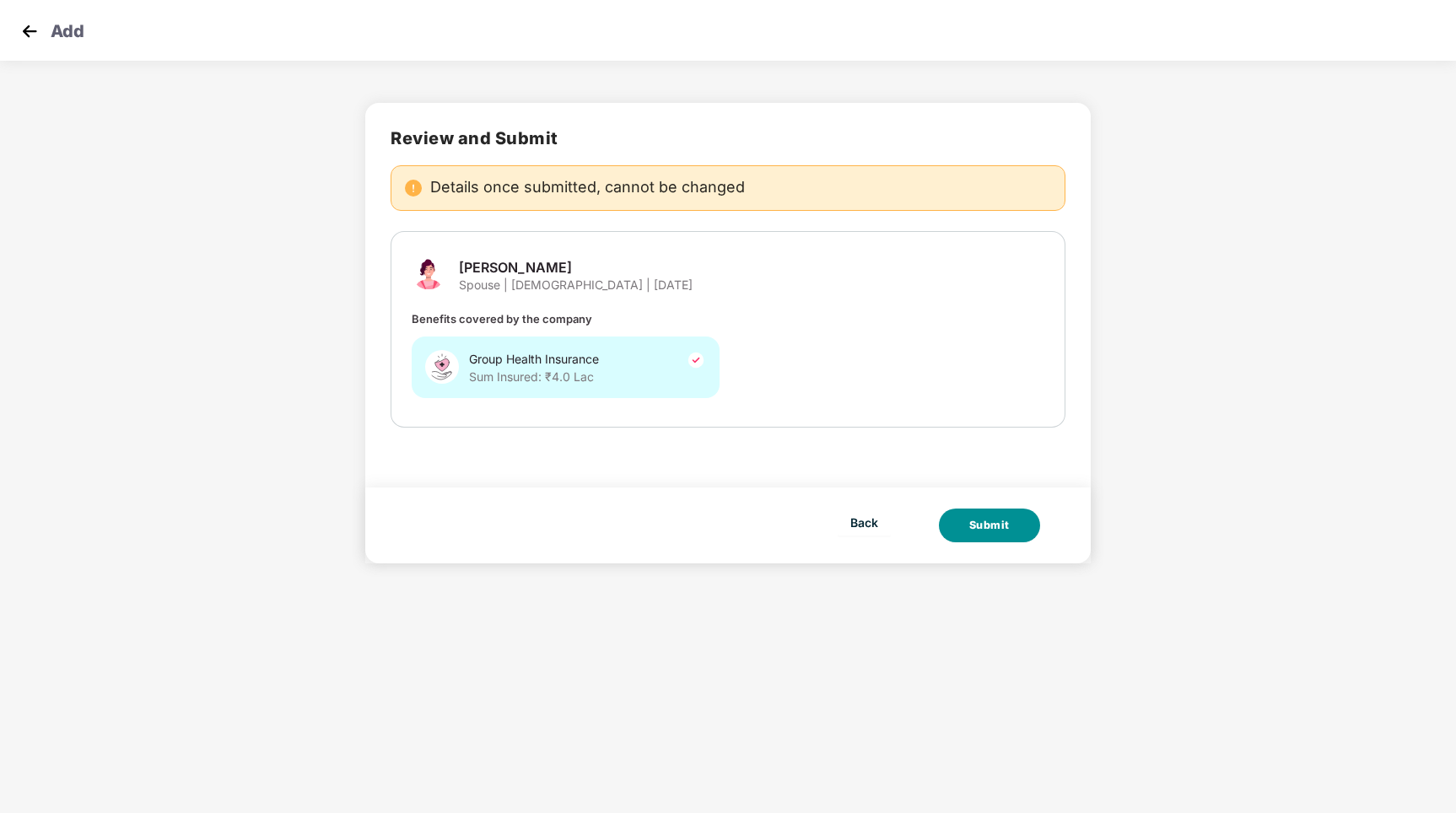
click at [990, 517] on div "Submit" at bounding box center [989, 526] width 40 height 17
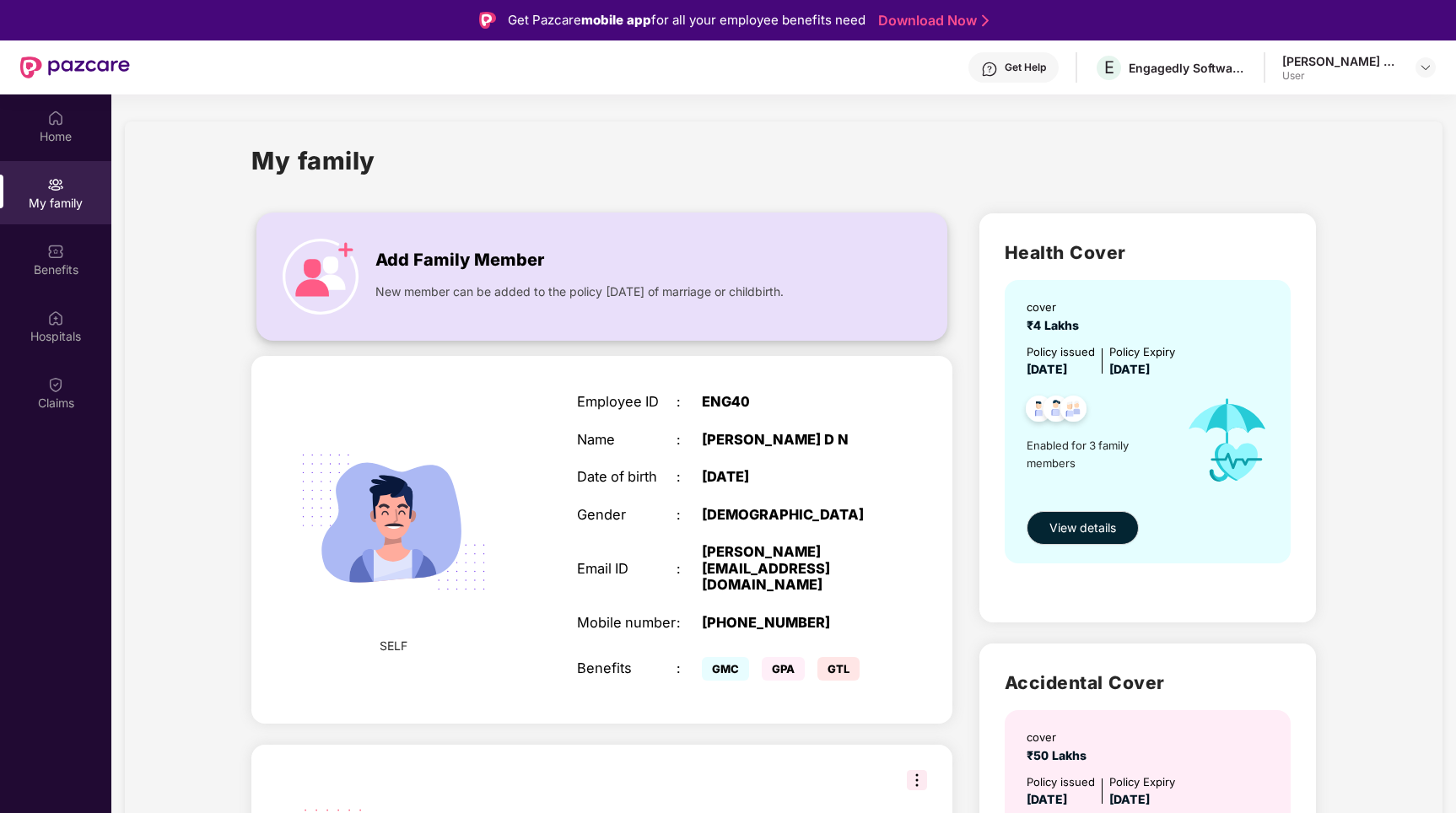
click at [751, 296] on span "New member can be added to the policy within 30 days of marriage or childbirth." at bounding box center [579, 292] width 408 height 19
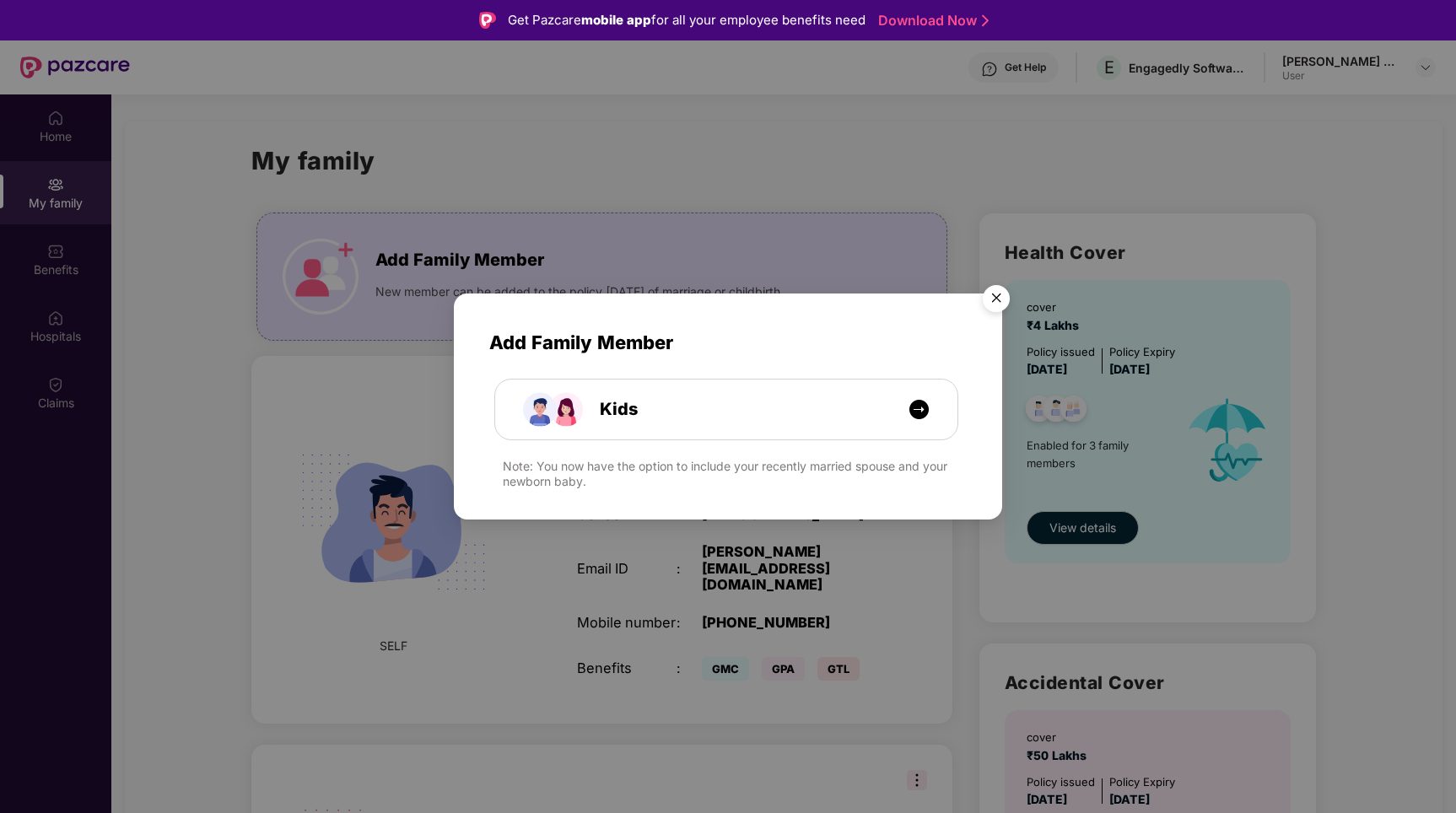
click at [894, 241] on div "Add Family Member Kids Note: You now have the option to include your recently m…" at bounding box center [728, 406] width 1456 height 813
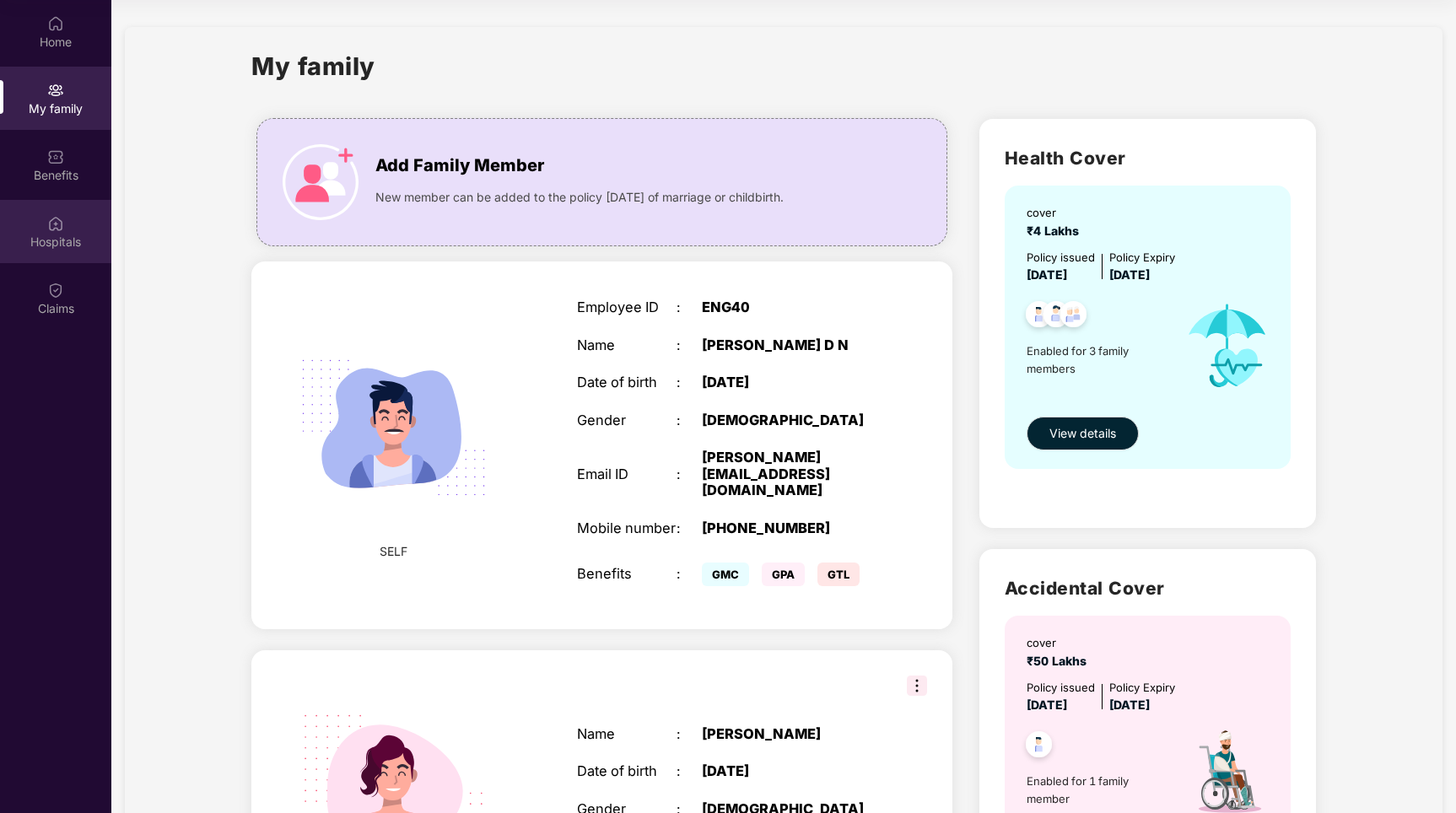
click at [65, 224] on div "Hospitals" at bounding box center [55, 231] width 112 height 63
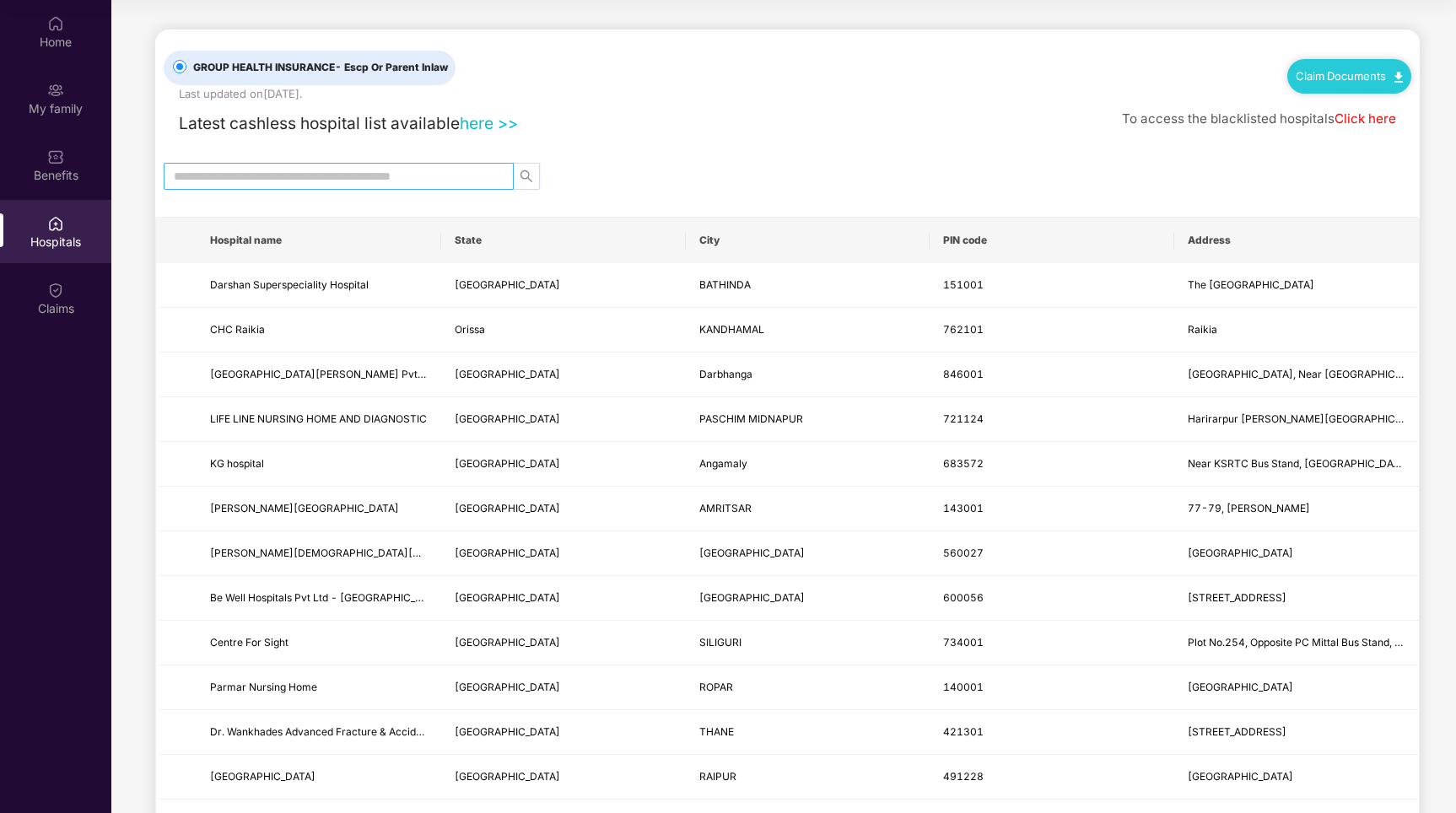
click at [296, 178] on input "text" at bounding box center [331, 176] width 316 height 19
click at [495, 123] on link "here >>" at bounding box center [489, 123] width 58 height 21
click at [426, 181] on input "text" at bounding box center [331, 176] width 316 height 19
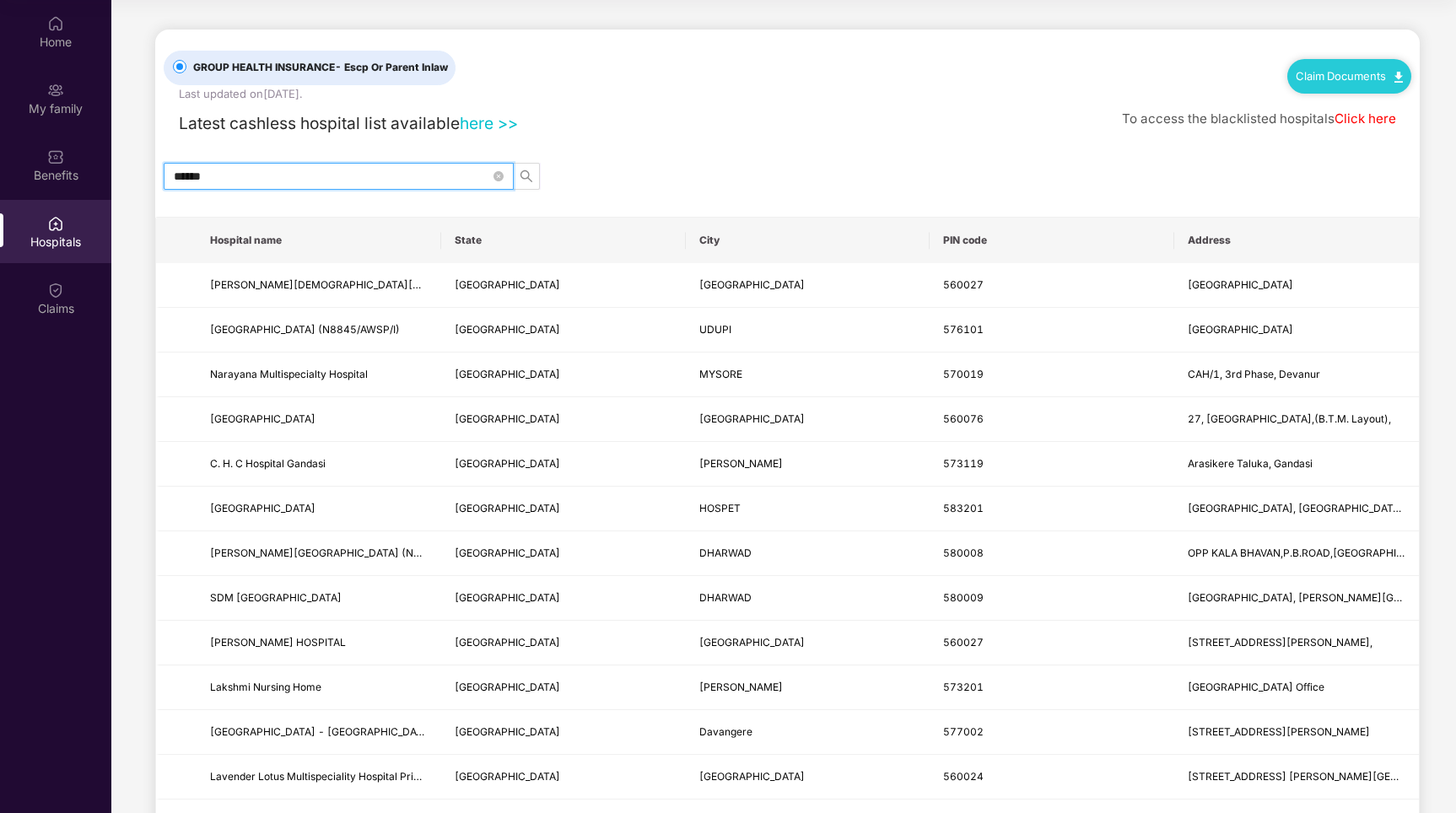
type input "******"
click at [795, 89] on div "GROUP HEALTH INSURANCE - Escp Or Parent Inlaw Last updated on 8 May 2025 . Clai…" at bounding box center [787, 65] width 1248 height 72
click at [792, 89] on div "GROUP HEALTH INSURANCE - Escp Or Parent Inlaw Last updated on 8 May 2025 . Clai…" at bounding box center [787, 65] width 1248 height 72
